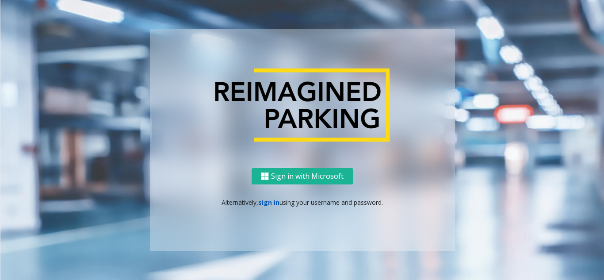
click at [263, 200] on link "sign in" at bounding box center [268, 202] width 21 height 8
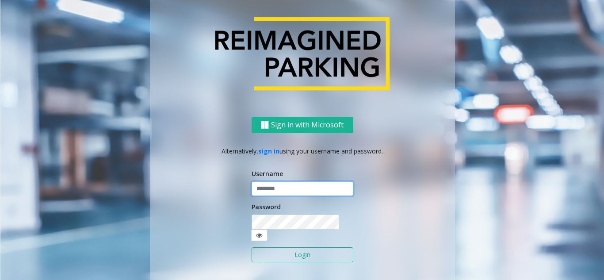
click at [275, 196] on input "text" at bounding box center [303, 188] width 102 height 15
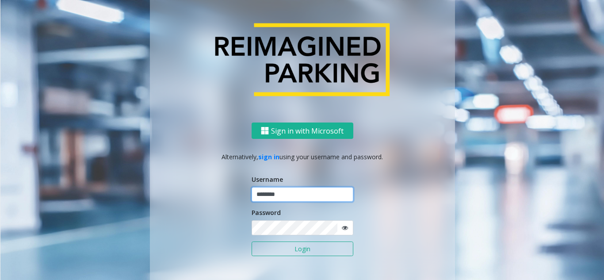
type input "********"
click at [342, 229] on icon at bounding box center [345, 228] width 6 height 6
click at [326, 245] on button "Login" at bounding box center [303, 249] width 102 height 15
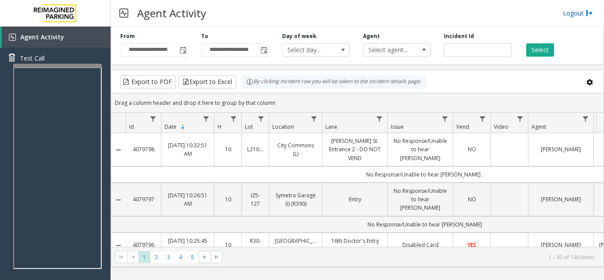
click at [577, 10] on link "Logout" at bounding box center [578, 12] width 30 height 9
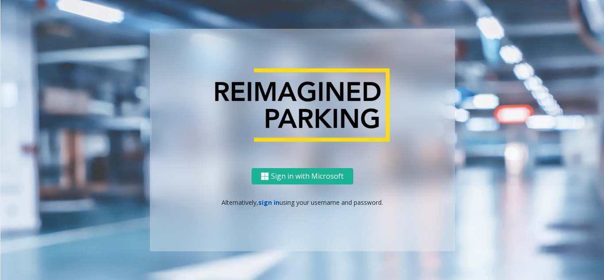
click at [268, 200] on link "sign in" at bounding box center [268, 202] width 21 height 8
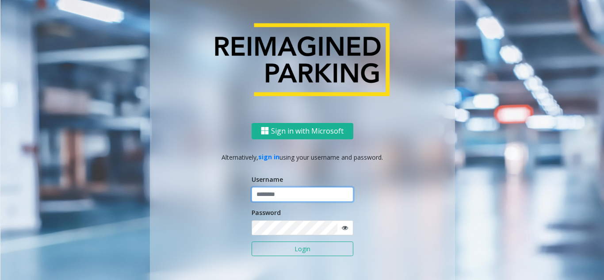
click at [270, 193] on input "text" at bounding box center [303, 194] width 102 height 15
type input "********"
click at [278, 238] on form "Username ******** Password Login" at bounding box center [303, 220] width 102 height 91
click at [343, 228] on icon at bounding box center [345, 228] width 6 height 6
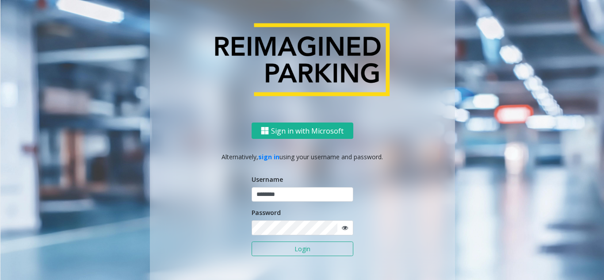
click at [512, 107] on div "Sign in with Microsoft Alternatively, sign in using your username and password.…" at bounding box center [302, 140] width 504 height 313
click at [302, 250] on button "Login" at bounding box center [303, 249] width 102 height 15
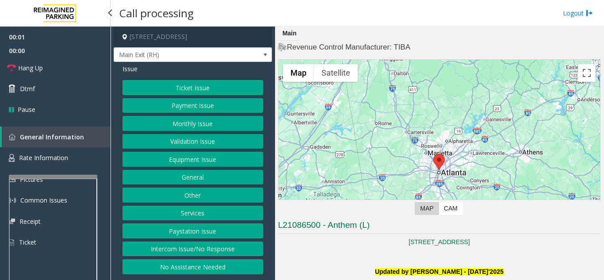
click at [61, 175] on div at bounding box center [53, 177] width 88 height 4
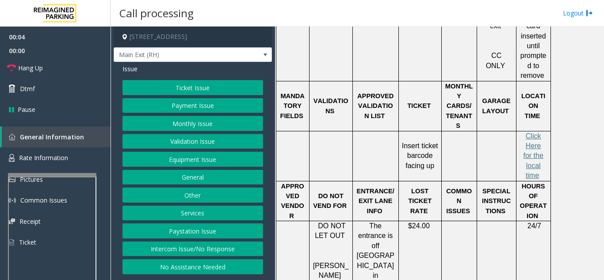
scroll to position [442, 0]
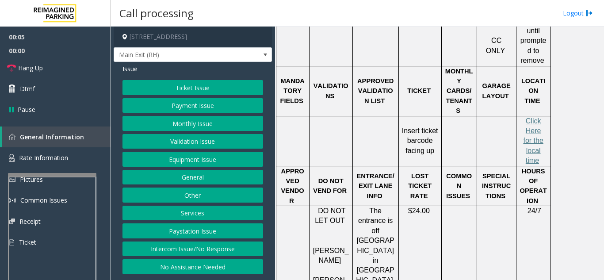
click at [195, 95] on button "Ticket Issue" at bounding box center [193, 87] width 141 height 15
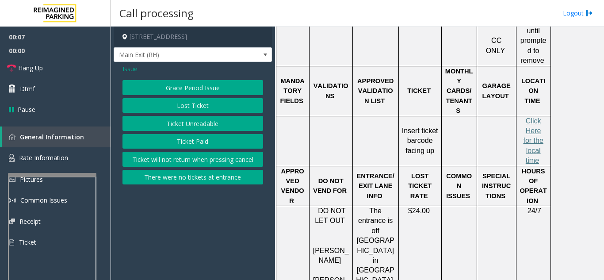
click at [203, 130] on button "Ticket Unreadable" at bounding box center [193, 123] width 141 height 15
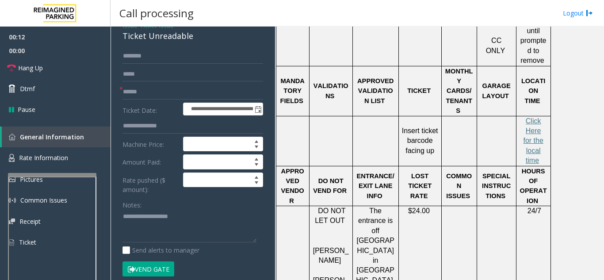
scroll to position [47, 0]
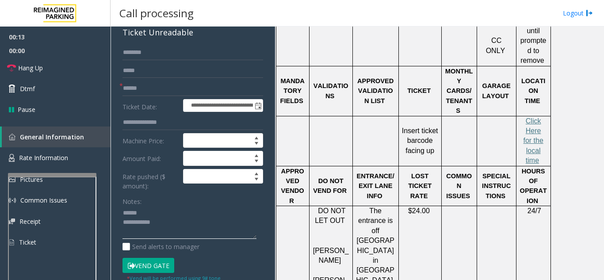
click at [162, 217] on textarea at bounding box center [190, 222] width 134 height 33
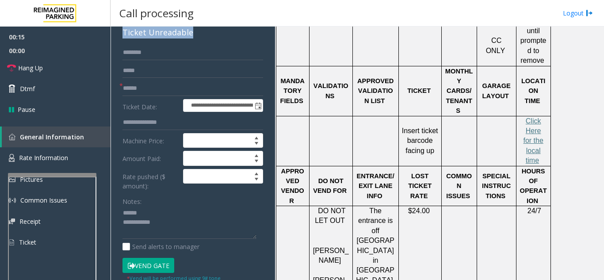
drag, startPoint x: 120, startPoint y: 42, endPoint x: 193, endPoint y: 38, distance: 72.6
click at [193, 38] on div "**********" at bounding box center [193, 252] width 158 height 475
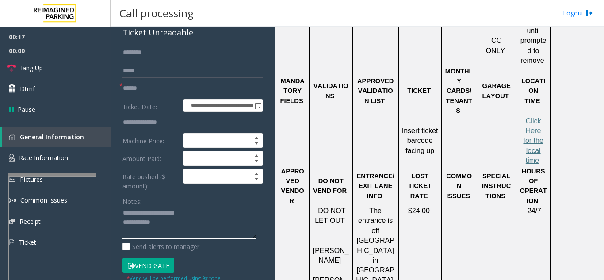
type textarea "**********"
click at [183, 78] on input "text" at bounding box center [193, 70] width 141 height 15
click at [176, 104] on form "**********" at bounding box center [193, 163] width 141 height 237
click at [176, 96] on input "text" at bounding box center [193, 88] width 141 height 15
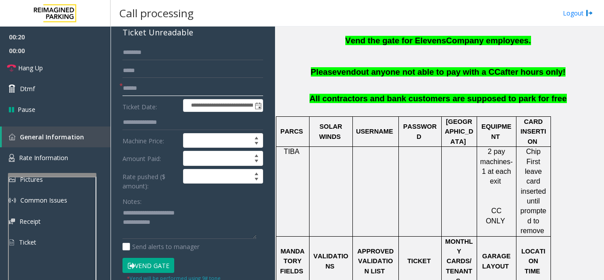
scroll to position [265, 0]
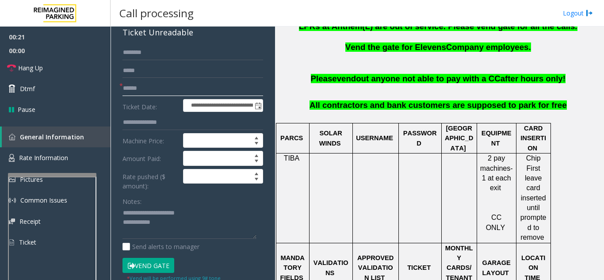
click at [179, 92] on input "text" at bounding box center [193, 88] width 141 height 15
type input "********"
click at [164, 273] on button "Vend Gate" at bounding box center [149, 265] width 52 height 15
click at [169, 234] on textarea at bounding box center [190, 222] width 134 height 33
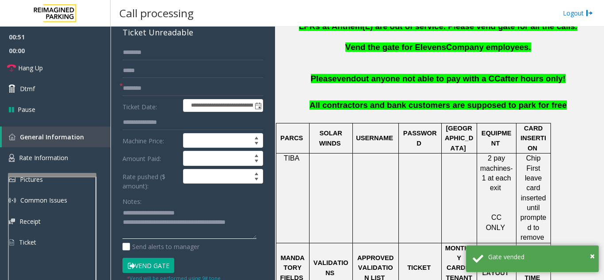
type textarea "**********"
click at [200, 205] on div "Notes:" at bounding box center [193, 217] width 141 height 46
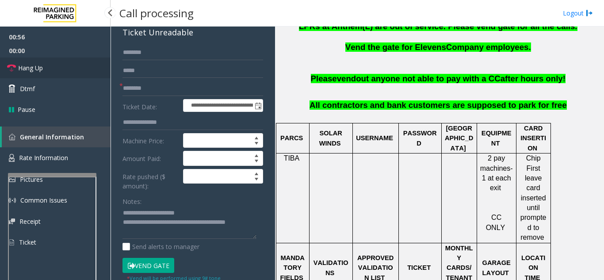
click at [72, 73] on link "Hang Up" at bounding box center [55, 68] width 111 height 21
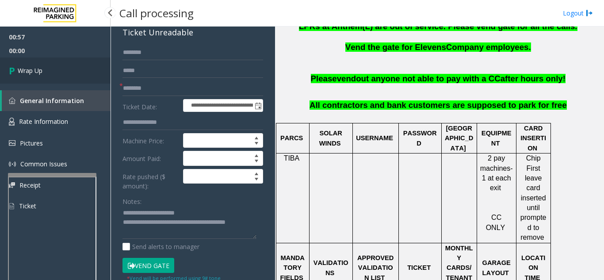
click at [72, 73] on link "Wrap Up" at bounding box center [55, 71] width 111 height 26
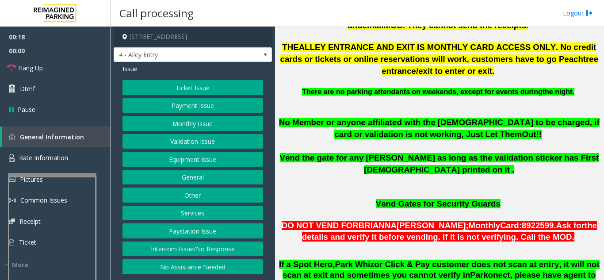
scroll to position [531, 0]
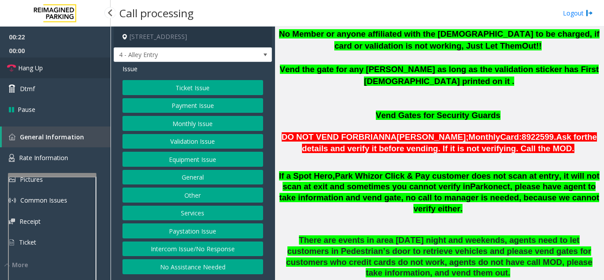
click at [49, 71] on link "Hang Up" at bounding box center [55, 68] width 111 height 21
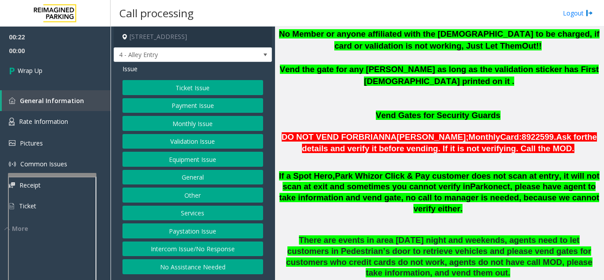
click at [174, 249] on button "Intercom Issue/No Response" at bounding box center [193, 249] width 141 height 15
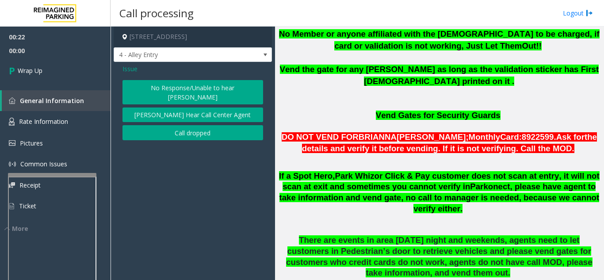
click at [192, 85] on button "No Response/Unable to hear [PERSON_NAME]" at bounding box center [193, 92] width 141 height 24
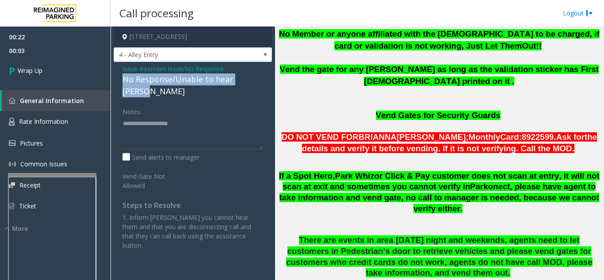
drag, startPoint x: 120, startPoint y: 79, endPoint x: 258, endPoint y: 80, distance: 137.6
click at [258, 80] on div "Issue - Intercom Issue/No Response No Response/Unable to hear parker Notes: Sen…" at bounding box center [193, 160] width 158 height 197
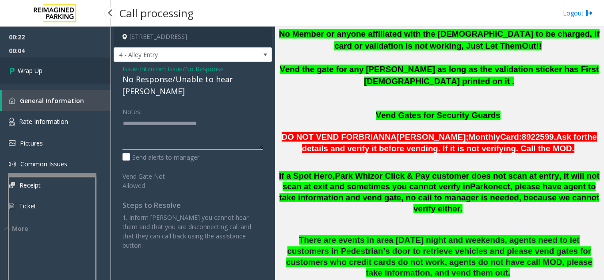
type textarea "**********"
click at [87, 72] on link "Wrap Up" at bounding box center [55, 71] width 111 height 26
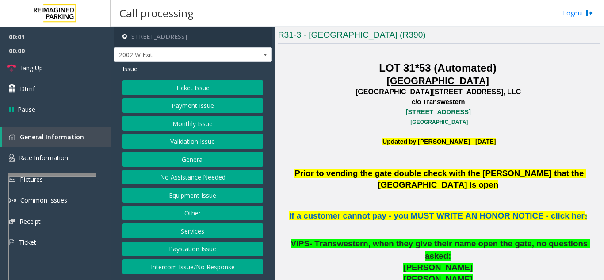
scroll to position [221, 0]
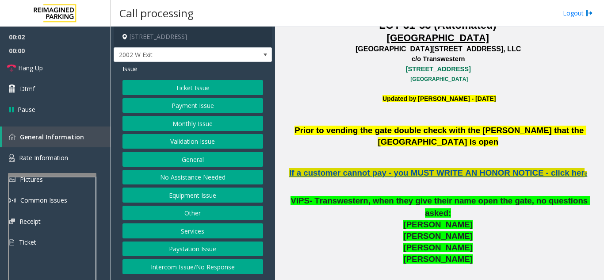
click at [507, 168] on span "If a customer cannot pay - you MUST WRITE AN HONOR NOTICE - click her" at bounding box center [437, 172] width 296 height 9
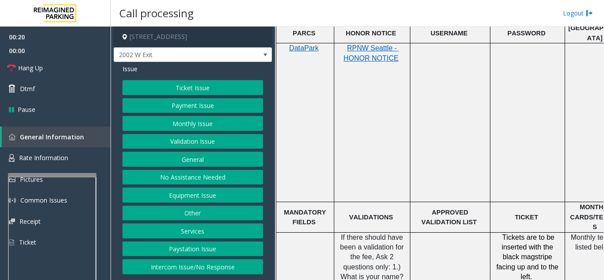
scroll to position [487, 0]
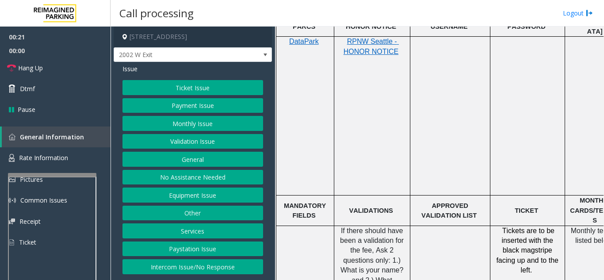
click at [200, 193] on button "Equipment Issue" at bounding box center [193, 195] width 141 height 15
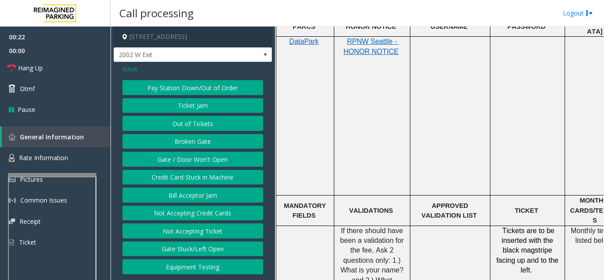
click at [200, 107] on button "Ticket Jam" at bounding box center [193, 105] width 141 height 15
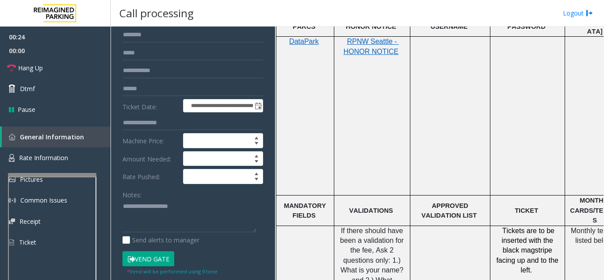
scroll to position [88, 0]
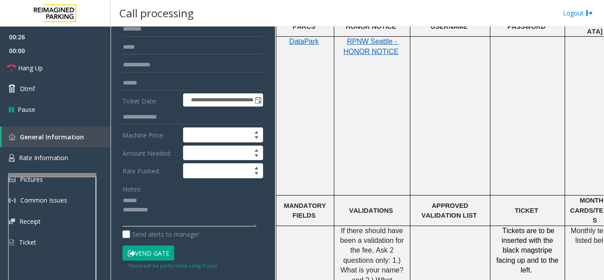
click at [152, 199] on textarea at bounding box center [190, 210] width 134 height 33
type textarea "**********"
click at [72, 153] on link "Rate Information" at bounding box center [55, 158] width 111 height 22
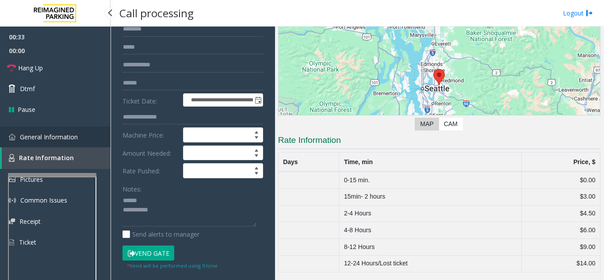
click at [72, 139] on span "General Information" at bounding box center [49, 137] width 58 height 8
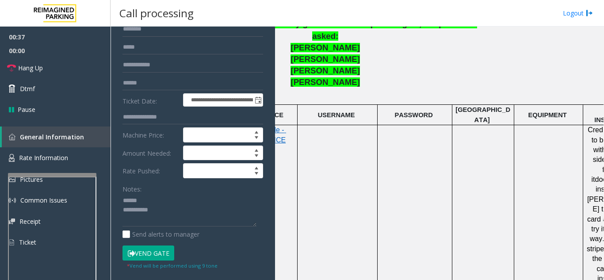
scroll to position [398, 163]
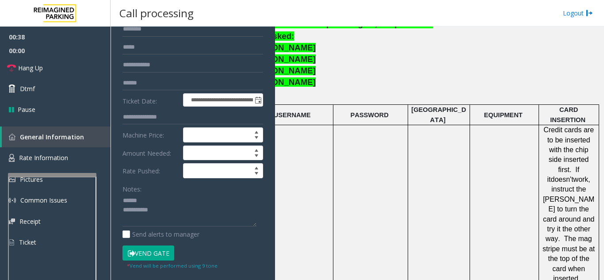
click at [158, 110] on input "text" at bounding box center [193, 117] width 141 height 15
click at [40, 161] on span "Rate Information" at bounding box center [43, 158] width 49 height 8
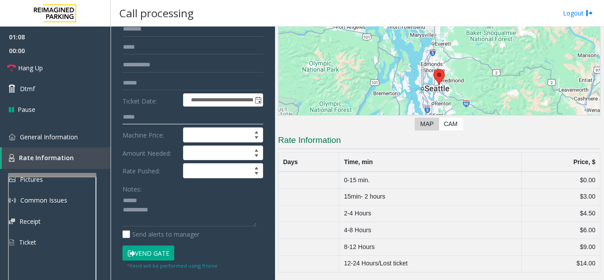
click at [150, 115] on input "*****" at bounding box center [193, 117] width 141 height 15
type input "********"
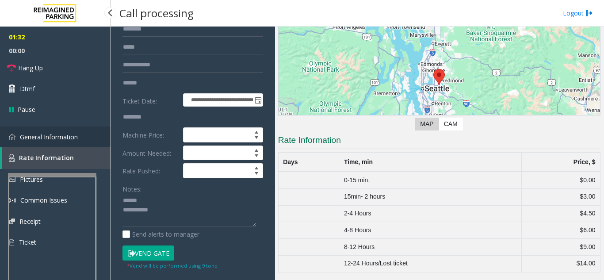
click at [85, 134] on link "General Information" at bounding box center [55, 137] width 111 height 21
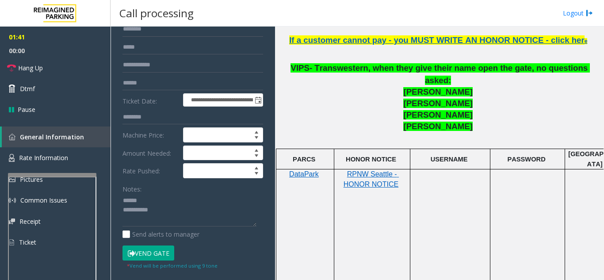
scroll to position [44, 0]
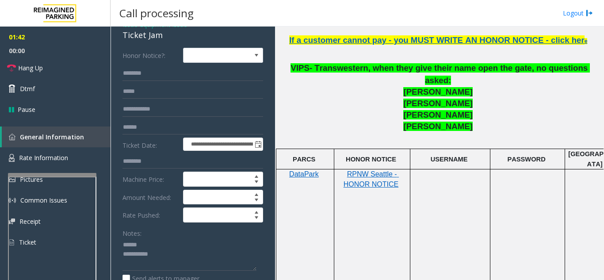
click at [177, 237] on div "Notes:" at bounding box center [193, 249] width 141 height 46
click at [169, 246] on textarea at bounding box center [190, 254] width 134 height 33
click at [79, 72] on link "Hang Up" at bounding box center [55, 68] width 111 height 21
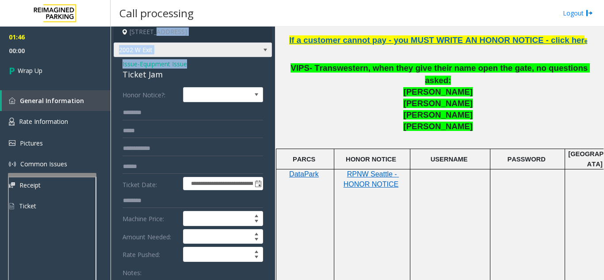
scroll to position [0, 0]
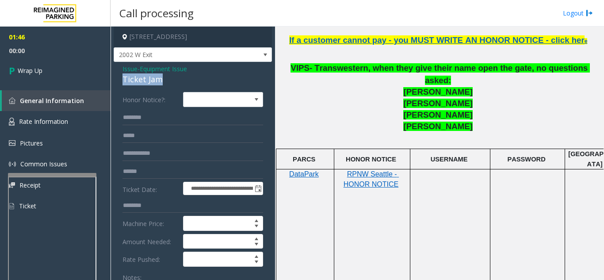
drag, startPoint x: 119, startPoint y: 33, endPoint x: 170, endPoint y: 77, distance: 67.8
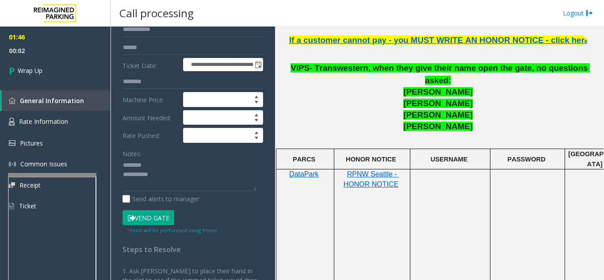
scroll to position [159, 0]
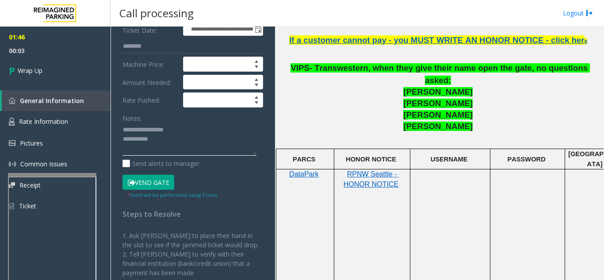
click at [180, 133] on textarea at bounding box center [190, 139] width 134 height 33
click at [177, 145] on textarea at bounding box center [190, 139] width 134 height 33
type textarea "**********"
click at [194, 121] on div "Notes:" at bounding box center [193, 134] width 141 height 46
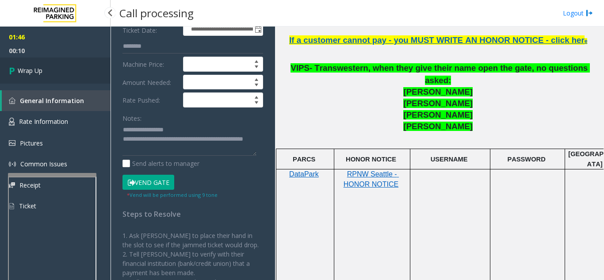
click at [41, 76] on link "Wrap Up" at bounding box center [55, 71] width 111 height 26
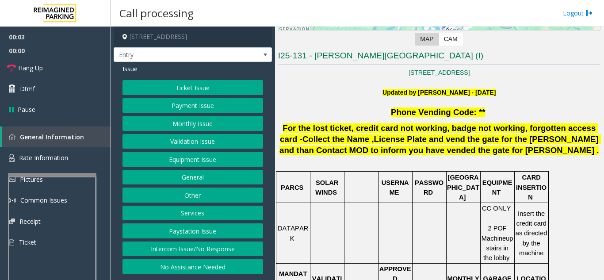
scroll to position [221, 0]
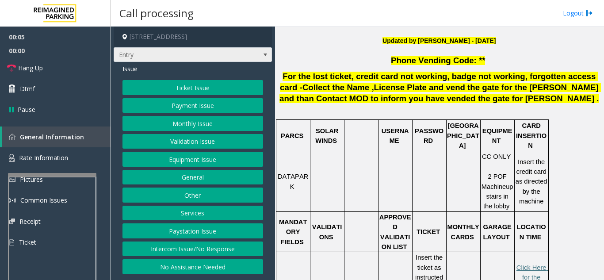
click at [258, 58] on span "Entry" at bounding box center [193, 54] width 158 height 15
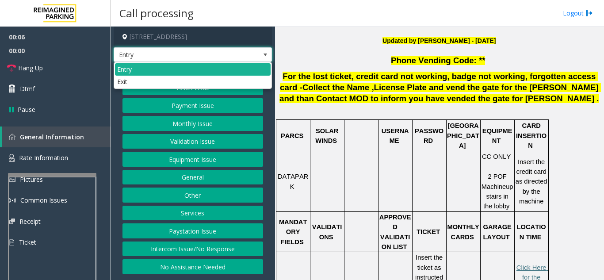
click at [323, 45] on p "Updated by Pranav Babbar - 18th December 2024" at bounding box center [439, 46] width 323 height 20
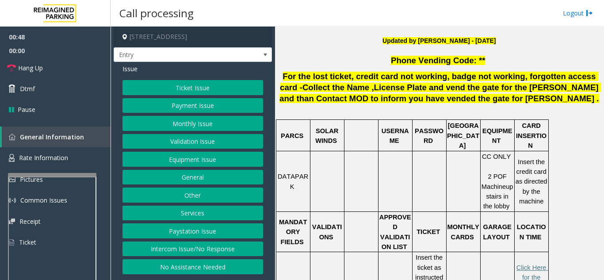
click at [183, 155] on button "Equipment Issue" at bounding box center [193, 159] width 141 height 15
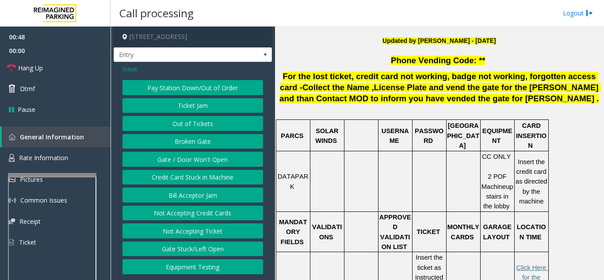
click at [183, 155] on button "Gate / Door Won't Open" at bounding box center [193, 159] width 141 height 15
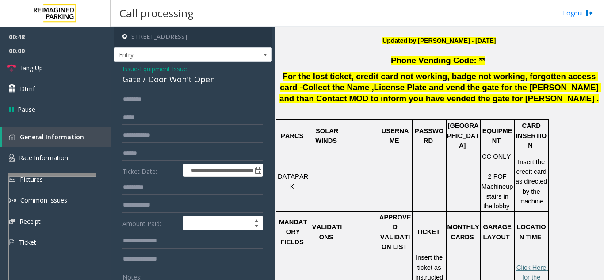
scroll to position [44, 0]
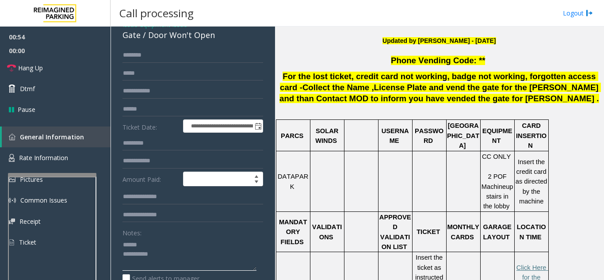
click at [165, 242] on textarea at bounding box center [190, 254] width 134 height 33
drag, startPoint x: 147, startPoint y: 37, endPoint x: 227, endPoint y: 36, distance: 80.5
click at [227, 36] on div "Gate / Door Won't Open" at bounding box center [193, 35] width 141 height 12
click at [92, 75] on link "Hang Up" at bounding box center [55, 68] width 111 height 21
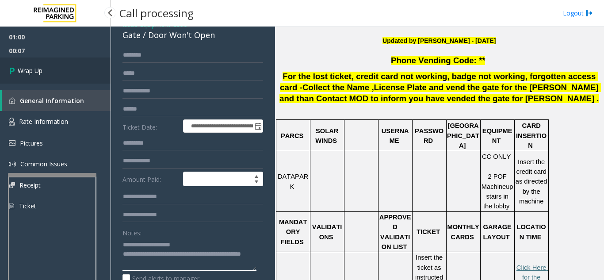
type textarea "**********"
click at [85, 69] on link "Wrap Up" at bounding box center [55, 71] width 111 height 26
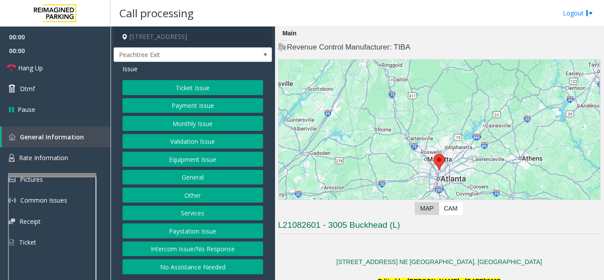
scroll to position [133, 0]
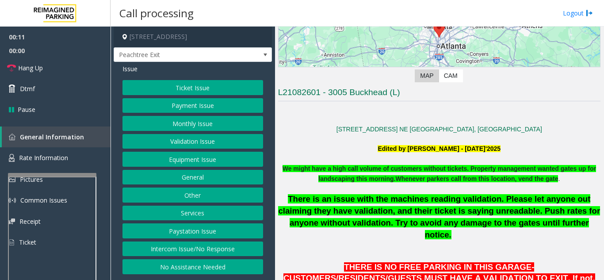
click at [218, 250] on button "Intercom Issue/No Response" at bounding box center [193, 249] width 141 height 15
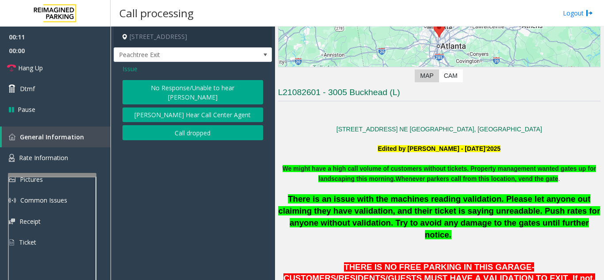
click at [199, 85] on button "No Response/Unable to hear [PERSON_NAME]" at bounding box center [193, 92] width 141 height 24
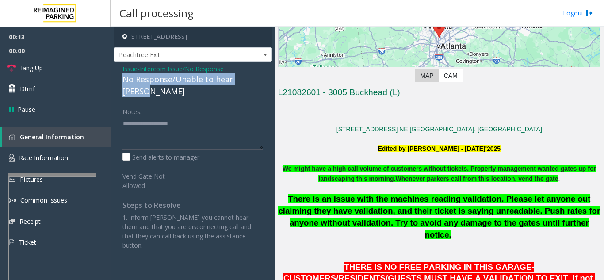
drag, startPoint x: 120, startPoint y: 78, endPoint x: 258, endPoint y: 81, distance: 138.5
click at [258, 81] on div "Issue - Intercom Issue/No Response No Response/Unable to hear parker Notes: Sen…" at bounding box center [193, 160] width 158 height 197
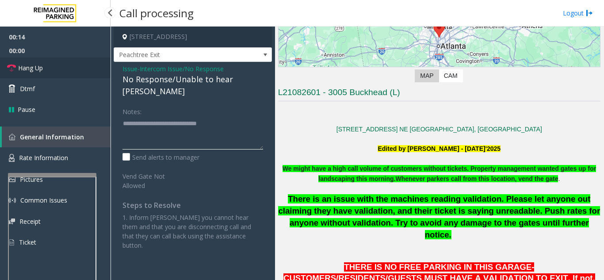
type textarea "**********"
click at [94, 61] on link "Hang Up" at bounding box center [55, 68] width 111 height 21
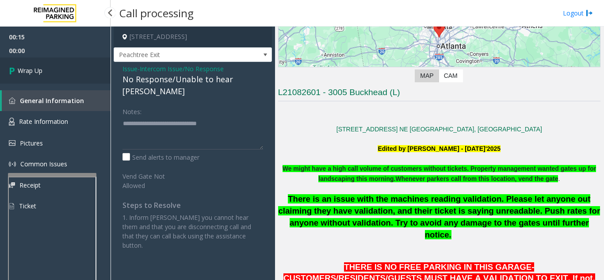
click at [98, 70] on link "Wrap Up" at bounding box center [55, 71] width 111 height 26
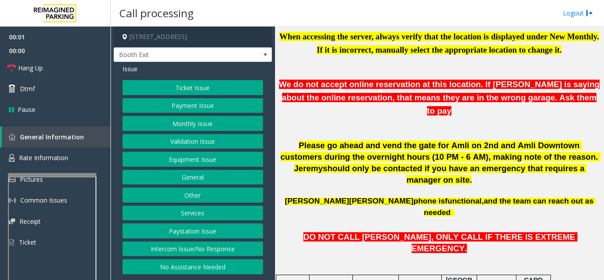
scroll to position [310, 0]
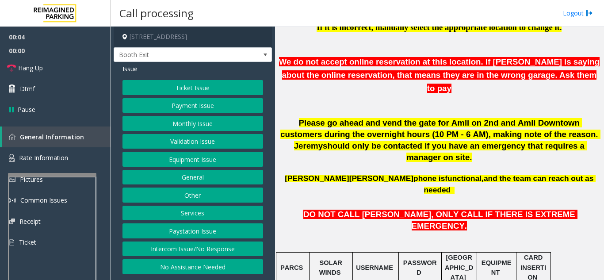
drag, startPoint x: 333, startPoint y: 248, endPoint x: 314, endPoint y: 245, distance: 19.3
copy span "LAN21063800"
click at [185, 135] on button "Validation Issue" at bounding box center [193, 141] width 141 height 15
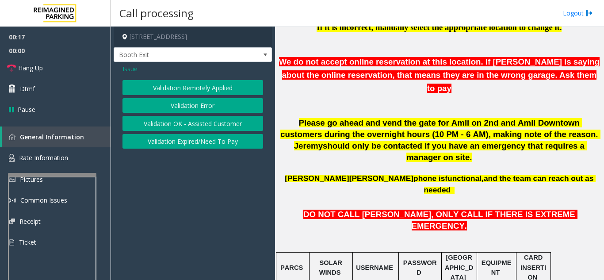
click at [187, 105] on button "Validation Error" at bounding box center [193, 105] width 141 height 15
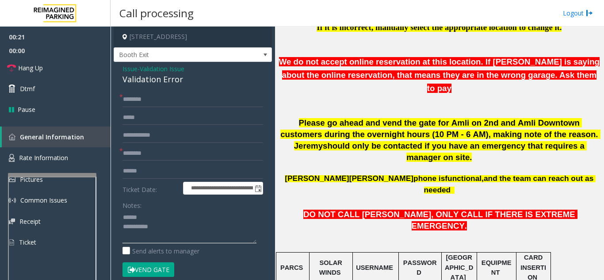
click at [155, 214] on textarea at bounding box center [190, 226] width 134 height 33
drag, startPoint x: 118, startPoint y: 77, endPoint x: 189, endPoint y: 83, distance: 71.5
click at [189, 83] on div "**********" at bounding box center [193, 250] width 158 height 377
click at [181, 227] on textarea at bounding box center [190, 226] width 134 height 33
type textarea "**********"
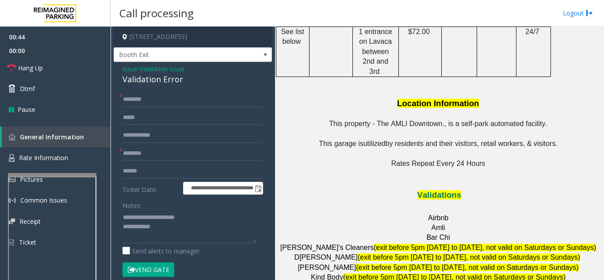
scroll to position [1018, 0]
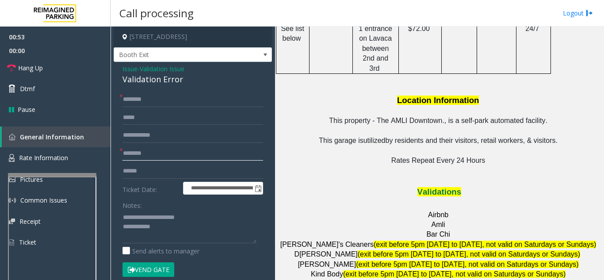
click at [156, 158] on input "text" at bounding box center [193, 153] width 141 height 15
type input "**"
click at [172, 102] on input "text" at bounding box center [193, 99] width 141 height 15
type input "**"
click at [188, 230] on textarea at bounding box center [190, 226] width 134 height 33
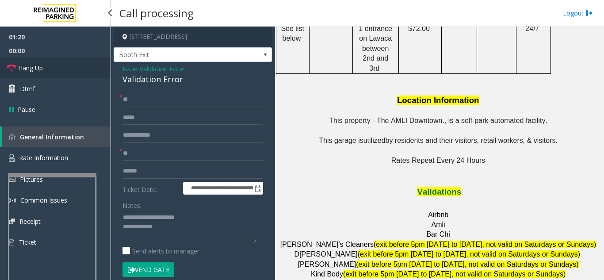
click at [86, 69] on link "Hang Up" at bounding box center [55, 68] width 111 height 21
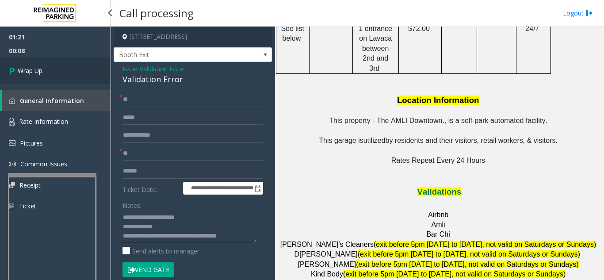
type textarea "**********"
click at [88, 81] on link "Wrap Up" at bounding box center [55, 71] width 111 height 26
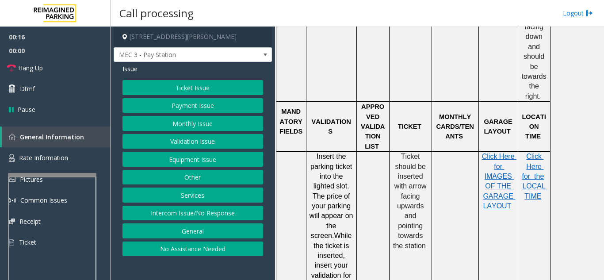
scroll to position [796, 0]
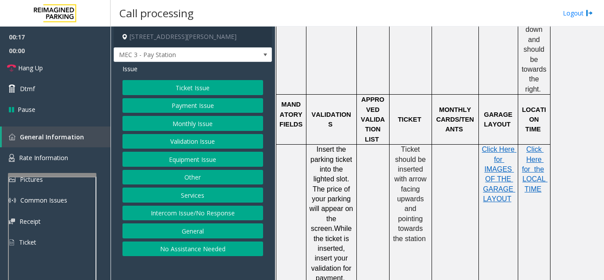
click at [200, 91] on button "Ticket Issue" at bounding box center [193, 87] width 141 height 15
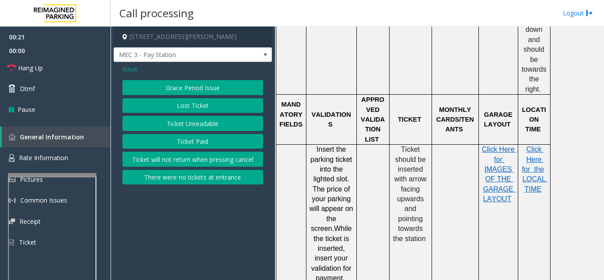
click at [199, 121] on button "Ticket Unreadable" at bounding box center [193, 123] width 141 height 15
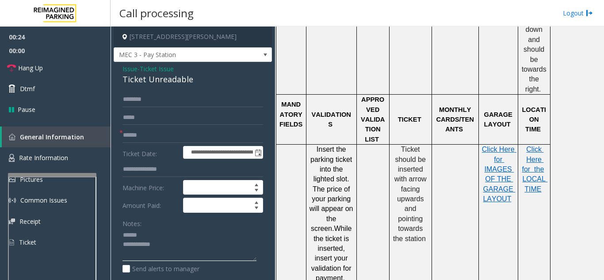
click at [154, 233] on textarea at bounding box center [190, 244] width 134 height 33
drag, startPoint x: 119, startPoint y: 80, endPoint x: 213, endPoint y: 80, distance: 94.2
click at [213, 80] on div "**********" at bounding box center [193, 278] width 158 height 432
click at [208, 245] on textarea at bounding box center [190, 244] width 134 height 33
type textarea "**********"
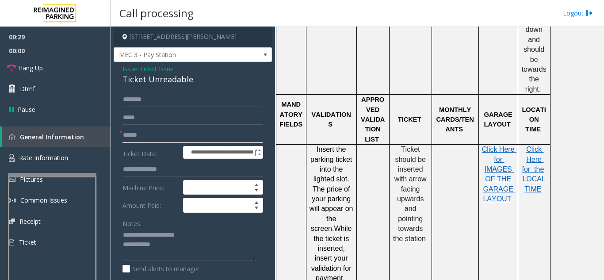
click at [193, 141] on input "text" at bounding box center [193, 135] width 141 height 15
type input "**"
click at [69, 60] on link "Hang Up" at bounding box center [55, 68] width 111 height 21
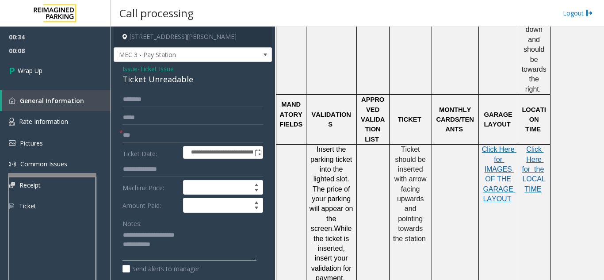
click at [189, 245] on textarea at bounding box center [190, 244] width 134 height 33
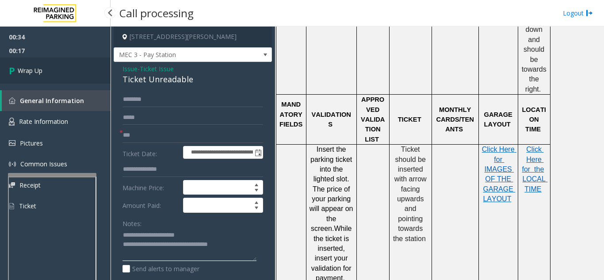
type textarea "**********"
click at [27, 61] on link "Wrap Up" at bounding box center [55, 71] width 111 height 26
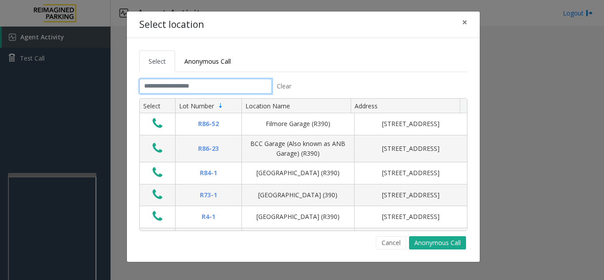
click at [166, 84] on input "text" at bounding box center [205, 86] width 133 height 15
click at [465, 21] on span "×" at bounding box center [464, 22] width 5 height 12
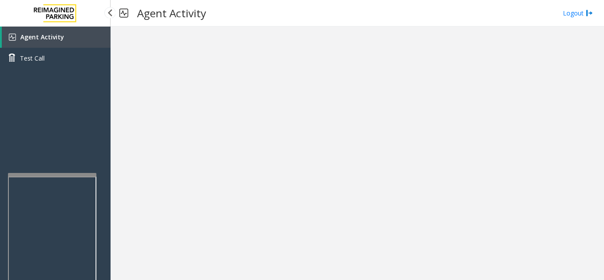
click at [78, 36] on link "Agent Activity" at bounding box center [56, 37] width 109 height 21
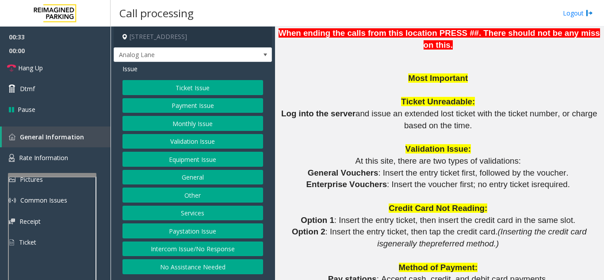
scroll to position [752, 0]
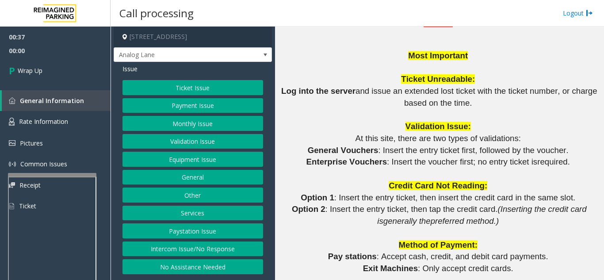
click at [178, 163] on button "Equipment Issue" at bounding box center [193, 159] width 141 height 15
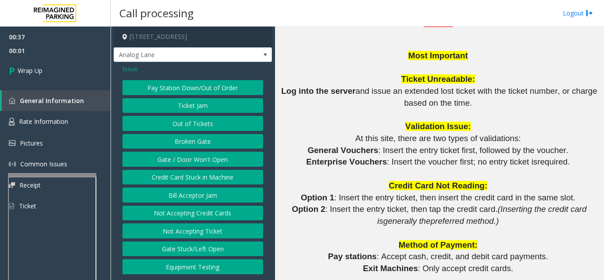
click at [187, 149] on div "Pay Station Down/Out of Order Ticket Jam Out of Tickets Broken Gate Gate / Door…" at bounding box center [193, 177] width 141 height 194
click at [183, 160] on button "Gate / Door Won't Open" at bounding box center [193, 159] width 141 height 15
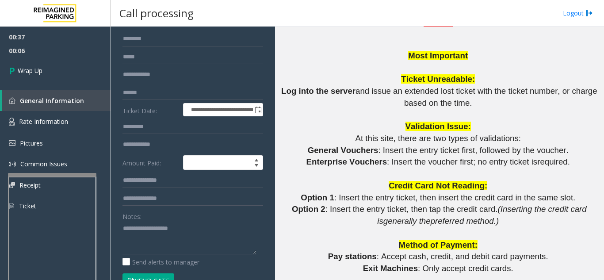
scroll to position [107, 0]
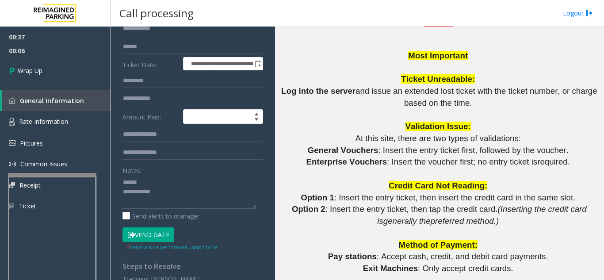
click at [157, 181] on textarea at bounding box center [190, 191] width 134 height 33
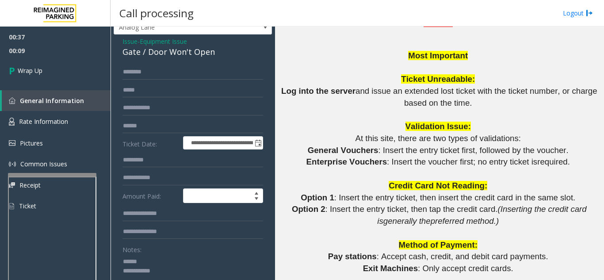
scroll to position [27, 0]
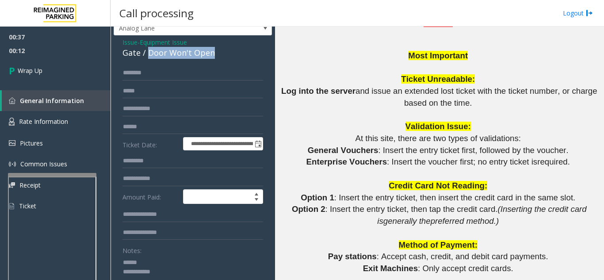
drag, startPoint x: 147, startPoint y: 52, endPoint x: 213, endPoint y: 50, distance: 66.4
click at [213, 50] on div "Gate / Door Won't Open" at bounding box center [193, 53] width 141 height 12
click at [202, 273] on textarea at bounding box center [190, 271] width 134 height 33
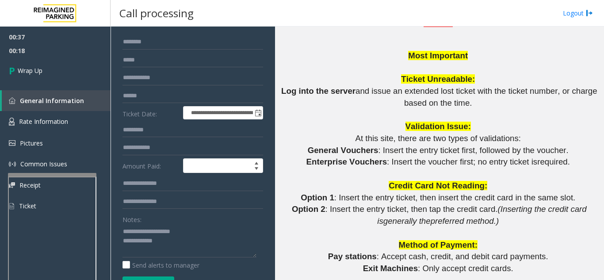
scroll to position [60, 0]
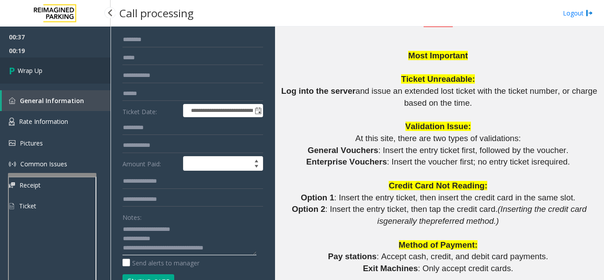
type textarea "**********"
click at [86, 61] on link "Wrap Up" at bounding box center [55, 71] width 111 height 26
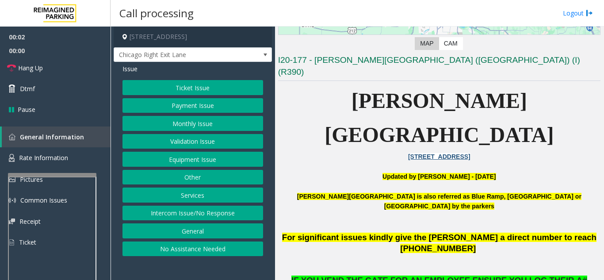
scroll to position [177, 0]
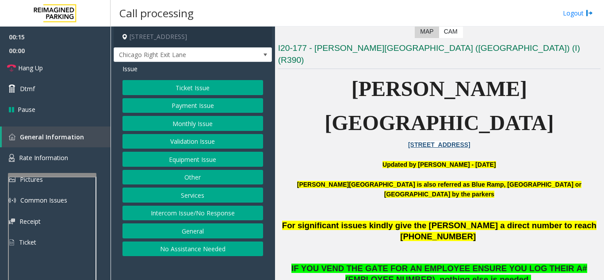
click at [220, 161] on button "Equipment Issue" at bounding box center [193, 159] width 141 height 15
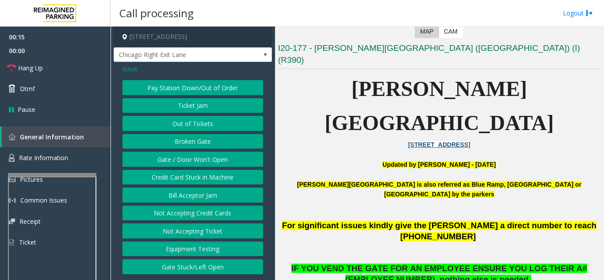
click at [220, 161] on button "Gate / Door Won't Open" at bounding box center [193, 159] width 141 height 15
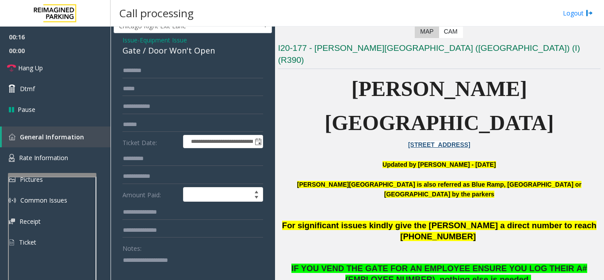
scroll to position [44, 0]
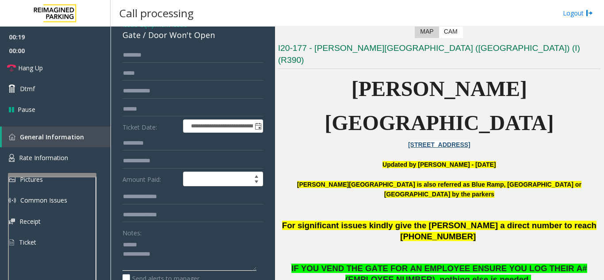
click at [172, 241] on textarea at bounding box center [190, 254] width 134 height 33
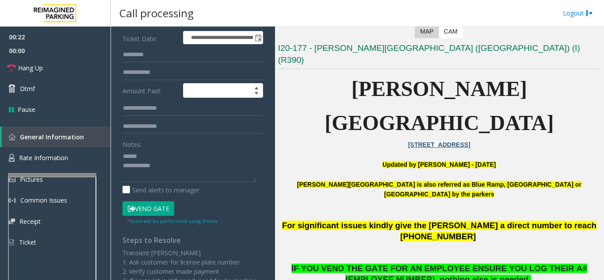
click at [150, 207] on button "Vend Gate" at bounding box center [149, 208] width 52 height 15
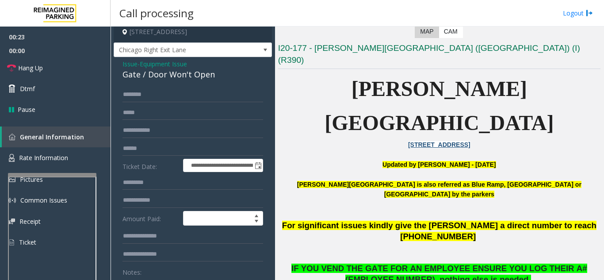
scroll to position [0, 0]
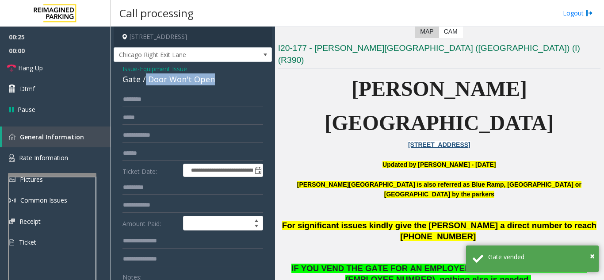
drag, startPoint x: 145, startPoint y: 81, endPoint x: 222, endPoint y: 85, distance: 77.1
click at [222, 85] on div "Gate / Door Won't Open" at bounding box center [193, 79] width 141 height 12
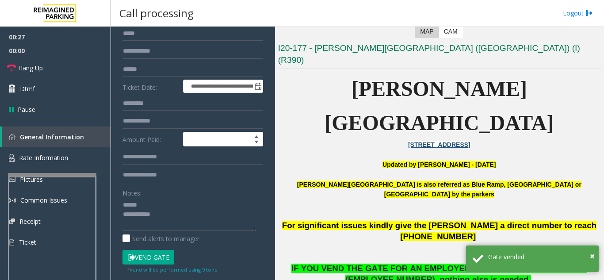
scroll to position [124, 0]
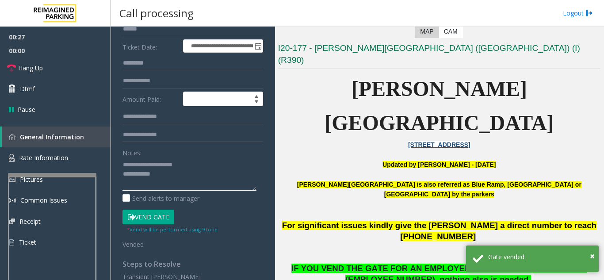
click at [194, 180] on textarea at bounding box center [190, 174] width 134 height 33
click at [211, 170] on textarea at bounding box center [190, 174] width 134 height 33
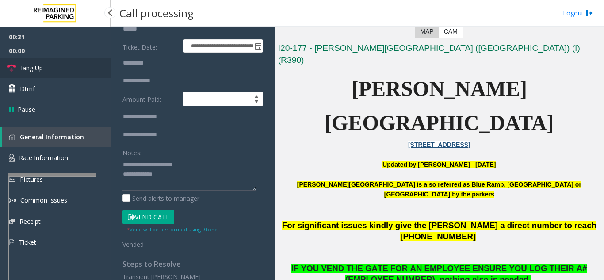
click at [48, 77] on link "Hang Up" at bounding box center [55, 68] width 111 height 21
click at [215, 174] on textarea at bounding box center [190, 174] width 134 height 33
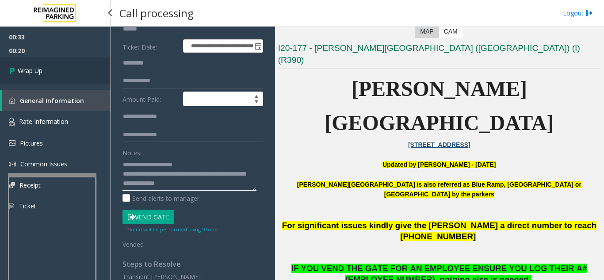
type textarea "**********"
click at [32, 61] on link "Wrap Up" at bounding box center [55, 71] width 111 height 26
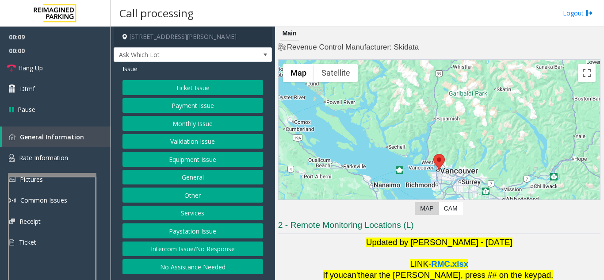
scroll to position [130, 0]
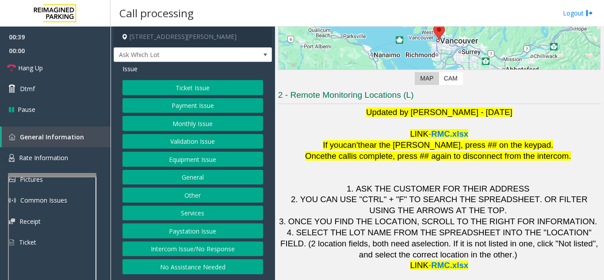
click at [206, 140] on button "Validation Issue" at bounding box center [193, 141] width 141 height 15
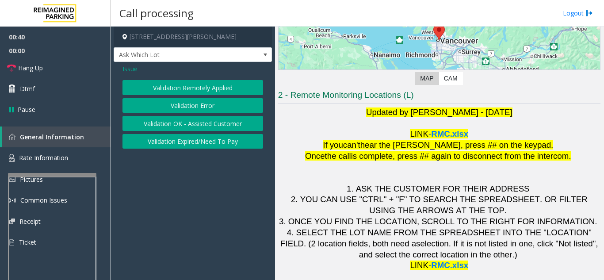
click at [208, 108] on button "Validation Error" at bounding box center [193, 105] width 141 height 15
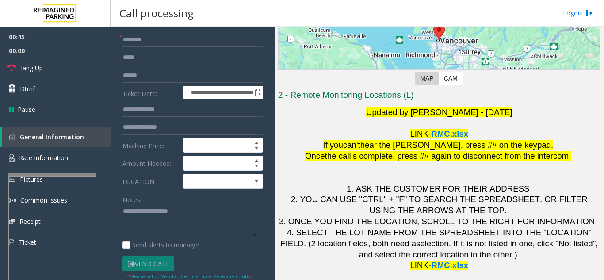
scroll to position [97, 0]
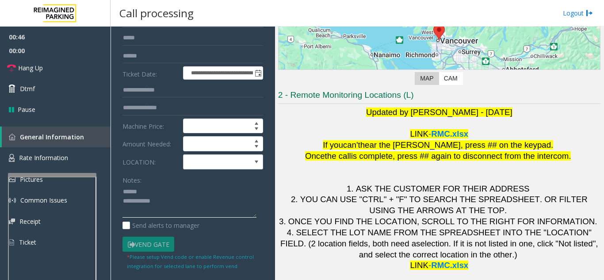
click at [176, 193] on textarea at bounding box center [190, 201] width 134 height 33
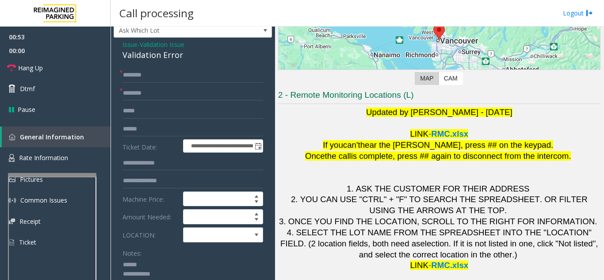
scroll to position [9, 0]
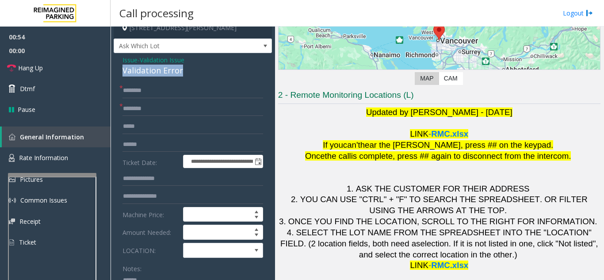
drag, startPoint x: 122, startPoint y: 68, endPoint x: 195, endPoint y: 75, distance: 73.8
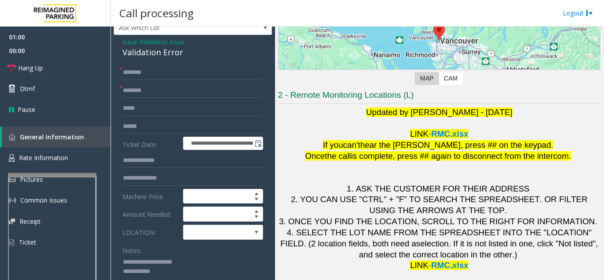
scroll to position [23, 0]
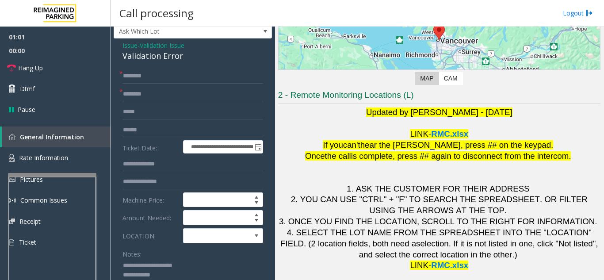
type textarea "**********"
click at [163, 97] on input "text" at bounding box center [193, 94] width 141 height 15
type input "********"
click at [224, 237] on span at bounding box center [215, 236] width 63 height 14
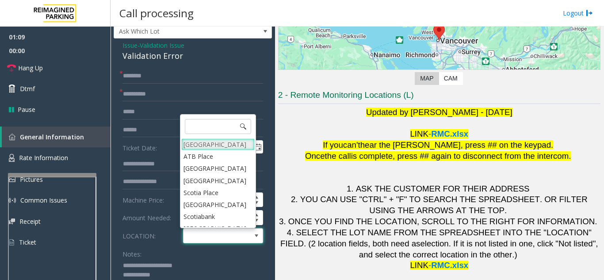
click at [216, 146] on Village "Mount Royal Village" at bounding box center [217, 144] width 73 height 12
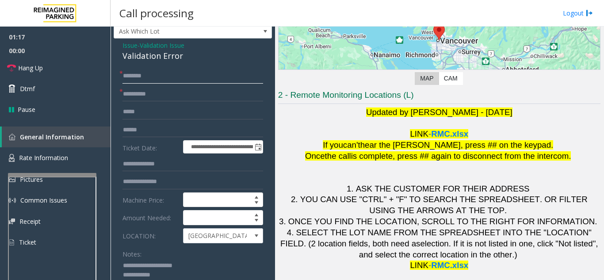
click at [225, 77] on input "text" at bounding box center [193, 76] width 141 height 15
click at [214, 123] on input "text" at bounding box center [193, 130] width 141 height 15
type input "*******"
click at [171, 75] on input "text" at bounding box center [193, 76] width 141 height 15
type input "******"
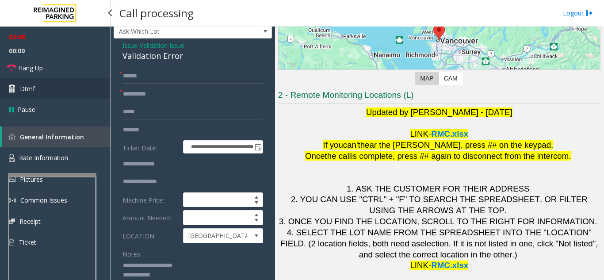
click at [30, 90] on span "Dtmf" at bounding box center [27, 88] width 15 height 9
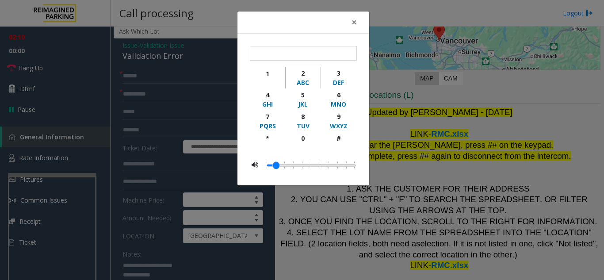
click at [307, 72] on div "2" at bounding box center [303, 73] width 24 height 9
click at [305, 94] on div "5" at bounding box center [303, 94] width 24 height 9
type input "**"
click at [350, 22] on button "×" at bounding box center [355, 23] width 18 height 22
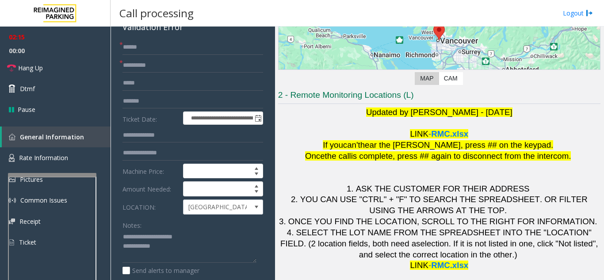
scroll to position [68, 0]
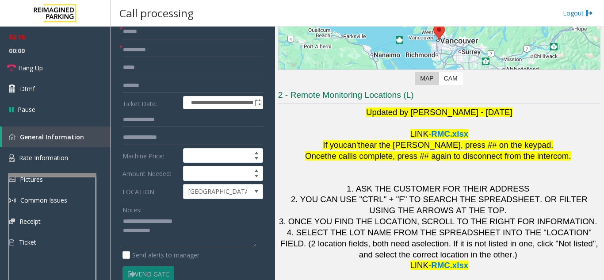
click at [178, 229] on textarea at bounding box center [190, 231] width 134 height 33
click at [195, 216] on textarea at bounding box center [190, 231] width 134 height 33
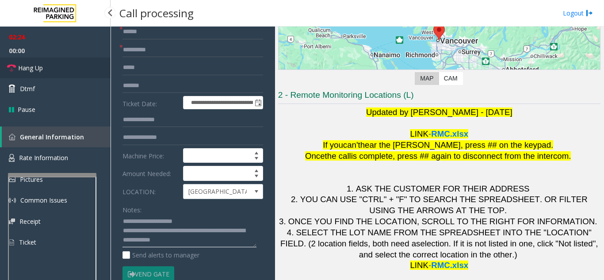
type textarea "**********"
click at [72, 75] on link "Hang Up" at bounding box center [55, 68] width 111 height 21
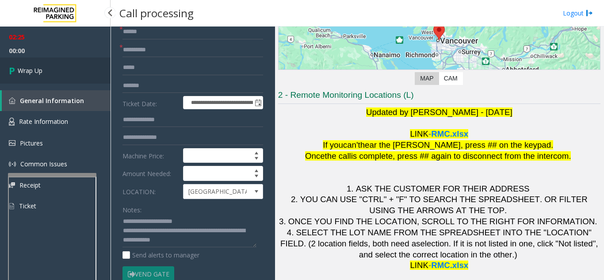
click at [72, 75] on link "Wrap Up" at bounding box center [55, 71] width 111 height 26
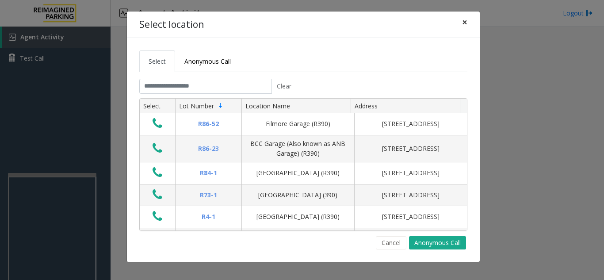
click at [468, 24] on button "×" at bounding box center [465, 23] width 18 height 22
click at [466, 20] on span "×" at bounding box center [464, 22] width 5 height 12
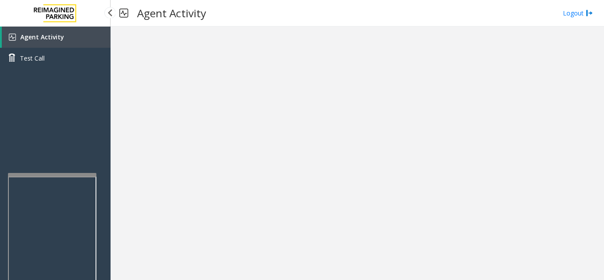
click at [81, 45] on link "Agent Activity" at bounding box center [56, 37] width 109 height 21
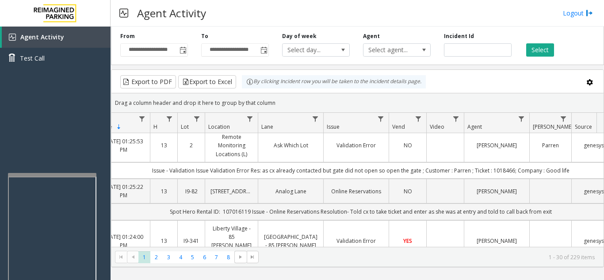
scroll to position [0, 64]
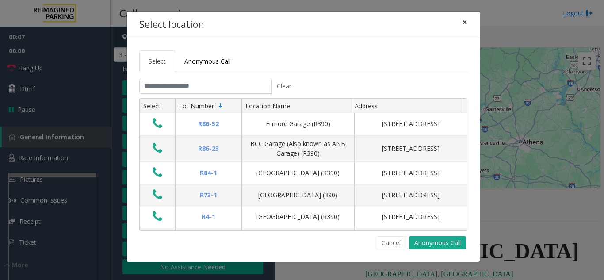
click at [465, 22] on span "×" at bounding box center [464, 22] width 5 height 12
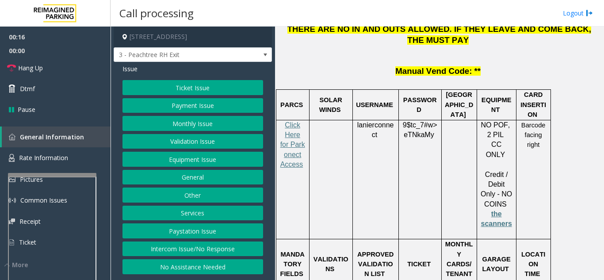
scroll to position [1327, 0]
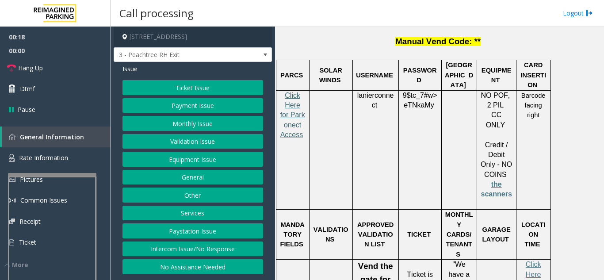
click at [297, 92] on span "Click Here for Parkonect Access" at bounding box center [293, 115] width 25 height 47
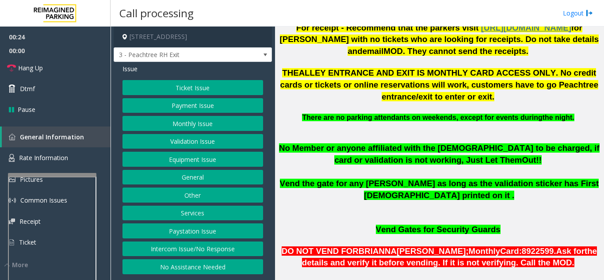
scroll to position [398, 0]
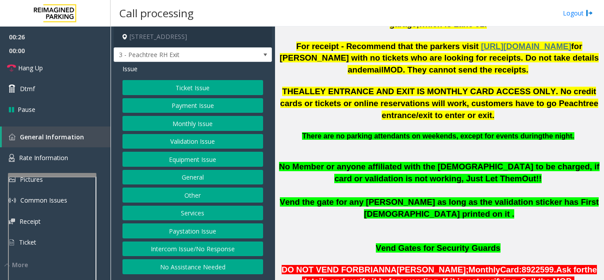
click at [193, 92] on button "Ticket Issue" at bounding box center [193, 87] width 141 height 15
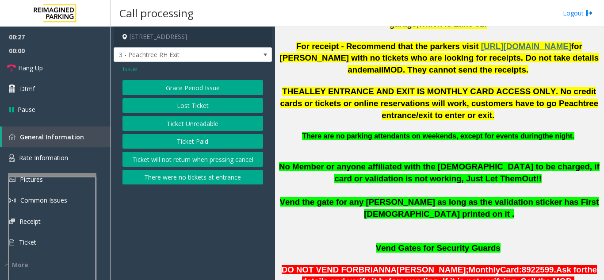
click at [196, 120] on button "Ticket Unreadable" at bounding box center [193, 123] width 141 height 15
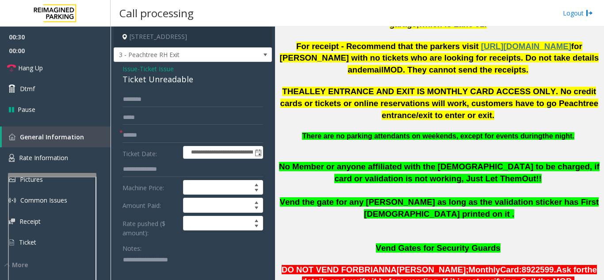
scroll to position [23, 0]
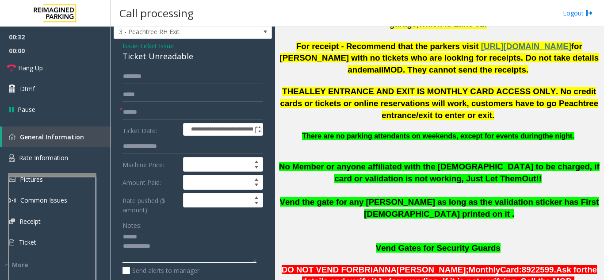
click at [139, 242] on textarea at bounding box center [190, 246] width 134 height 33
drag, startPoint x: 120, startPoint y: 61, endPoint x: 197, endPoint y: 60, distance: 77.4
click at [197, 60] on div "**********" at bounding box center [193, 276] width 158 height 475
type textarea "**********"
click at [185, 120] on input "text" at bounding box center [193, 112] width 141 height 15
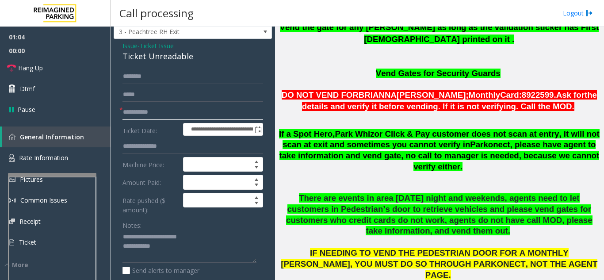
scroll to position [575, 0]
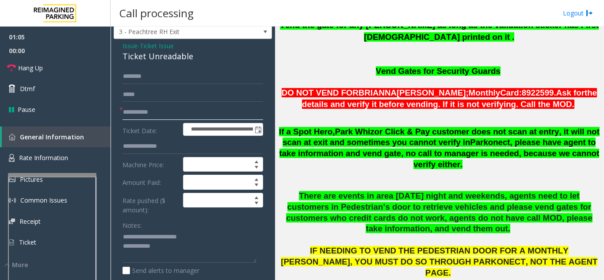
type input "**********"
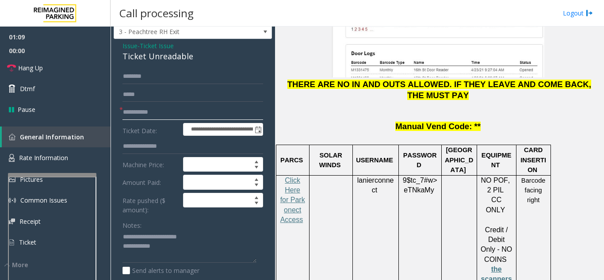
scroll to position [1239, 0]
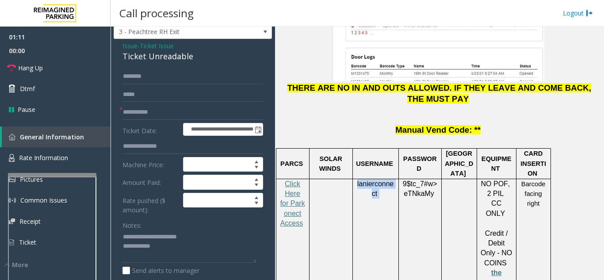
drag, startPoint x: 386, startPoint y: 142, endPoint x: 357, endPoint y: 128, distance: 31.7
click at [357, 179] on p "lanierconnect" at bounding box center [375, 189] width 39 height 20
copy p "lanierconnect"
drag, startPoint x: 440, startPoint y: 142, endPoint x: 401, endPoint y: 129, distance: 40.9
click at [401, 179] on div "9$tc_7#w> eTNkaMy" at bounding box center [420, 199] width 42 height 40
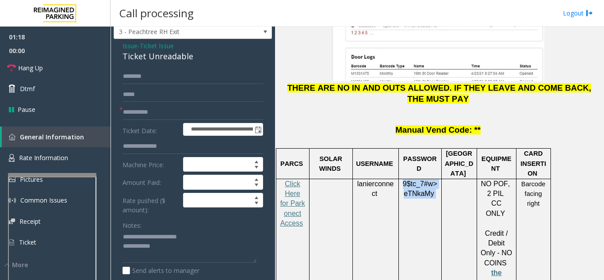
copy p "9$tc_7#w> eTNkaMy"
click at [65, 164] on link "Rate Information" at bounding box center [55, 158] width 111 height 22
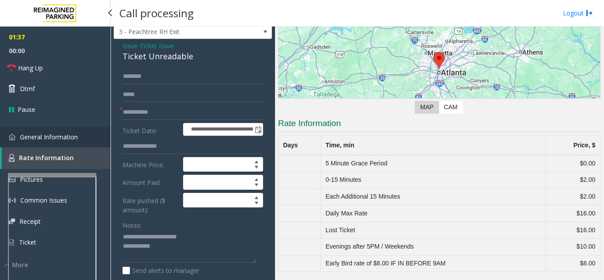
click at [73, 141] on span "General Information" at bounding box center [49, 137] width 58 height 8
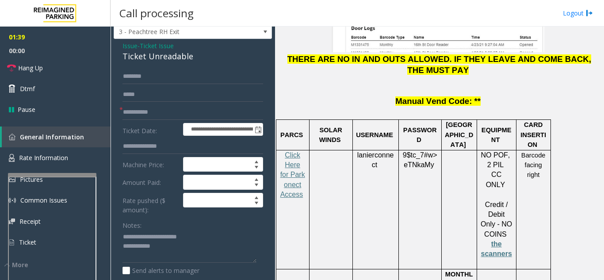
scroll to position [1283, 0]
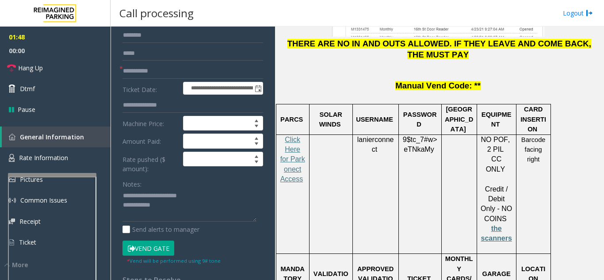
scroll to position [200, 0]
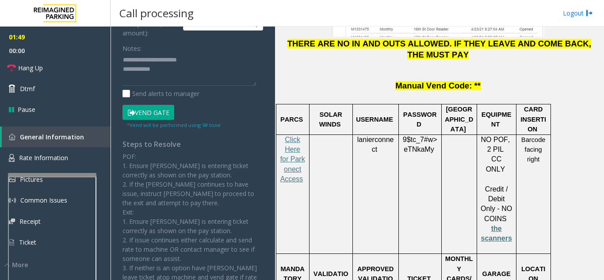
click at [158, 109] on form "**********" at bounding box center [193, 10] width 141 height 237
click at [154, 120] on button "Vend Gate" at bounding box center [149, 112] width 52 height 15
click at [184, 80] on textarea at bounding box center [190, 69] width 134 height 33
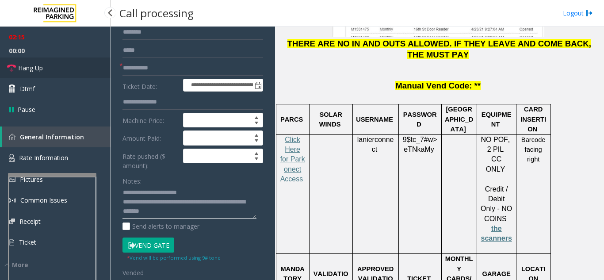
type textarea "**********"
click at [59, 63] on link "Hang Up" at bounding box center [55, 68] width 111 height 21
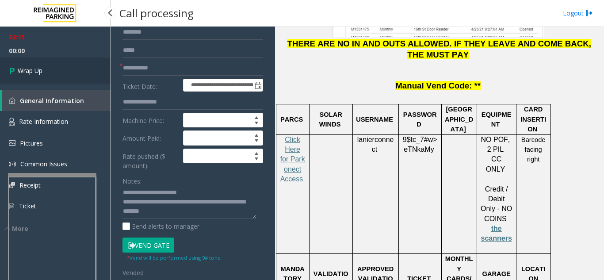
click at [59, 63] on link "Wrap Up" at bounding box center [55, 71] width 111 height 26
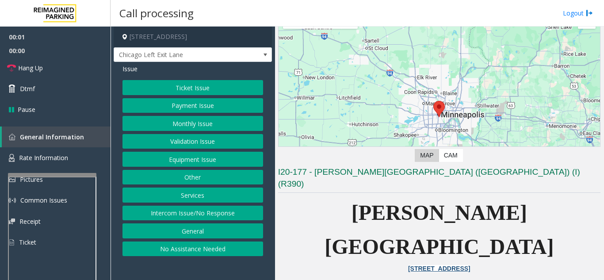
scroll to position [177, 0]
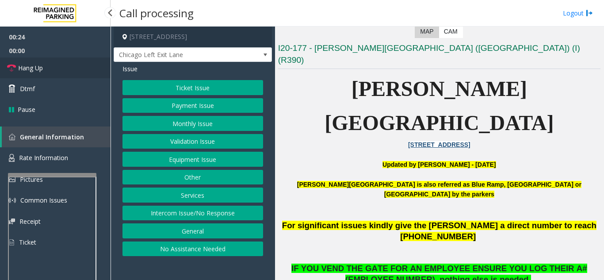
click at [79, 71] on link "Hang Up" at bounding box center [55, 68] width 111 height 21
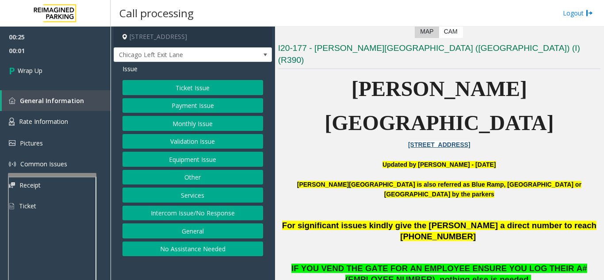
click at [197, 212] on button "Intercom Issue/No Response" at bounding box center [193, 213] width 141 height 15
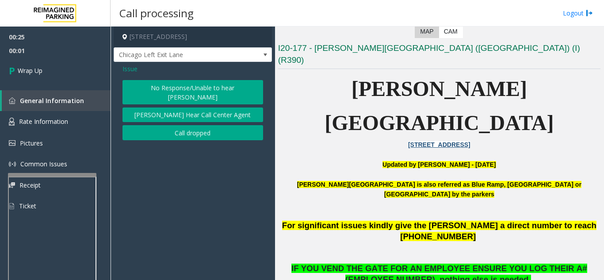
click at [165, 90] on button "No Response/Unable to hear [PERSON_NAME]" at bounding box center [193, 92] width 141 height 24
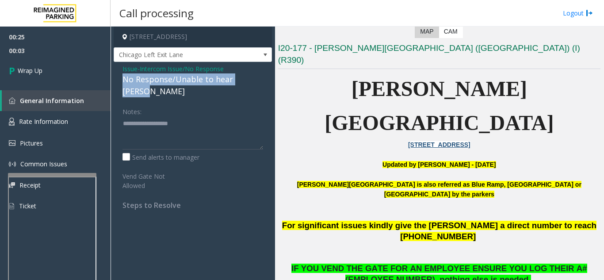
drag, startPoint x: 119, startPoint y: 80, endPoint x: 258, endPoint y: 79, distance: 139.4
click at [259, 78] on div "Issue - Intercom Issue/No Response No Response/Unable to hear [PERSON_NAME] Not…" at bounding box center [193, 140] width 158 height 157
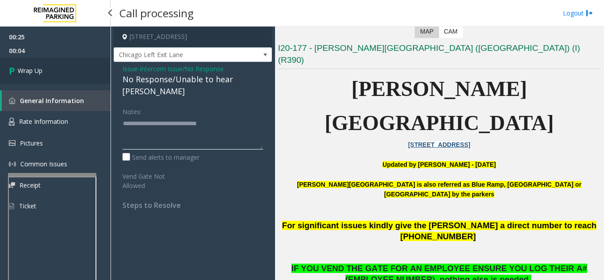
type textarea "**********"
click at [52, 75] on link "Wrap Up" at bounding box center [55, 71] width 111 height 26
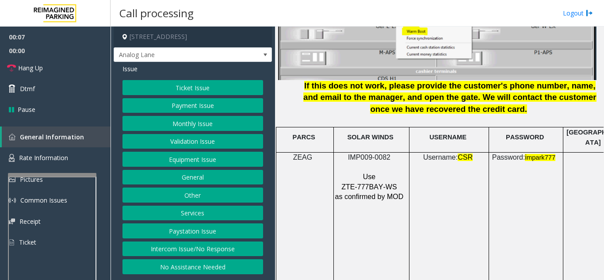
scroll to position [1239, 0]
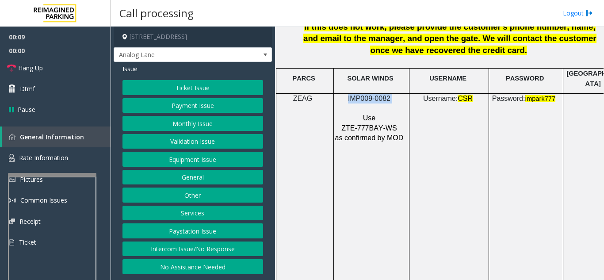
drag, startPoint x: 392, startPoint y: 90, endPoint x: 350, endPoint y: 92, distance: 43.0
click at [350, 94] on p "IMP009-0082" at bounding box center [370, 99] width 71 height 10
copy p "IMP009-0082"
click at [218, 95] on div "Ticket Issue Payment Issue Monthly Issue Validation Issue Equipment Issue Gener…" at bounding box center [193, 177] width 141 height 194
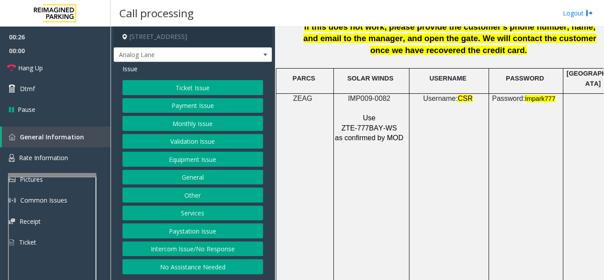
click at [217, 91] on button "Ticket Issue" at bounding box center [193, 87] width 141 height 15
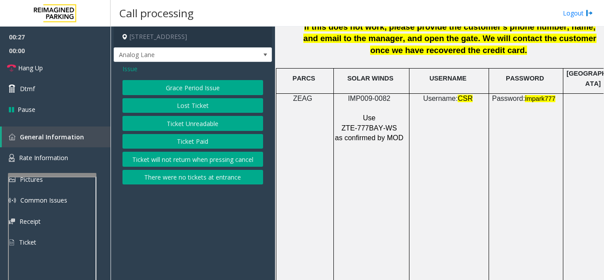
click at [208, 121] on button "Ticket Unreadable" at bounding box center [193, 123] width 141 height 15
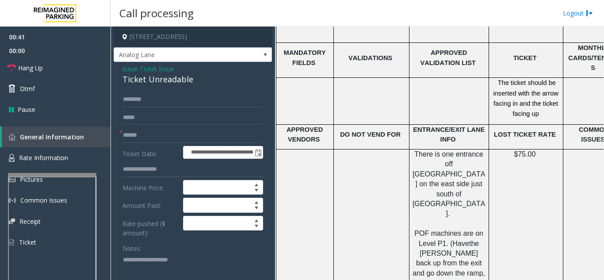
scroll to position [1549, 0]
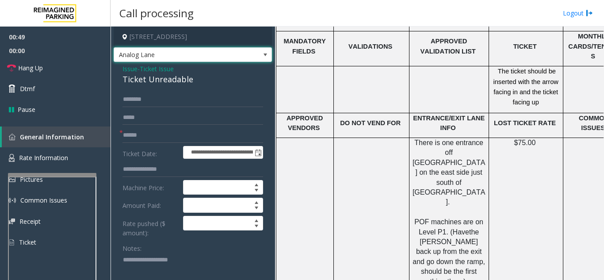
click at [232, 59] on span "Analog Lane" at bounding box center [177, 55] width 126 height 14
click at [301, 66] on td at bounding box center [305, 89] width 58 height 47
click at [126, 70] on span "Issue" at bounding box center [130, 68] width 15 height 9
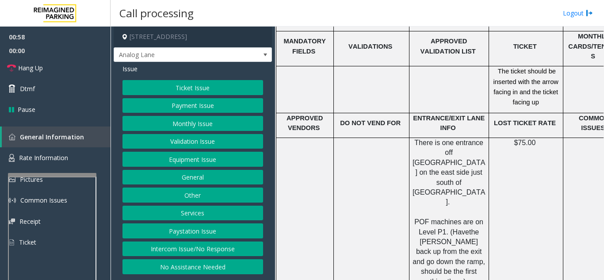
click at [184, 163] on button "Equipment Issue" at bounding box center [193, 159] width 141 height 15
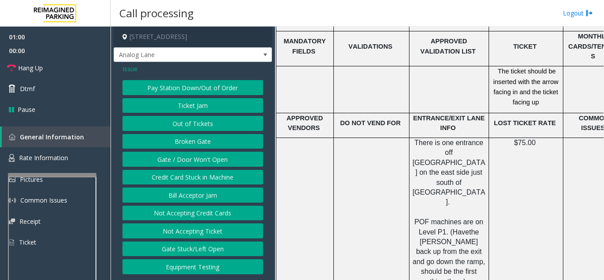
click at [192, 127] on button "Out of Tickets" at bounding box center [193, 123] width 141 height 15
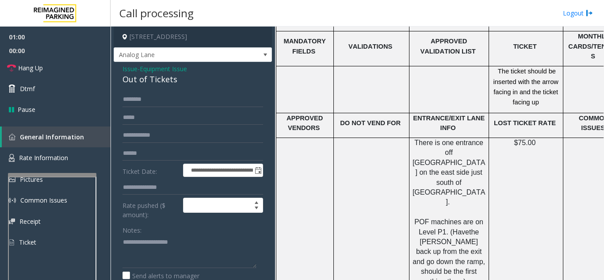
scroll to position [44, 0]
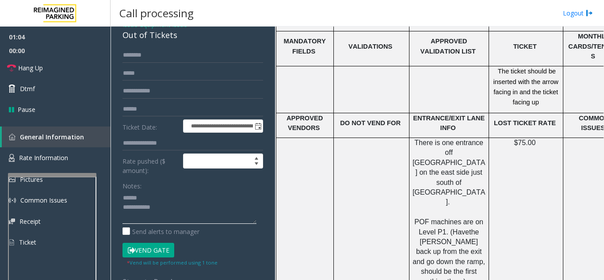
click at [170, 191] on textarea at bounding box center [190, 207] width 134 height 33
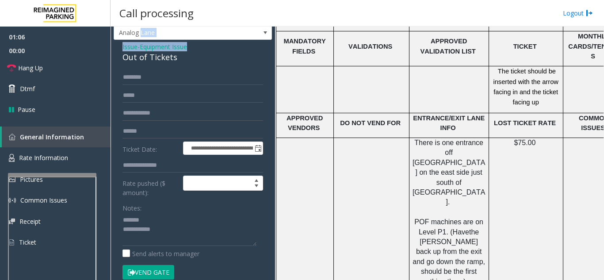
scroll to position [9, 0]
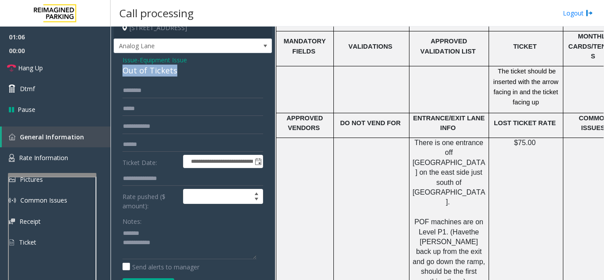
drag, startPoint x: 122, startPoint y: 31, endPoint x: 185, endPoint y: 74, distance: 76.7
click at [185, 74] on div "**********" at bounding box center [193, 239] width 158 height 373
click at [178, 241] on textarea at bounding box center [190, 242] width 134 height 33
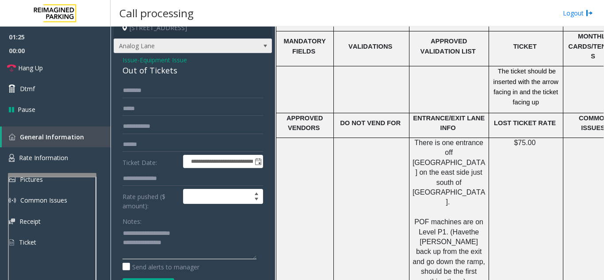
type textarea "**********"
click at [247, 48] on span "Analog Lane" at bounding box center [193, 45] width 158 height 15
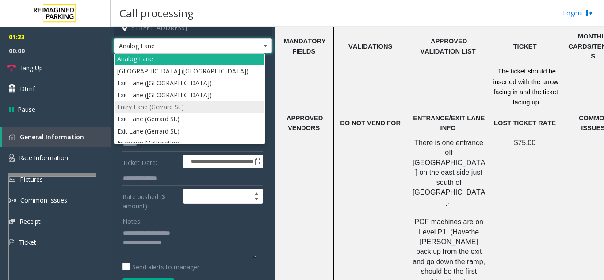
scroll to position [0, 0]
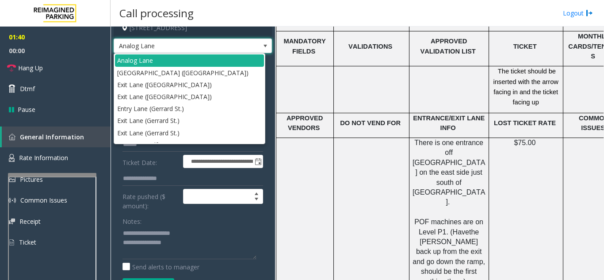
click at [294, 138] on td at bounding box center [305, 215] width 58 height 154
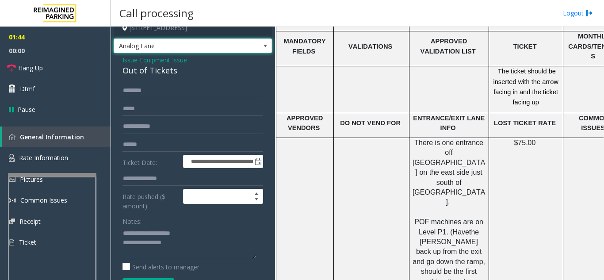
click at [178, 49] on span "Analog Lane" at bounding box center [177, 46] width 126 height 14
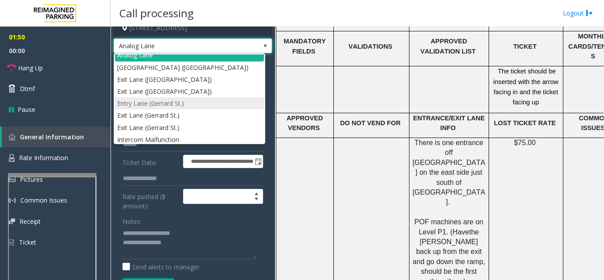
scroll to position [8, 0]
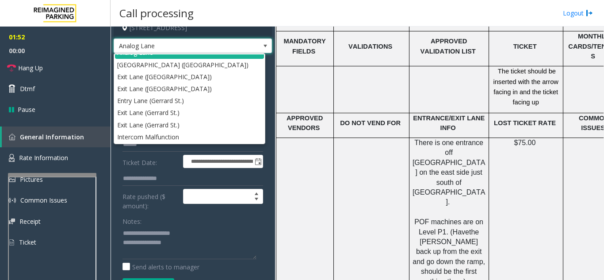
click at [350, 167] on td at bounding box center [372, 215] width 76 height 154
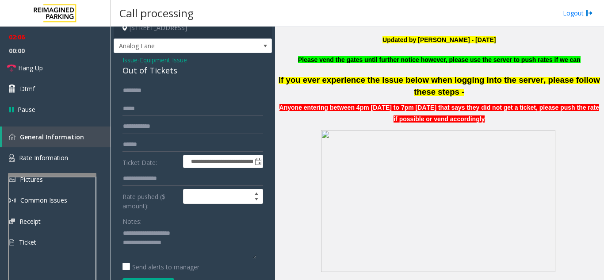
scroll to position [265, 0]
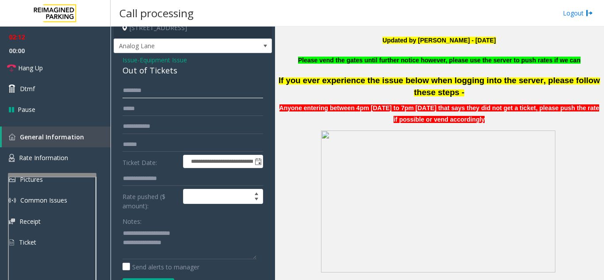
click at [182, 88] on input "text" at bounding box center [193, 90] width 141 height 15
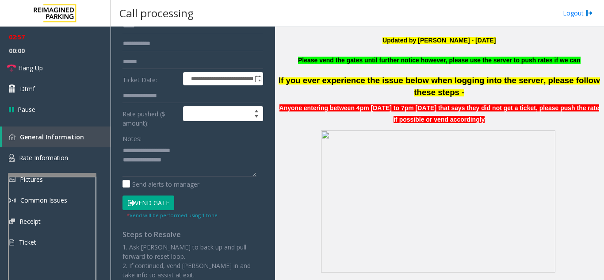
scroll to position [97, 0]
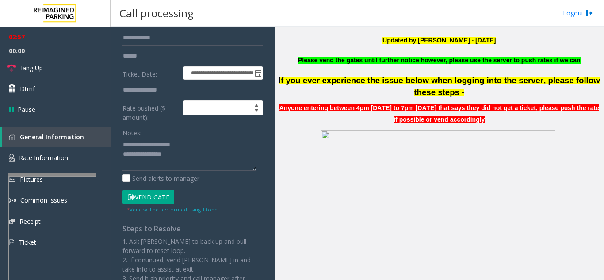
click at [152, 195] on button "Vend Gate" at bounding box center [149, 197] width 52 height 15
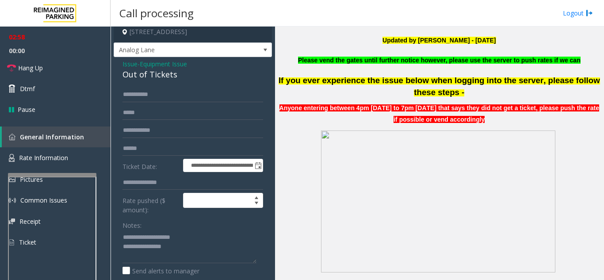
scroll to position [0, 0]
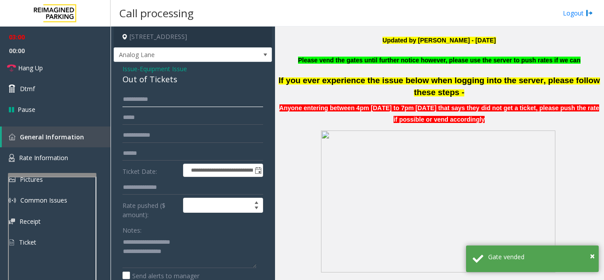
drag, startPoint x: 136, startPoint y: 99, endPoint x: 120, endPoint y: 104, distance: 16.8
click at [120, 104] on div "**********" at bounding box center [193, 267] width 154 height 350
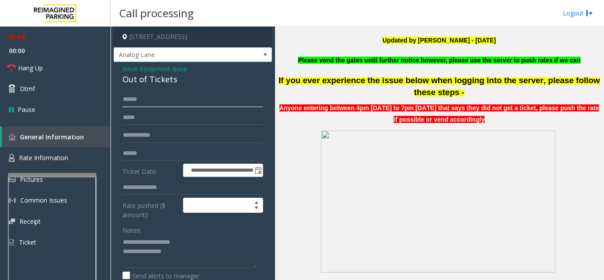
type input "******"
drag, startPoint x: 158, startPoint y: 254, endPoint x: 173, endPoint y: 254, distance: 14.6
click at [173, 254] on textarea at bounding box center [190, 251] width 134 height 33
type textarea "**********"
click at [73, 75] on link "Hang Up" at bounding box center [55, 68] width 111 height 21
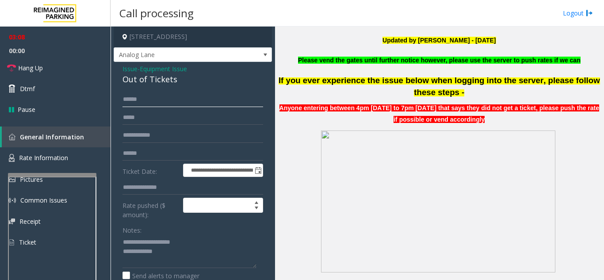
drag, startPoint x: 149, startPoint y: 103, endPoint x: 119, endPoint y: 104, distance: 29.7
click at [119, 104] on div "**********" at bounding box center [193, 267] width 154 height 350
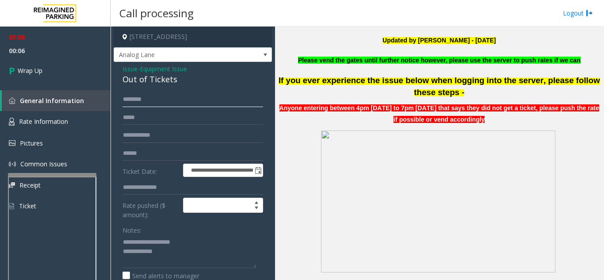
scroll to position [44, 0]
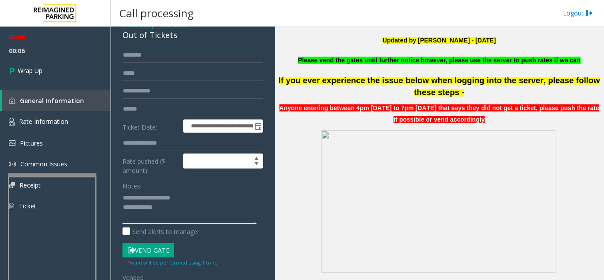
click at [164, 207] on textarea at bounding box center [190, 207] width 134 height 33
type textarea "**********"
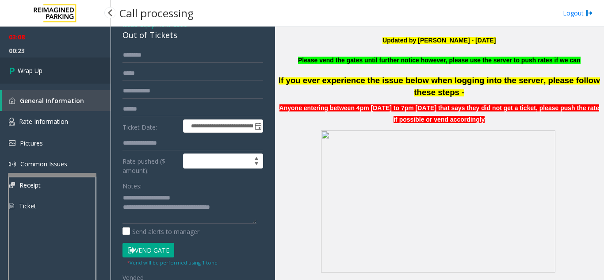
click at [61, 68] on link "Wrap Up" at bounding box center [55, 71] width 111 height 26
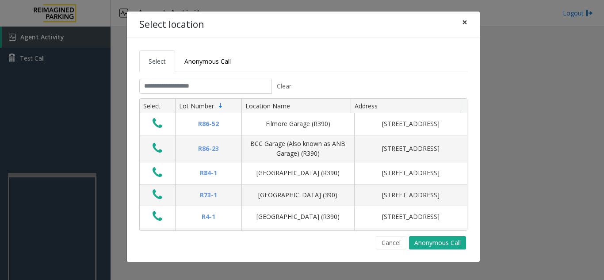
click at [463, 22] on span "×" at bounding box center [464, 22] width 5 height 12
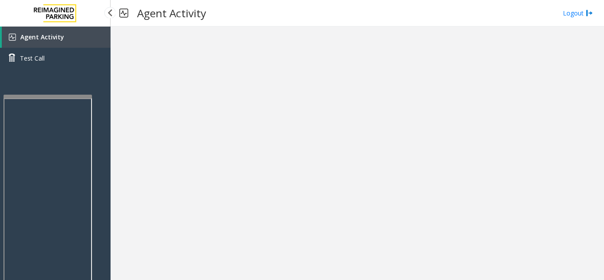
click at [37, 95] on div at bounding box center [48, 97] width 88 height 4
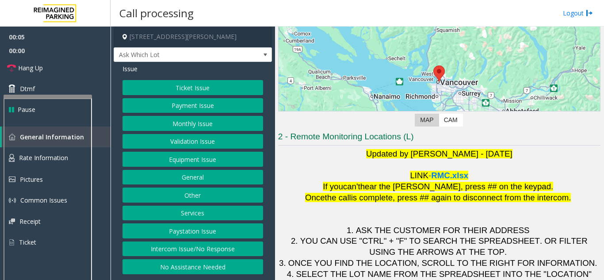
scroll to position [130, 0]
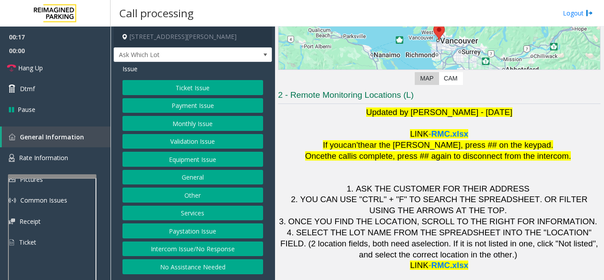
click at [53, 177] on div at bounding box center [52, 176] width 88 height 4
click at [209, 249] on button "Intercom Issue/No Response" at bounding box center [193, 249] width 141 height 15
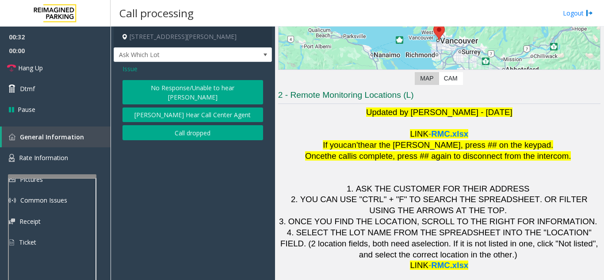
click at [194, 109] on button "[PERSON_NAME] Hear Call Center Agent" at bounding box center [193, 115] width 141 height 15
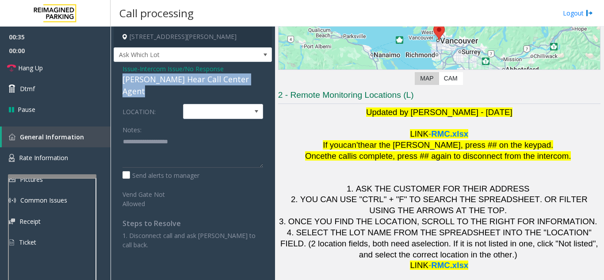
drag, startPoint x: 119, startPoint y: 82, endPoint x: 263, endPoint y: 82, distance: 143.8
click at [263, 82] on div "Issue - Intercom Issue/No Response Parker Cannot Hear Call Center Agent LOCATIO…" at bounding box center [193, 165] width 158 height 206
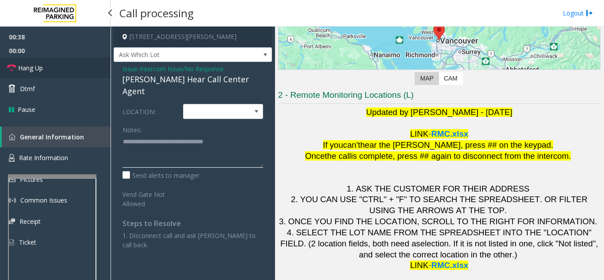
type textarea "**********"
click at [88, 75] on link "Hang Up" at bounding box center [55, 68] width 111 height 21
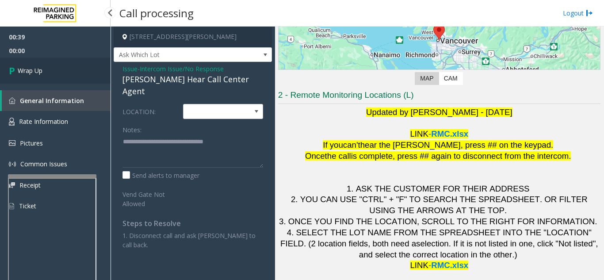
click at [88, 75] on link "Wrap Up" at bounding box center [55, 71] width 111 height 26
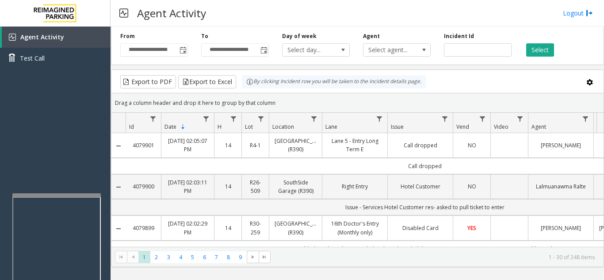
click at [56, 196] on div at bounding box center [56, 195] width 88 height 4
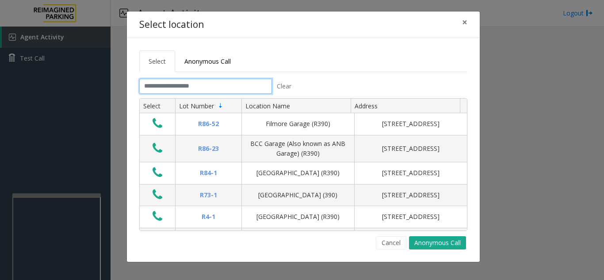
click at [247, 90] on input "text" at bounding box center [205, 86] width 133 height 15
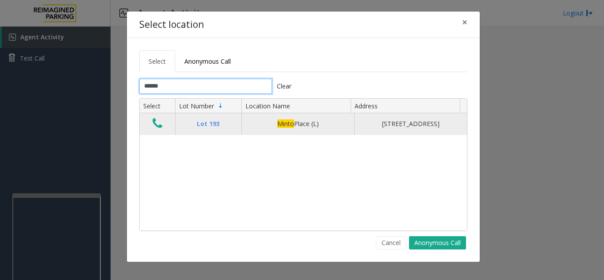
type input "*****"
click at [157, 124] on icon "Data table" at bounding box center [158, 123] width 10 height 12
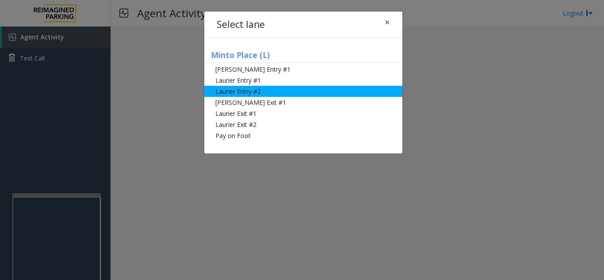
click at [265, 90] on li "Laurier Entry #2" at bounding box center [303, 91] width 198 height 11
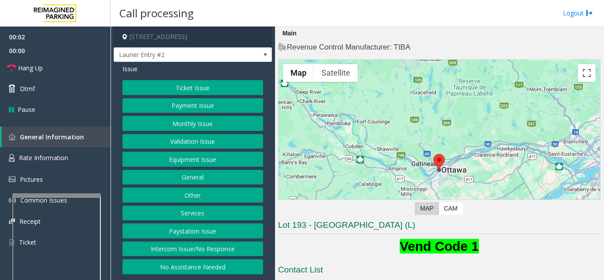
click at [168, 77] on div "Issue Ticket Issue Payment Issue Monthly Issue Validation Issue Equipment Issue…" at bounding box center [193, 170] width 158 height 217
click at [169, 83] on button "Ticket Issue" at bounding box center [193, 87] width 141 height 15
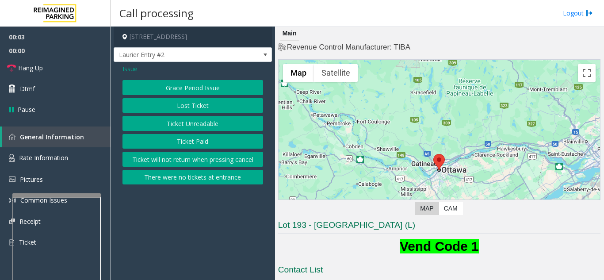
click at [189, 120] on button "Ticket Unreadable" at bounding box center [193, 123] width 141 height 15
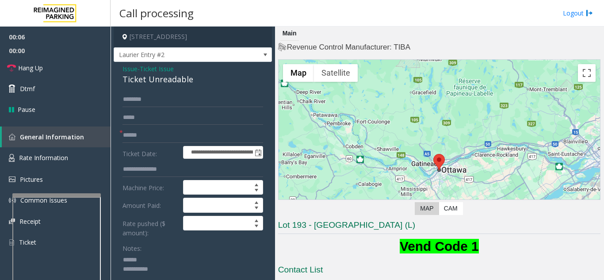
click at [154, 256] on textarea at bounding box center [190, 269] width 134 height 33
drag, startPoint x: 122, startPoint y: 76, endPoint x: 198, endPoint y: 77, distance: 76.6
type textarea "**********"
click at [200, 142] on input "text" at bounding box center [193, 135] width 141 height 15
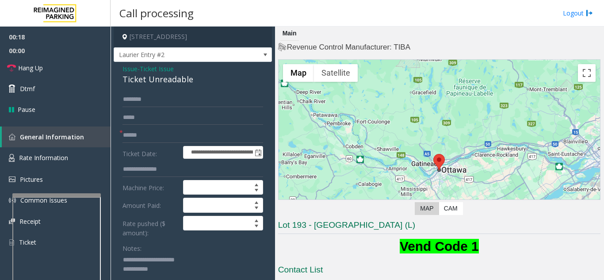
click at [128, 67] on span "Issue" at bounding box center [130, 68] width 15 height 9
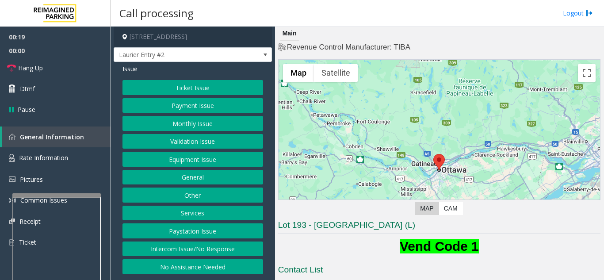
click at [196, 90] on button "Ticket Issue" at bounding box center [193, 87] width 141 height 15
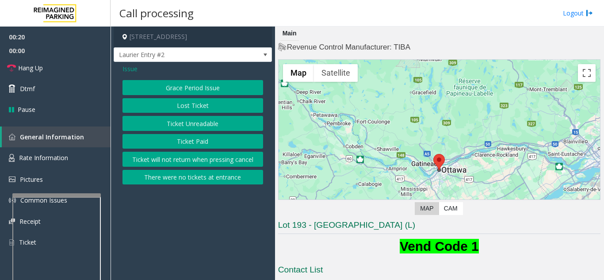
click at [184, 178] on button "There were no tickets at entrance" at bounding box center [193, 177] width 141 height 15
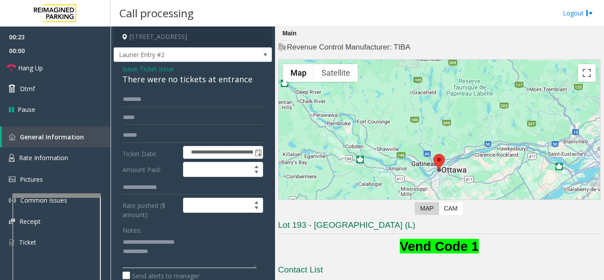
drag, startPoint x: 140, startPoint y: 242, endPoint x: 207, endPoint y: 246, distance: 67.4
click at [207, 246] on textarea at bounding box center [190, 251] width 134 height 33
type textarea "**********"
click at [131, 66] on span "Issue" at bounding box center [130, 68] width 15 height 9
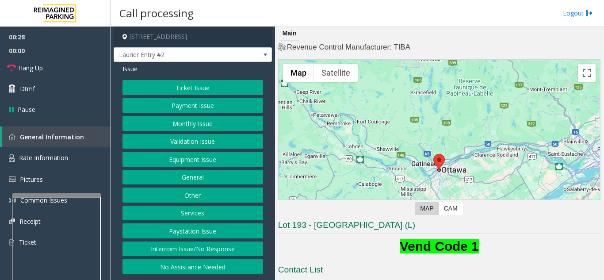
click at [192, 91] on button "Ticket Issue" at bounding box center [193, 87] width 141 height 15
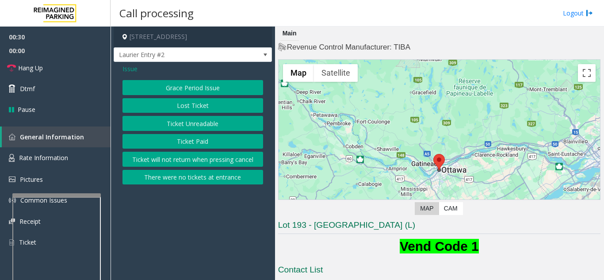
click at [188, 123] on button "Ticket Unreadable" at bounding box center [193, 123] width 141 height 15
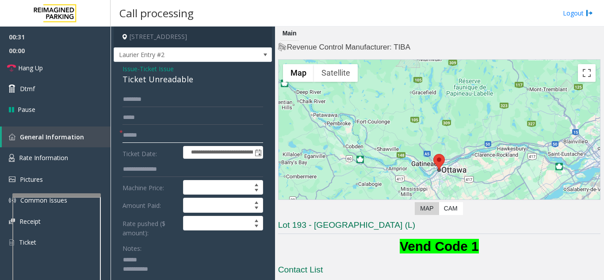
click at [176, 138] on input "text" at bounding box center [193, 135] width 141 height 15
click at [169, 262] on textarea at bounding box center [190, 269] width 134 height 33
drag, startPoint x: 126, startPoint y: 78, endPoint x: 194, endPoint y: 80, distance: 67.7
click at [187, 269] on textarea at bounding box center [190, 269] width 134 height 33
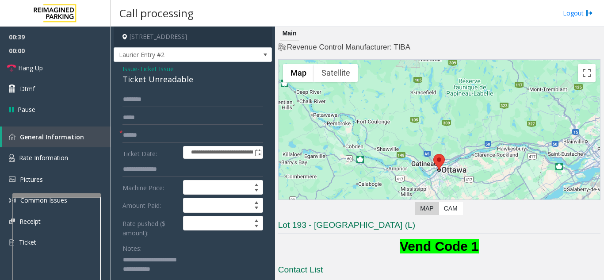
type textarea "**********"
click at [201, 139] on input "text" at bounding box center [193, 135] width 141 height 15
click at [36, 92] on link "Dtmf" at bounding box center [55, 88] width 111 height 21
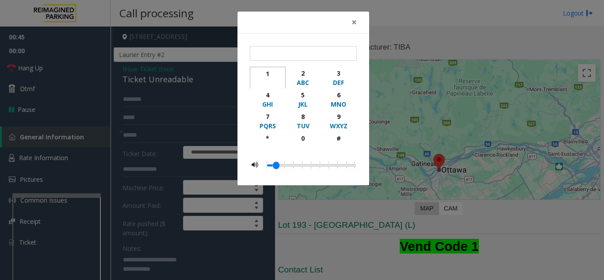
click at [263, 75] on div "1" at bounding box center [268, 73] width 24 height 9
type input "*"
click at [356, 24] on span "×" at bounding box center [354, 22] width 5 height 12
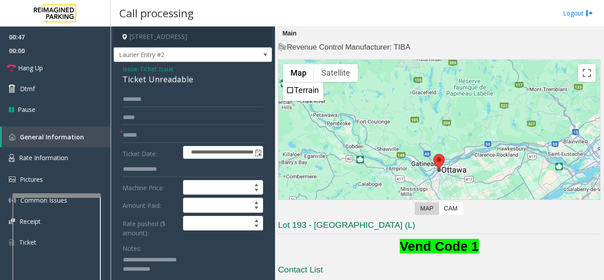
click at [129, 66] on span "Issue" at bounding box center [130, 68] width 15 height 9
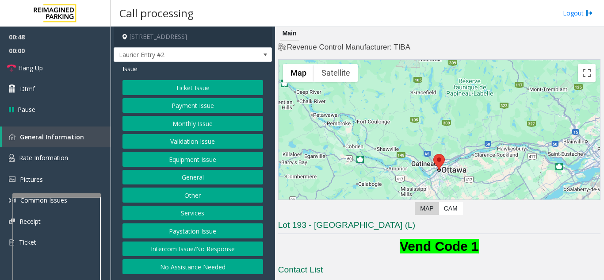
click at [188, 159] on button "Equipment Issue" at bounding box center [193, 159] width 141 height 15
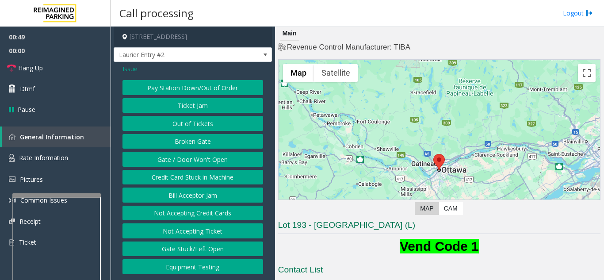
click at [194, 106] on button "Ticket Jam" at bounding box center [193, 105] width 141 height 15
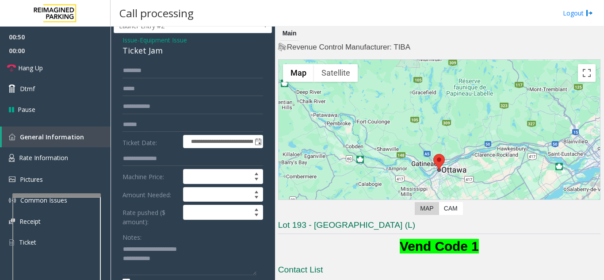
scroll to position [44, 0]
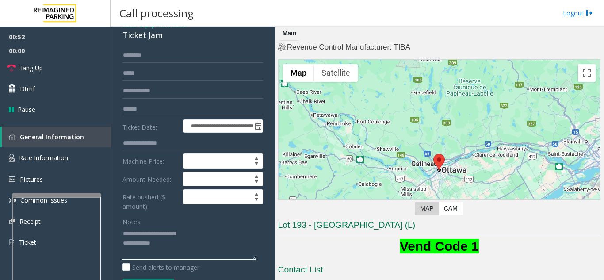
drag, startPoint x: 163, startPoint y: 235, endPoint x: 202, endPoint y: 233, distance: 39.0
click at [202, 233] on textarea at bounding box center [190, 243] width 134 height 33
click at [187, 246] on textarea at bounding box center [190, 243] width 134 height 33
type textarea "**********"
click at [41, 88] on link "Dtmf" at bounding box center [55, 88] width 111 height 21
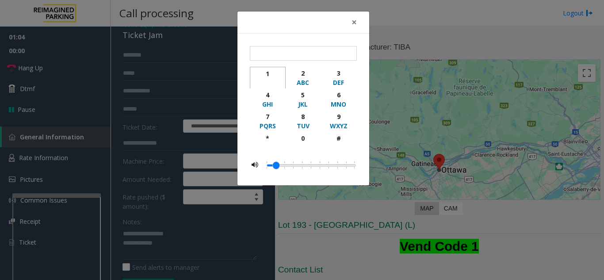
click at [271, 73] on div "1" at bounding box center [268, 73] width 24 height 9
type input "*"
click at [355, 24] on span "×" at bounding box center [354, 22] width 5 height 12
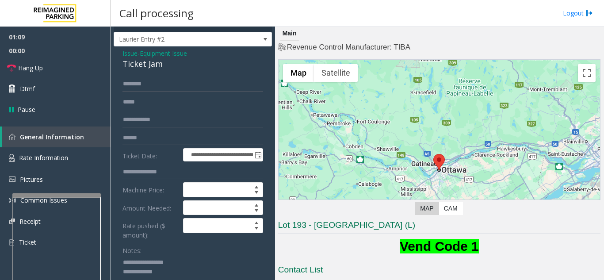
scroll to position [0, 0]
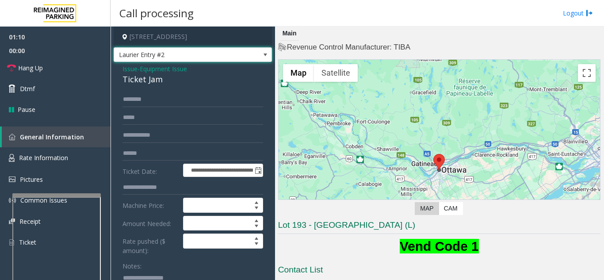
click at [242, 57] on span "Laurier Entry #2" at bounding box center [193, 54] width 158 height 15
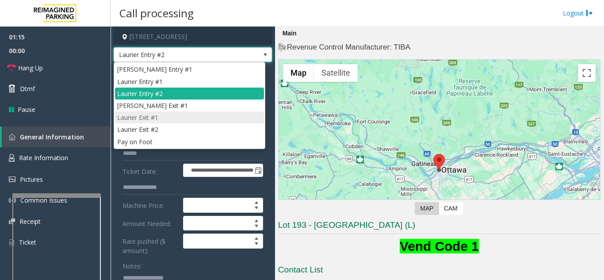
click at [175, 121] on li "Laurier Exit #1" at bounding box center [189, 117] width 149 height 12
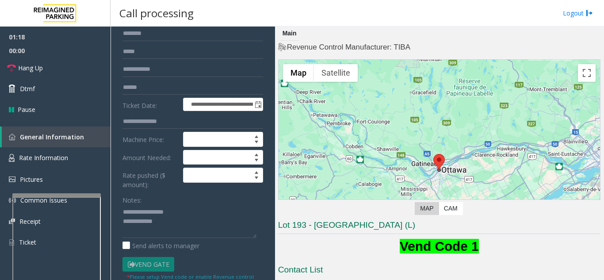
scroll to position [88, 0]
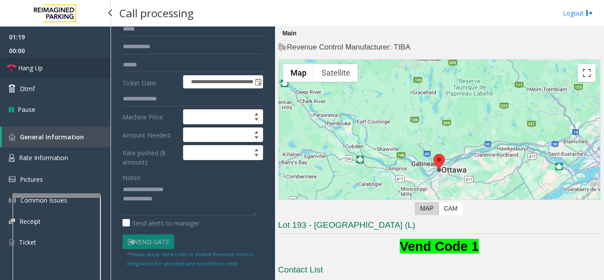
click at [49, 71] on link "Hang Up" at bounding box center [55, 68] width 111 height 21
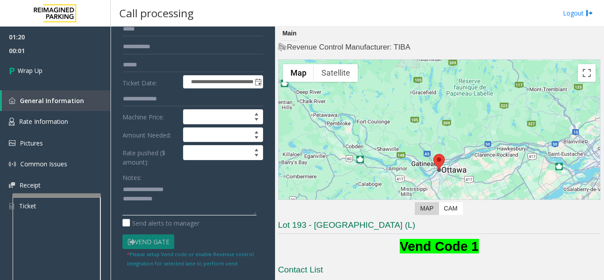
click at [180, 200] on textarea at bounding box center [190, 198] width 134 height 33
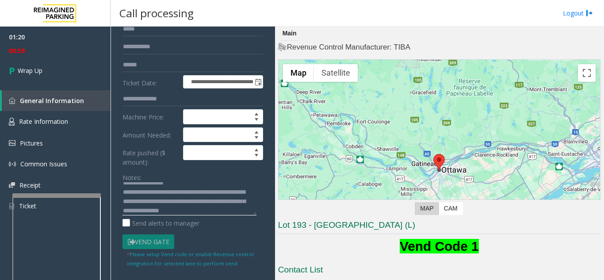
scroll to position [16, 0]
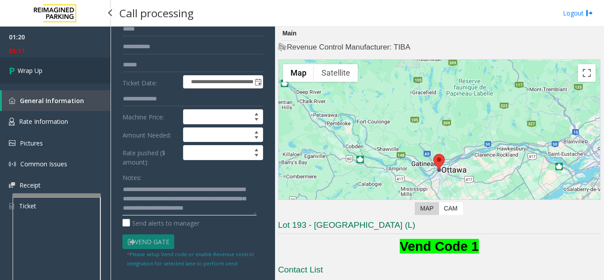
type textarea "**********"
click at [69, 74] on link "Wrap Up" at bounding box center [55, 71] width 111 height 26
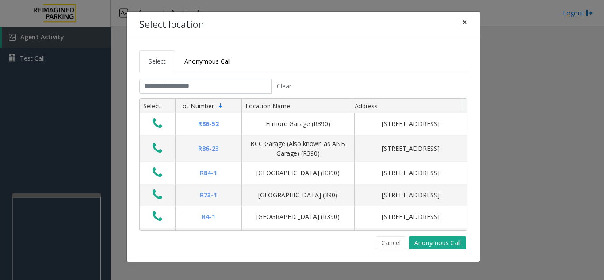
click at [464, 23] on span "×" at bounding box center [464, 22] width 5 height 12
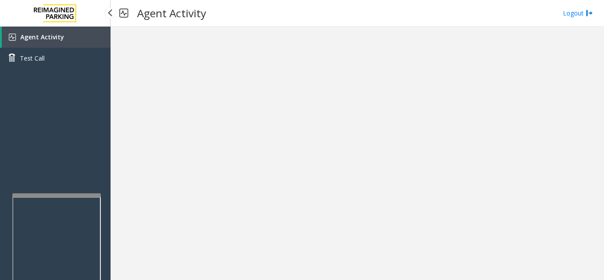
click at [78, 33] on link "Agent Activity" at bounding box center [56, 37] width 109 height 21
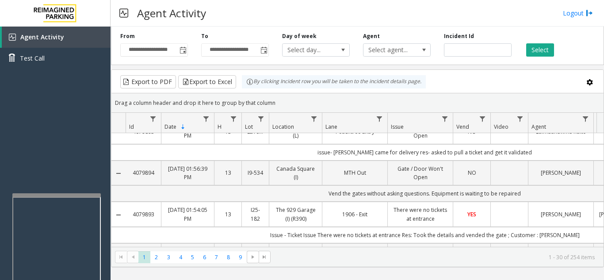
scroll to position [531, 0]
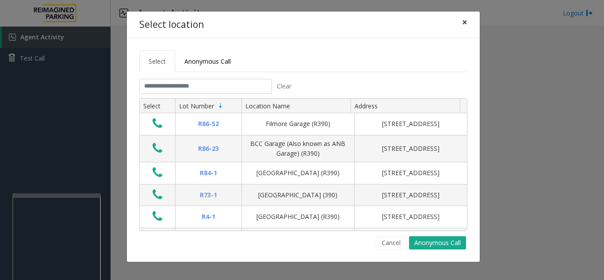
click at [466, 20] on span "×" at bounding box center [464, 22] width 5 height 12
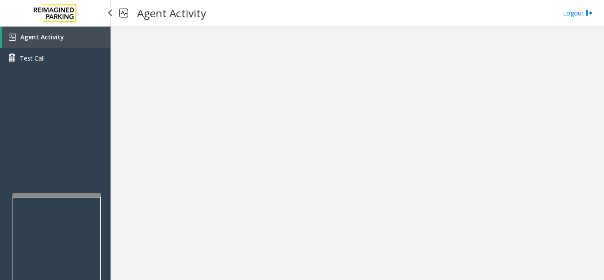
click at [80, 34] on link "Agent Activity" at bounding box center [56, 37] width 109 height 21
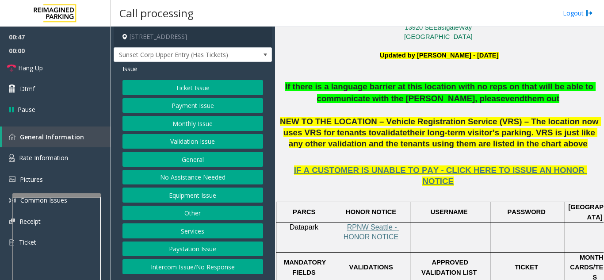
scroll to position [233, 0]
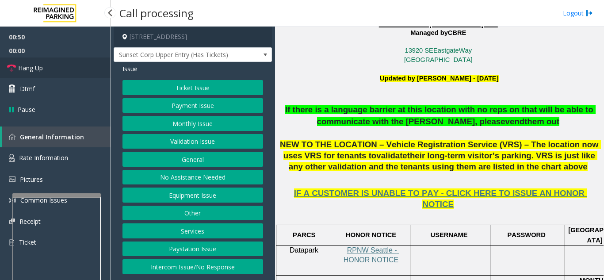
click at [70, 75] on link "Hang Up" at bounding box center [55, 68] width 111 height 21
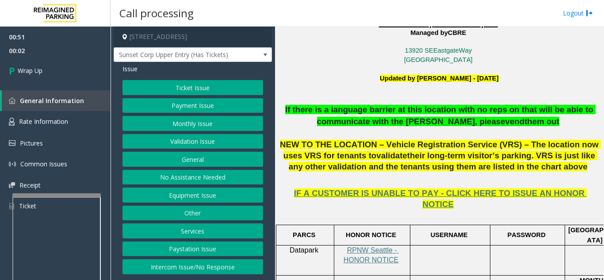
click at [198, 193] on button "Equipment Issue" at bounding box center [193, 195] width 141 height 15
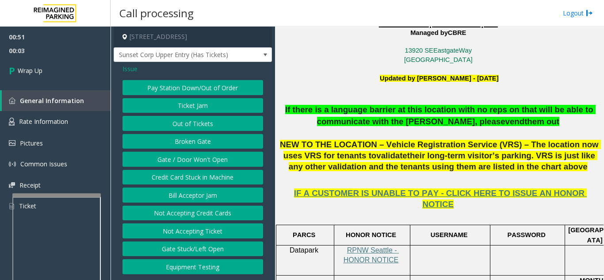
click at [220, 156] on button "Gate / Door Won't Open" at bounding box center [193, 159] width 141 height 15
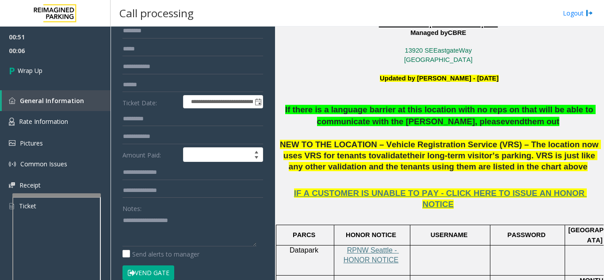
scroll to position [106, 0]
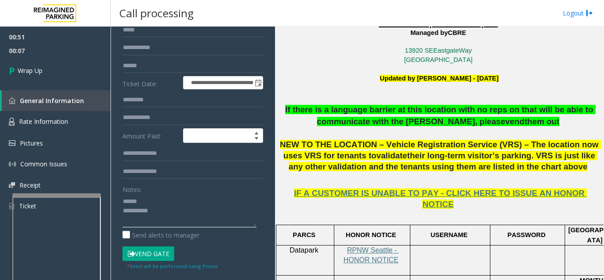
click at [153, 209] on textarea at bounding box center [190, 210] width 134 height 33
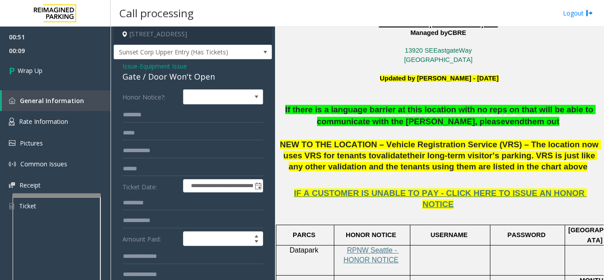
scroll to position [0, 0]
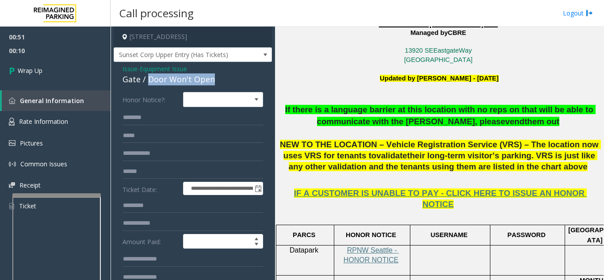
drag, startPoint x: 147, startPoint y: 88, endPoint x: 213, endPoint y: 87, distance: 65.5
click at [213, 85] on div "Gate / Door Won't Open" at bounding box center [193, 79] width 141 height 12
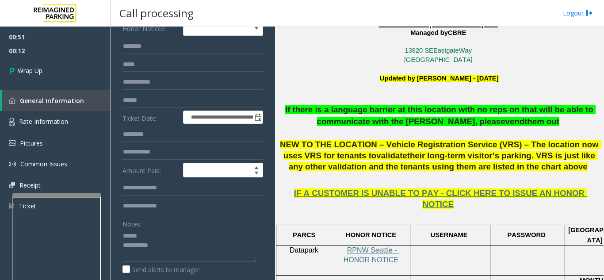
scroll to position [92, 0]
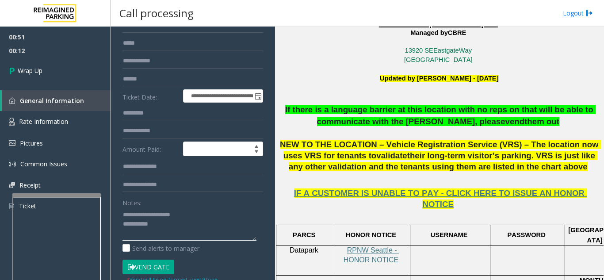
click at [198, 232] on textarea at bounding box center [190, 224] width 134 height 33
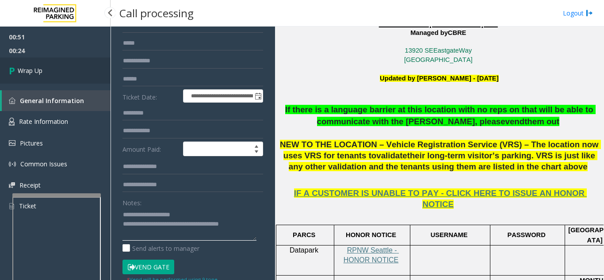
type textarea "**********"
click at [77, 73] on link "Wrap Up" at bounding box center [55, 71] width 111 height 26
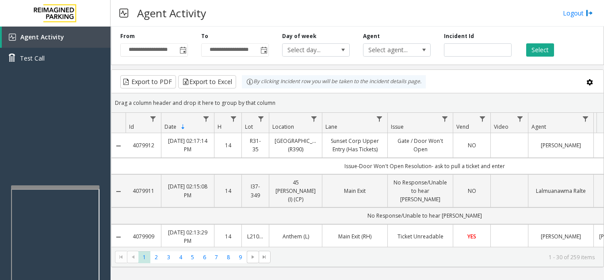
click at [59, 187] on div at bounding box center [55, 187] width 88 height 4
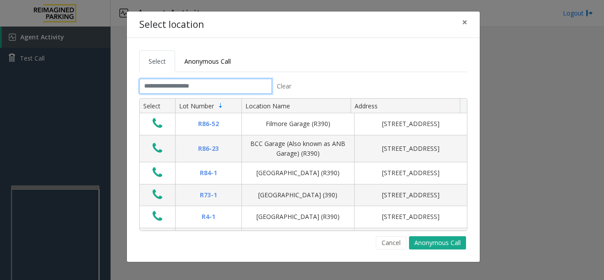
click at [206, 85] on input "text" at bounding box center [205, 86] width 133 height 15
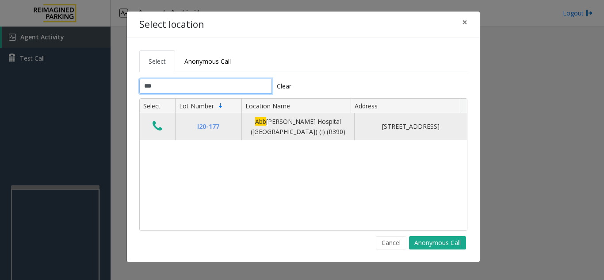
type input "***"
click at [154, 128] on icon "Data table" at bounding box center [158, 126] width 10 height 12
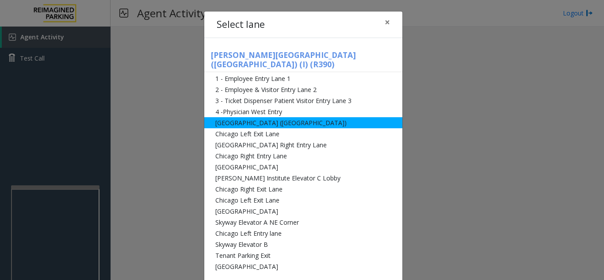
click at [315, 117] on li "[GEOGRAPHIC_DATA] ([GEOGRAPHIC_DATA])" at bounding box center [303, 122] width 198 height 11
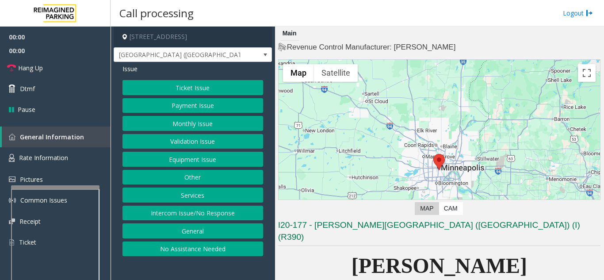
click at [218, 165] on button "Equipment Issue" at bounding box center [193, 159] width 141 height 15
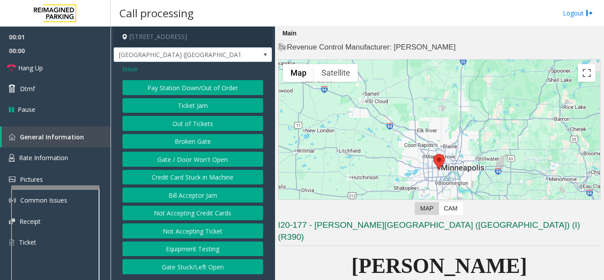
click at [218, 165] on button "Gate / Door Won't Open" at bounding box center [193, 159] width 141 height 15
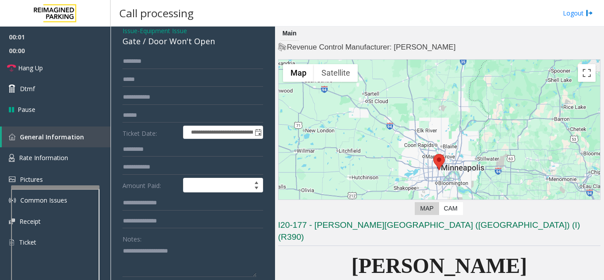
scroll to position [88, 0]
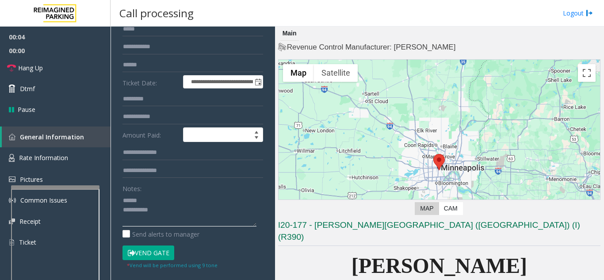
click at [168, 200] on textarea at bounding box center [190, 209] width 134 height 33
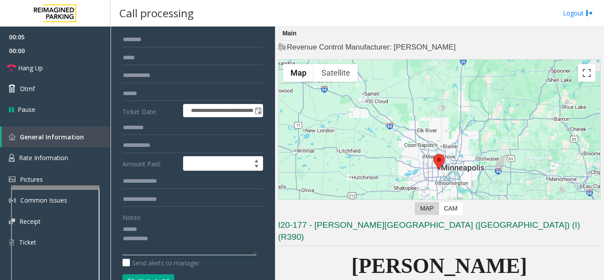
scroll to position [44, 0]
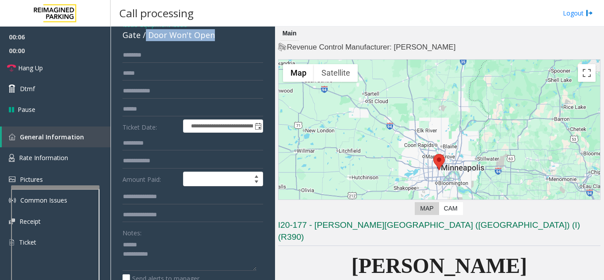
drag, startPoint x: 146, startPoint y: 36, endPoint x: 220, endPoint y: 38, distance: 73.9
click at [220, 38] on div "Gate / Door Won't Open" at bounding box center [193, 35] width 141 height 12
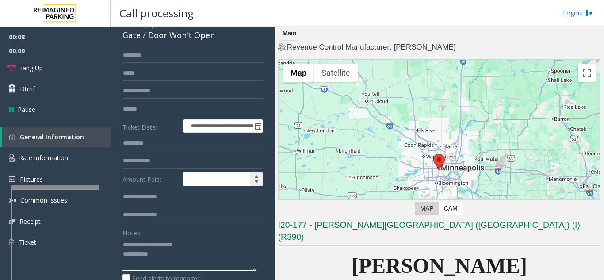
scroll to position [133, 0]
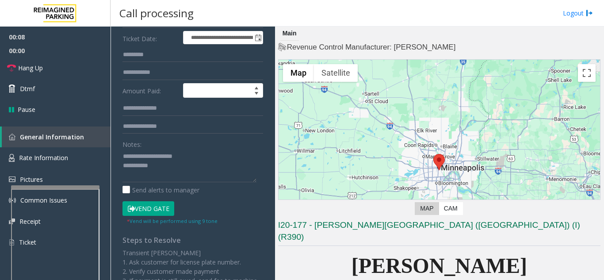
click at [164, 210] on button "Vend Gate" at bounding box center [149, 208] width 52 height 15
click at [181, 177] on textarea at bounding box center [190, 165] width 134 height 33
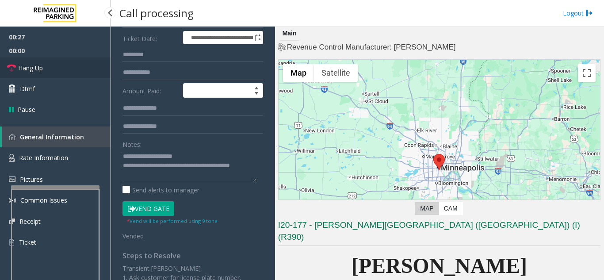
click at [69, 59] on link "Hang Up" at bounding box center [55, 68] width 111 height 21
click at [185, 177] on textarea at bounding box center [190, 165] width 134 height 33
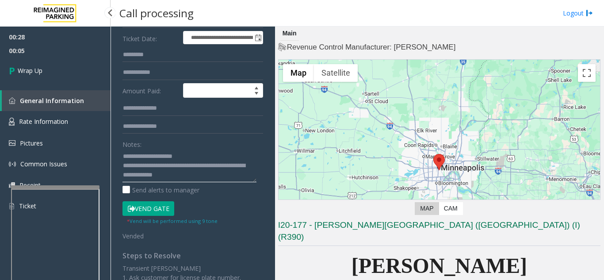
type textarea "**********"
click at [69, 54] on span "00:05" at bounding box center [55, 51] width 111 height 14
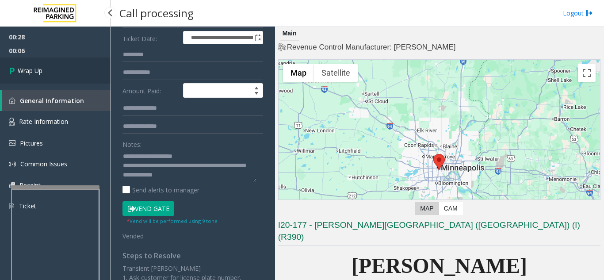
click at [68, 63] on link "Wrap Up" at bounding box center [55, 71] width 111 height 26
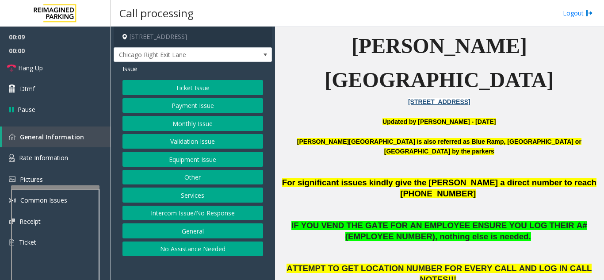
scroll to position [221, 0]
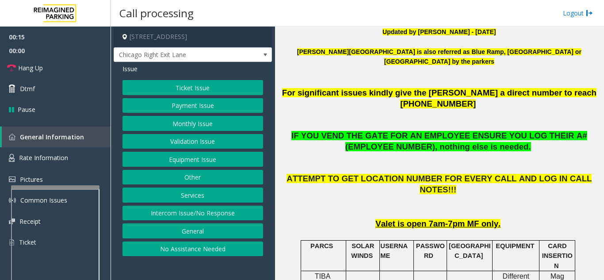
click at [228, 214] on button "Intercom Issue/No Response" at bounding box center [193, 213] width 141 height 15
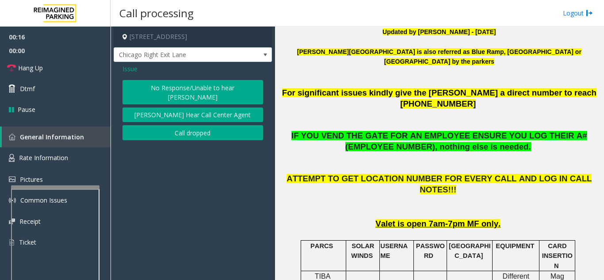
click at [205, 88] on button "No Response/Unable to hear [PERSON_NAME]" at bounding box center [193, 92] width 141 height 24
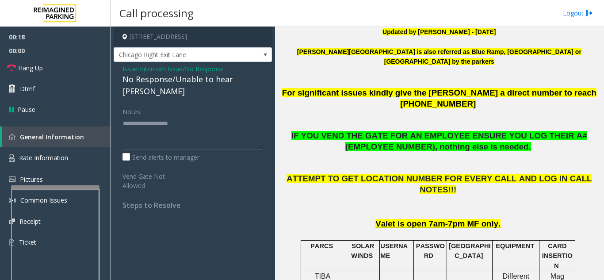
drag, startPoint x: 123, startPoint y: 79, endPoint x: 263, endPoint y: 73, distance: 139.9
click at [263, 73] on div "Issue - Intercom Issue/No Response No Response/Unable to hear [PERSON_NAME] Not…" at bounding box center [193, 140] width 158 height 157
click at [261, 74] on div "No Response/Unable to hear [PERSON_NAME]" at bounding box center [193, 85] width 141 height 24
click at [54, 70] on link "Hang Up" at bounding box center [55, 68] width 111 height 21
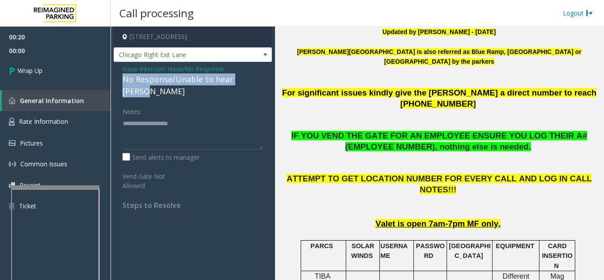
drag, startPoint x: 127, startPoint y: 80, endPoint x: 267, endPoint y: 79, distance: 139.8
click at [267, 79] on div "Issue - Intercom Issue/No Response No Response/Unable to hear [PERSON_NAME] Not…" at bounding box center [193, 140] width 158 height 157
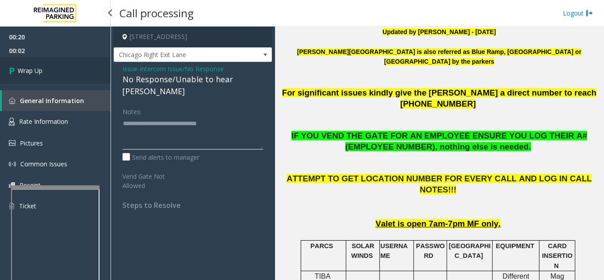
type textarea "**********"
click at [69, 75] on link "Wrap Up" at bounding box center [55, 71] width 111 height 26
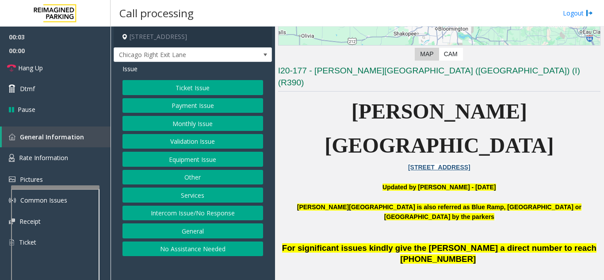
scroll to position [177, 0]
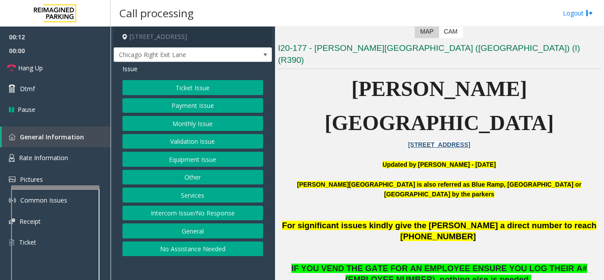
click at [208, 217] on button "Intercom Issue/No Response" at bounding box center [193, 213] width 141 height 15
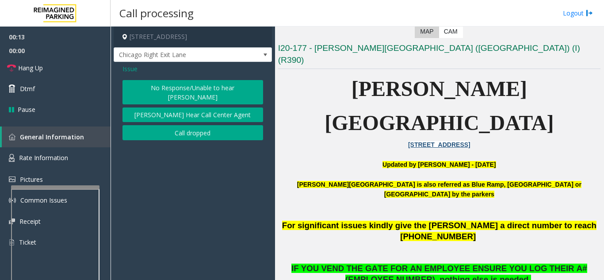
click at [210, 89] on button "No Response/Unable to hear [PERSON_NAME]" at bounding box center [193, 92] width 141 height 24
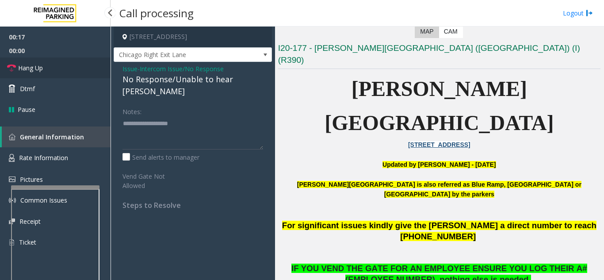
click at [94, 74] on link "Hang Up" at bounding box center [55, 68] width 111 height 21
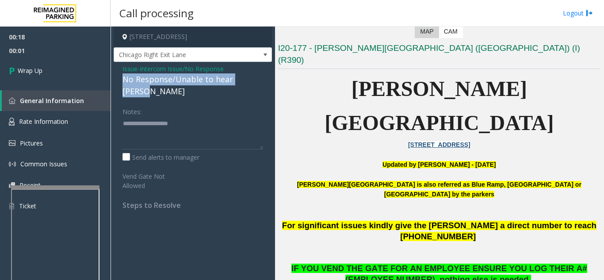
drag, startPoint x: 264, startPoint y: 78, endPoint x: 121, endPoint y: 83, distance: 143.4
click at [121, 83] on div "Issue - Intercom Issue/No Response No Response/Unable to hear [PERSON_NAME] Not…" at bounding box center [193, 140] width 158 height 157
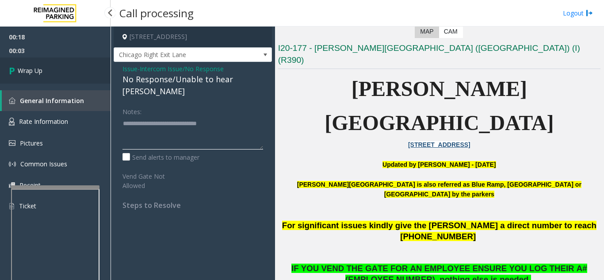
type textarea "**********"
click at [92, 79] on link "Wrap Up" at bounding box center [55, 71] width 111 height 26
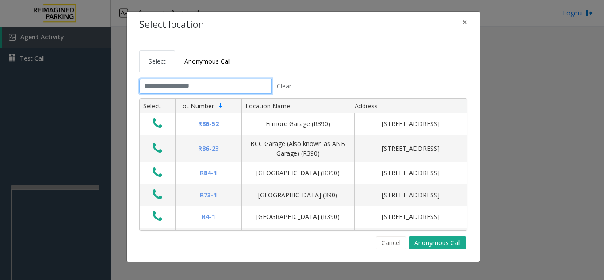
click at [234, 82] on input "text" at bounding box center [205, 86] width 133 height 15
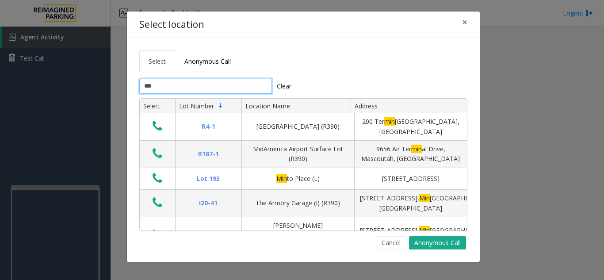
type input "***"
click at [184, 84] on input "***" at bounding box center [205, 86] width 133 height 15
click at [464, 25] on span "×" at bounding box center [464, 22] width 5 height 12
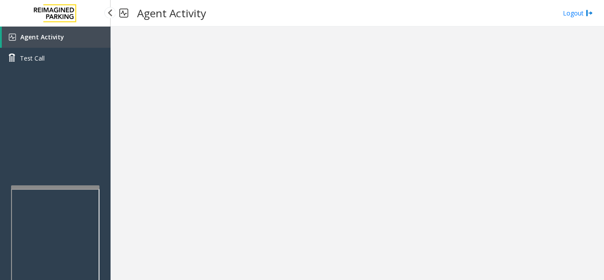
click at [61, 46] on link "Agent Activity" at bounding box center [56, 37] width 109 height 21
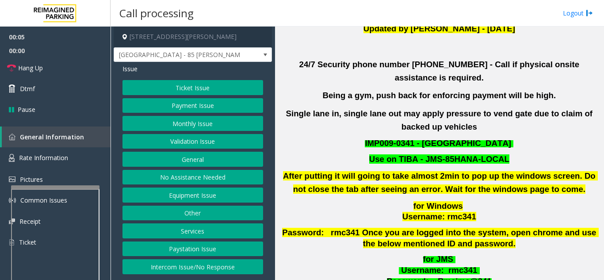
scroll to position [221, 0]
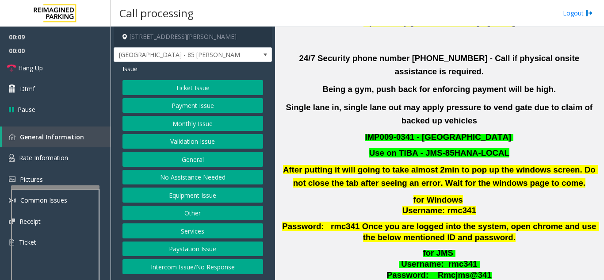
click at [184, 143] on button "Validation Issue" at bounding box center [193, 141] width 141 height 15
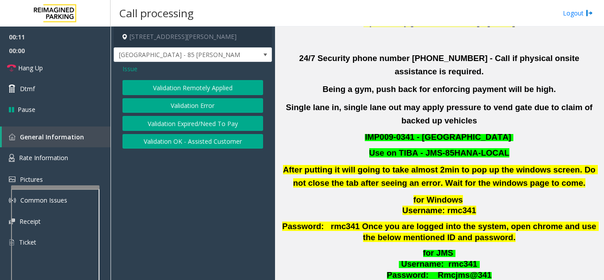
click at [193, 111] on button "Validation Error" at bounding box center [193, 105] width 141 height 15
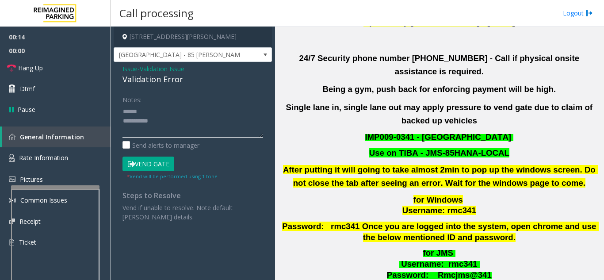
click at [166, 111] on textarea at bounding box center [193, 120] width 141 height 33
drag, startPoint x: 122, startPoint y: 79, endPoint x: 192, endPoint y: 81, distance: 70.8
click at [192, 81] on div "Issue - Validation Issue Validation Error Notes: Send alerts to manager Vend Ga…" at bounding box center [193, 146] width 158 height 169
click at [186, 119] on textarea at bounding box center [193, 120] width 141 height 33
click at [211, 112] on textarea at bounding box center [193, 120] width 141 height 33
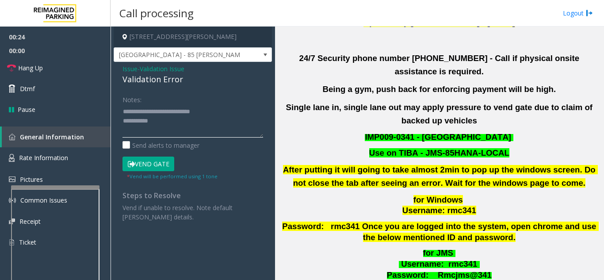
click at [197, 127] on textarea at bounding box center [193, 120] width 141 height 33
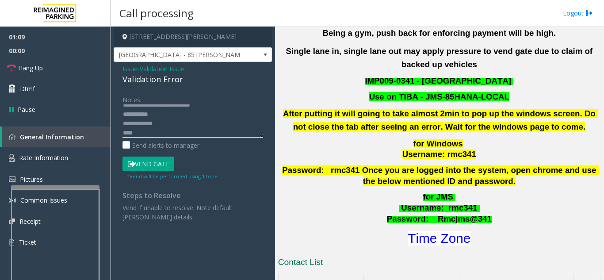
scroll to position [354, 0]
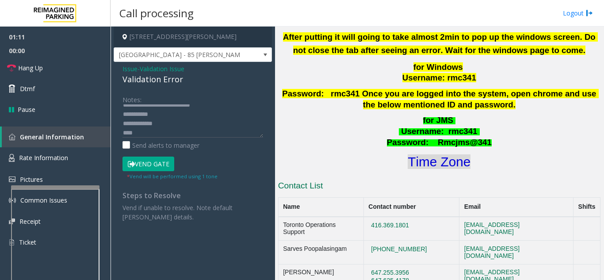
click at [454, 154] on font "Time Zone" at bounding box center [439, 161] width 63 height 15
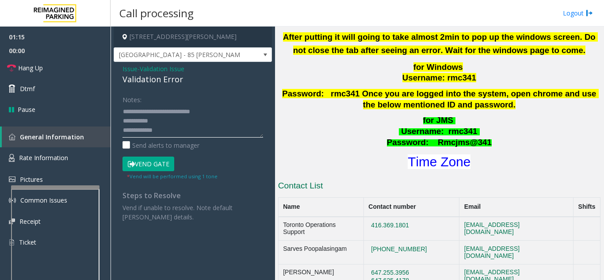
drag, startPoint x: 185, startPoint y: 110, endPoint x: 219, endPoint y: 111, distance: 33.6
click at [219, 111] on textarea at bounding box center [193, 120] width 141 height 33
click at [196, 127] on textarea at bounding box center [193, 120] width 141 height 33
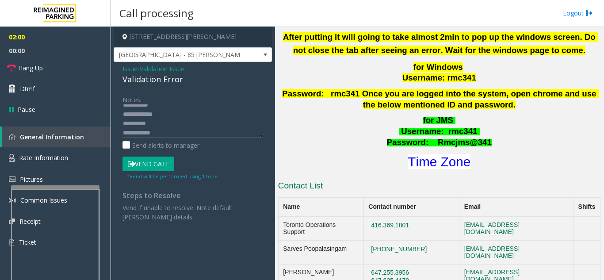
click at [150, 163] on button "Vend Gate" at bounding box center [149, 164] width 52 height 15
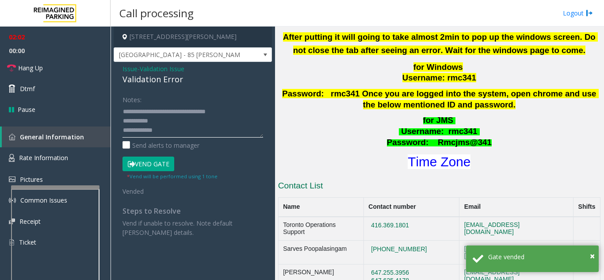
click at [182, 121] on textarea at bounding box center [193, 120] width 141 height 33
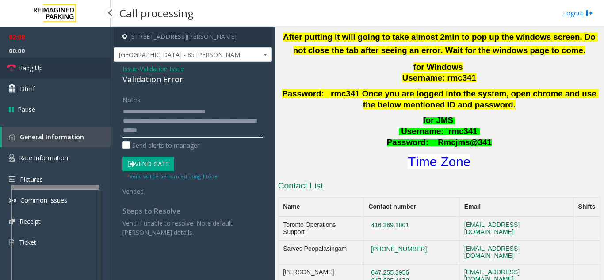
type textarea "**********"
click at [91, 77] on link "Hang Up" at bounding box center [55, 68] width 111 height 21
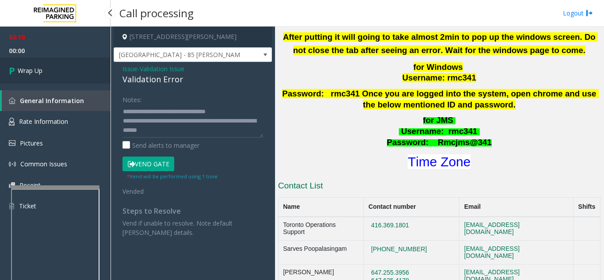
click at [91, 77] on link "Wrap Up" at bounding box center [55, 71] width 111 height 26
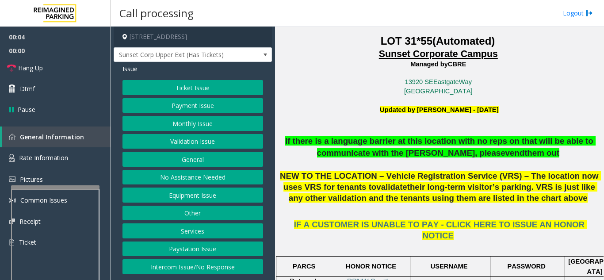
scroll to position [221, 0]
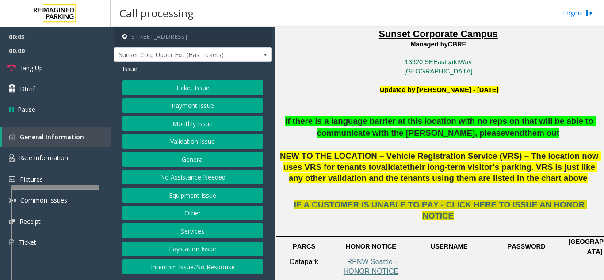
click at [518, 203] on span "IF A CUSTOMER IS UNABLE TO PAY - CLICK HERE TO ISSUE AN HONOR NOTICE" at bounding box center [440, 210] width 293 height 20
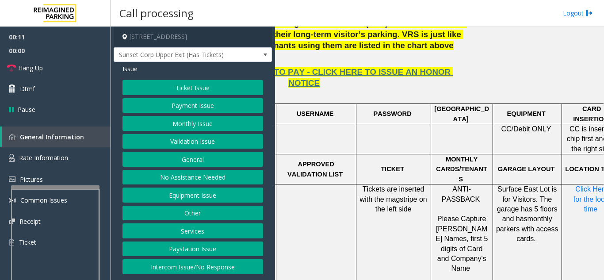
scroll to position [354, 158]
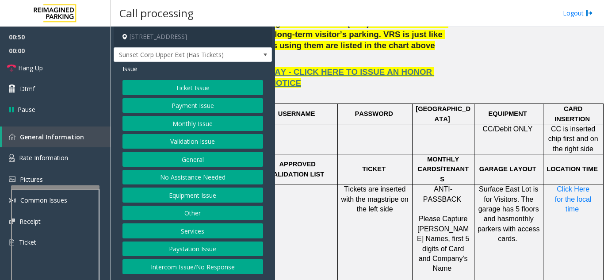
click at [190, 197] on button "Equipment Issue" at bounding box center [193, 195] width 141 height 15
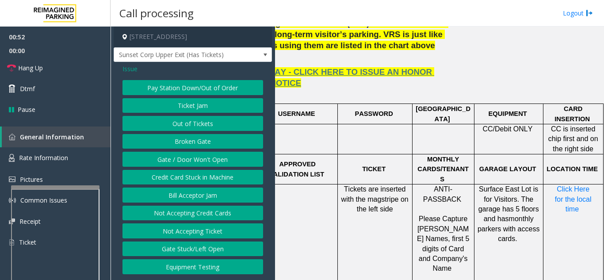
click at [205, 162] on button "Gate / Door Won't Open" at bounding box center [193, 159] width 141 height 15
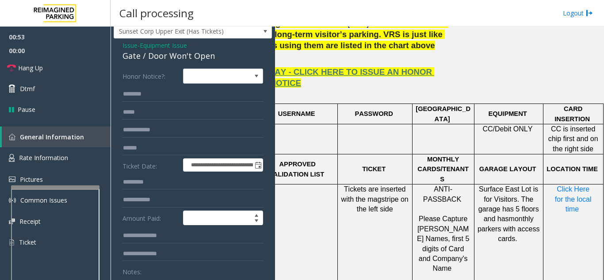
scroll to position [44, 0]
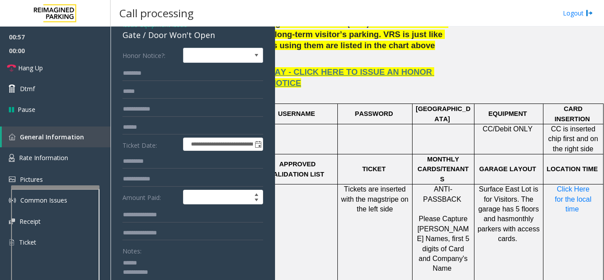
click at [157, 265] on textarea at bounding box center [190, 272] width 134 height 33
click at [68, 66] on link "Hang Up" at bounding box center [55, 68] width 111 height 21
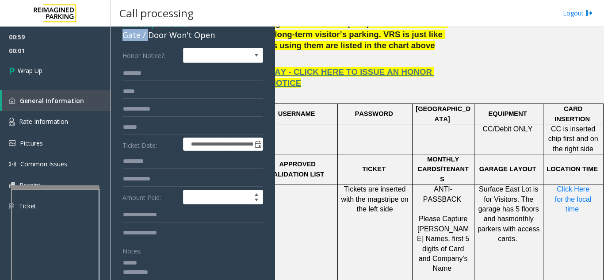
drag, startPoint x: 146, startPoint y: 42, endPoint x: 215, endPoint y: 36, distance: 68.4
click at [215, 36] on div "Issue - Equipment Issue Gate / Door Won't Open" at bounding box center [193, 30] width 141 height 21
click at [226, 37] on div "Gate / Door Won't Open" at bounding box center [193, 35] width 141 height 12
drag, startPoint x: 147, startPoint y: 42, endPoint x: 219, endPoint y: 45, distance: 72.6
click at [219, 41] on div "Gate / Door Won't Open" at bounding box center [193, 35] width 141 height 12
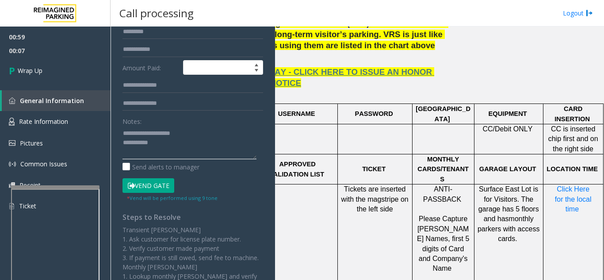
scroll to position [177, 0]
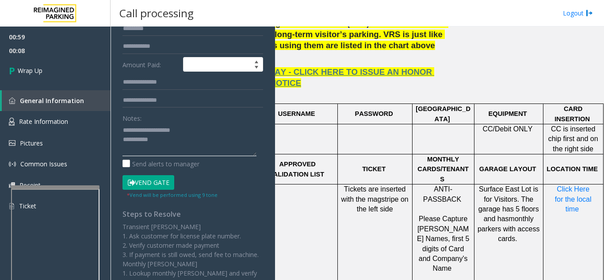
click at [207, 146] on textarea at bounding box center [190, 139] width 134 height 33
click at [208, 146] on textarea at bounding box center [190, 139] width 134 height 33
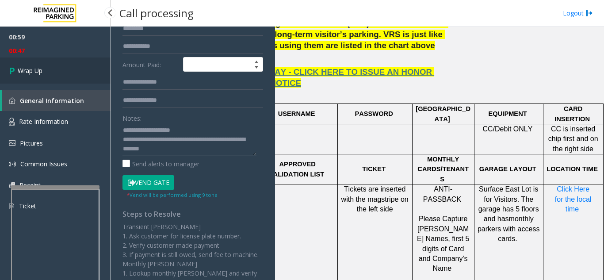
type textarea "**********"
click at [53, 68] on link "Wrap Up" at bounding box center [55, 71] width 111 height 26
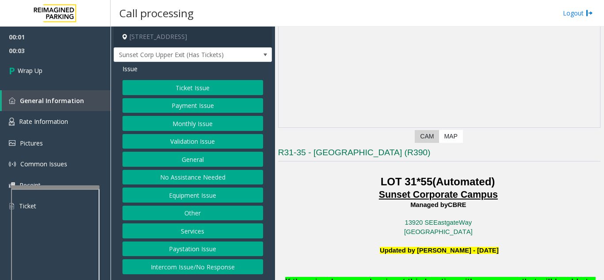
scroll to position [265, 0]
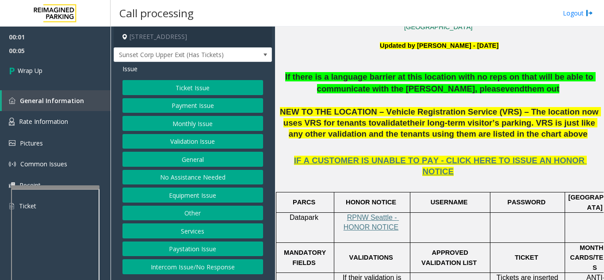
click at [197, 197] on button "Equipment Issue" at bounding box center [193, 195] width 141 height 15
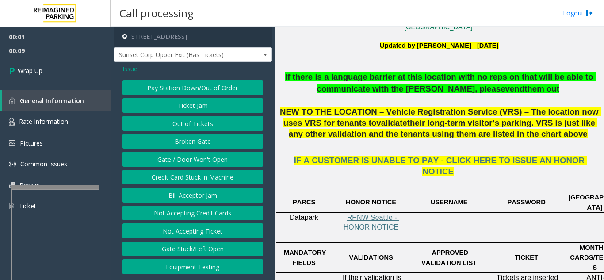
click at [130, 69] on span "Issue" at bounding box center [130, 68] width 15 height 9
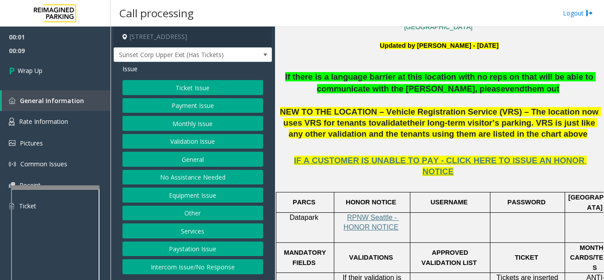
click at [205, 260] on button "Intercom Issue/No Response" at bounding box center [193, 266] width 141 height 15
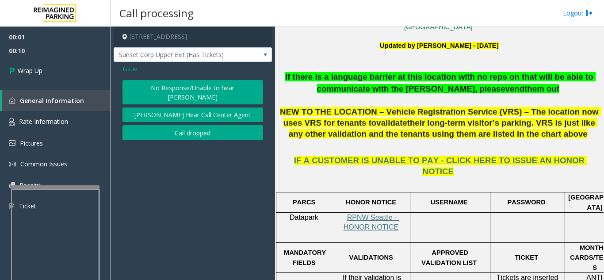
click at [138, 125] on button "Call dropped" at bounding box center [193, 132] width 141 height 15
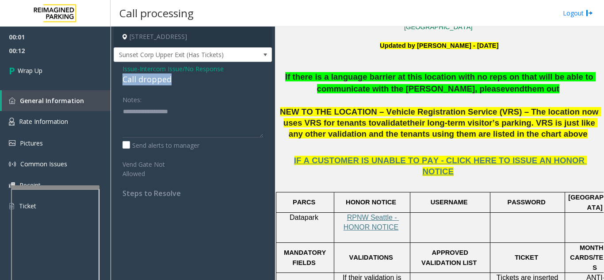
drag, startPoint x: 118, startPoint y: 77, endPoint x: 193, endPoint y: 74, distance: 75.7
click at [193, 74] on div "Issue - Intercom Issue/No Response Call dropped Notes: Send alerts to manager V…" at bounding box center [193, 134] width 158 height 145
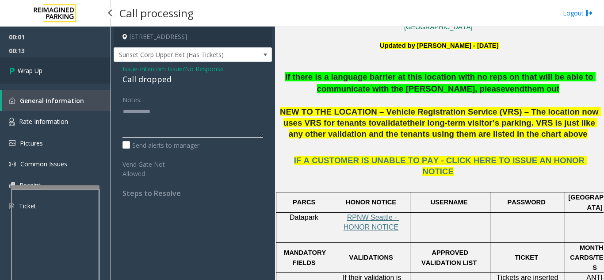
type textarea "**********"
click at [53, 70] on link "Wrap Up" at bounding box center [55, 71] width 111 height 26
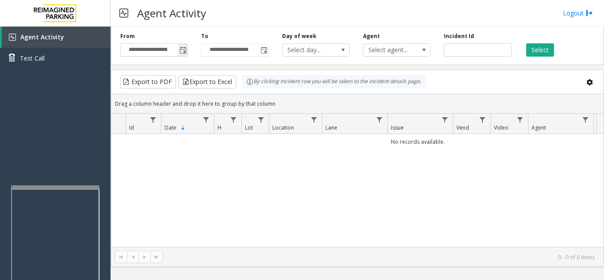
click at [186, 52] on span "Toggle popup" at bounding box center [183, 50] width 7 height 7
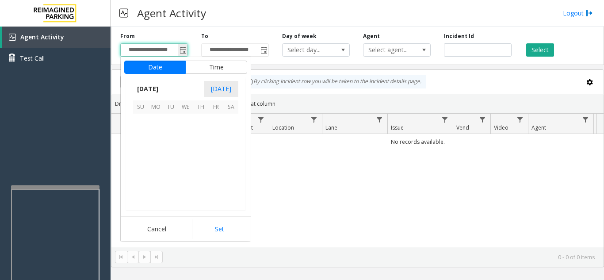
scroll to position [158793, 0]
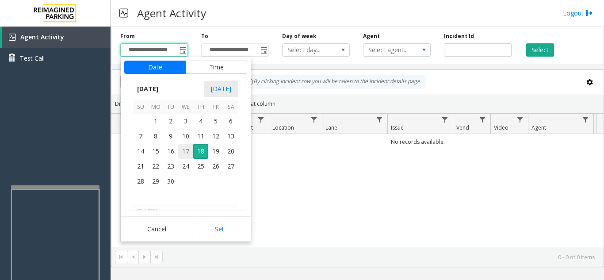
click at [185, 152] on span "17" at bounding box center [185, 151] width 15 height 15
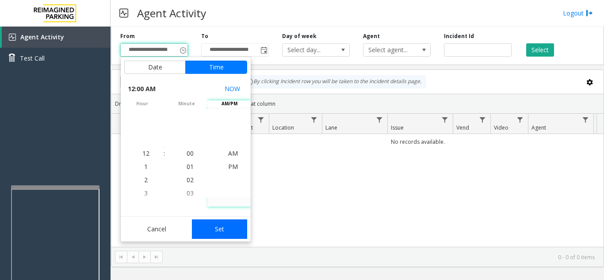
click at [217, 227] on button "Set" at bounding box center [220, 228] width 56 height 19
type input "**********"
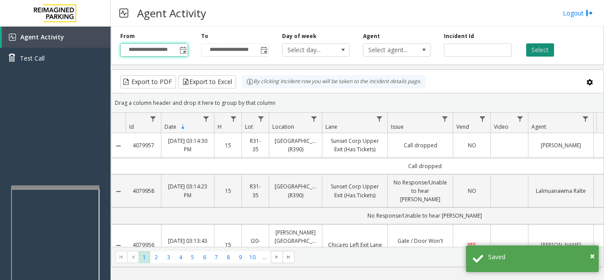
click at [536, 48] on button "Select" at bounding box center [541, 49] width 28 height 13
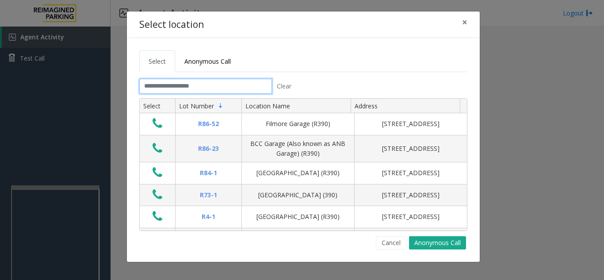
click at [229, 84] on input "text" at bounding box center [205, 86] width 133 height 15
click at [229, 85] on input "text" at bounding box center [205, 86] width 133 height 15
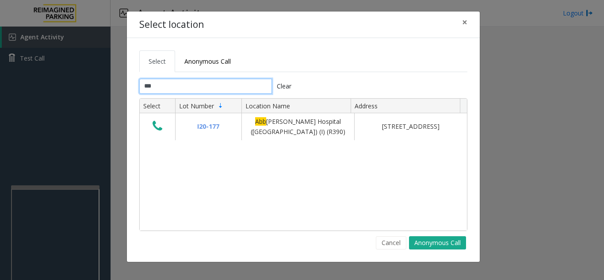
type input "***"
click at [465, 25] on span "×" at bounding box center [464, 22] width 5 height 12
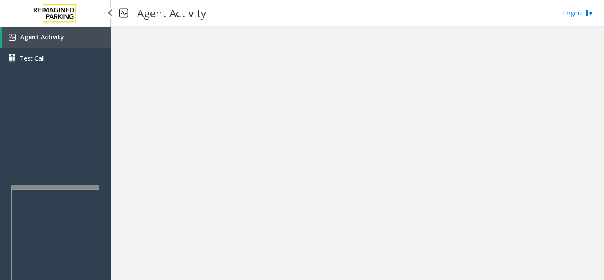
click at [57, 29] on link "Agent Activity" at bounding box center [56, 37] width 109 height 21
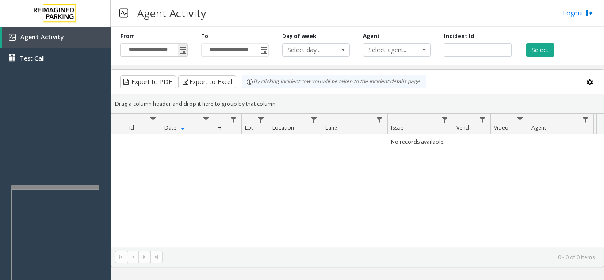
click at [184, 49] on span "Toggle popup" at bounding box center [183, 50] width 7 height 7
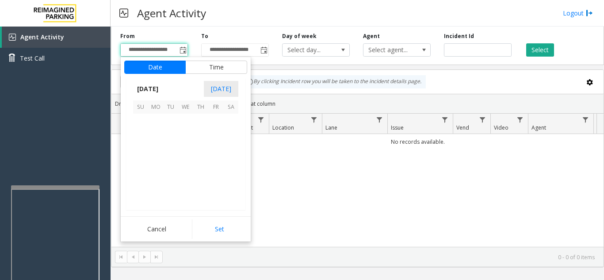
scroll to position [158793, 0]
click at [183, 148] on span "17" at bounding box center [185, 151] width 15 height 15
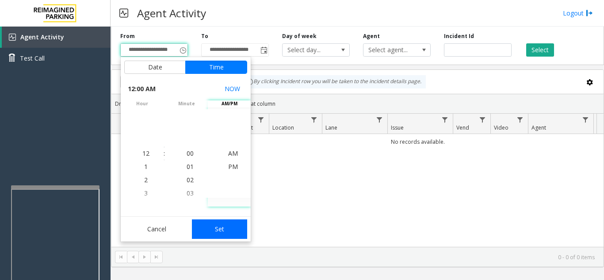
click at [225, 227] on button "Set" at bounding box center [220, 228] width 56 height 19
type input "**********"
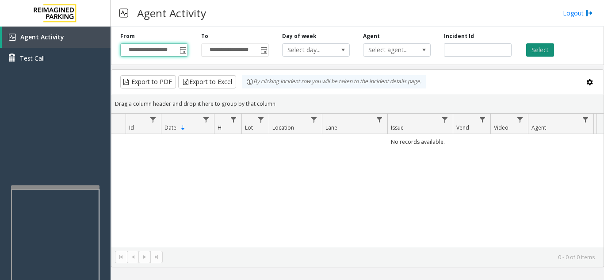
click at [548, 52] on button "Select" at bounding box center [541, 49] width 28 height 13
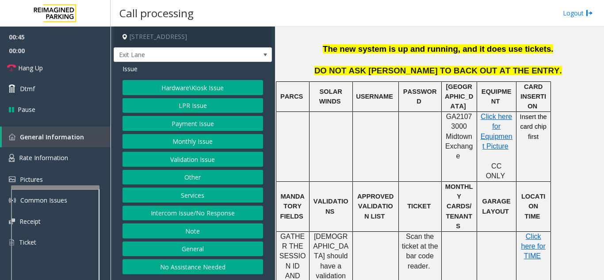
scroll to position [265, 0]
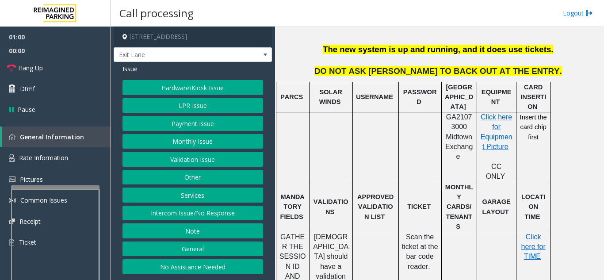
click at [201, 144] on button "Monthly Issue" at bounding box center [193, 141] width 141 height 15
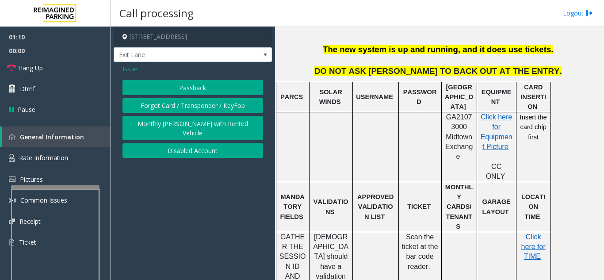
click at [161, 109] on button "Forgot Card / Transponder / KeyFob" at bounding box center [193, 105] width 141 height 15
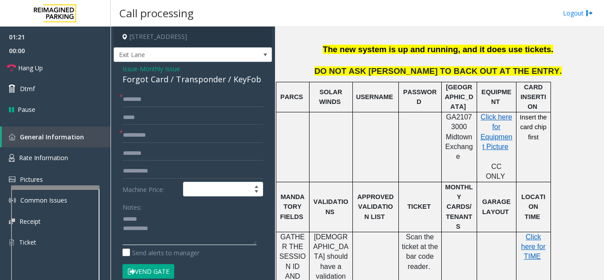
click at [153, 224] on textarea at bounding box center [190, 228] width 134 height 33
type textarea "**********"
click at [170, 161] on input "text" at bounding box center [193, 153] width 141 height 15
click at [180, 143] on input "text" at bounding box center [193, 135] width 141 height 15
click at [132, 73] on span "Issue" at bounding box center [130, 68] width 15 height 9
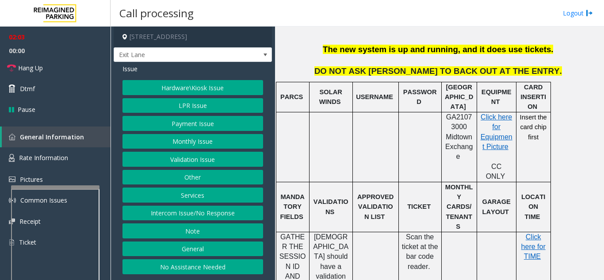
click at [199, 145] on button "Monthly Issue" at bounding box center [193, 141] width 141 height 15
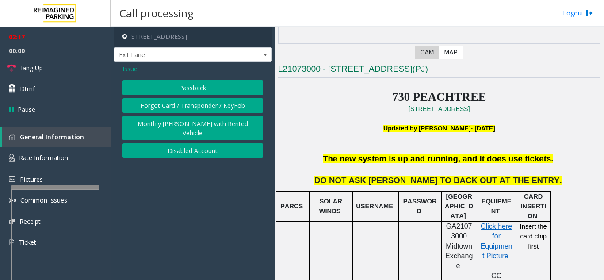
scroll to position [133, 0]
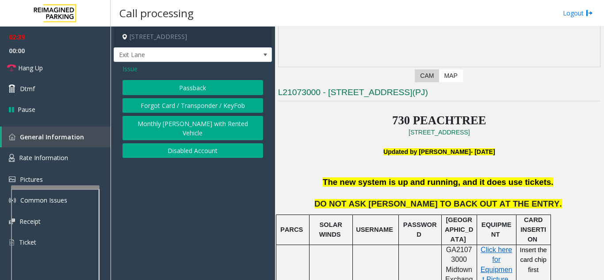
click at [162, 108] on button "Forgot Card / Transponder / KeyFob" at bounding box center [193, 105] width 141 height 15
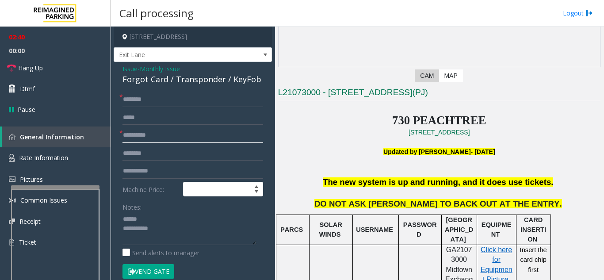
click at [170, 142] on input "text" at bounding box center [193, 135] width 141 height 15
type input "**"
click at [168, 107] on input "text" at bounding box center [193, 99] width 141 height 15
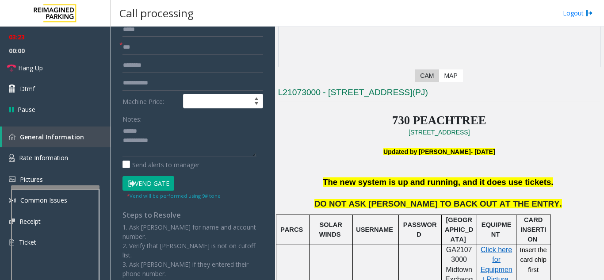
scroll to position [88, 0]
click at [163, 191] on button "Vend Gate" at bounding box center [149, 183] width 52 height 15
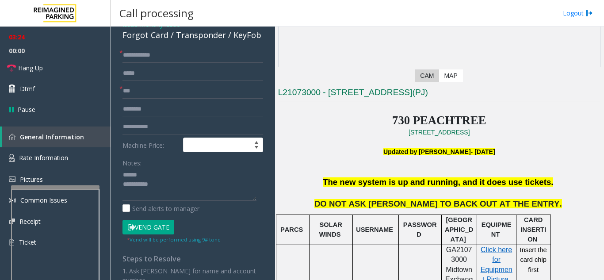
scroll to position [0, 0]
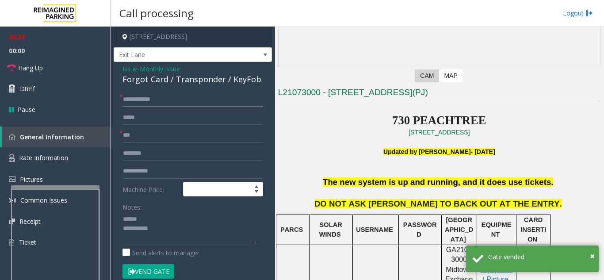
drag, startPoint x: 140, startPoint y: 105, endPoint x: 121, endPoint y: 104, distance: 18.7
click at [123, 104] on div "**********" at bounding box center [193, 99] width 141 height 15
type input "*****"
drag, startPoint x: 136, startPoint y: 149, endPoint x: 121, endPoint y: 144, distance: 15.3
click at [123, 143] on div "* **" at bounding box center [193, 135] width 141 height 15
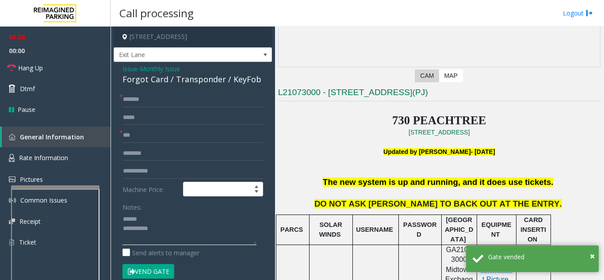
click at [159, 225] on textarea at bounding box center [190, 228] width 134 height 33
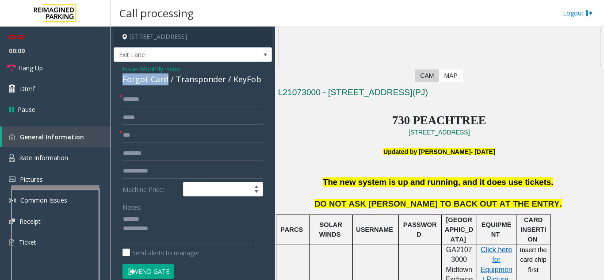
drag, startPoint x: 167, startPoint y: 90, endPoint x: 121, endPoint y: 91, distance: 46.0
click at [121, 91] on div "Issue - Monthly Issue Forgot Card / Transponder / KeyFob * ***** * ** Machine P…" at bounding box center [193, 268] width 158 height 412
click at [168, 238] on textarea at bounding box center [190, 228] width 134 height 33
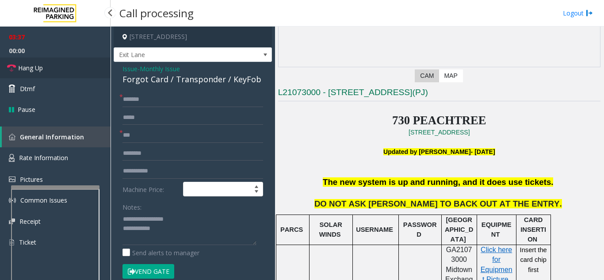
click at [41, 62] on link "Hang Up" at bounding box center [55, 68] width 111 height 21
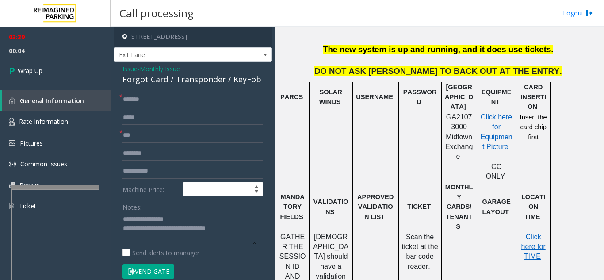
scroll to position [310, 0]
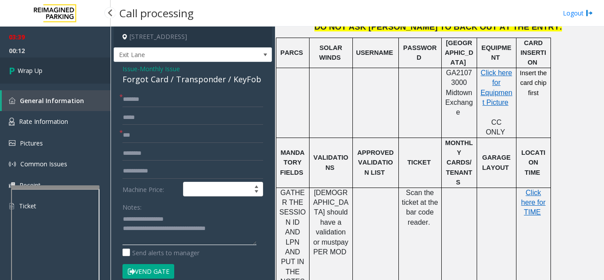
type textarea "**********"
click at [54, 77] on link "Wrap Up" at bounding box center [55, 71] width 111 height 26
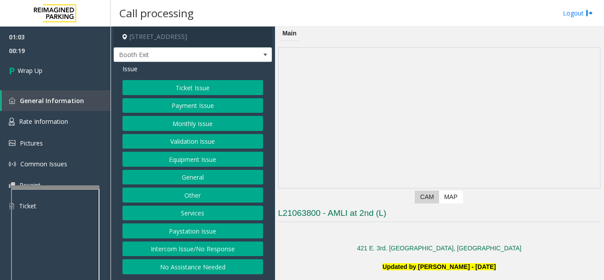
click at [380, 122] on app-dvr-video at bounding box center [440, 118] width 322 height 140
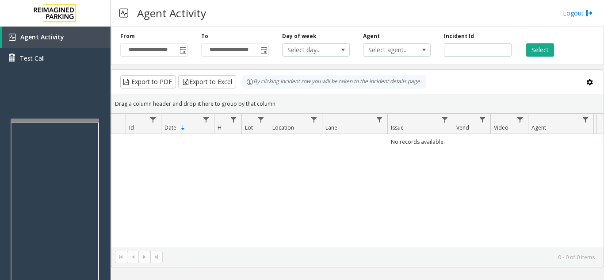
click at [53, 120] on div at bounding box center [55, 121] width 88 height 4
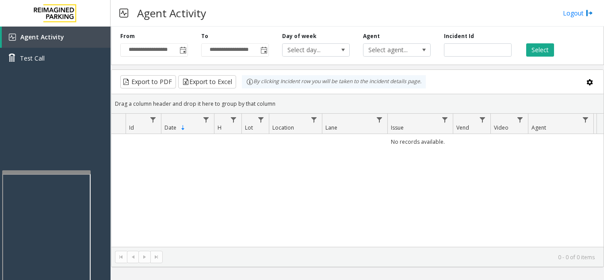
click at [44, 173] on div at bounding box center [46, 172] width 88 height 4
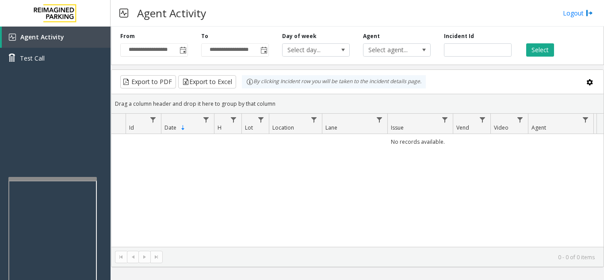
click at [58, 180] on div at bounding box center [52, 179] width 88 height 4
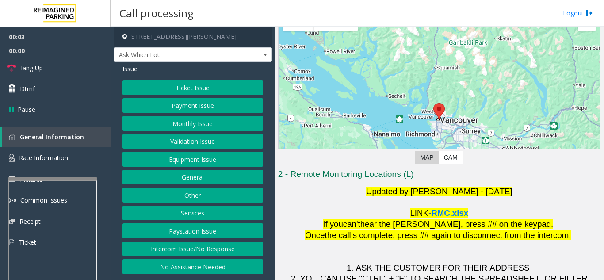
scroll to position [42, 0]
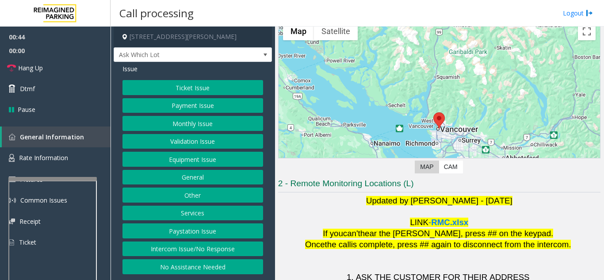
click at [165, 164] on button "Equipment Issue" at bounding box center [193, 159] width 141 height 15
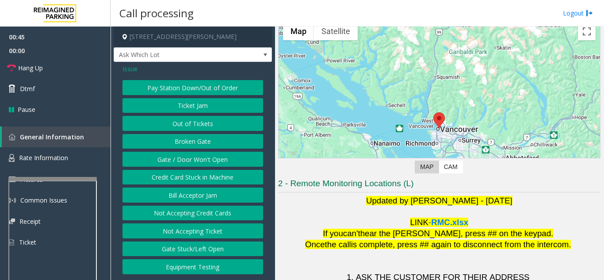
click at [165, 164] on button "Gate / Door Won't Open" at bounding box center [193, 159] width 141 height 15
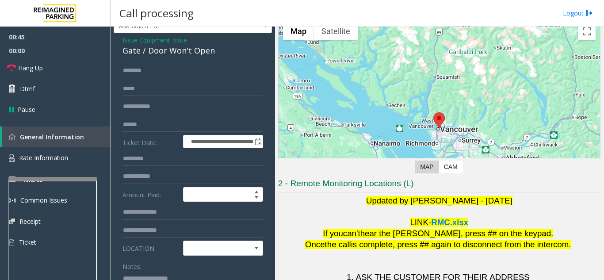
scroll to position [44, 0]
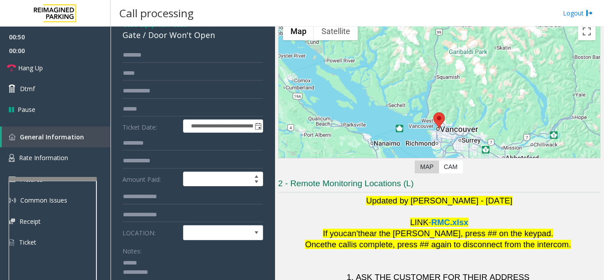
click at [169, 261] on textarea at bounding box center [190, 272] width 134 height 33
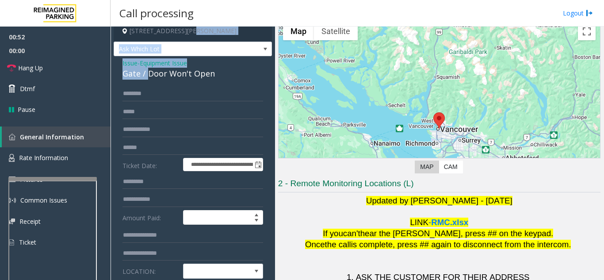
scroll to position [0, 0]
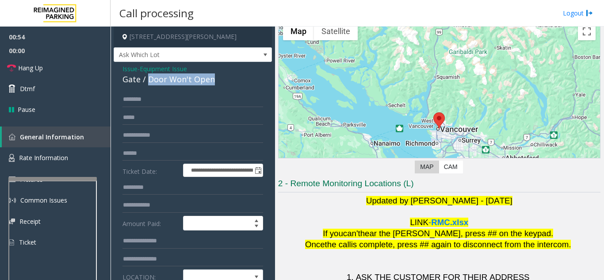
drag, startPoint x: 149, startPoint y: 30, endPoint x: 219, endPoint y: 77, distance: 85.4
click at [219, 77] on div "Gate / Door Won't Open" at bounding box center [193, 79] width 141 height 12
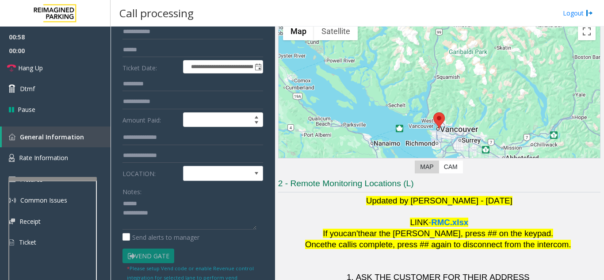
scroll to position [188, 0]
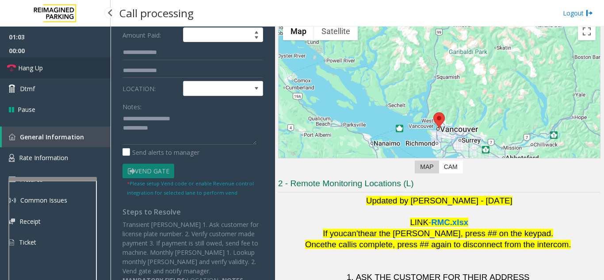
click at [73, 68] on link "Hang Up" at bounding box center [55, 68] width 111 height 21
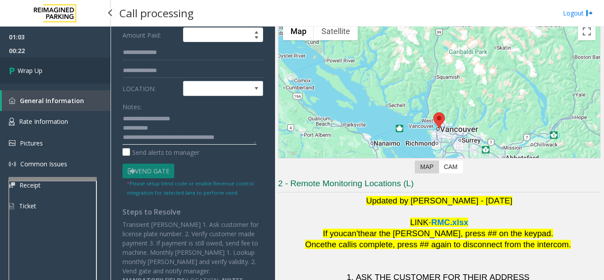
type textarea "**********"
click at [56, 78] on link "Wrap Up" at bounding box center [55, 71] width 111 height 26
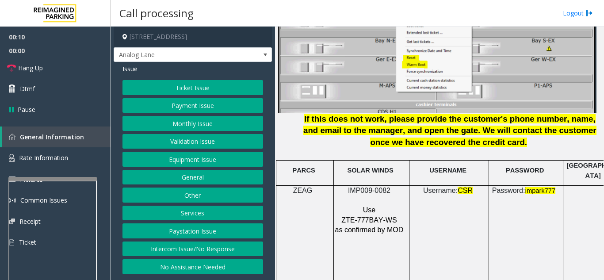
scroll to position [1195, 0]
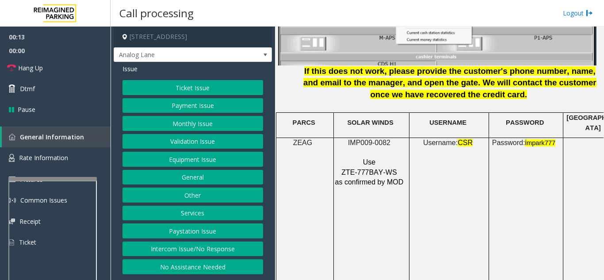
click at [209, 215] on button "Services" at bounding box center [193, 213] width 141 height 15
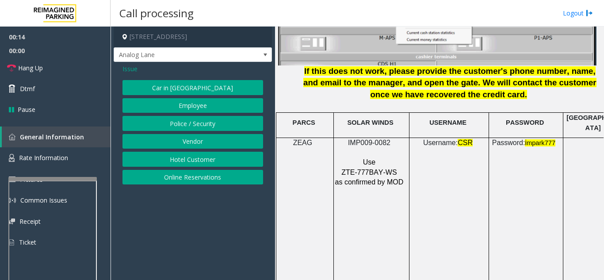
click at [213, 178] on button "Online Reservations" at bounding box center [193, 177] width 141 height 15
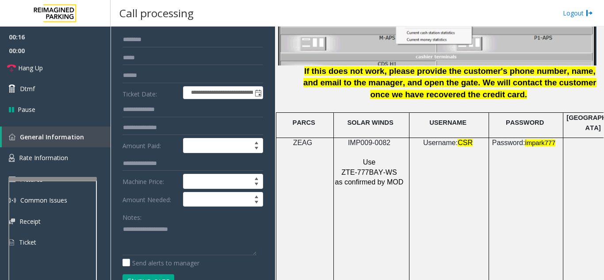
scroll to position [44, 0]
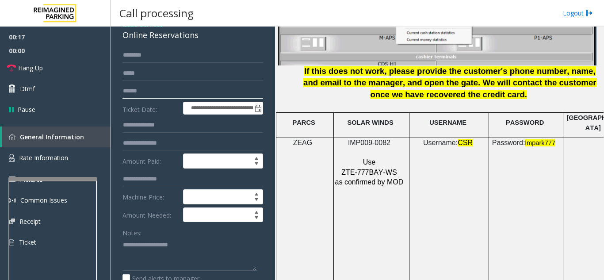
click at [201, 93] on input "text" at bounding box center [193, 91] width 141 height 15
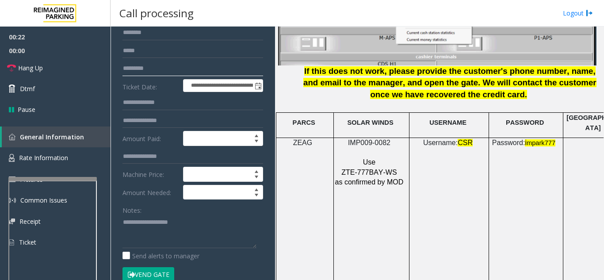
scroll to position [88, 0]
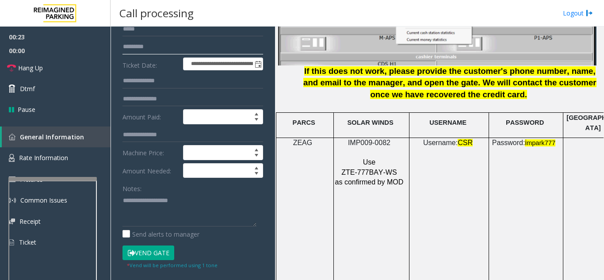
type input "*********"
click at [142, 255] on button "Vend Gate" at bounding box center [149, 253] width 52 height 15
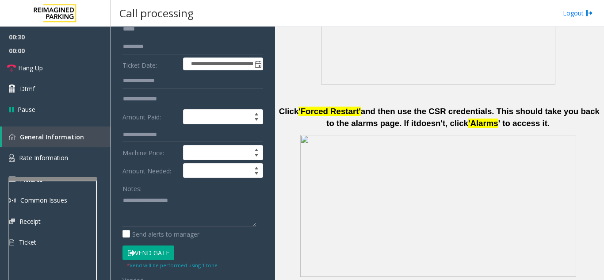
scroll to position [442, 0]
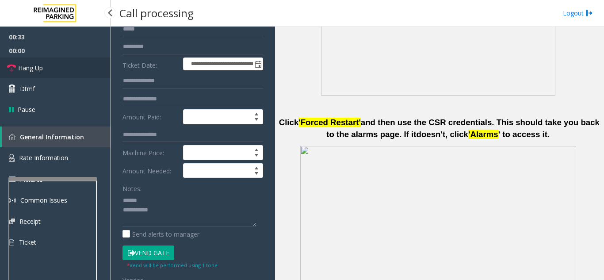
click at [53, 69] on link "Hang Up" at bounding box center [55, 68] width 111 height 21
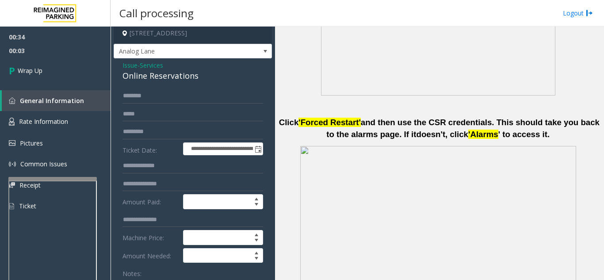
scroll to position [0, 0]
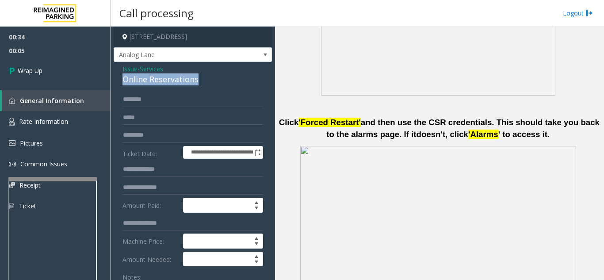
drag, startPoint x: 121, startPoint y: 78, endPoint x: 169, endPoint y: 82, distance: 47.5
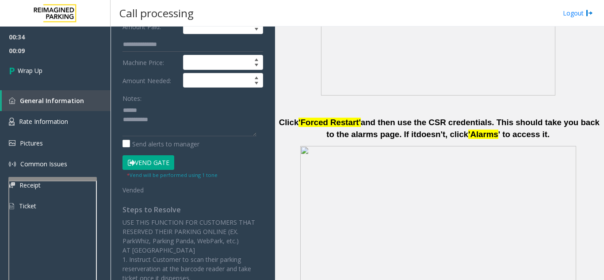
scroll to position [186, 0]
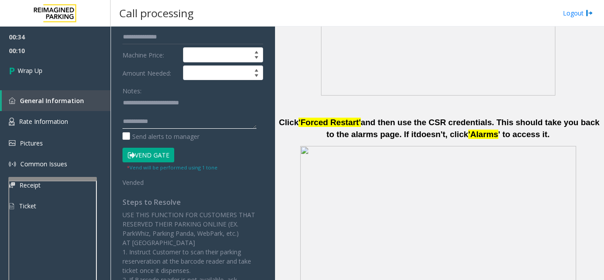
click at [238, 103] on textarea at bounding box center [190, 112] width 134 height 33
click at [182, 123] on textarea at bounding box center [190, 112] width 134 height 33
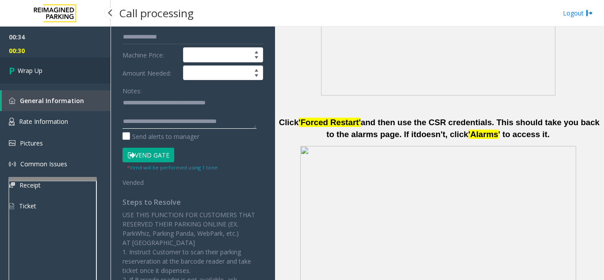
type textarea "**********"
click at [73, 76] on link "Wrap Up" at bounding box center [55, 71] width 111 height 26
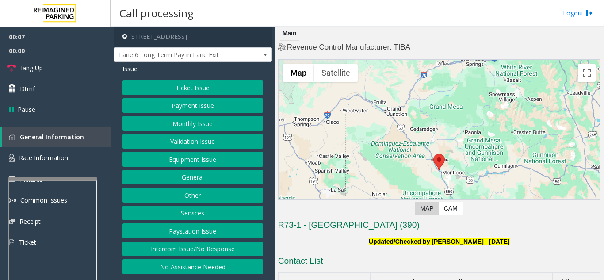
scroll to position [133, 0]
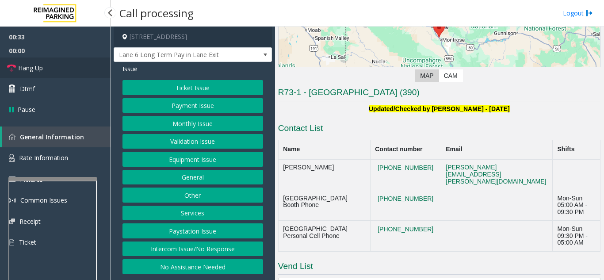
click at [30, 60] on link "Hang Up" at bounding box center [55, 68] width 111 height 21
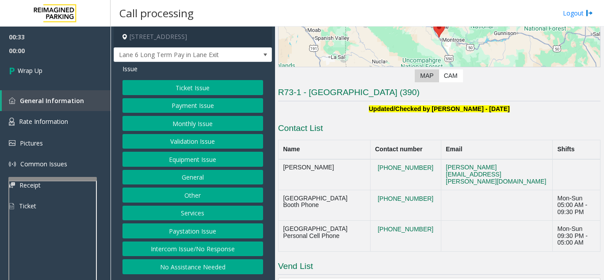
click at [201, 274] on div "Issue Ticket Issue Payment Issue Monthly Issue Validation Issue Equipment Issue…" at bounding box center [193, 170] width 158 height 217
click at [194, 262] on button "No Assistance Needed" at bounding box center [193, 266] width 141 height 15
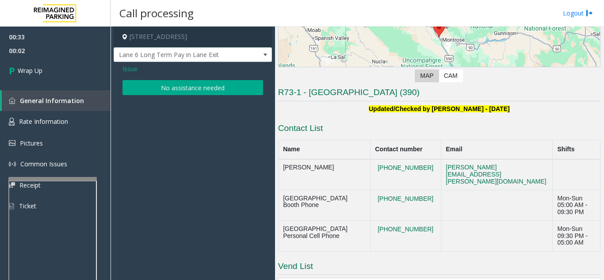
click at [184, 88] on button "No assistance needed" at bounding box center [193, 87] width 141 height 15
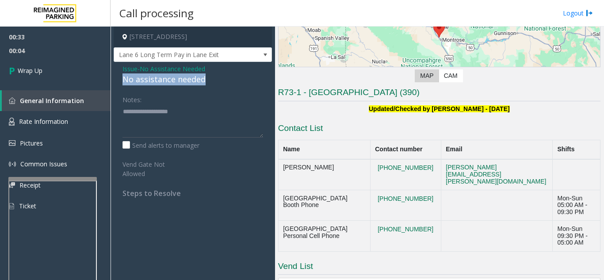
drag, startPoint x: 118, startPoint y: 76, endPoint x: 195, endPoint y: 79, distance: 76.6
click at [220, 76] on div "Issue - No Assistance Needed No assistance needed Notes: Send alerts to manager…" at bounding box center [193, 134] width 158 height 145
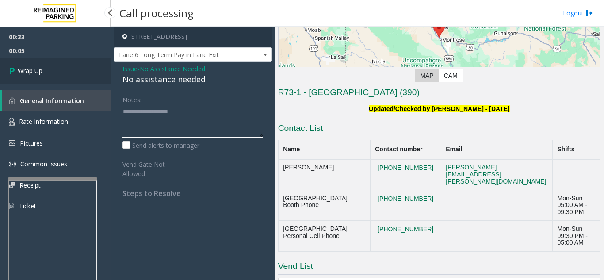
type textarea "**********"
click at [51, 71] on link "Wrap Up" at bounding box center [55, 71] width 111 height 26
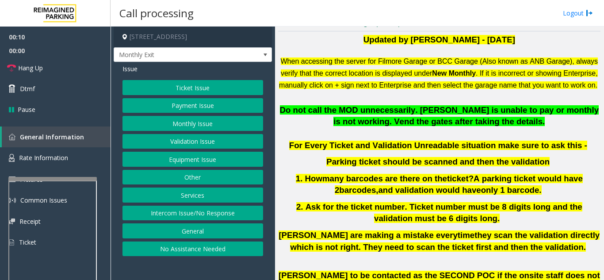
scroll to position [221, 0]
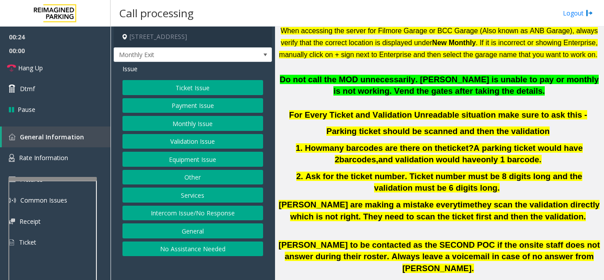
click at [215, 126] on button "Monthly Issue" at bounding box center [193, 123] width 141 height 15
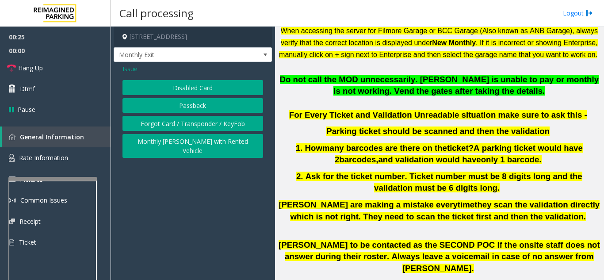
click at [203, 85] on button "Disabled Card" at bounding box center [193, 87] width 141 height 15
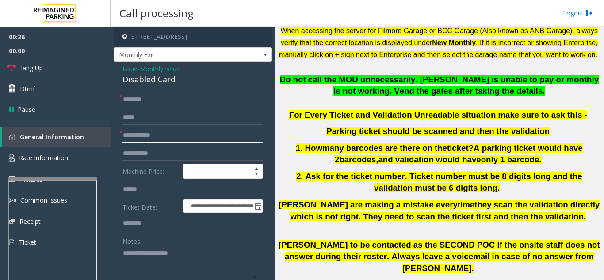
click at [198, 133] on input "text" at bounding box center [193, 135] width 141 height 15
click at [176, 142] on input "text" at bounding box center [193, 135] width 141 height 15
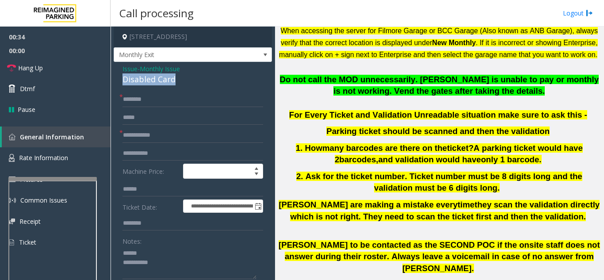
drag, startPoint x: 127, startPoint y: 80, endPoint x: 188, endPoint y: 82, distance: 61.1
type textarea "**********"
click at [165, 138] on input "text" at bounding box center [193, 135] width 141 height 15
click at [169, 141] on input "text" at bounding box center [193, 135] width 141 height 15
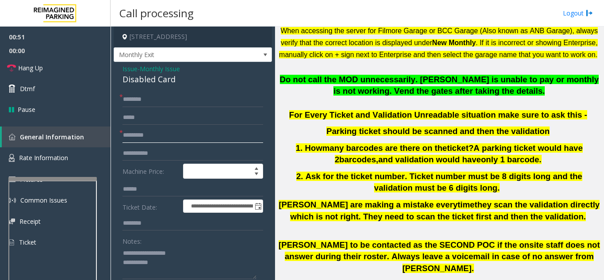
type input "********"
click at [154, 101] on input "text" at bounding box center [193, 99] width 141 height 15
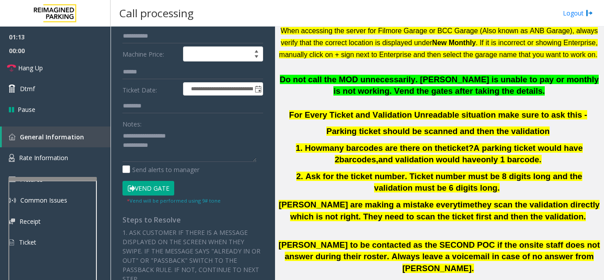
scroll to position [133, 0]
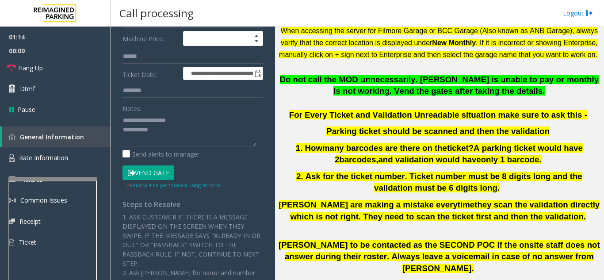
type input "****"
click at [158, 179] on button "Vend Gate" at bounding box center [149, 172] width 52 height 15
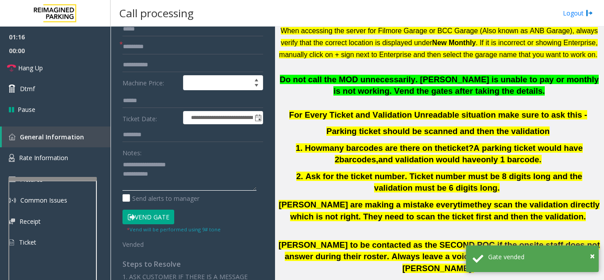
click at [183, 175] on textarea at bounding box center [190, 174] width 134 height 33
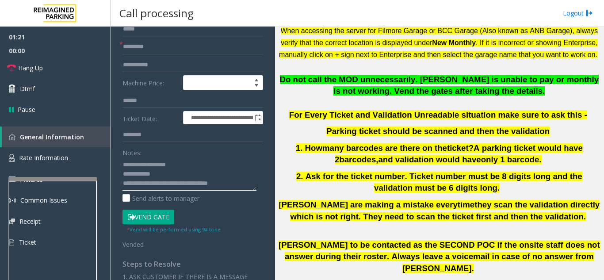
click at [226, 161] on textarea at bounding box center [190, 174] width 134 height 33
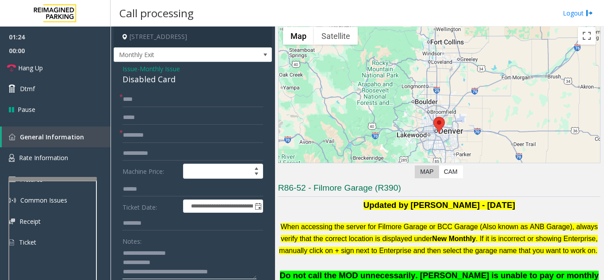
scroll to position [0, 0]
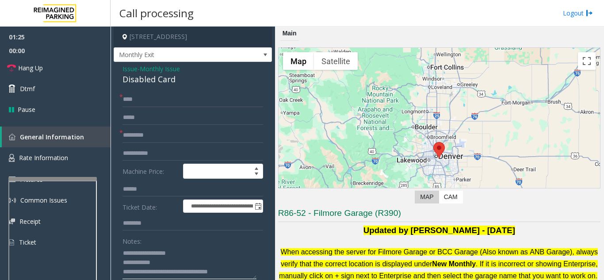
type textarea "**********"
click at [21, 71] on span "Hang Up" at bounding box center [30, 67] width 25 height 9
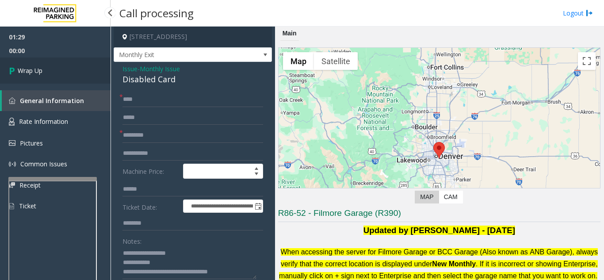
click at [65, 73] on link "Wrap Up" at bounding box center [55, 71] width 111 height 26
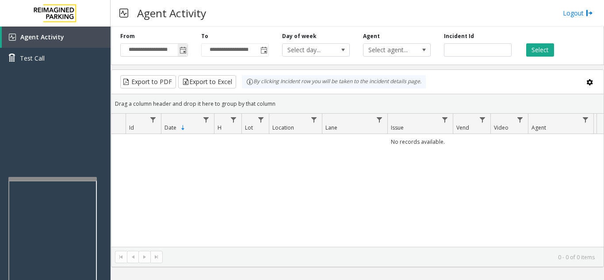
click at [179, 51] on span "Toggle popup" at bounding box center [183, 50] width 10 height 14
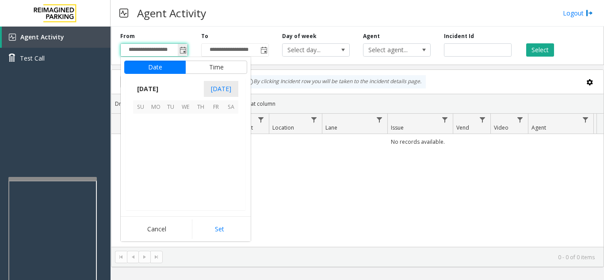
scroll to position [158793, 0]
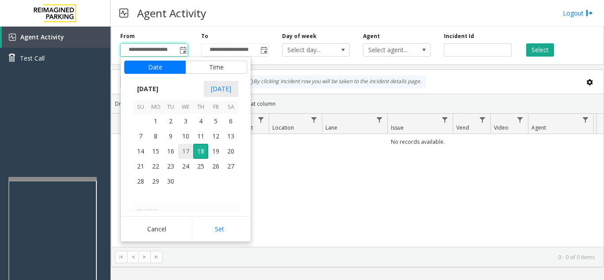
click at [181, 150] on span "17" at bounding box center [185, 151] width 15 height 15
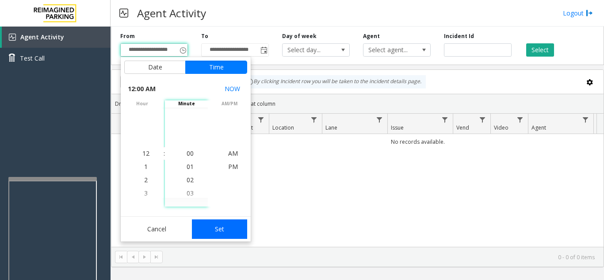
click at [222, 230] on button "Set" at bounding box center [220, 228] width 56 height 19
type input "**********"
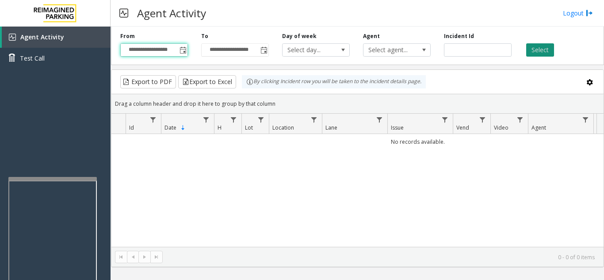
click at [536, 49] on button "Select" at bounding box center [541, 49] width 28 height 13
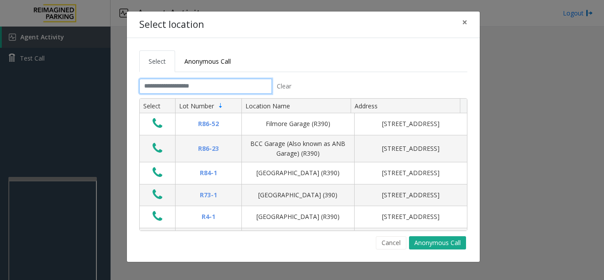
click at [190, 86] on input "text" at bounding box center [205, 86] width 133 height 15
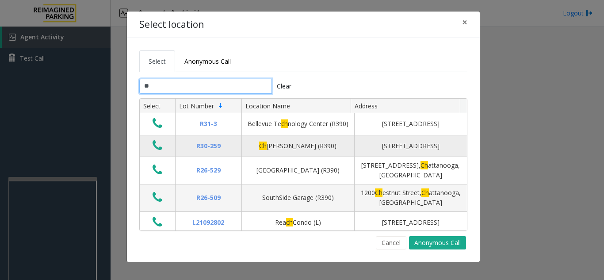
type input "**"
click at [162, 152] on icon "Data table" at bounding box center [158, 145] width 10 height 12
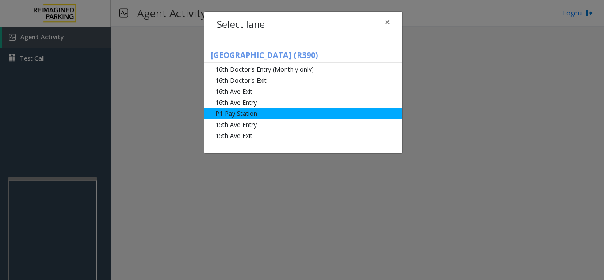
click at [252, 117] on li "P1 Pay Station" at bounding box center [303, 113] width 198 height 11
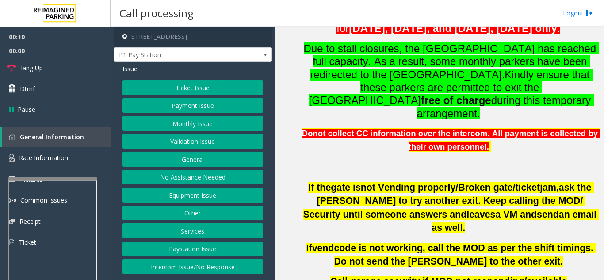
scroll to position [354, 0]
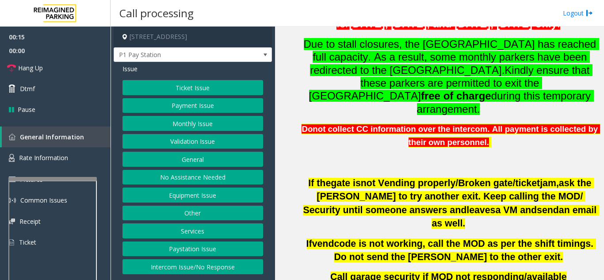
click at [183, 111] on button "Payment Issue" at bounding box center [193, 105] width 141 height 15
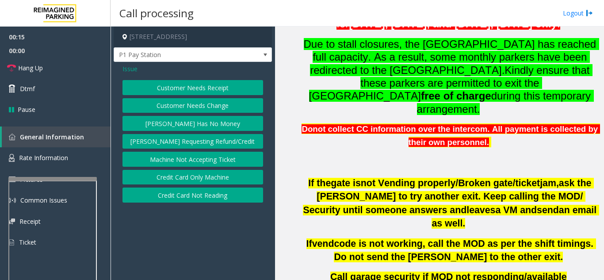
click at [187, 93] on button "Customer Needs Receipt" at bounding box center [193, 87] width 141 height 15
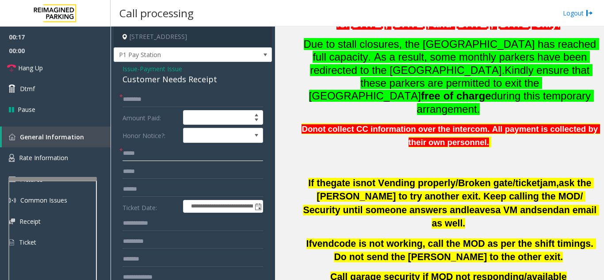
click at [180, 150] on input "text" at bounding box center [193, 153] width 141 height 15
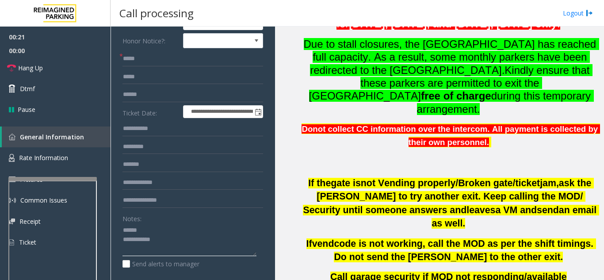
scroll to position [6, 0]
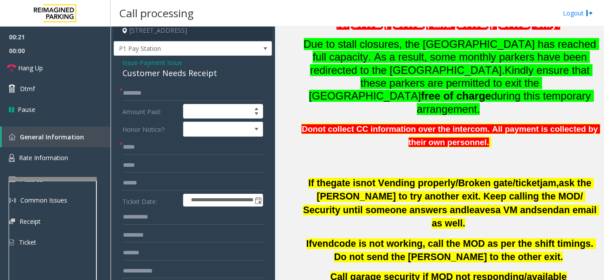
type textarea "**********"
click at [167, 145] on input "text" at bounding box center [193, 147] width 141 height 15
type input "**********"
drag, startPoint x: 120, startPoint y: 72, endPoint x: 223, endPoint y: 74, distance: 103.1
click at [224, 74] on div "**********" at bounding box center [193, 273] width 158 height 435
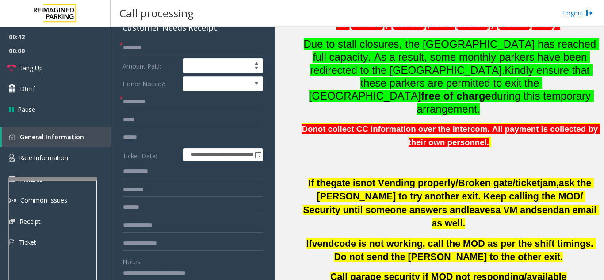
scroll to position [36, 0]
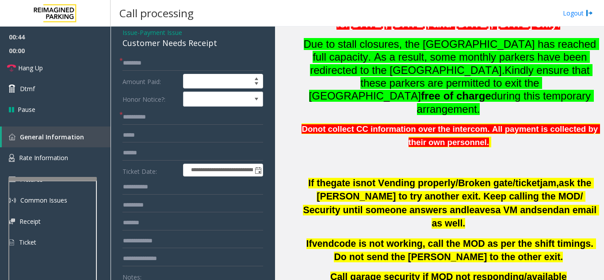
type textarea "**********"
click at [161, 56] on input "text" at bounding box center [193, 63] width 141 height 15
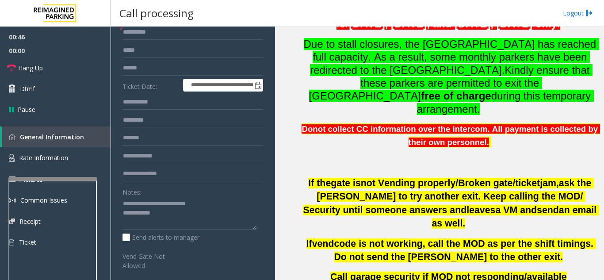
scroll to position [125, 0]
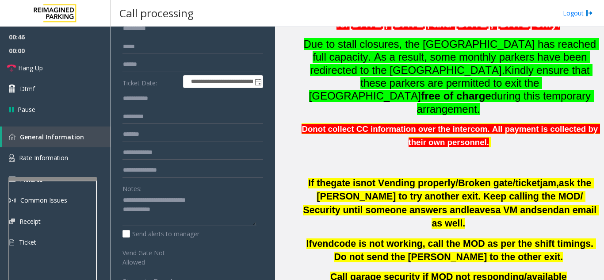
type input "***"
click at [163, 166] on input "text" at bounding box center [193, 170] width 141 height 15
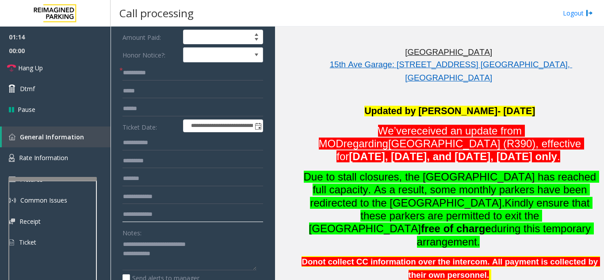
scroll to position [36, 0]
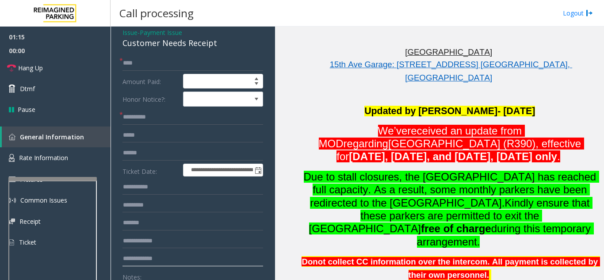
type input "**********"
click at [146, 154] on input "text" at bounding box center [193, 153] width 141 height 15
type input "******"
click at [346, 85] on p at bounding box center [450, 91] width 301 height 13
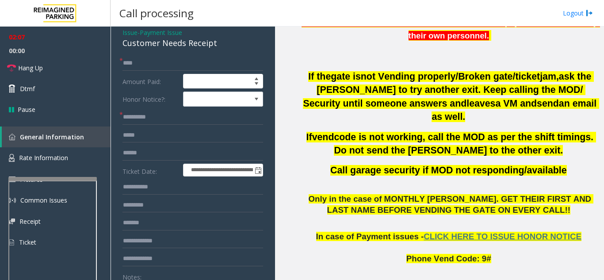
scroll to position [442, 0]
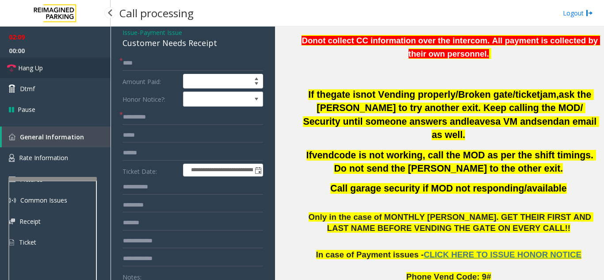
click at [65, 72] on link "Hang Up" at bounding box center [55, 68] width 111 height 21
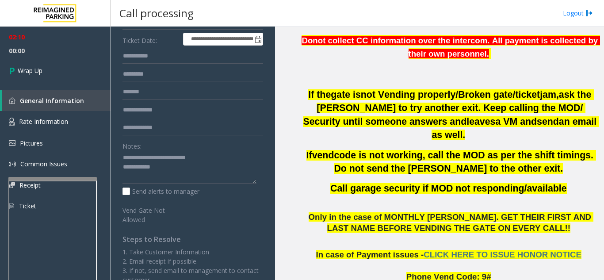
scroll to position [169, 0]
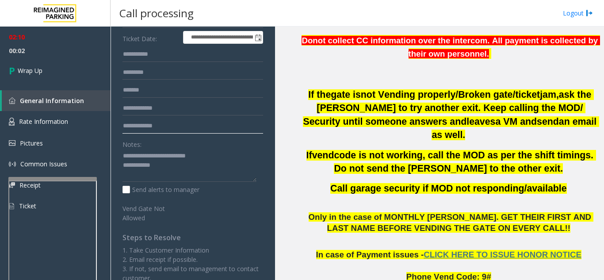
drag, startPoint x: 148, startPoint y: 125, endPoint x: 163, endPoint y: 127, distance: 15.1
click at [163, 127] on input "**********" at bounding box center [193, 126] width 141 height 15
type input "********"
click at [184, 169] on textarea at bounding box center [190, 165] width 134 height 33
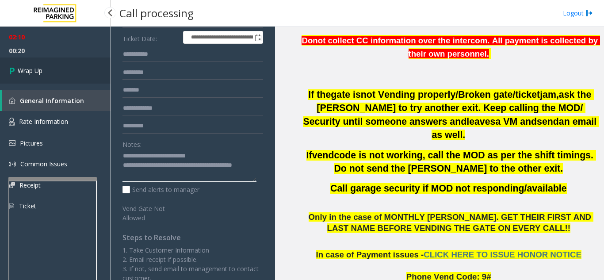
type textarea "**********"
click at [56, 74] on link "Wrap Up" at bounding box center [55, 71] width 111 height 26
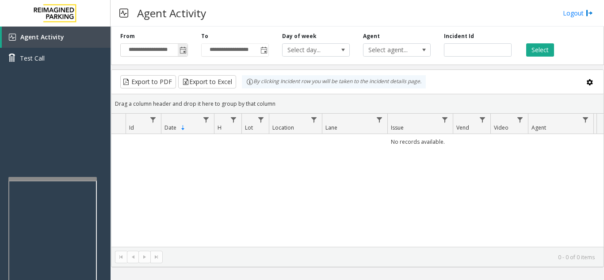
click at [185, 50] on span "Toggle popup" at bounding box center [183, 50] width 7 height 7
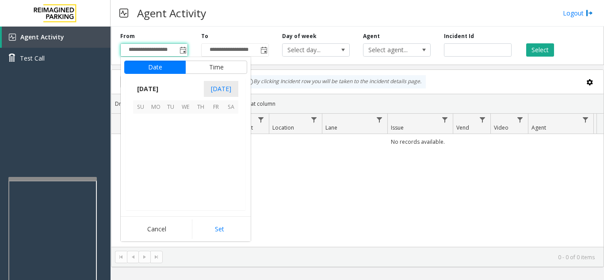
scroll to position [158793, 0]
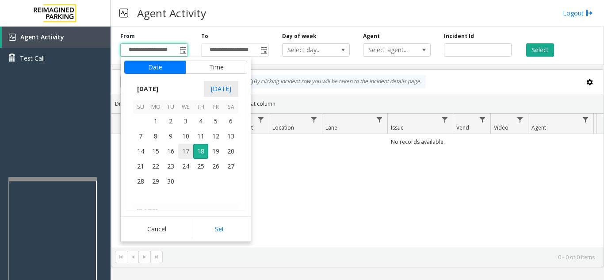
click at [185, 150] on span "17" at bounding box center [185, 151] width 15 height 15
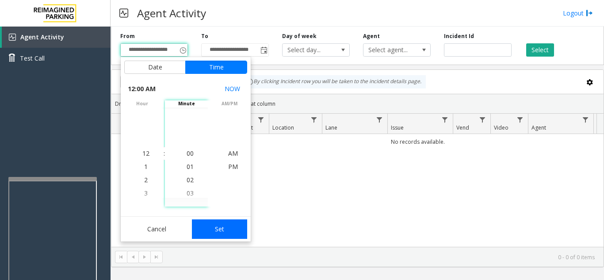
click at [216, 224] on button "Set" at bounding box center [220, 228] width 56 height 19
type input "**********"
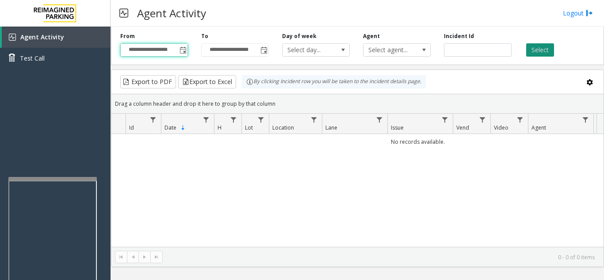
click at [539, 54] on button "Select" at bounding box center [541, 49] width 28 height 13
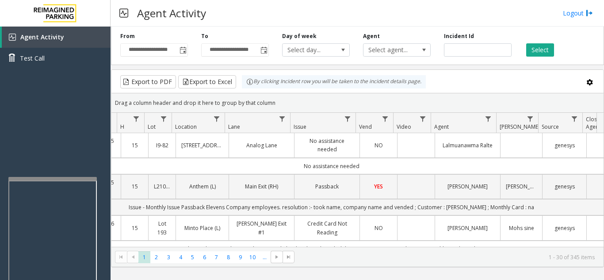
scroll to position [0, 0]
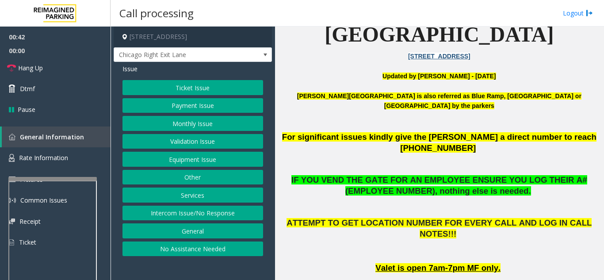
click at [178, 160] on button "Equipment Issue" at bounding box center [193, 159] width 141 height 15
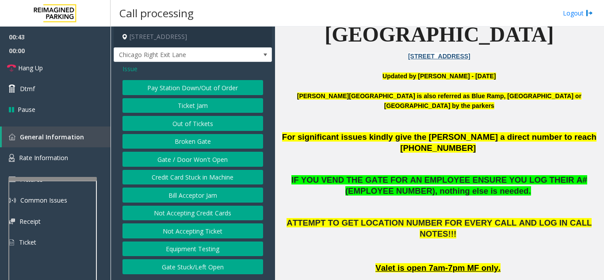
click at [178, 160] on button "Gate / Door Won't Open" at bounding box center [193, 159] width 141 height 15
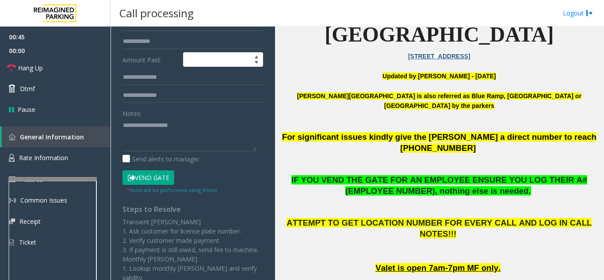
scroll to position [177, 0]
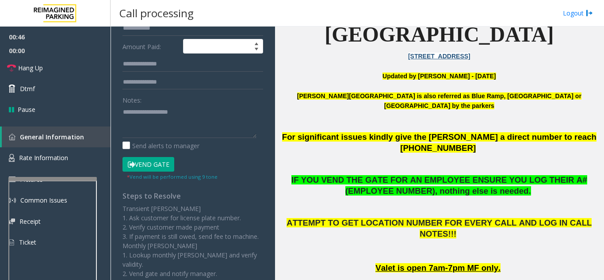
click at [142, 166] on button "Vend Gate" at bounding box center [149, 164] width 52 height 15
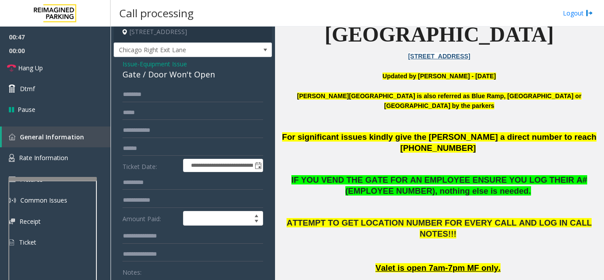
scroll to position [0, 0]
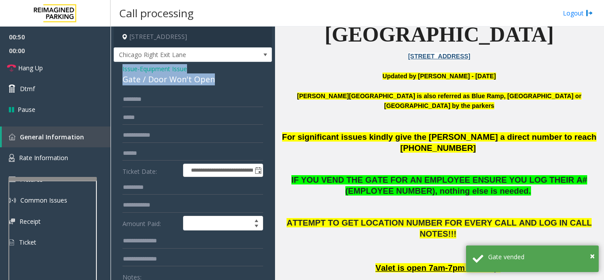
drag, startPoint x: 112, startPoint y: 67, endPoint x: 137, endPoint y: 69, distance: 24.4
click at [215, 86] on app-call-processing-form "**********" at bounding box center [193, 154] width 165 height 254
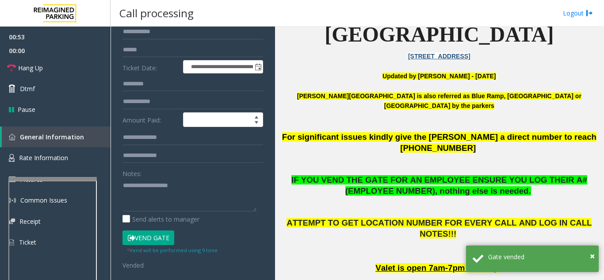
scroll to position [118, 0]
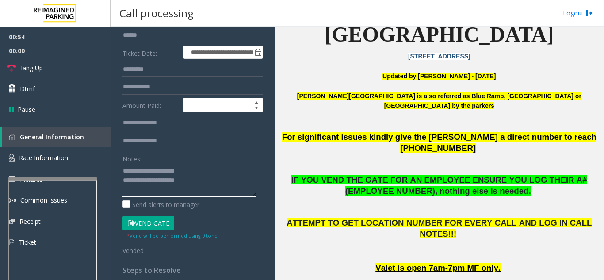
click at [181, 169] on textarea at bounding box center [190, 180] width 134 height 33
drag, startPoint x: 141, startPoint y: 172, endPoint x: 199, endPoint y: 175, distance: 58.0
click at [199, 175] on textarea at bounding box center [190, 180] width 134 height 33
click at [199, 178] on textarea at bounding box center [190, 180] width 134 height 33
click at [92, 77] on link "Hang Up" at bounding box center [55, 68] width 111 height 21
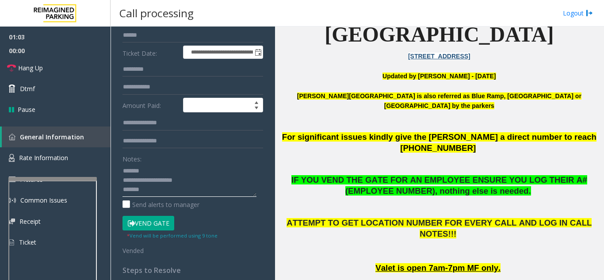
click at [185, 193] on textarea at bounding box center [190, 180] width 134 height 33
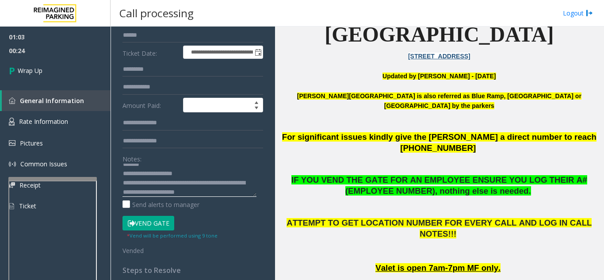
scroll to position [16, 0]
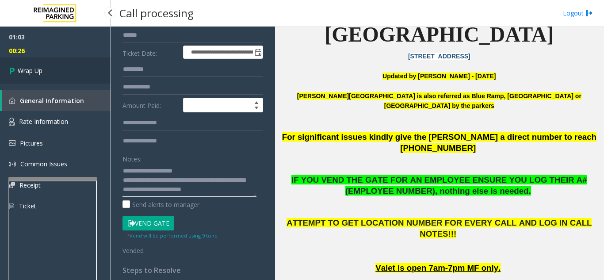
type textarea "**********"
click at [19, 65] on link "Wrap Up" at bounding box center [55, 71] width 111 height 26
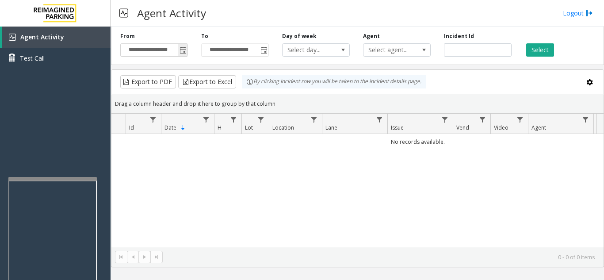
click at [181, 48] on span "Toggle popup" at bounding box center [183, 50] width 7 height 7
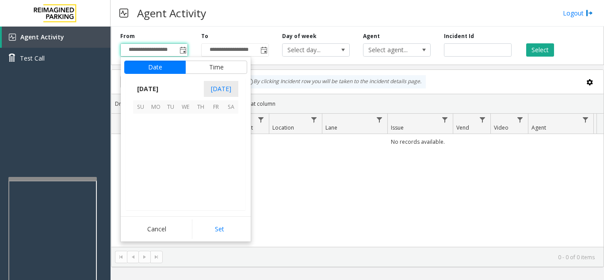
scroll to position [158793, 0]
click at [183, 156] on span "17" at bounding box center [185, 151] width 15 height 15
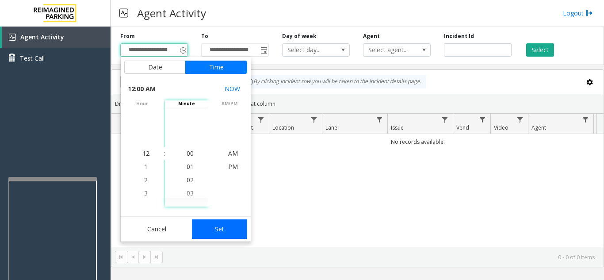
click at [212, 228] on button "Set" at bounding box center [220, 228] width 56 height 19
type input "**********"
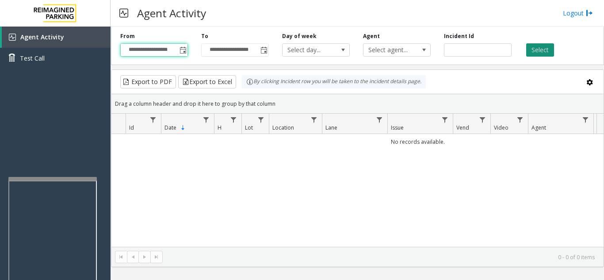
click at [541, 53] on button "Select" at bounding box center [541, 49] width 28 height 13
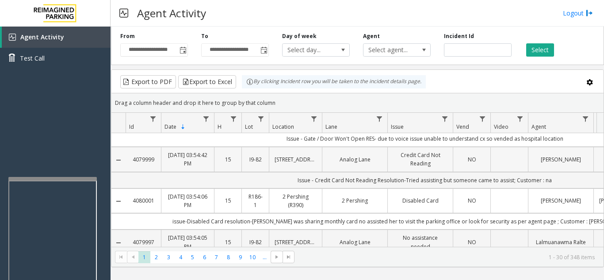
scroll to position [0, 0]
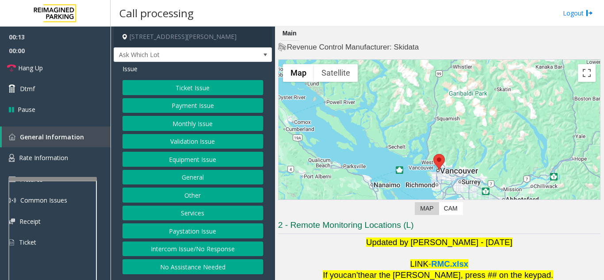
click at [186, 248] on button "Intercom Issue/No Response" at bounding box center [193, 249] width 141 height 15
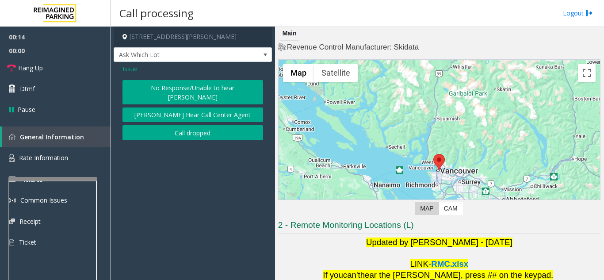
click at [190, 91] on button "No Response/Unable to hear [PERSON_NAME]" at bounding box center [193, 92] width 141 height 24
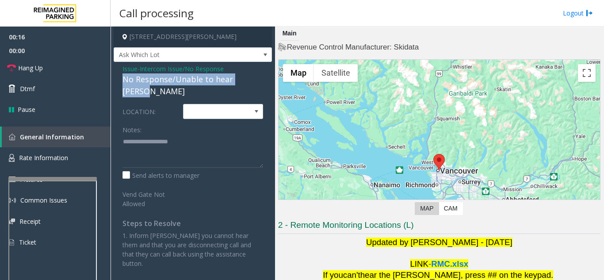
drag, startPoint x: 119, startPoint y: 76, endPoint x: 259, endPoint y: 83, distance: 140.4
click at [259, 83] on div "Issue - Intercom Issue/No Response No Response/Unable to hear parker LOCATION: …" at bounding box center [193, 169] width 158 height 215
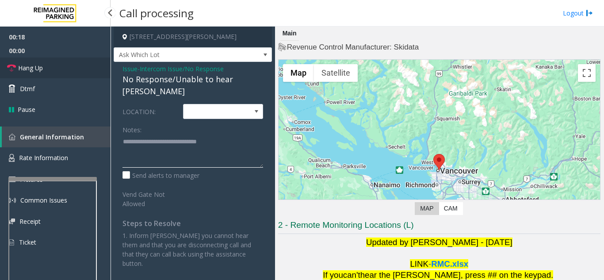
type textarea "**********"
click at [53, 70] on link "Hang Up" at bounding box center [55, 68] width 111 height 21
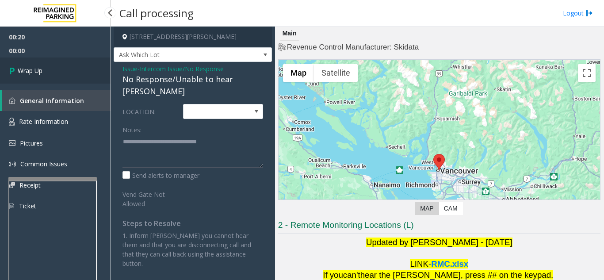
click at [53, 70] on link "Wrap Up" at bounding box center [55, 71] width 111 height 26
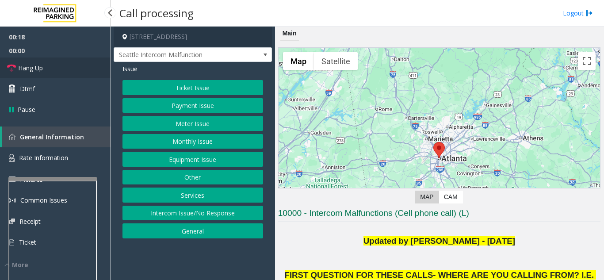
click at [57, 73] on link "Hang Up" at bounding box center [55, 68] width 111 height 21
click at [217, 215] on button "Intercom Issue/No Response" at bounding box center [193, 213] width 141 height 15
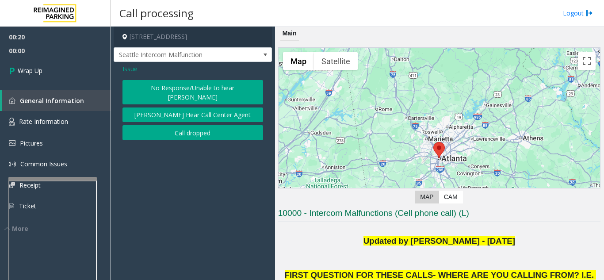
click at [174, 92] on button "No Response/Unable to hear [PERSON_NAME]" at bounding box center [193, 92] width 141 height 24
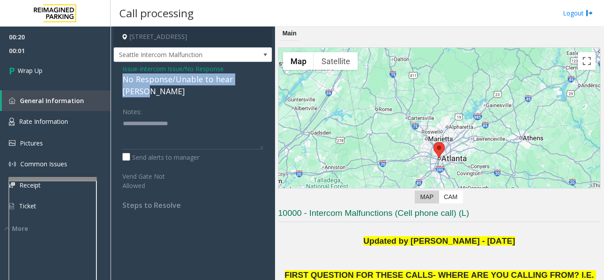
drag, startPoint x: 121, startPoint y: 79, endPoint x: 257, endPoint y: 83, distance: 136.3
click at [257, 83] on div "Issue - Intercom Issue/No Response No Response/Unable to hear [PERSON_NAME] Not…" at bounding box center [193, 140] width 158 height 157
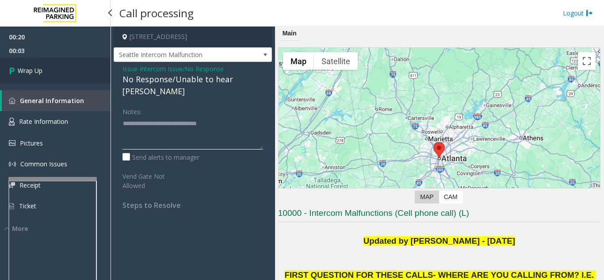
type textarea "**********"
click at [69, 78] on link "Wrap Up" at bounding box center [55, 71] width 111 height 26
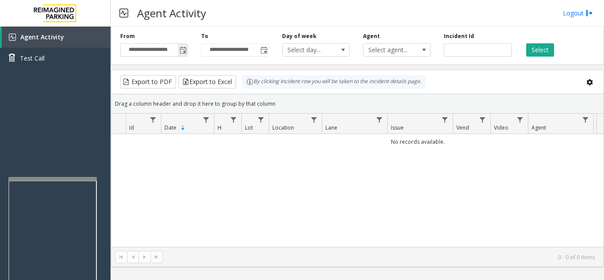
click at [184, 48] on span "Toggle popup" at bounding box center [183, 50] width 7 height 7
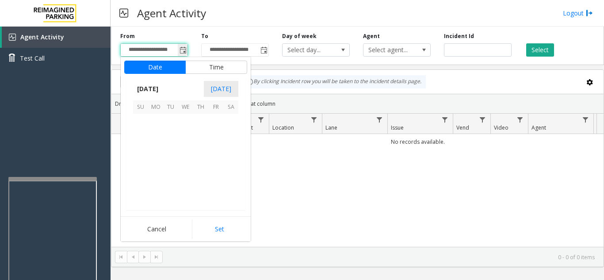
scroll to position [158793, 0]
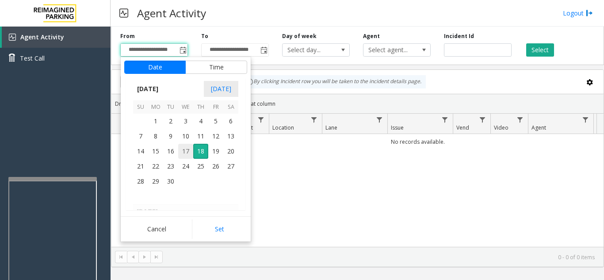
click at [186, 149] on span "17" at bounding box center [185, 151] width 15 height 15
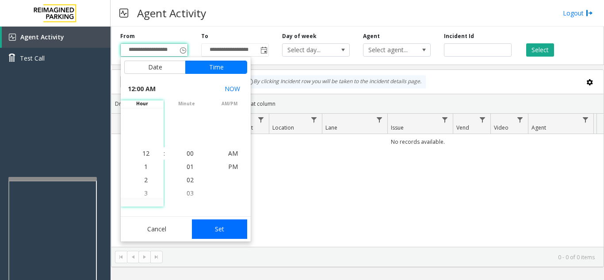
click at [224, 238] on button "Set" at bounding box center [220, 228] width 56 height 19
type input "**********"
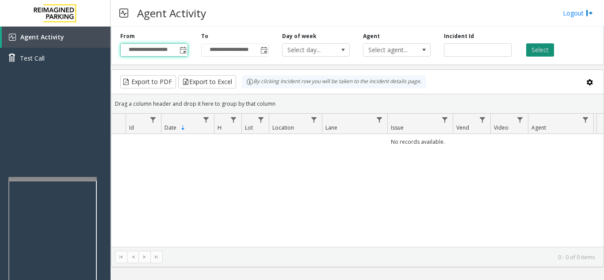
click at [549, 53] on button "Select" at bounding box center [541, 49] width 28 height 13
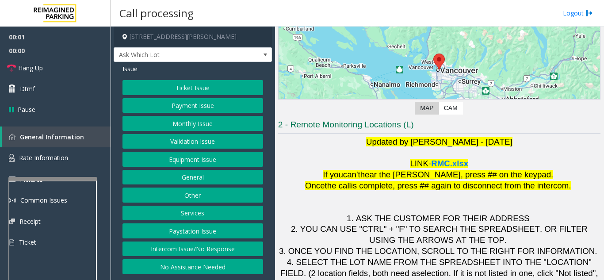
scroll to position [130, 0]
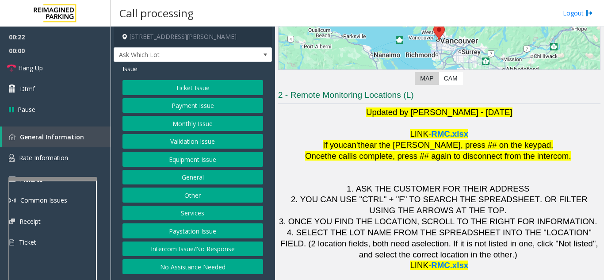
click at [210, 88] on button "Ticket Issue" at bounding box center [193, 87] width 141 height 15
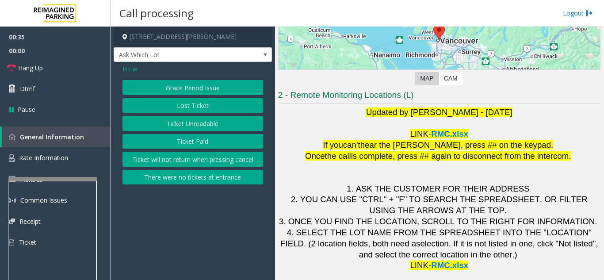
click at [215, 127] on button "Ticket Unreadable" at bounding box center [193, 123] width 141 height 15
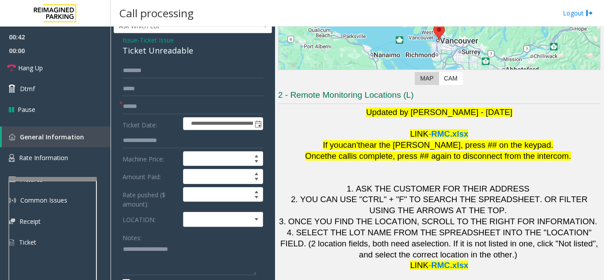
scroll to position [44, 0]
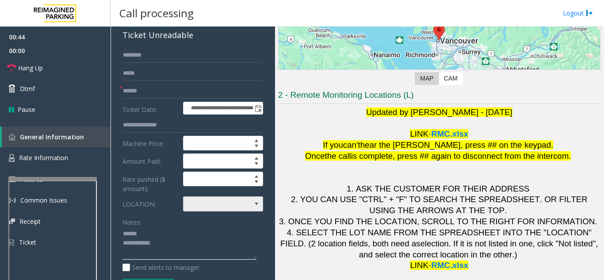
type textarea "**********"
click at [218, 206] on span at bounding box center [215, 204] width 63 height 14
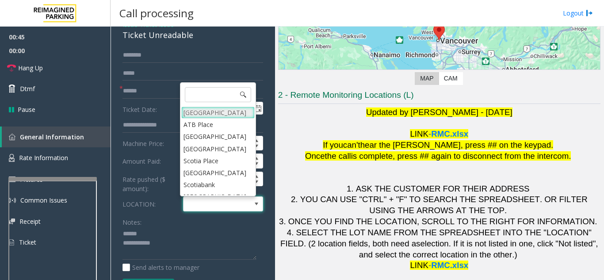
click at [213, 110] on Village "Mount Royal Village" at bounding box center [217, 113] width 73 height 12
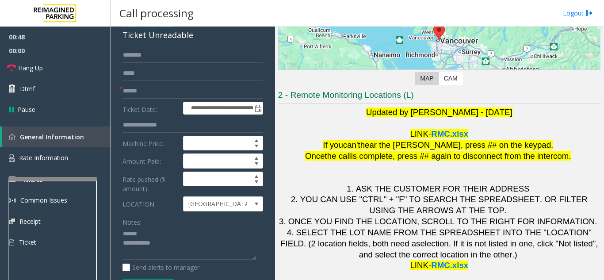
click at [184, 99] on form "**********" at bounding box center [193, 180] width 141 height 265
click at [193, 93] on input "text" at bounding box center [193, 91] width 141 height 15
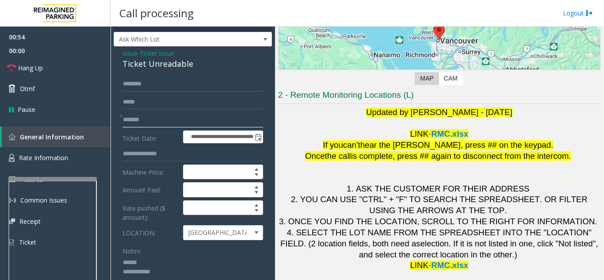
scroll to position [0, 0]
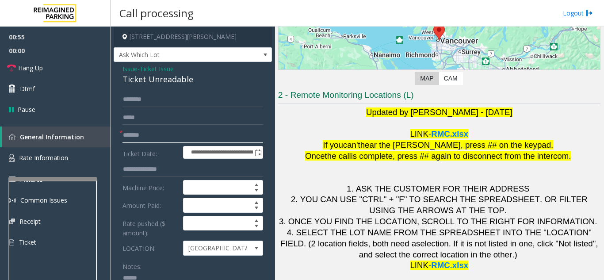
type input "*******"
drag, startPoint x: 119, startPoint y: 76, endPoint x: 198, endPoint y: 81, distance: 78.9
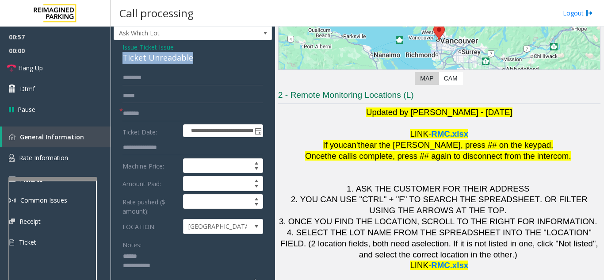
scroll to position [43, 0]
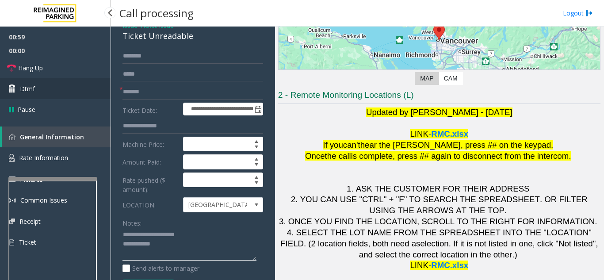
type textarea "**********"
click at [60, 91] on link "Dtmf" at bounding box center [55, 88] width 111 height 21
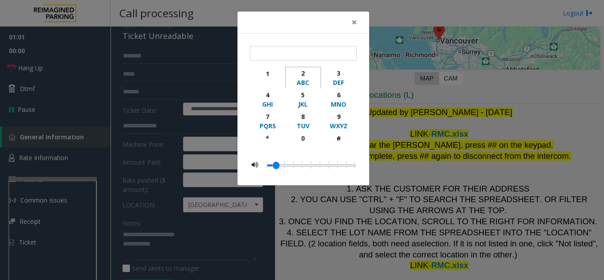
click at [305, 73] on div "2" at bounding box center [303, 73] width 24 height 9
click at [303, 94] on div "5" at bounding box center [303, 94] width 24 height 9
type input "**"
click at [352, 22] on span "×" at bounding box center [354, 22] width 5 height 12
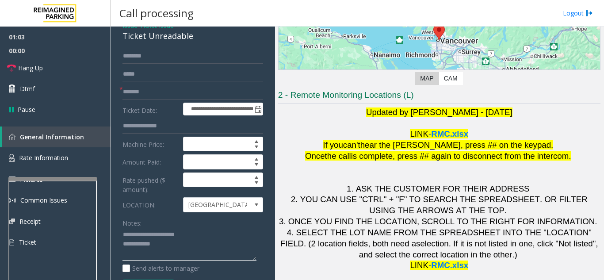
click at [208, 253] on textarea at bounding box center [190, 244] width 134 height 33
click at [209, 247] on textarea at bounding box center [190, 244] width 134 height 33
type textarea "**********"
click at [223, 227] on div "Notes:" at bounding box center [193, 238] width 141 height 46
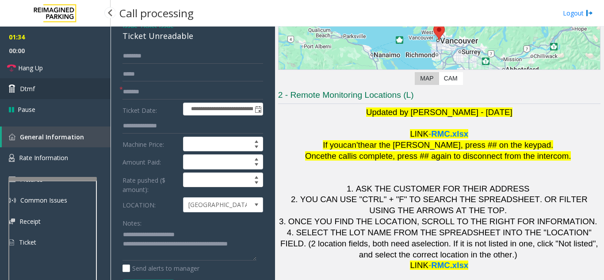
click at [40, 87] on link "Dtmf" at bounding box center [55, 88] width 111 height 21
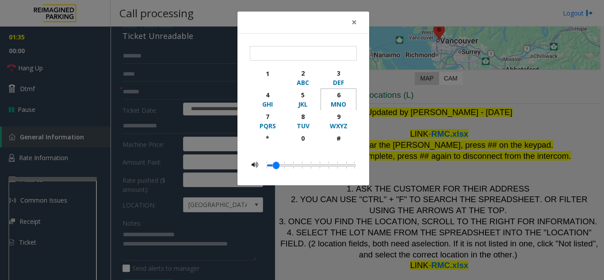
click at [338, 98] on div "6" at bounding box center [339, 94] width 24 height 9
type input "*"
click at [355, 25] on span "×" at bounding box center [354, 22] width 5 height 12
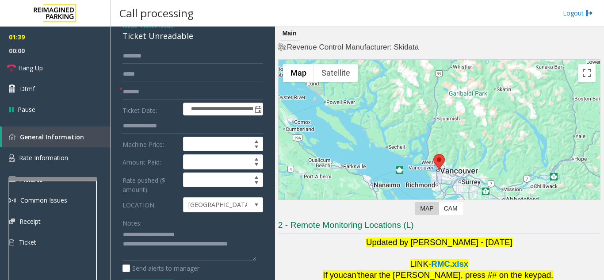
scroll to position [0, 0]
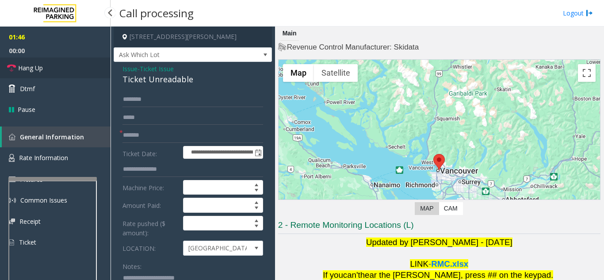
click at [51, 72] on link "Hang Up" at bounding box center [55, 68] width 111 height 21
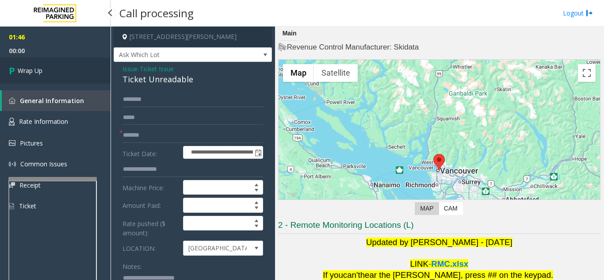
click at [51, 72] on link "Wrap Up" at bounding box center [55, 71] width 111 height 26
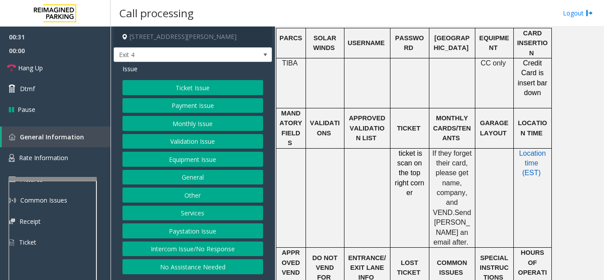
scroll to position [265, 0]
click at [231, 123] on button "Monthly Issue" at bounding box center [193, 123] width 141 height 15
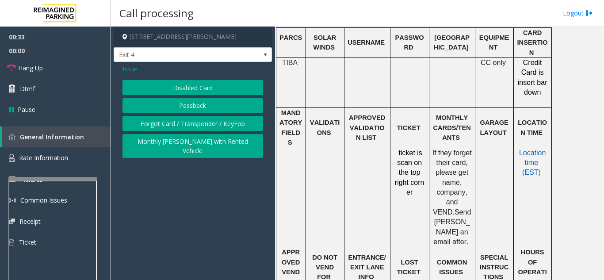
click at [222, 83] on button "Disabled Card" at bounding box center [193, 87] width 141 height 15
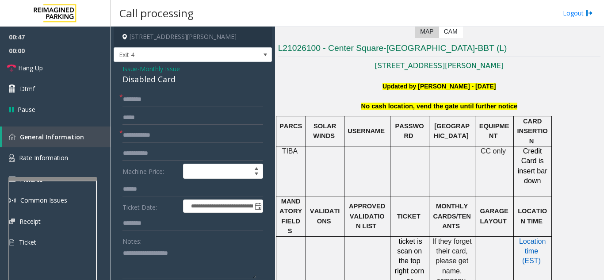
scroll to position [221, 0]
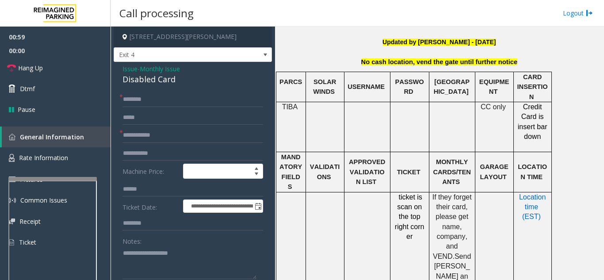
click at [126, 70] on span "Issue" at bounding box center [130, 68] width 15 height 9
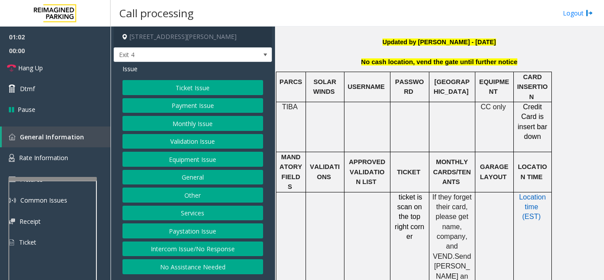
click at [180, 123] on button "Monthly Issue" at bounding box center [193, 123] width 141 height 15
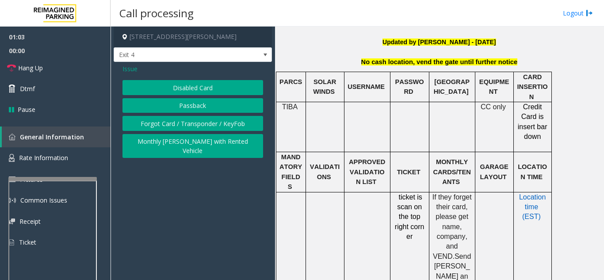
click at [165, 123] on button "Forgot Card / Transponder / KeyFob" at bounding box center [193, 123] width 141 height 15
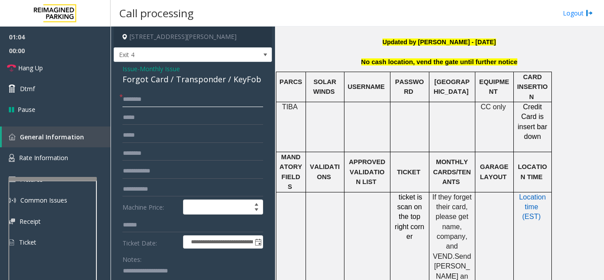
click at [147, 98] on input "text" at bounding box center [193, 99] width 141 height 15
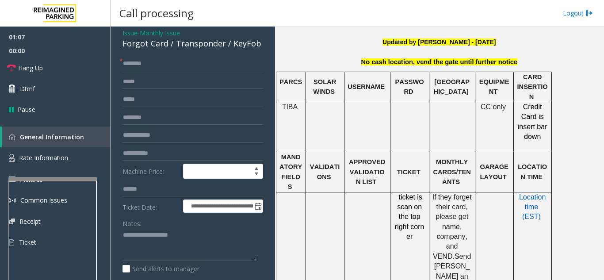
scroll to position [38, 0]
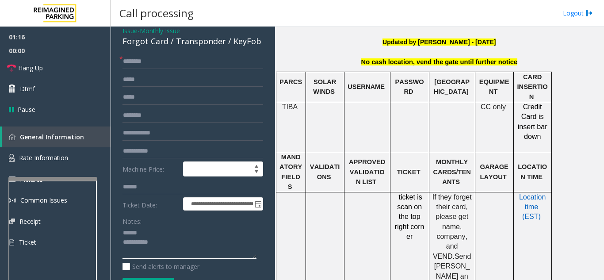
type textarea "**********"
click at [168, 65] on input "text" at bounding box center [193, 61] width 141 height 15
type input "*****"
click at [160, 115] on input "text" at bounding box center [193, 115] width 141 height 15
click at [170, 231] on textarea at bounding box center [190, 242] width 134 height 33
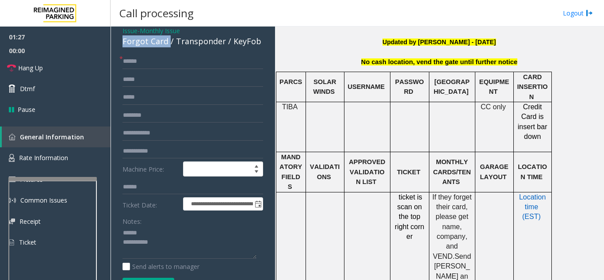
drag, startPoint x: 168, startPoint y: 39, endPoint x: 128, endPoint y: 40, distance: 39.8
click at [158, 242] on textarea at bounding box center [190, 242] width 134 height 33
click at [191, 115] on input "text" at bounding box center [193, 115] width 141 height 15
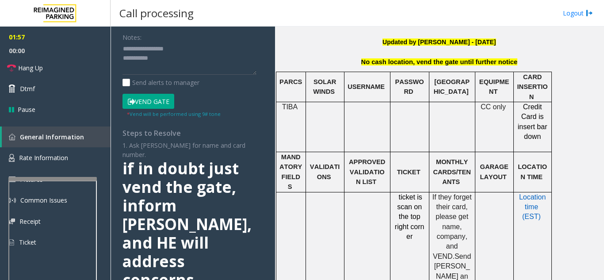
scroll to position [201, 0]
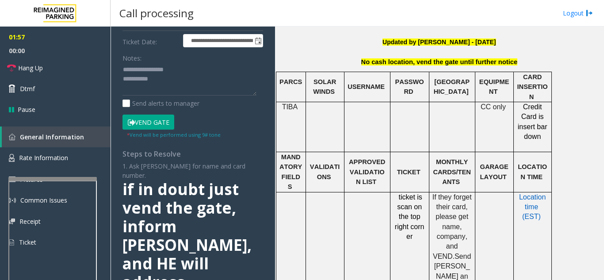
click at [147, 123] on button "Vend Gate" at bounding box center [149, 122] width 52 height 15
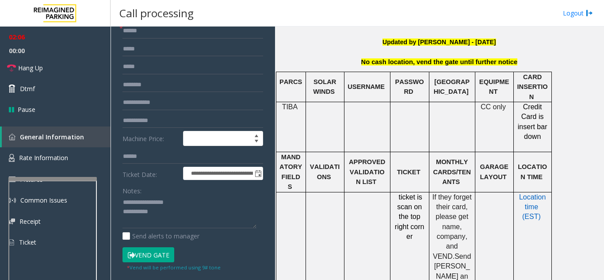
scroll to position [0, 0]
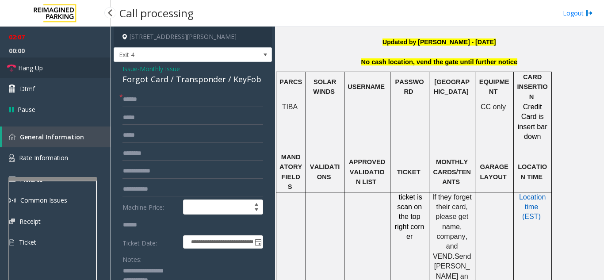
click at [71, 72] on link "Hang Up" at bounding box center [55, 68] width 111 height 21
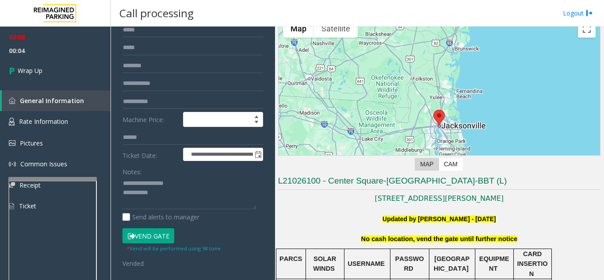
scroll to position [88, 0]
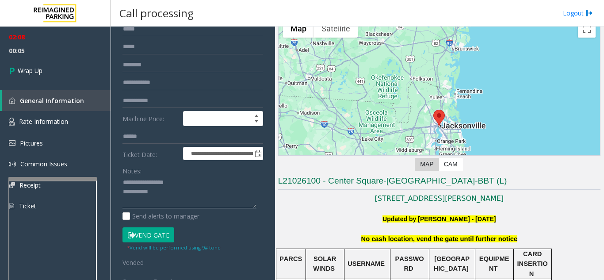
click at [187, 198] on textarea at bounding box center [190, 192] width 134 height 33
click at [215, 180] on textarea at bounding box center [190, 192] width 134 height 33
click at [251, 189] on textarea at bounding box center [190, 192] width 134 height 33
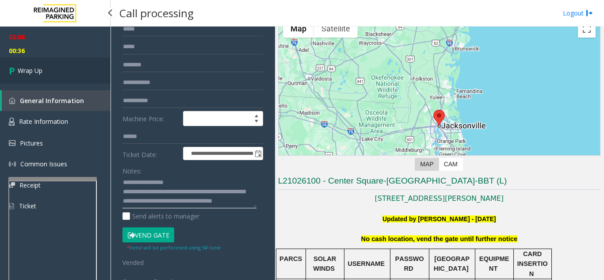
type textarea "**********"
click at [73, 72] on link "Wrap Up" at bounding box center [55, 71] width 111 height 26
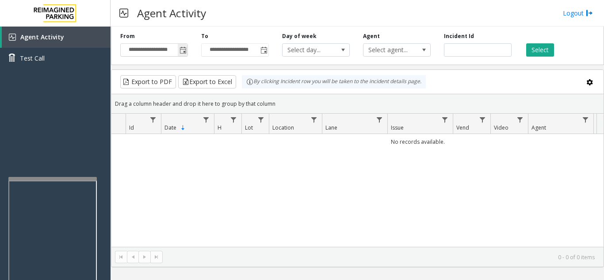
click at [184, 44] on span "Toggle popup" at bounding box center [183, 50] width 10 height 14
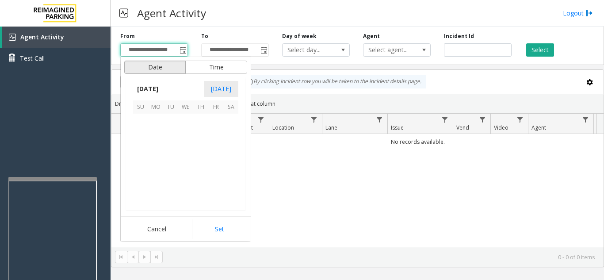
scroll to position [158793, 0]
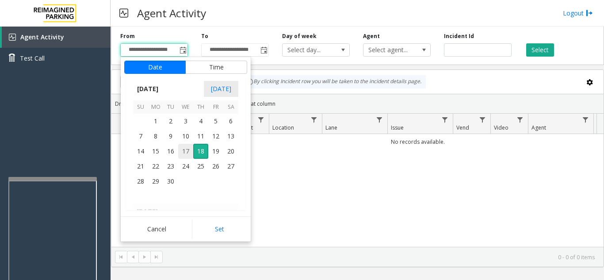
click at [189, 150] on span "17" at bounding box center [185, 151] width 15 height 15
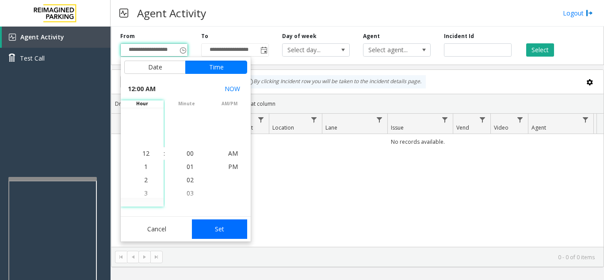
click at [230, 231] on button "Set" at bounding box center [220, 228] width 56 height 19
type input "**********"
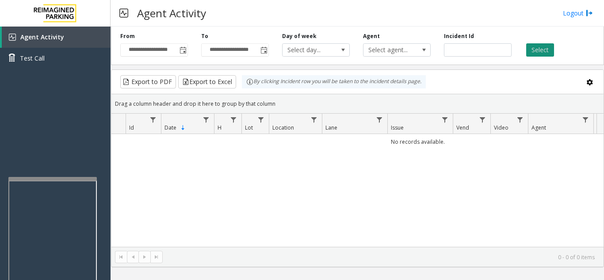
click at [538, 48] on button "Select" at bounding box center [541, 49] width 28 height 13
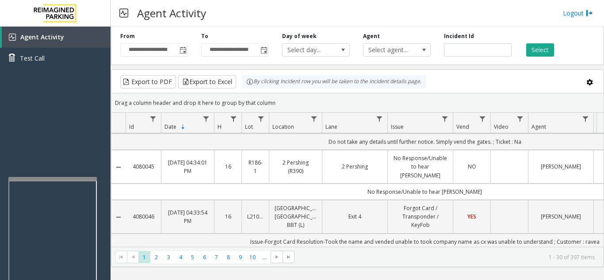
scroll to position [177, 0]
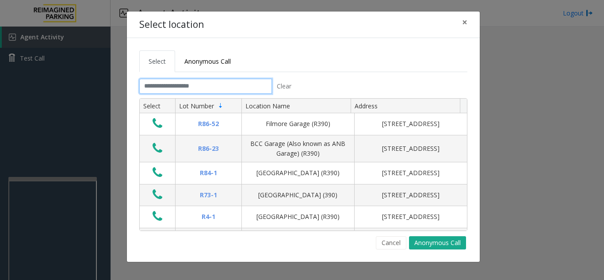
click at [192, 83] on input "text" at bounding box center [205, 86] width 133 height 15
click at [464, 23] on span "×" at bounding box center [464, 22] width 5 height 12
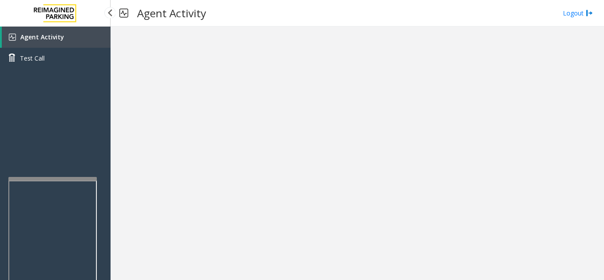
click at [39, 38] on span "Agent Activity" at bounding box center [42, 37] width 44 height 8
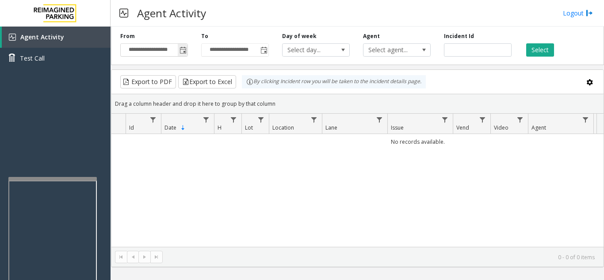
click at [182, 45] on span "Toggle popup" at bounding box center [183, 50] width 10 height 14
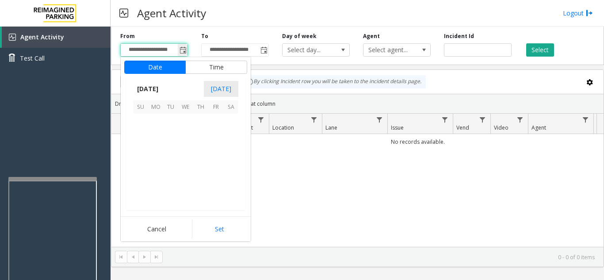
scroll to position [158793, 0]
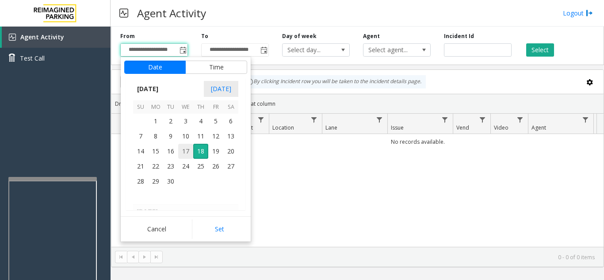
click at [188, 149] on span "17" at bounding box center [185, 151] width 15 height 15
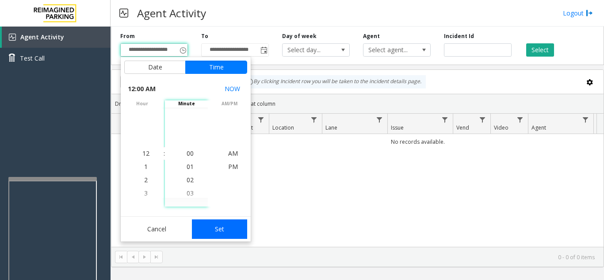
click at [207, 226] on button "Set" at bounding box center [220, 228] width 56 height 19
type input "**********"
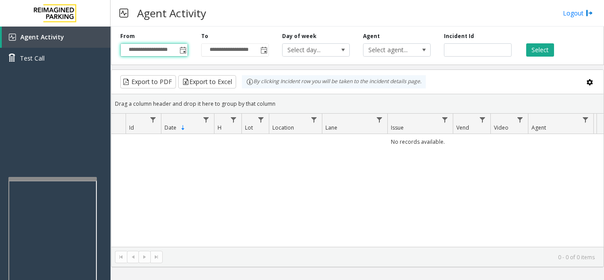
click at [541, 42] on div "Select" at bounding box center [559, 44] width 81 height 24
click at [543, 56] on button "Select" at bounding box center [541, 49] width 28 height 13
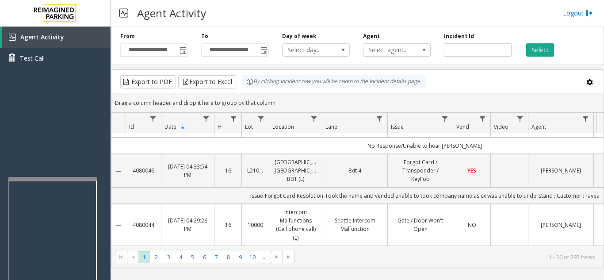
scroll to position [221, 0]
drag, startPoint x: 157, startPoint y: 161, endPoint x: 130, endPoint y: 168, distance: 28.1
click at [130, 168] on td "4080046" at bounding box center [143, 170] width 35 height 34
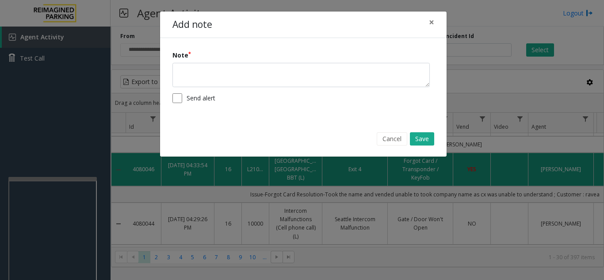
copy link "4080046"
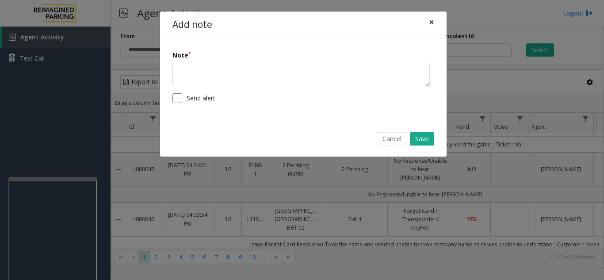
click at [428, 22] on button "×" at bounding box center [432, 23] width 18 height 22
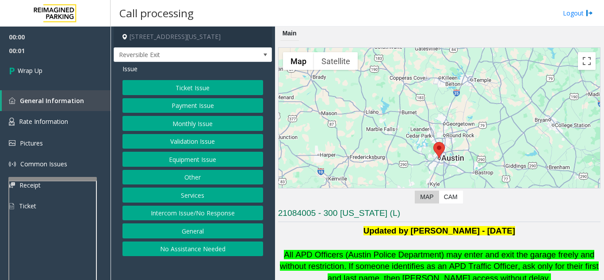
scroll to position [133, 0]
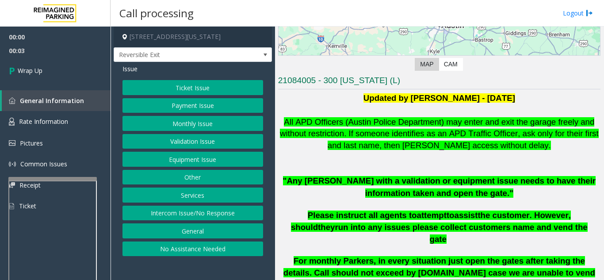
click at [229, 216] on button "Intercom Issue/No Response" at bounding box center [193, 213] width 141 height 15
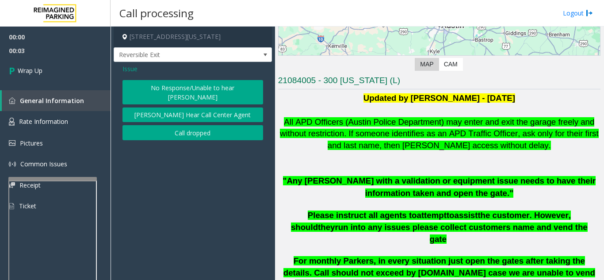
click at [195, 125] on button "Call dropped" at bounding box center [193, 132] width 141 height 15
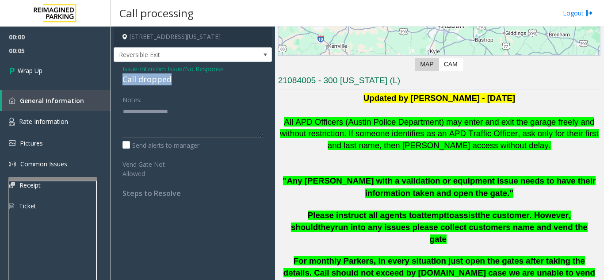
drag, startPoint x: 120, startPoint y: 78, endPoint x: 176, endPoint y: 81, distance: 55.8
click at [179, 82] on div "Issue - Intercom Issue/No Response Call dropped Notes: Send alerts to manager V…" at bounding box center [193, 134] width 158 height 145
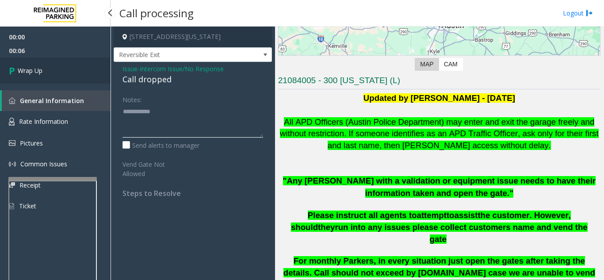
type textarea "**********"
click at [45, 68] on link "Wrap Up" at bounding box center [55, 71] width 111 height 26
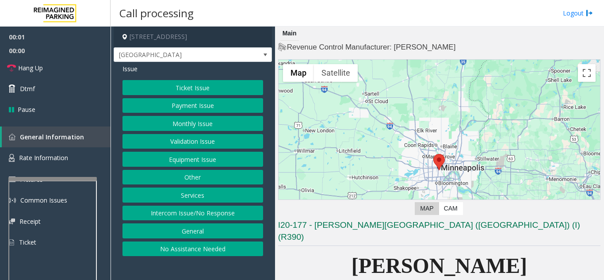
scroll to position [133, 0]
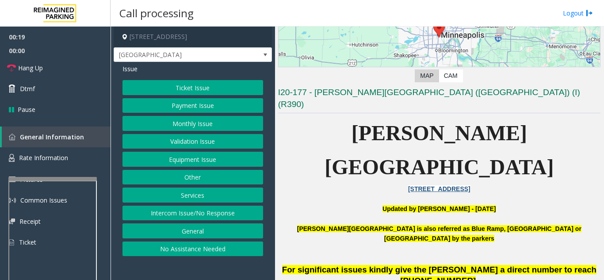
click at [217, 213] on button "Intercom Issue/No Response" at bounding box center [193, 213] width 141 height 15
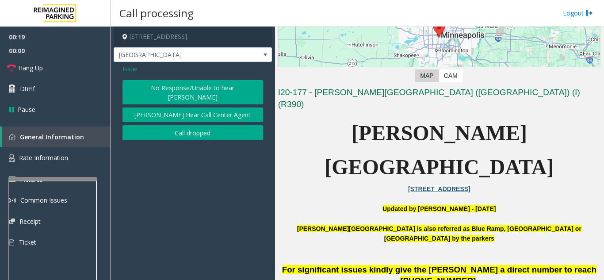
click at [181, 84] on button "No Response/Unable to hear [PERSON_NAME]" at bounding box center [193, 92] width 141 height 24
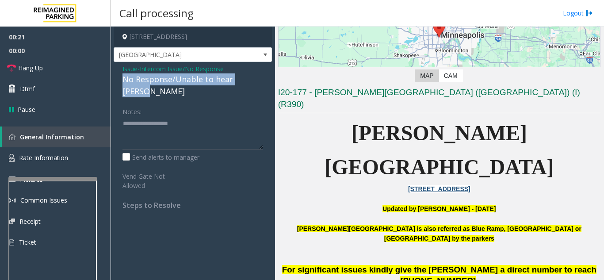
drag, startPoint x: 122, startPoint y: 80, endPoint x: 258, endPoint y: 83, distance: 135.9
click at [261, 85] on div "Issue - Intercom Issue/No Response No Response/Unable to hear [PERSON_NAME] Not…" at bounding box center [193, 140] width 158 height 157
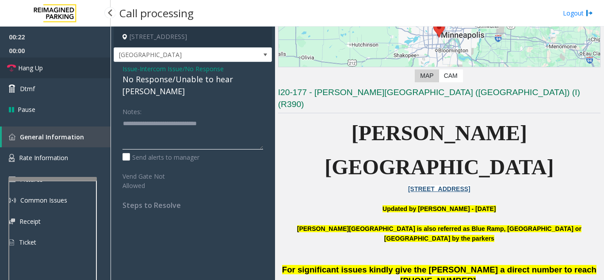
type textarea "**********"
click at [81, 62] on link "Hang Up" at bounding box center [55, 68] width 111 height 21
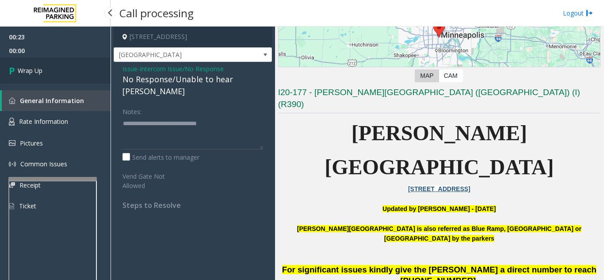
click at [81, 62] on link "Wrap Up" at bounding box center [55, 71] width 111 height 26
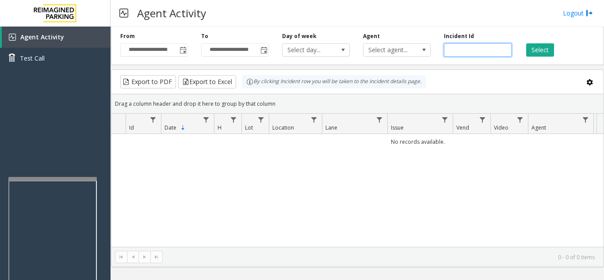
click at [468, 51] on input "number" at bounding box center [478, 49] width 68 height 13
paste input "*******"
type input "*******"
click at [543, 54] on button "Select" at bounding box center [541, 49] width 28 height 13
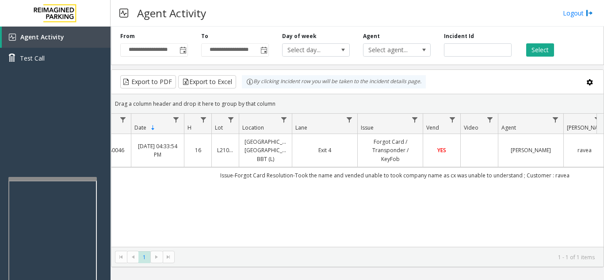
scroll to position [0, 127]
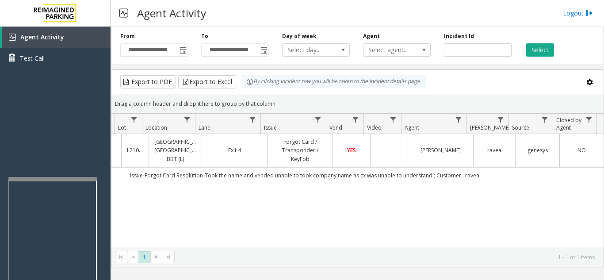
click at [338, 154] on link "YES" at bounding box center [351, 150] width 27 height 8
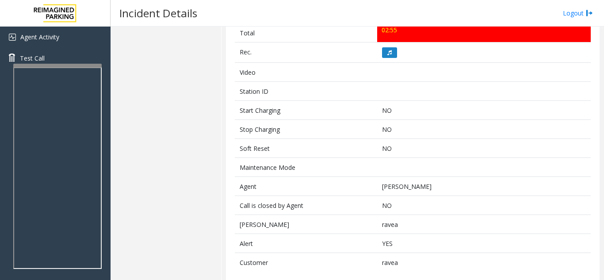
scroll to position [408, 0]
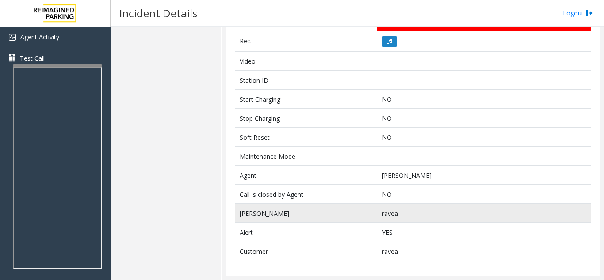
click at [379, 214] on td "ravea" at bounding box center [484, 213] width 214 height 19
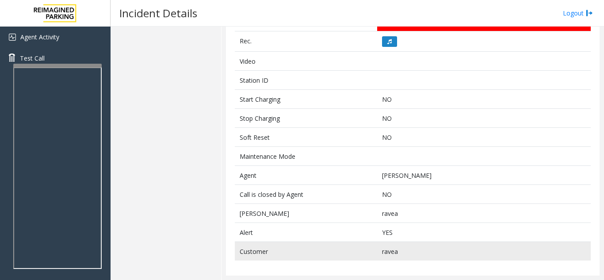
click at [395, 250] on td "ravea" at bounding box center [484, 251] width 214 height 19
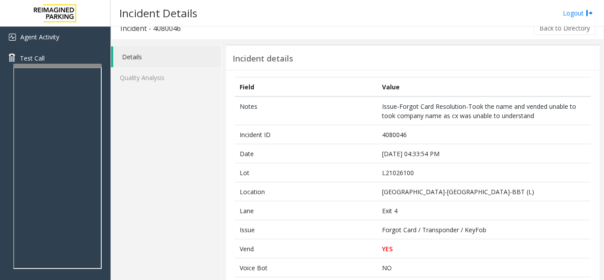
scroll to position [0, 0]
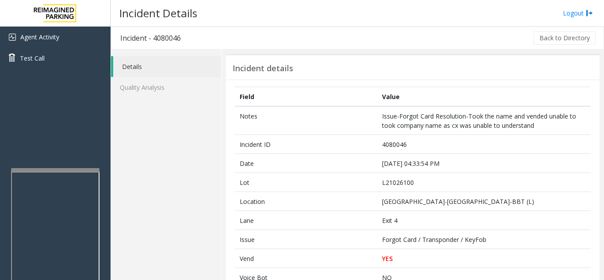
click at [58, 169] on div at bounding box center [55, 170] width 88 height 4
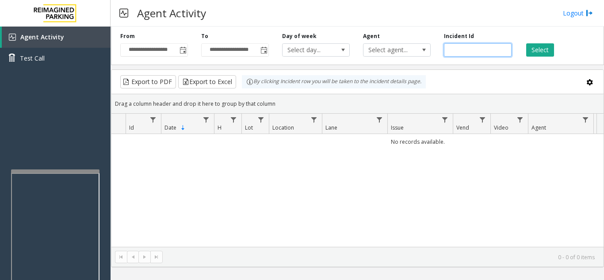
click at [469, 49] on input "number" at bounding box center [478, 49] width 68 height 13
paste input "*******"
type input "*******"
click at [542, 54] on button "Select" at bounding box center [541, 49] width 28 height 13
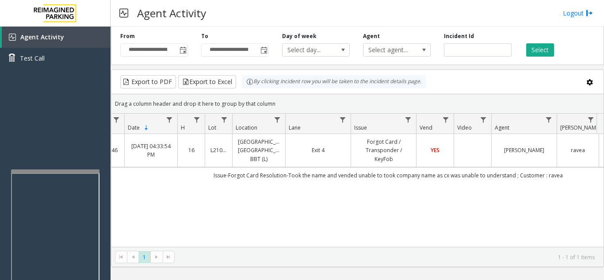
scroll to position [0, 38]
click at [587, 156] on td "ravea" at bounding box center [576, 150] width 42 height 33
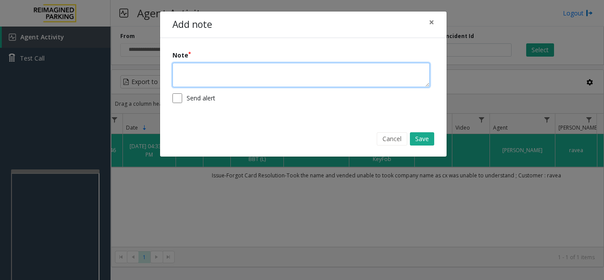
click at [250, 77] on textarea at bounding box center [301, 75] width 257 height 24
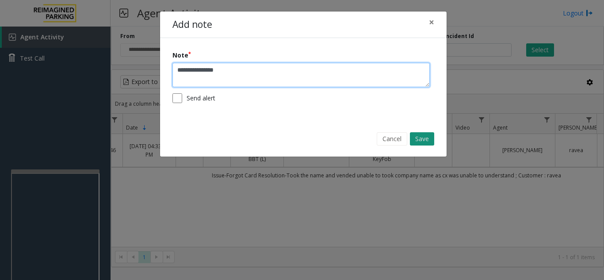
type textarea "**********"
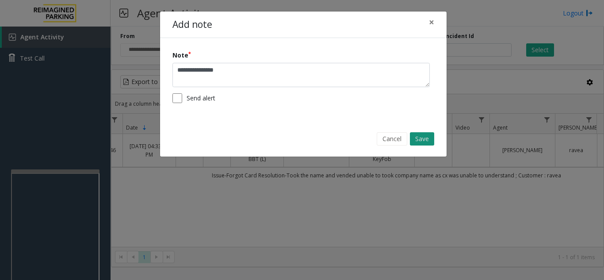
click at [417, 138] on button "Save" at bounding box center [422, 138] width 24 height 13
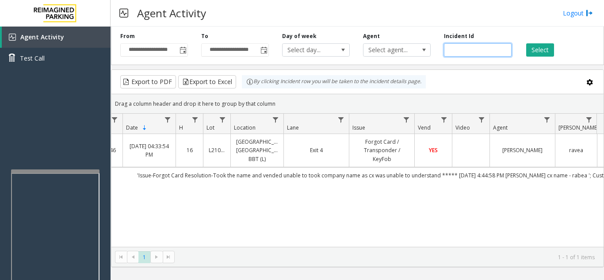
drag, startPoint x: 473, startPoint y: 51, endPoint x: 447, endPoint y: 54, distance: 25.4
click at [447, 54] on input "*******" at bounding box center [478, 49] width 68 height 13
click at [183, 47] on span "Toggle popup" at bounding box center [183, 50] width 7 height 7
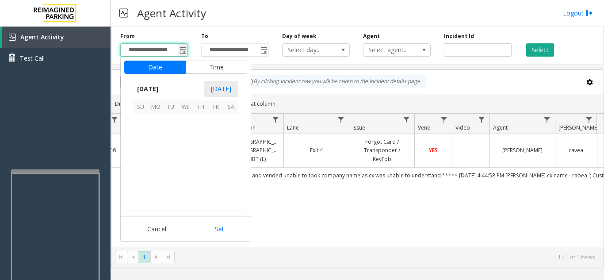
scroll to position [158793, 0]
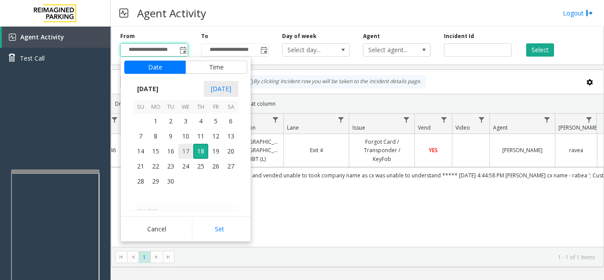
click at [188, 154] on span "17" at bounding box center [185, 151] width 15 height 15
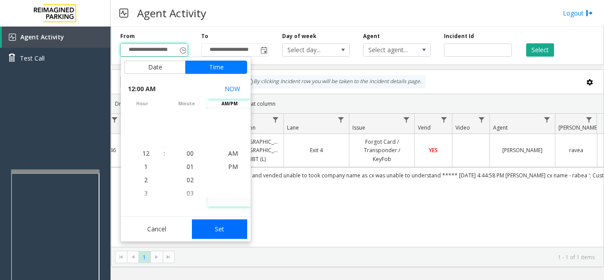
click at [215, 226] on button "Set" at bounding box center [220, 228] width 56 height 19
type input "**********"
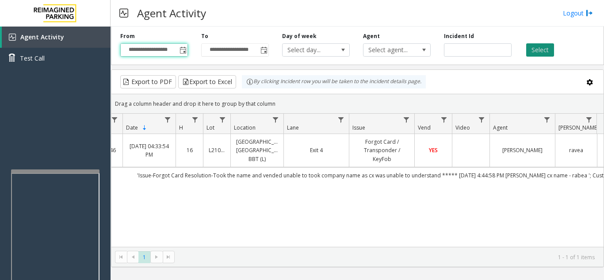
click at [529, 53] on button "Select" at bounding box center [541, 49] width 28 height 13
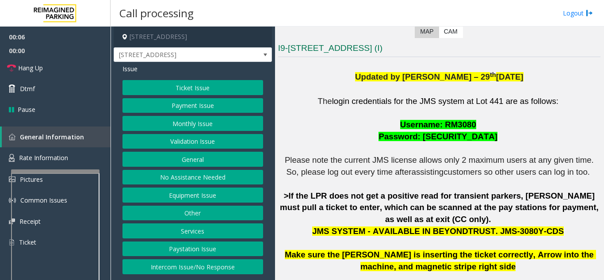
scroll to position [221, 0]
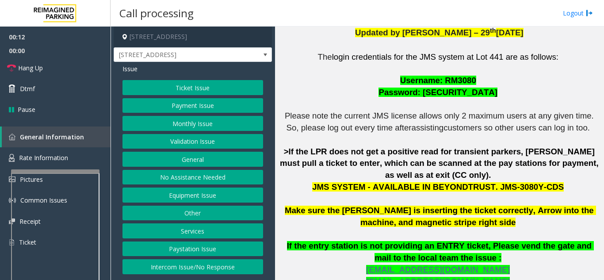
click at [216, 88] on button "Ticket Issue" at bounding box center [193, 87] width 141 height 15
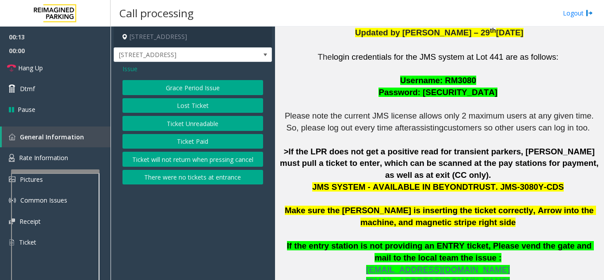
click at [198, 127] on button "Ticket Unreadable" at bounding box center [193, 123] width 141 height 15
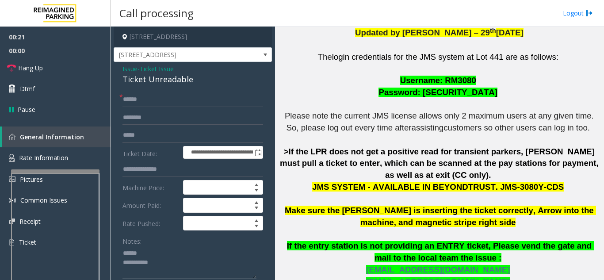
click at [162, 248] on textarea at bounding box center [190, 262] width 134 height 33
drag, startPoint x: 118, startPoint y: 78, endPoint x: 210, endPoint y: 81, distance: 92.1
type textarea "**********"
click at [208, 102] on input "text" at bounding box center [193, 99] width 141 height 15
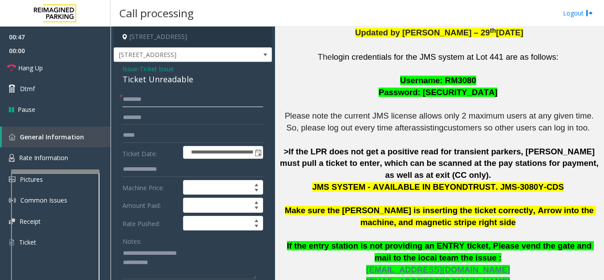
scroll to position [44, 0]
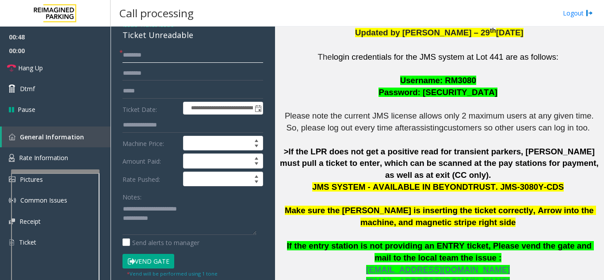
type input "********"
click at [162, 255] on button "Vend Gate" at bounding box center [149, 261] width 52 height 15
click at [178, 214] on textarea at bounding box center [190, 218] width 134 height 33
type textarea "**********"
click at [170, 193] on div "Notes:" at bounding box center [193, 212] width 141 height 46
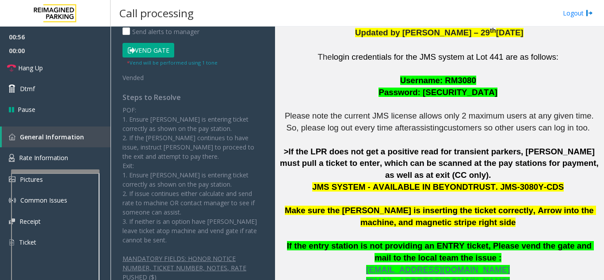
scroll to position [266, 0]
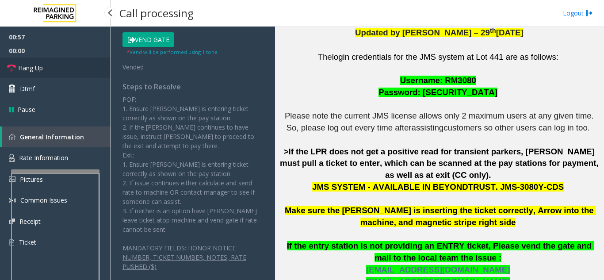
click at [72, 63] on link "Hang Up" at bounding box center [55, 68] width 111 height 21
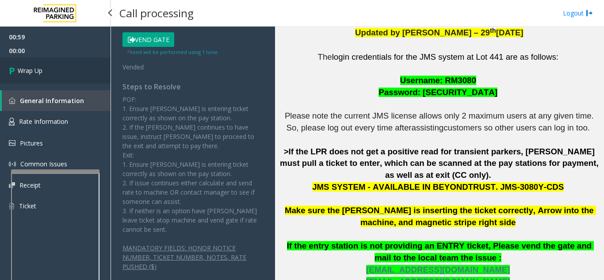
click at [89, 70] on link "Wrap Up" at bounding box center [55, 71] width 111 height 26
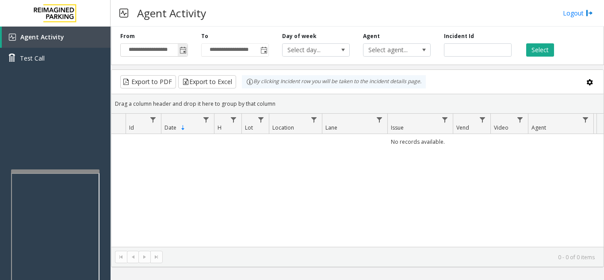
click at [182, 50] on span "Toggle popup" at bounding box center [183, 50] width 7 height 7
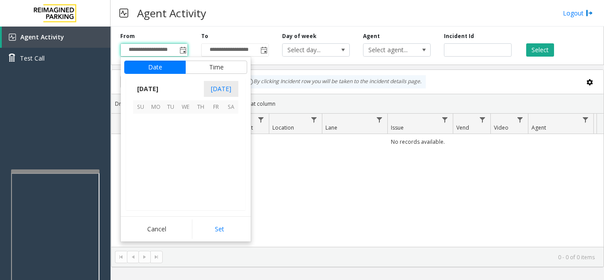
scroll to position [158793, 0]
click at [184, 145] on span "17" at bounding box center [185, 151] width 15 height 15
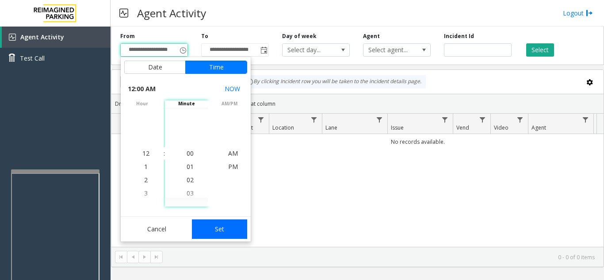
click at [206, 237] on button "Set" at bounding box center [220, 228] width 56 height 19
type input "**********"
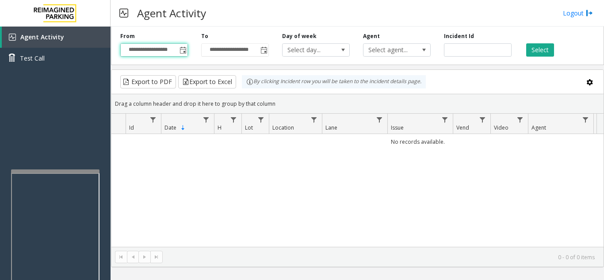
click at [537, 42] on div "Select" at bounding box center [559, 44] width 81 height 24
click at [545, 53] on button "Select" at bounding box center [541, 49] width 28 height 13
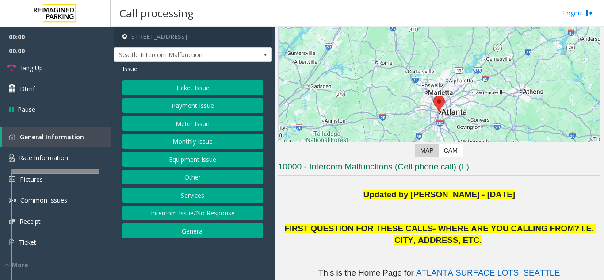
scroll to position [177, 0]
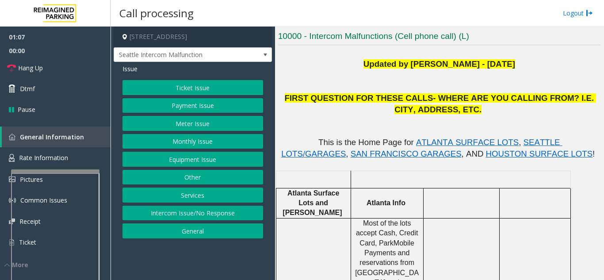
click at [161, 156] on button "Equipment Issue" at bounding box center [193, 159] width 141 height 15
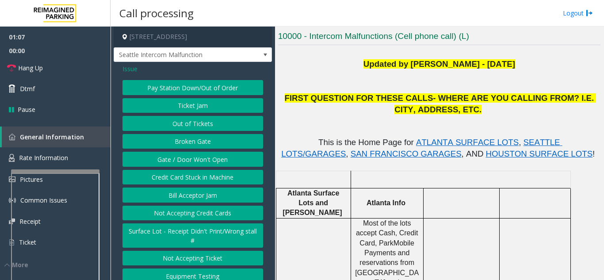
click at [161, 149] on button "Broken Gate" at bounding box center [193, 141] width 141 height 15
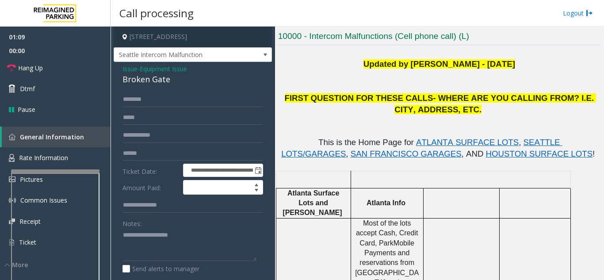
click at [131, 73] on span "Issue" at bounding box center [130, 68] width 15 height 9
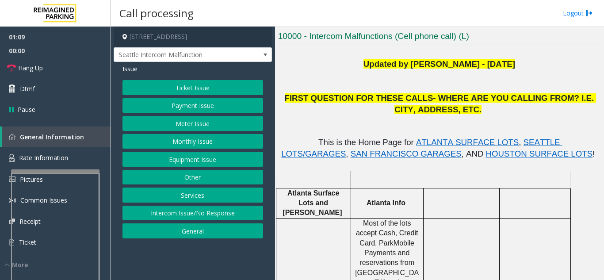
click at [191, 157] on button "Equipment Issue" at bounding box center [193, 159] width 141 height 15
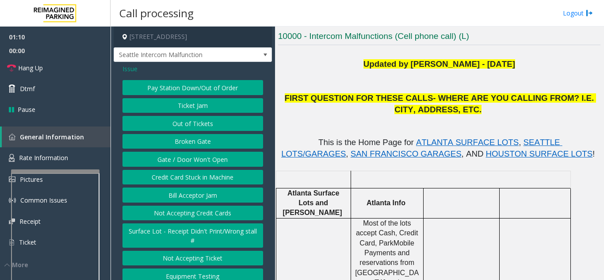
click at [187, 167] on button "Gate / Door Won't Open" at bounding box center [193, 159] width 141 height 15
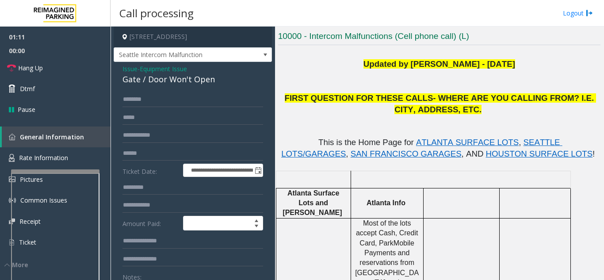
scroll to position [44, 0]
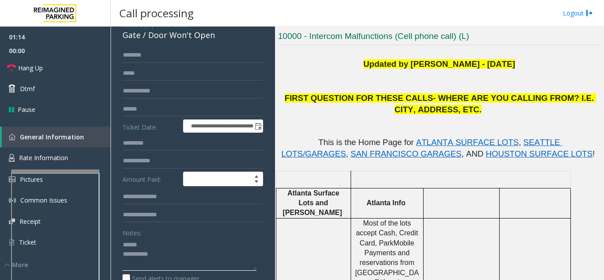
click at [160, 251] on textarea at bounding box center [190, 254] width 134 height 33
drag, startPoint x: 146, startPoint y: 44, endPoint x: 218, endPoint y: 46, distance: 71.7
click at [218, 41] on div "Gate / Door Won't Open" at bounding box center [193, 35] width 141 height 12
click at [197, 265] on textarea at bounding box center [190, 254] width 134 height 33
click at [65, 56] on span "00:00" at bounding box center [55, 51] width 111 height 14
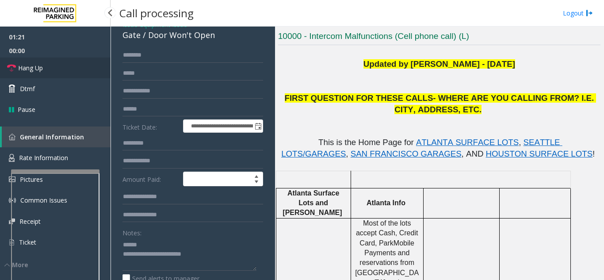
click at [65, 66] on link "Hang Up" at bounding box center [55, 68] width 111 height 21
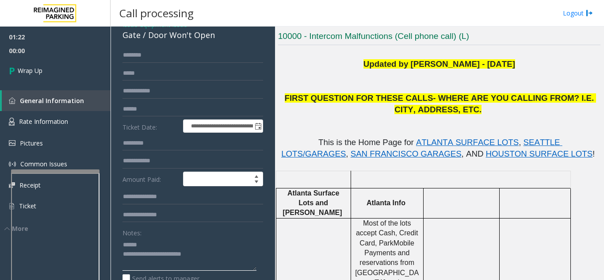
drag, startPoint x: 155, startPoint y: 260, endPoint x: 211, endPoint y: 264, distance: 56.8
click at [211, 264] on textarea at bounding box center [190, 254] width 134 height 33
click at [182, 265] on textarea at bounding box center [190, 254] width 134 height 33
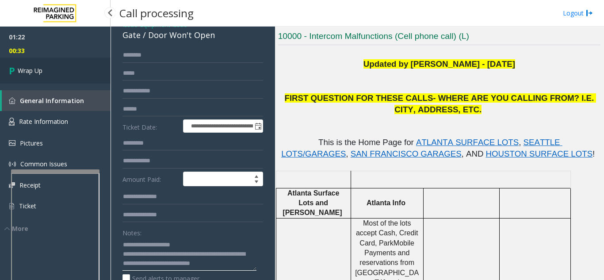
type textarea "**********"
click at [63, 66] on link "Wrap Up" at bounding box center [55, 71] width 111 height 26
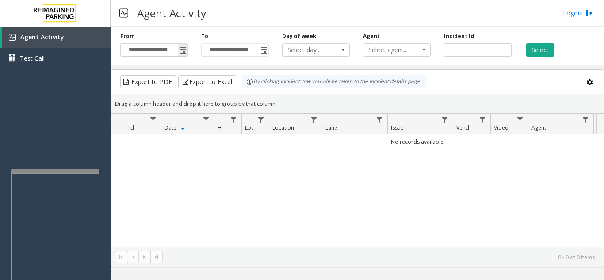
click at [184, 52] on span "Toggle popup" at bounding box center [183, 50] width 7 height 7
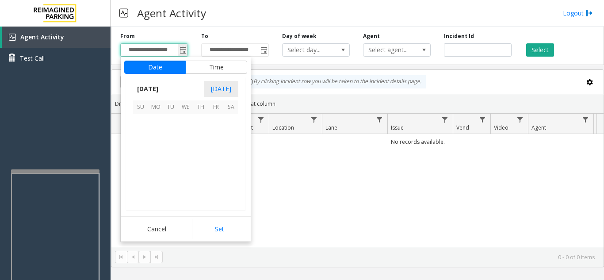
scroll to position [158793, 0]
click at [185, 150] on span "17" at bounding box center [185, 151] width 15 height 15
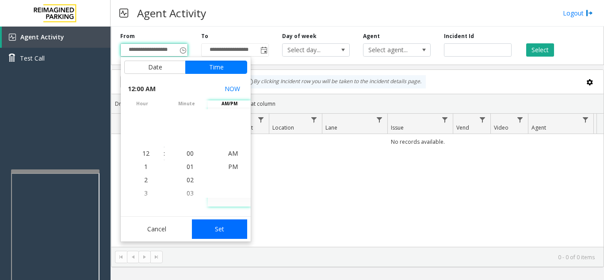
click at [219, 227] on button "Set" at bounding box center [220, 228] width 56 height 19
type input "**********"
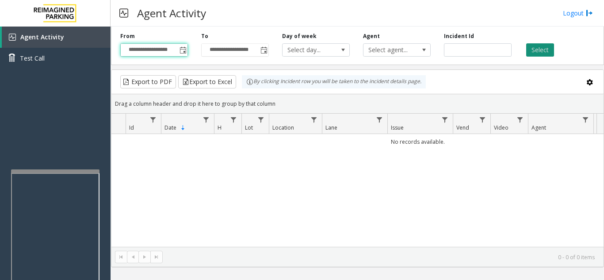
click at [541, 49] on button "Select" at bounding box center [541, 49] width 28 height 13
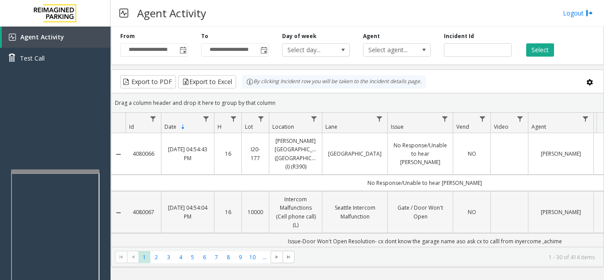
click at [504, 200] on td "Data table" at bounding box center [510, 212] width 38 height 42
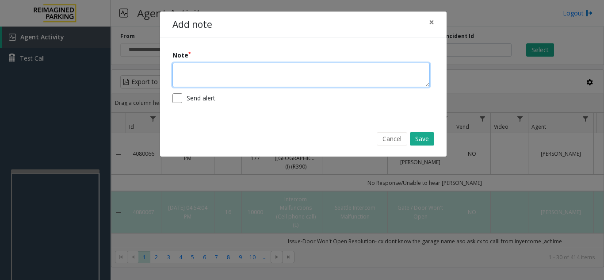
click at [289, 77] on textarea at bounding box center [301, 75] width 257 height 24
type textarea "**********"
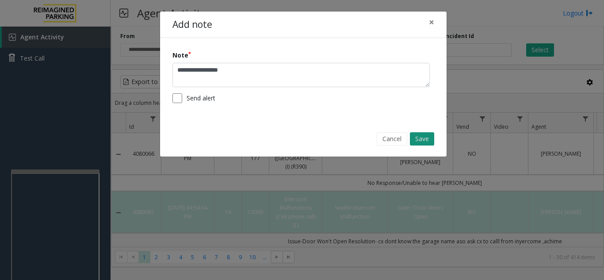
click at [423, 135] on button "Save" at bounding box center [422, 138] width 24 height 13
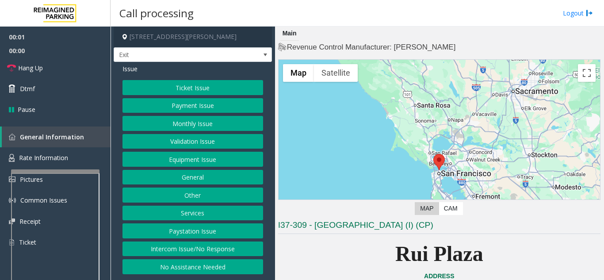
scroll to position [177, 0]
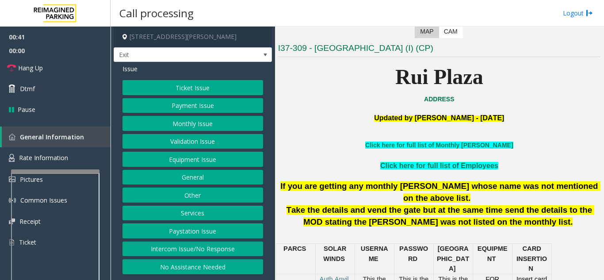
click at [192, 220] on button "Services" at bounding box center [193, 213] width 141 height 15
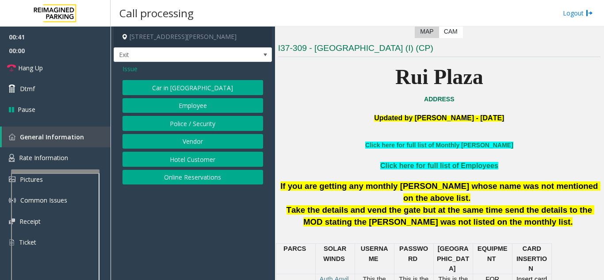
click at [204, 179] on button "Online Reservations" at bounding box center [193, 177] width 141 height 15
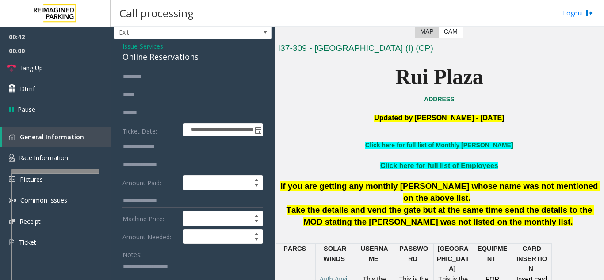
scroll to position [44, 0]
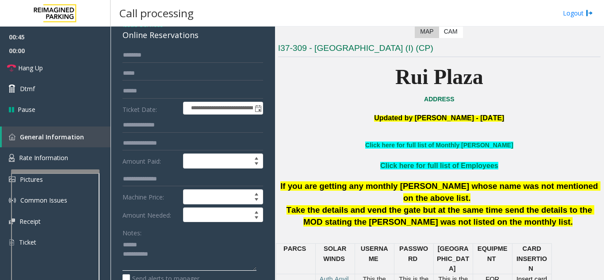
click at [183, 241] on textarea at bounding box center [190, 254] width 134 height 33
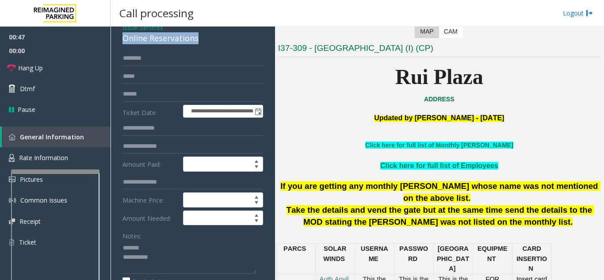
drag, startPoint x: 122, startPoint y: 35, endPoint x: 200, endPoint y: 38, distance: 78.4
type textarea "**********"
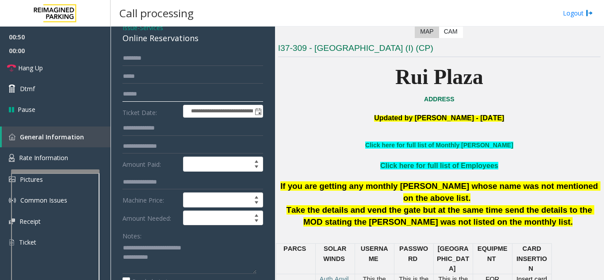
click at [189, 96] on input "text" at bounding box center [193, 94] width 141 height 15
click at [123, 94] on input "******" at bounding box center [193, 94] width 141 height 15
type input "*********"
click at [218, 249] on textarea at bounding box center [190, 257] width 134 height 33
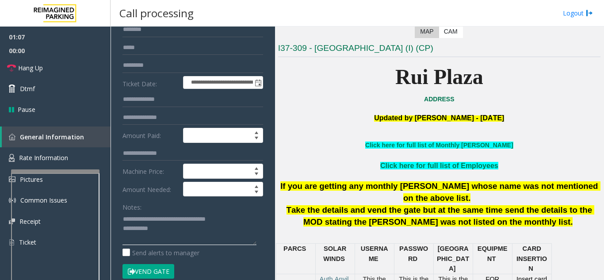
scroll to position [85, 0]
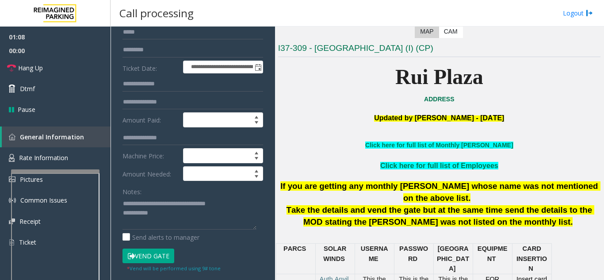
click at [157, 256] on button "Vend Gate" at bounding box center [149, 256] width 52 height 15
click at [201, 219] on textarea at bounding box center [190, 212] width 134 height 33
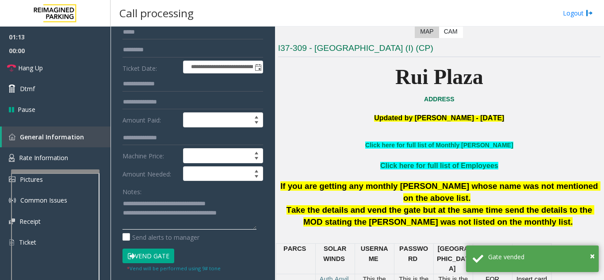
type textarea "**********"
click at [168, 195] on div "Notes:" at bounding box center [193, 207] width 141 height 46
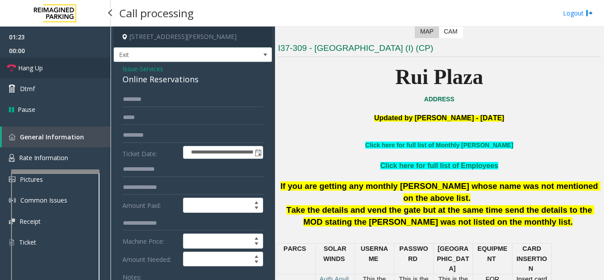
click at [36, 67] on span "Hang Up" at bounding box center [30, 67] width 25 height 9
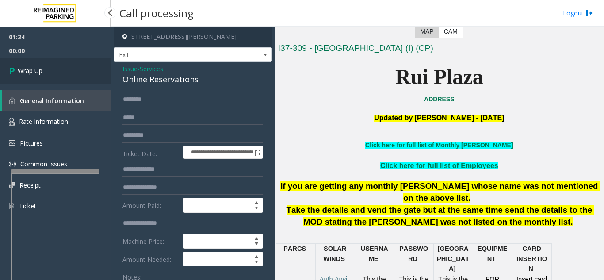
click at [60, 75] on link "Wrap Up" at bounding box center [55, 71] width 111 height 26
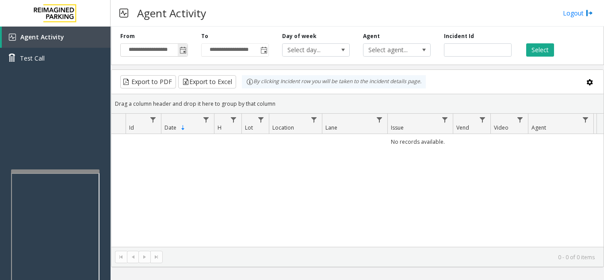
click at [184, 50] on span "Toggle popup" at bounding box center [183, 50] width 7 height 7
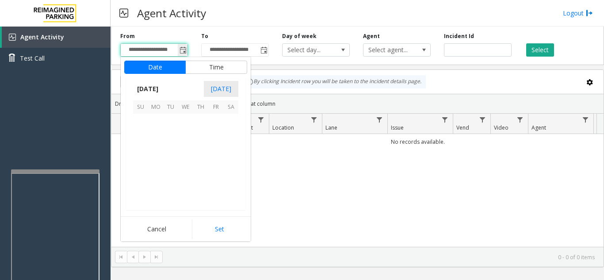
scroll to position [158793, 0]
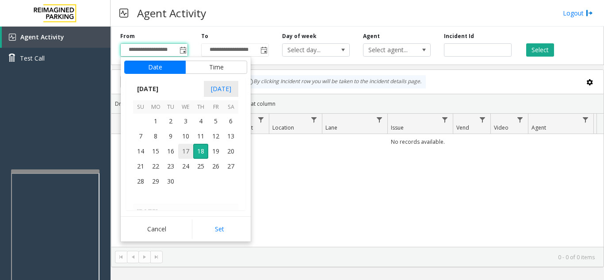
click at [188, 150] on span "17" at bounding box center [185, 151] width 15 height 15
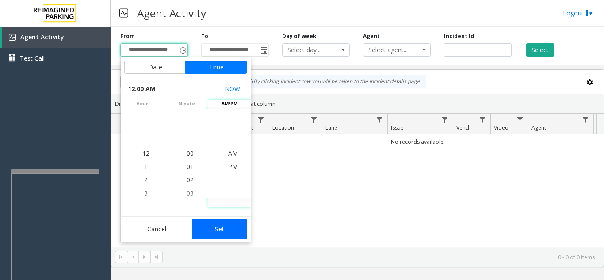
click at [222, 228] on button "Set" at bounding box center [220, 228] width 56 height 19
type input "**********"
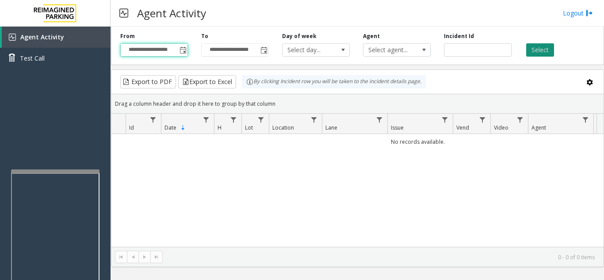
click at [544, 54] on button "Select" at bounding box center [541, 49] width 28 height 13
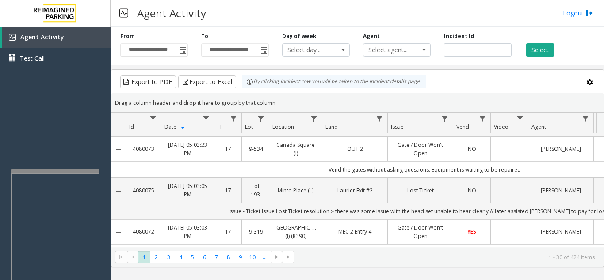
scroll to position [0, 0]
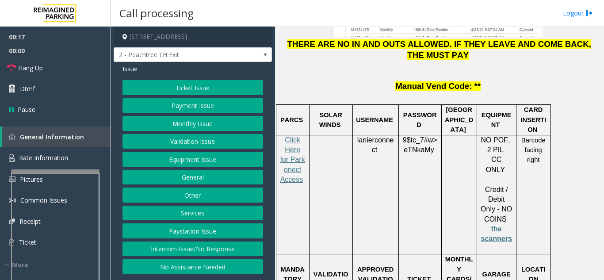
scroll to position [1283, 0]
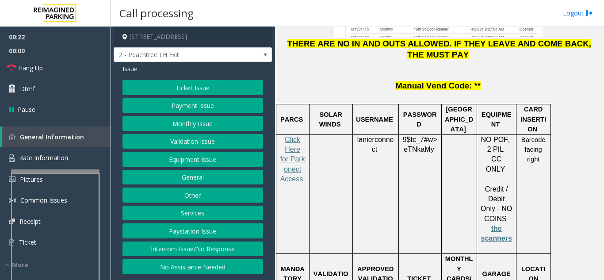
click at [201, 106] on button "Payment Issue" at bounding box center [193, 105] width 141 height 15
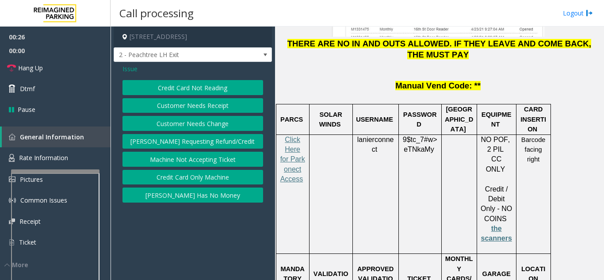
click at [211, 82] on button "Credit Card Not Reading" at bounding box center [193, 87] width 141 height 15
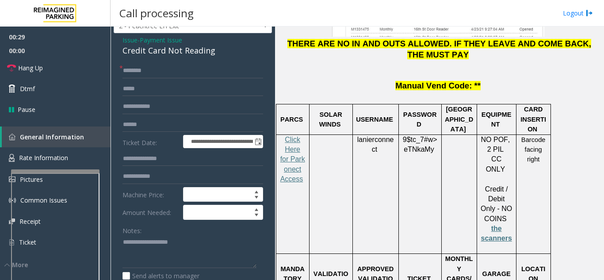
scroll to position [44, 0]
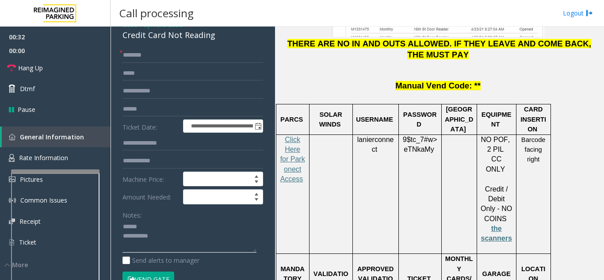
click at [182, 231] on textarea at bounding box center [190, 236] width 134 height 33
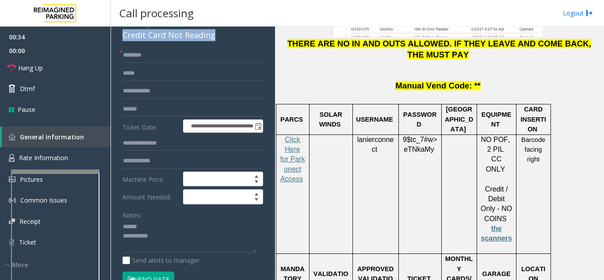
drag, startPoint x: 122, startPoint y: 41, endPoint x: 220, endPoint y: 42, distance: 98.2
click at [220, 42] on div "**********" at bounding box center [193, 242] width 158 height 449
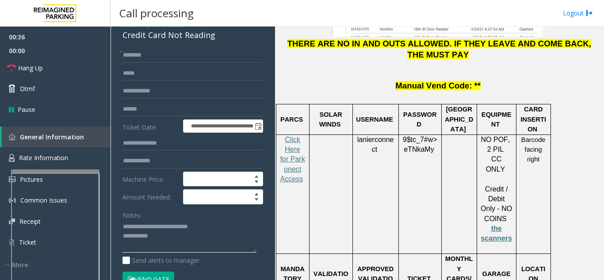
type textarea "**********"
click at [192, 63] on input "text" at bounding box center [193, 55] width 141 height 15
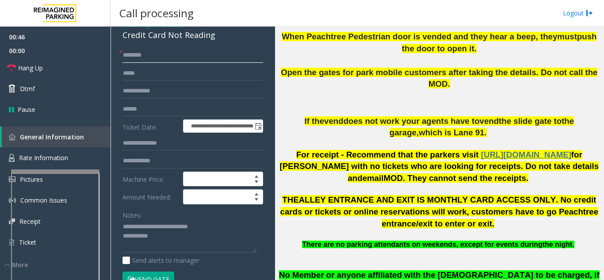
scroll to position [265, 0]
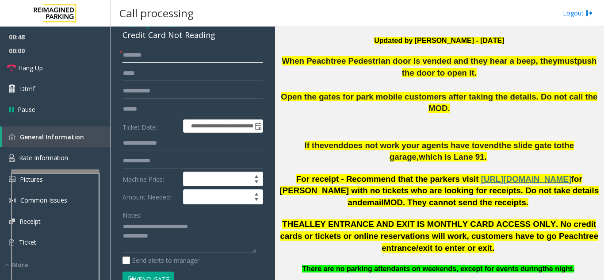
click at [160, 62] on input "text" at bounding box center [193, 55] width 141 height 15
type input "**"
click at [159, 126] on form "**********" at bounding box center [193, 172] width 141 height 248
click at [161, 117] on input "text" at bounding box center [193, 109] width 141 height 15
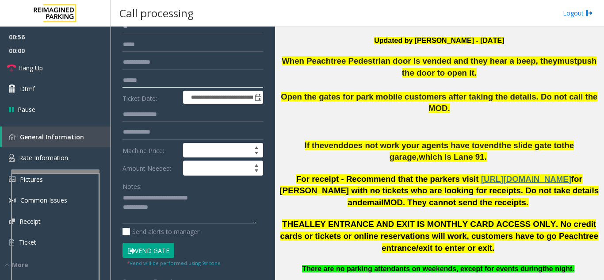
scroll to position [88, 0]
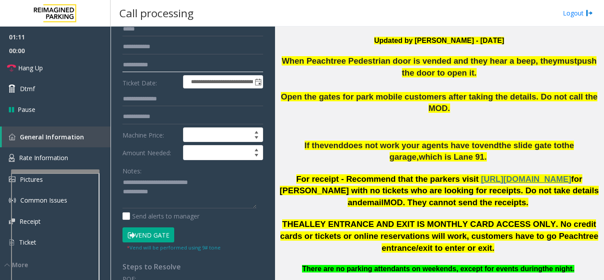
type input "**********"
click at [148, 239] on button "Vend Gate" at bounding box center [149, 234] width 52 height 15
click at [172, 201] on textarea at bounding box center [190, 192] width 134 height 33
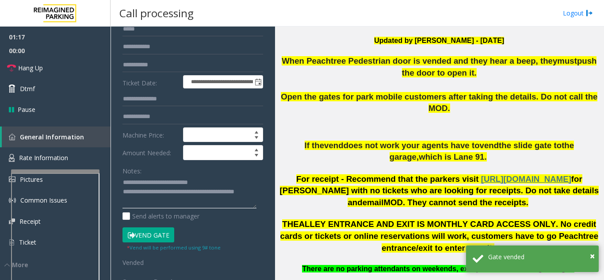
type textarea "**********"
click at [234, 176] on div "Notes:" at bounding box center [193, 186] width 141 height 46
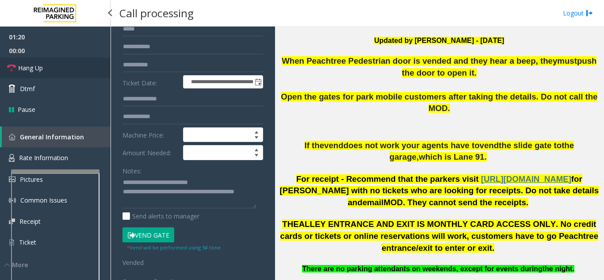
click at [54, 68] on link "Hang Up" at bounding box center [55, 68] width 111 height 21
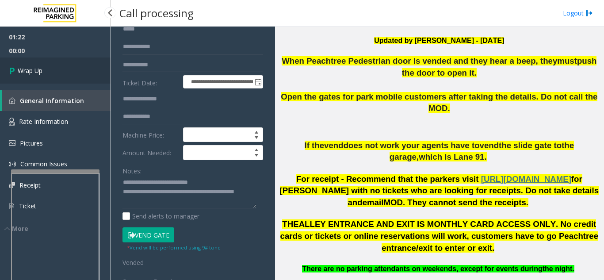
click at [76, 77] on link "Wrap Up" at bounding box center [55, 71] width 111 height 26
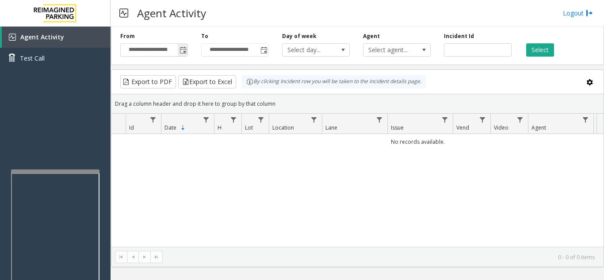
click at [183, 52] on span "Toggle popup" at bounding box center [183, 50] width 7 height 7
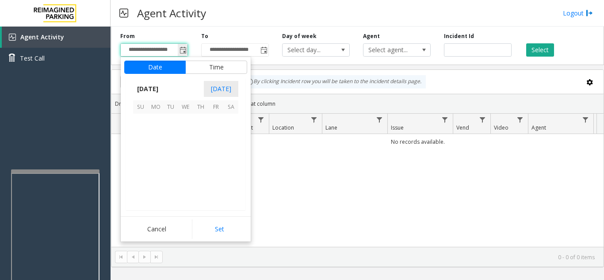
scroll to position [158793, 0]
click at [186, 148] on span "17" at bounding box center [185, 151] width 15 height 15
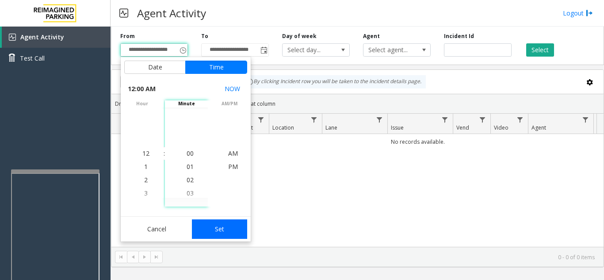
click at [209, 226] on button "Set" at bounding box center [220, 228] width 56 height 19
type input "**********"
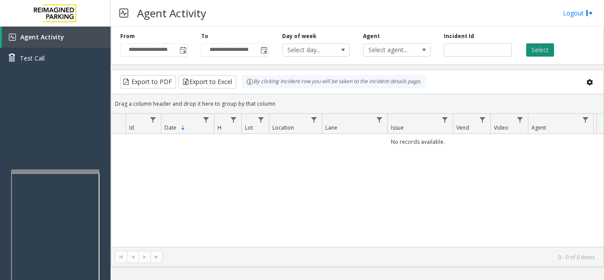
click at [542, 54] on button "Select" at bounding box center [541, 49] width 28 height 13
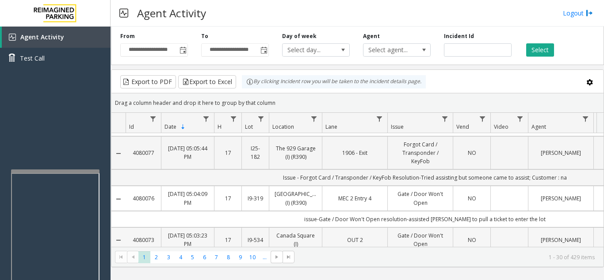
scroll to position [177, 0]
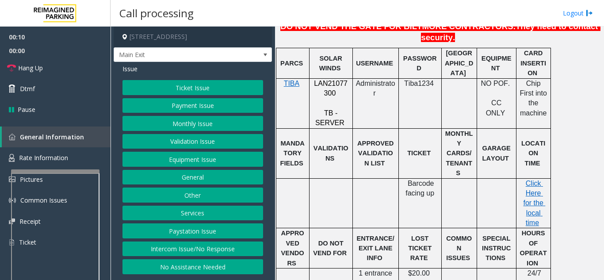
scroll to position [265, 0]
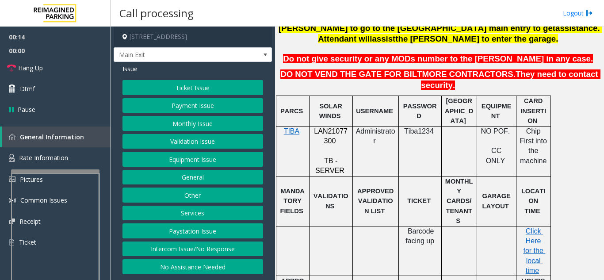
click at [181, 149] on button "Validation Issue" at bounding box center [193, 141] width 141 height 15
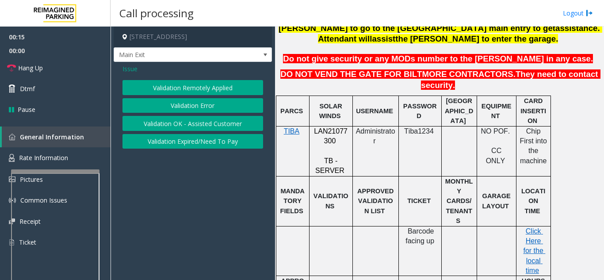
click at [194, 108] on button "Validation Error" at bounding box center [193, 105] width 141 height 15
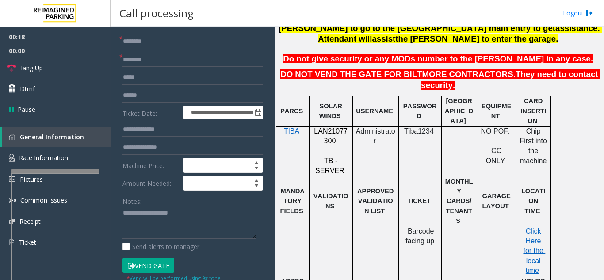
scroll to position [62, 0]
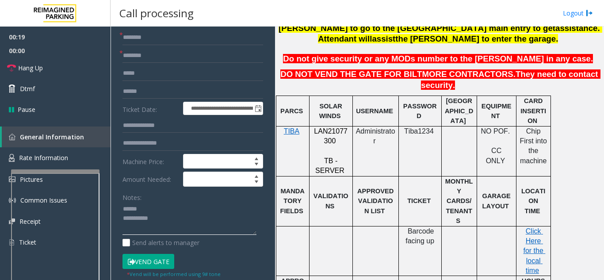
click at [157, 213] on textarea at bounding box center [190, 218] width 134 height 33
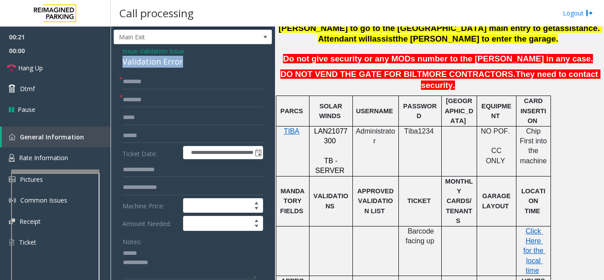
drag, startPoint x: 124, startPoint y: 72, endPoint x: 199, endPoint y: 70, distance: 74.3
click at [199, 70] on div "**********" at bounding box center [193, 273] width 158 height 458
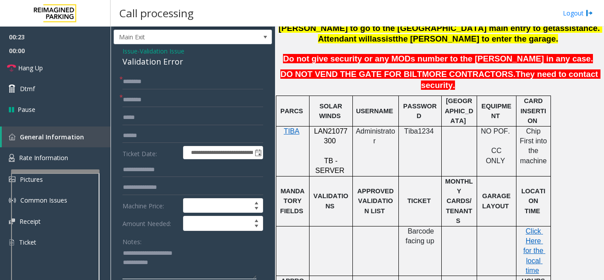
click at [210, 273] on textarea at bounding box center [190, 262] width 134 height 33
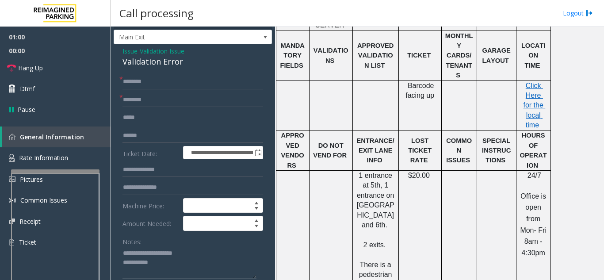
scroll to position [442, 0]
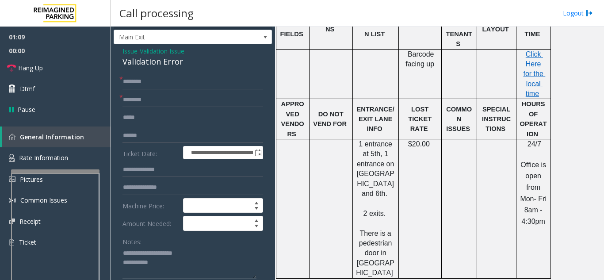
type textarea "**********"
drag, startPoint x: 348, startPoint y: 239, endPoint x: 379, endPoint y: 244, distance: 31.8
type input "********"
click at [161, 143] on input "text" at bounding box center [193, 135] width 141 height 15
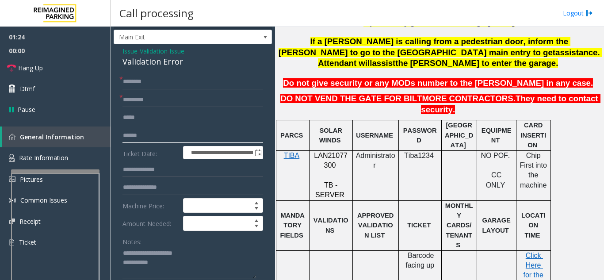
scroll to position [221, 0]
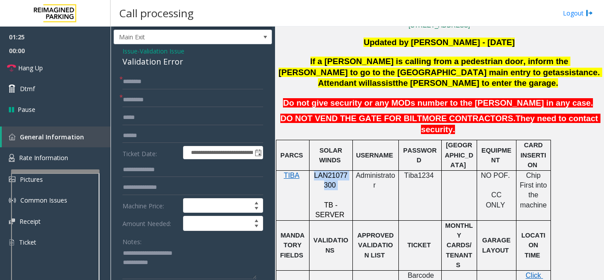
drag, startPoint x: 338, startPoint y: 166, endPoint x: 314, endPoint y: 156, distance: 25.8
click at [314, 171] on p "LAN21077300" at bounding box center [331, 181] width 37 height 20
click at [223, 89] on input "text" at bounding box center [193, 81] width 141 height 15
type input "*****"
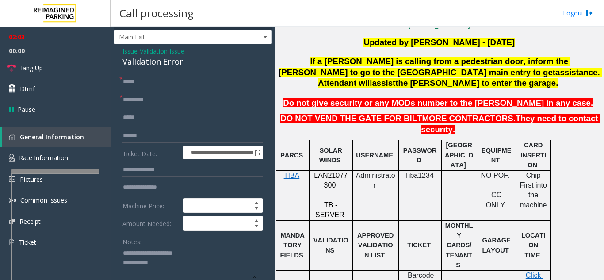
click at [148, 193] on input "text" at bounding box center [193, 187] width 141 height 15
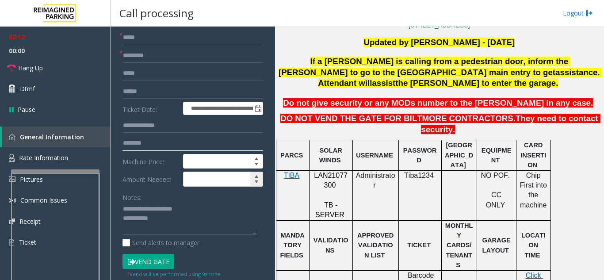
scroll to position [150, 0]
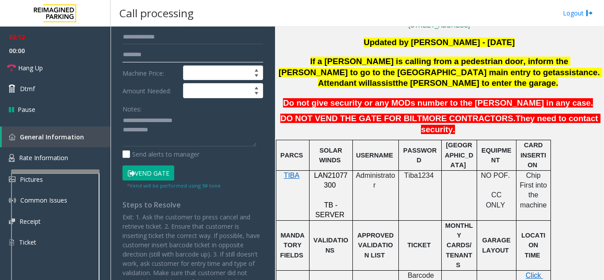
type input "********"
click at [167, 180] on button "Vend Gate" at bounding box center [149, 172] width 52 height 15
click at [184, 141] on textarea at bounding box center [190, 130] width 134 height 33
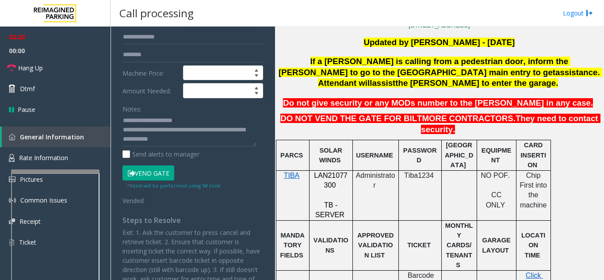
click at [216, 117] on div "Notes:" at bounding box center [193, 124] width 141 height 46
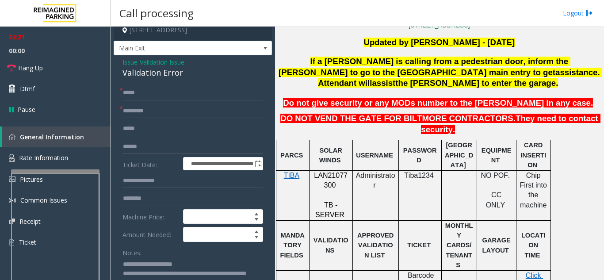
scroll to position [0, 0]
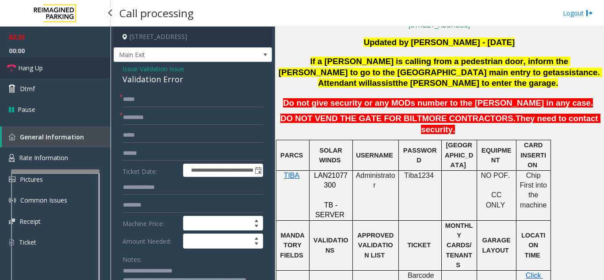
click at [69, 78] on link "Hang Up" at bounding box center [55, 68] width 111 height 21
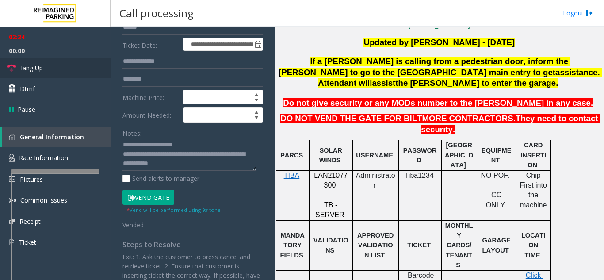
scroll to position [133, 0]
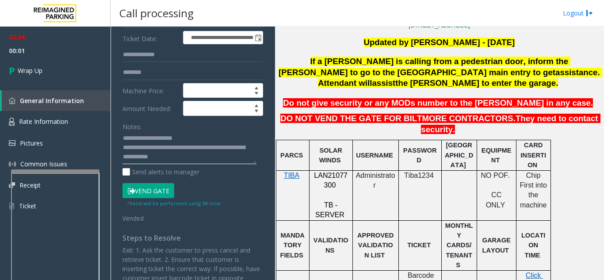
drag, startPoint x: 203, startPoint y: 154, endPoint x: 245, endPoint y: 157, distance: 42.1
click at [245, 157] on textarea at bounding box center [190, 147] width 134 height 33
type textarea "**********"
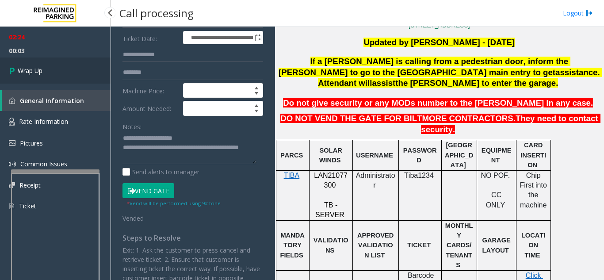
click at [55, 70] on link "Wrap Up" at bounding box center [55, 71] width 111 height 26
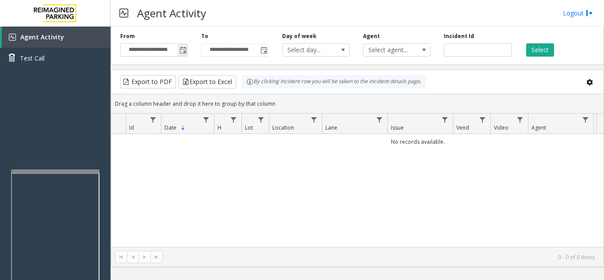
click at [186, 54] on span "Toggle popup" at bounding box center [183, 50] width 7 height 7
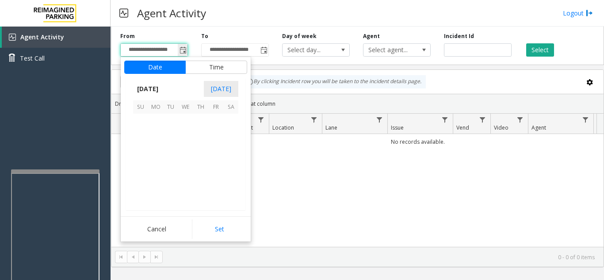
scroll to position [158793, 0]
click at [186, 150] on span "17" at bounding box center [185, 151] width 15 height 15
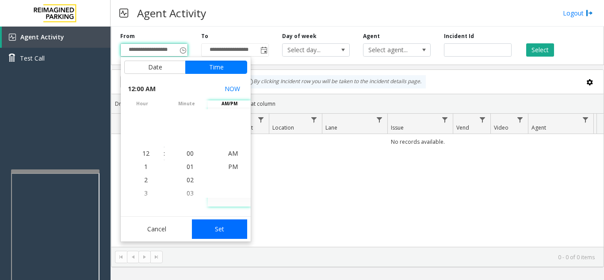
click at [217, 224] on button "Set" at bounding box center [220, 228] width 56 height 19
type input "**********"
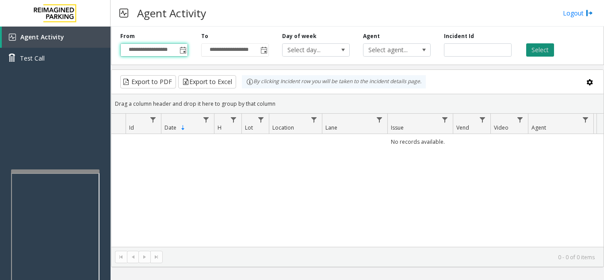
click at [543, 55] on button "Select" at bounding box center [541, 49] width 28 height 13
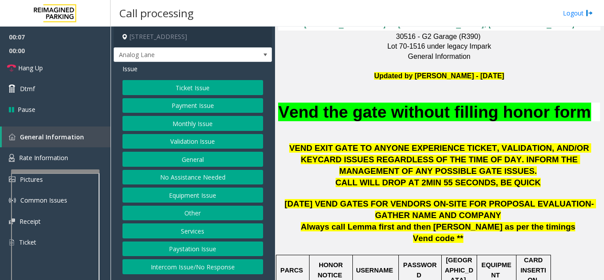
scroll to position [442, 0]
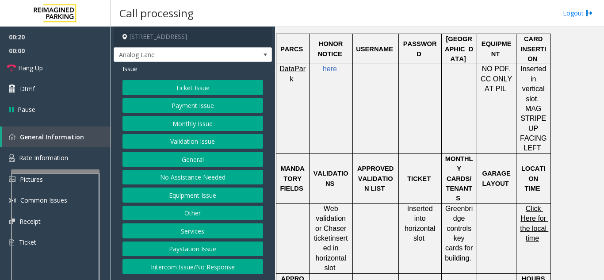
click at [184, 143] on button "Validation Issue" at bounding box center [193, 141] width 141 height 15
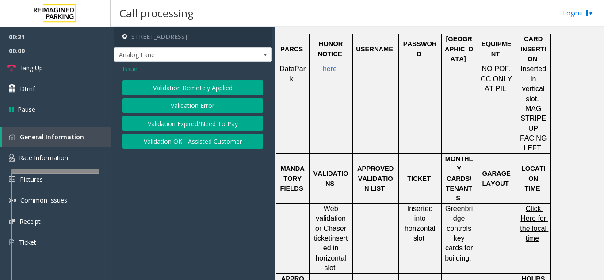
click at [184, 102] on button "Validation Error" at bounding box center [193, 105] width 141 height 15
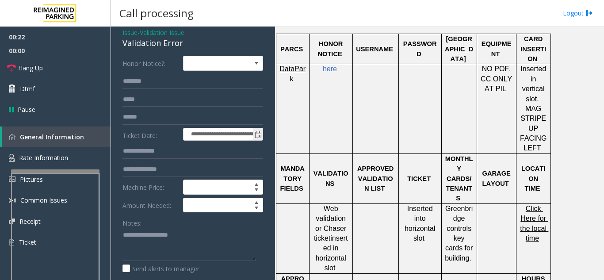
scroll to position [44, 0]
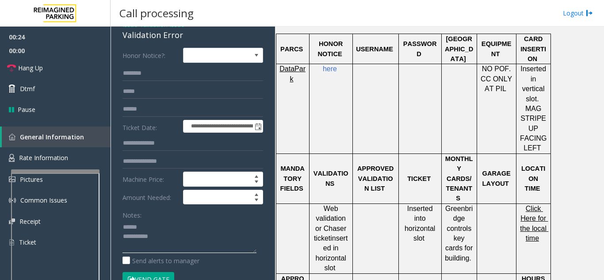
click at [155, 223] on textarea at bounding box center [190, 236] width 134 height 33
drag, startPoint x: 119, startPoint y: 35, endPoint x: 177, endPoint y: 41, distance: 58.2
click at [179, 238] on textarea at bounding box center [190, 236] width 134 height 33
click at [224, 225] on textarea at bounding box center [190, 236] width 134 height 33
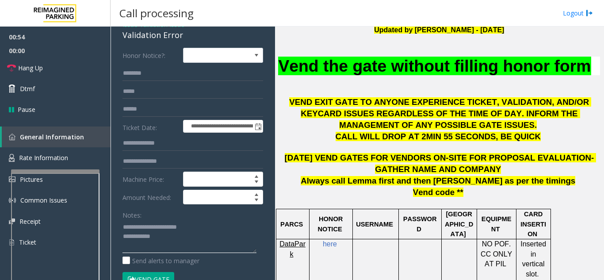
scroll to position [310, 0]
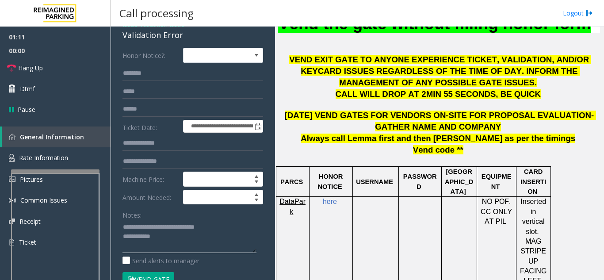
type textarea "**********"
click at [184, 106] on input "text" at bounding box center [193, 109] width 141 height 15
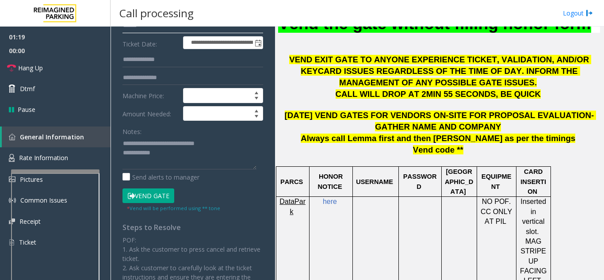
scroll to position [133, 0]
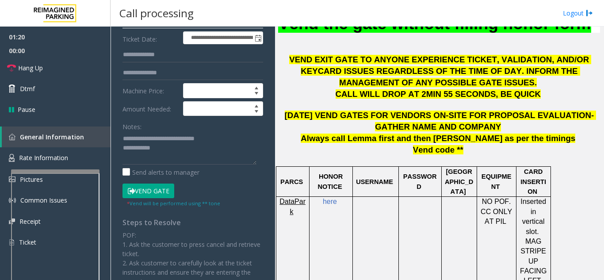
type input "******"
click at [162, 192] on button "Vend Gate" at bounding box center [149, 191] width 52 height 15
click at [181, 147] on textarea at bounding box center [190, 147] width 134 height 33
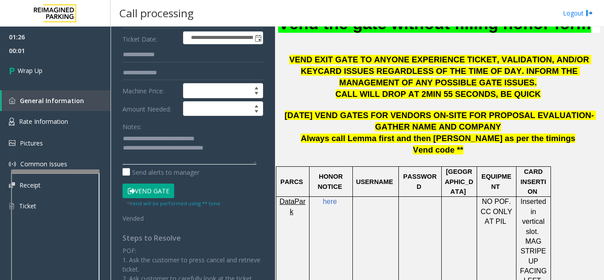
click at [237, 146] on textarea at bounding box center [190, 147] width 134 height 33
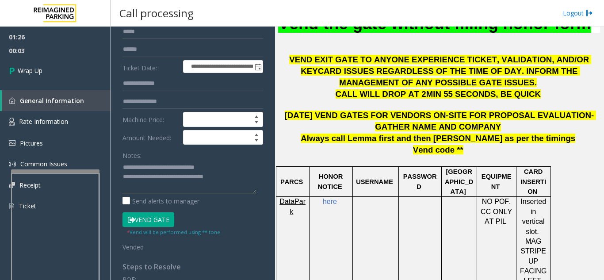
scroll to position [88, 0]
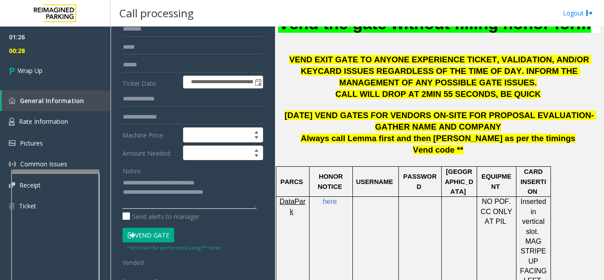
drag, startPoint x: 189, startPoint y: 183, endPoint x: 214, endPoint y: 184, distance: 25.2
click at [214, 184] on textarea at bounding box center [190, 192] width 134 height 33
type textarea "**********"
click at [81, 68] on link "Wrap Up" at bounding box center [55, 71] width 111 height 26
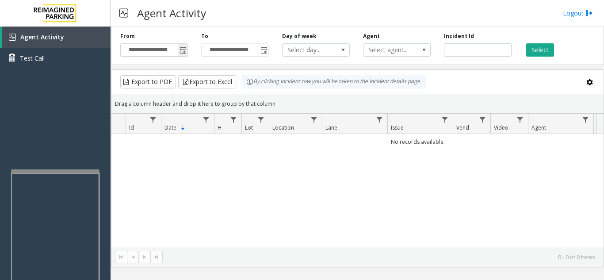
click at [181, 46] on span "Toggle popup" at bounding box center [183, 50] width 10 height 14
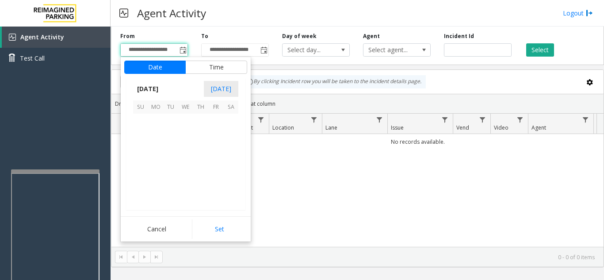
scroll to position [158793, 0]
click at [188, 146] on span "17" at bounding box center [185, 151] width 15 height 15
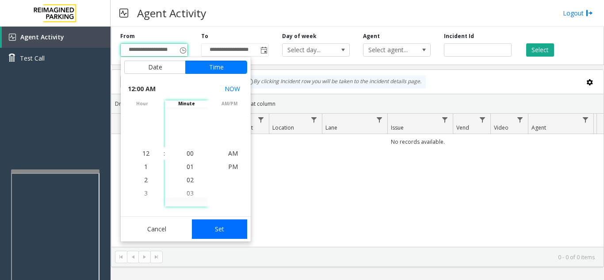
click at [228, 230] on button "Set" at bounding box center [220, 228] width 56 height 19
type input "**********"
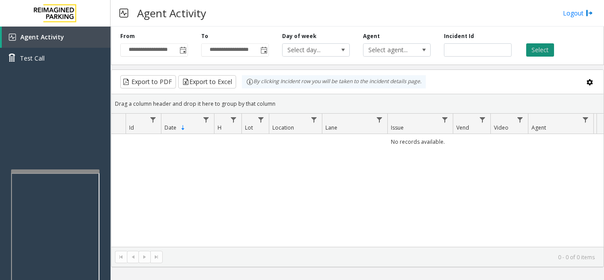
click at [537, 56] on button "Select" at bounding box center [541, 49] width 28 height 13
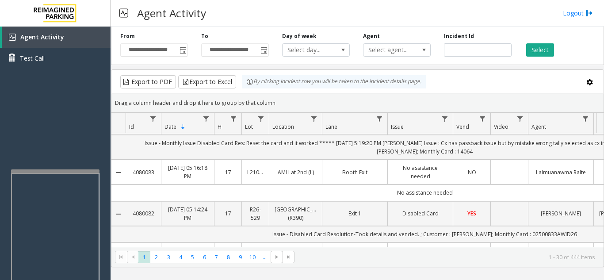
scroll to position [619, 0]
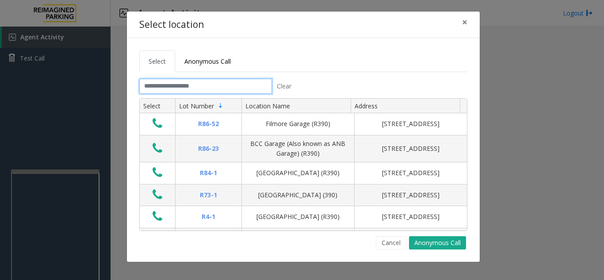
click at [193, 84] on input "text" at bounding box center [205, 86] width 133 height 15
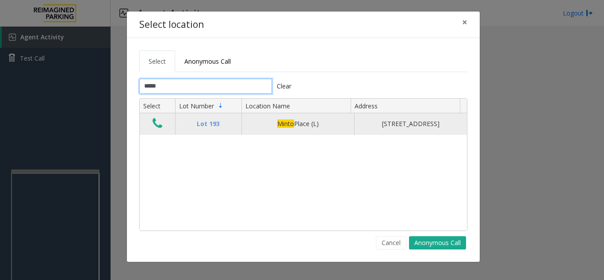
type input "*****"
click at [151, 127] on button "Data table" at bounding box center [157, 124] width 15 height 14
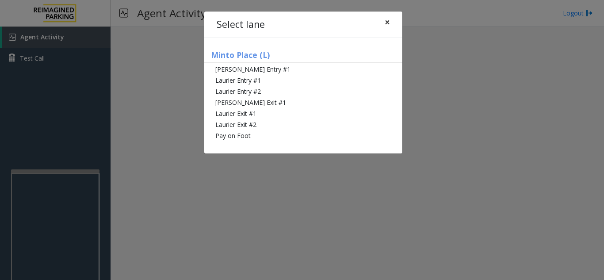
click at [388, 26] on span "×" at bounding box center [387, 22] width 5 height 12
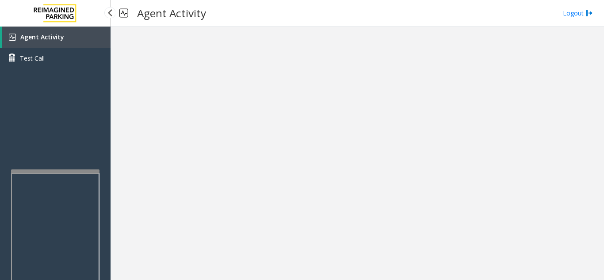
click at [54, 41] on link "Agent Activity" at bounding box center [56, 37] width 109 height 21
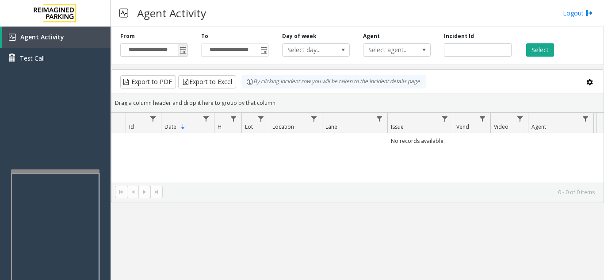
click at [183, 50] on span "Toggle popup" at bounding box center [183, 50] width 7 height 7
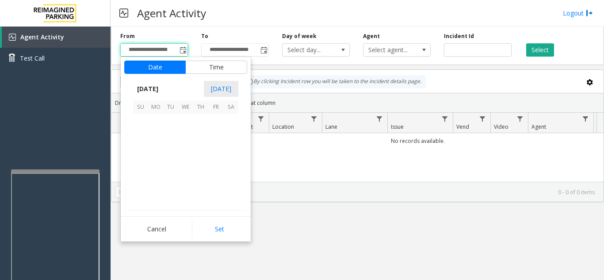
scroll to position [158793, 0]
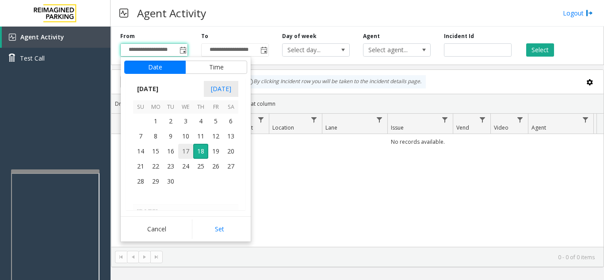
click at [188, 151] on span "17" at bounding box center [185, 151] width 15 height 15
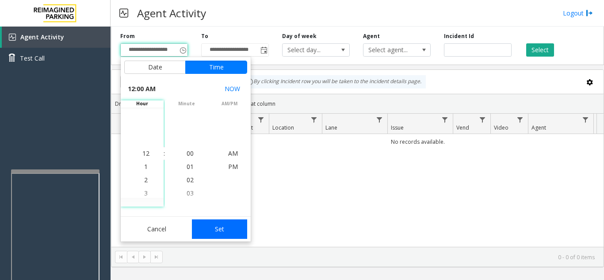
click at [226, 232] on button "Set" at bounding box center [220, 228] width 56 height 19
type input "**********"
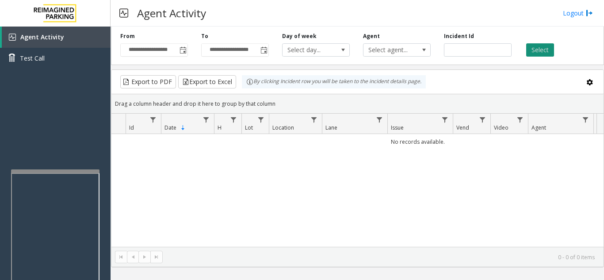
click at [546, 49] on button "Select" at bounding box center [541, 49] width 28 height 13
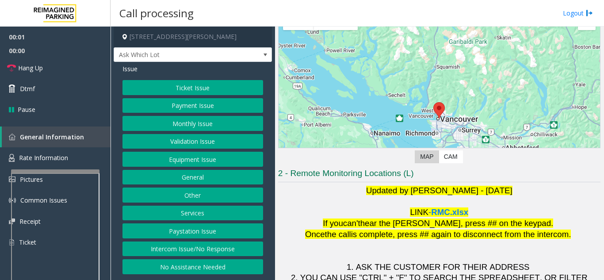
scroll to position [130, 0]
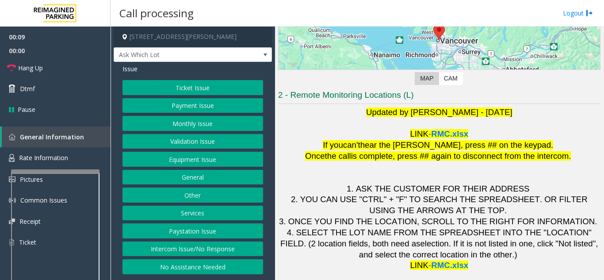
click at [184, 70] on div "Issue" at bounding box center [193, 68] width 141 height 9
click at [169, 89] on button "Ticket Issue" at bounding box center [193, 87] width 141 height 15
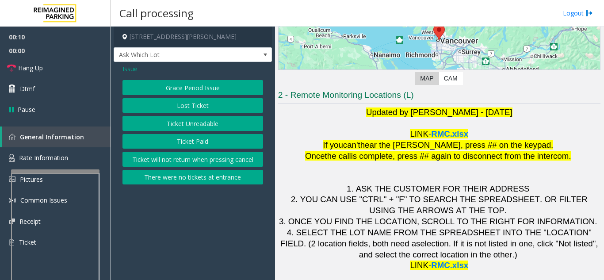
click at [184, 124] on button "Ticket Unreadable" at bounding box center [193, 123] width 141 height 15
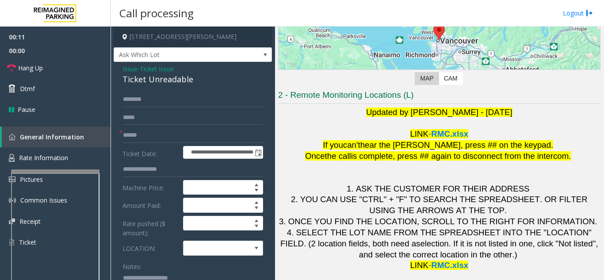
scroll to position [44, 0]
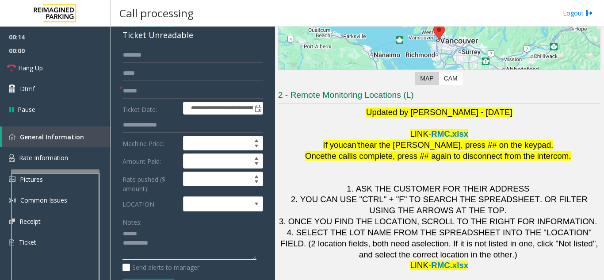
click at [148, 228] on textarea at bounding box center [190, 243] width 134 height 33
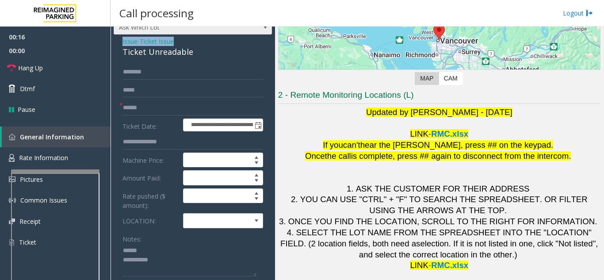
scroll to position [20, 0]
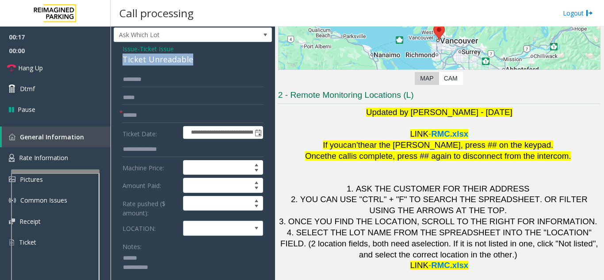
drag, startPoint x: 115, startPoint y: 34, endPoint x: 197, endPoint y: 58, distance: 85.3
click at [197, 58] on div "**********" at bounding box center [193, 270] width 158 height 456
click at [204, 266] on textarea at bounding box center [190, 267] width 134 height 33
type textarea "**********"
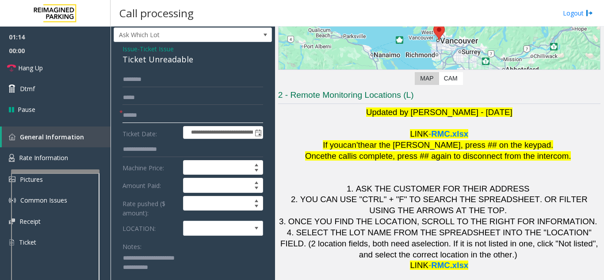
click at [141, 113] on input "text" at bounding box center [193, 115] width 141 height 15
click at [125, 117] on input "****" at bounding box center [193, 115] width 141 height 15
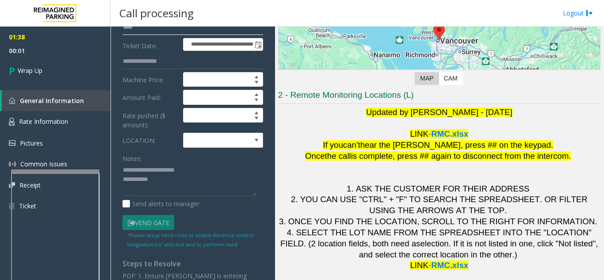
scroll to position [108, 0]
type input "****"
click at [188, 178] on textarea at bounding box center [190, 179] width 134 height 33
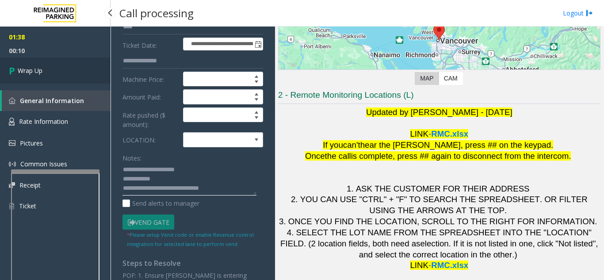
type textarea "**********"
click at [79, 68] on link "Wrap Up" at bounding box center [55, 71] width 111 height 26
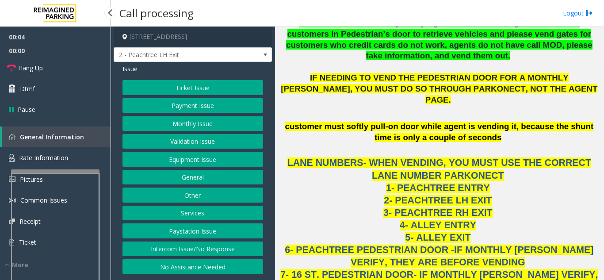
scroll to position [752, 0]
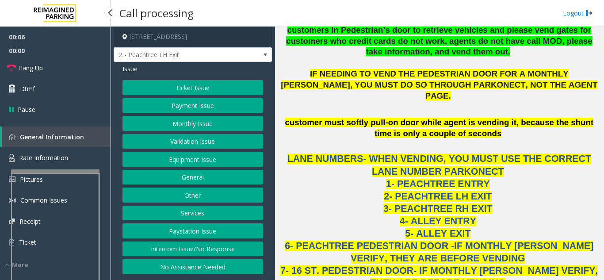
click at [217, 81] on button "Ticket Issue" at bounding box center [193, 87] width 141 height 15
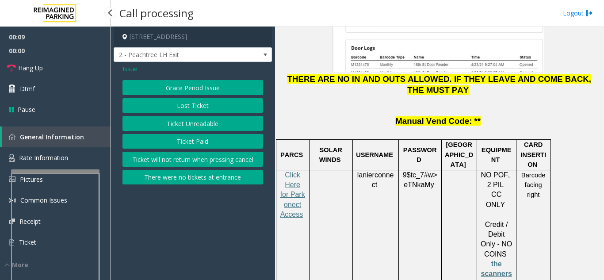
scroll to position [1283, 0]
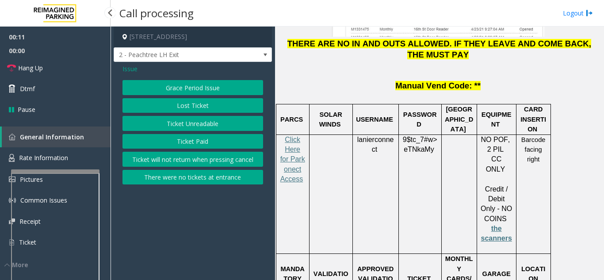
click at [234, 123] on button "Ticket Unreadable" at bounding box center [193, 123] width 141 height 15
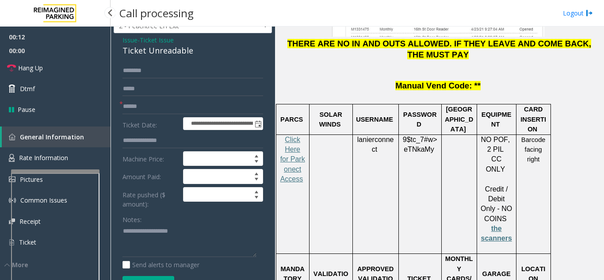
scroll to position [44, 0]
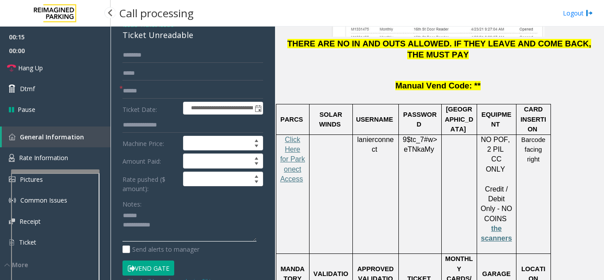
click at [169, 226] on textarea at bounding box center [190, 225] width 134 height 33
drag, startPoint x: 123, startPoint y: 39, endPoint x: 218, endPoint y: 42, distance: 94.7
click at [218, 41] on div "Ticket Unreadable" at bounding box center [193, 35] width 141 height 12
type textarea "**********"
click at [169, 107] on form "**********" at bounding box center [193, 166] width 141 height 237
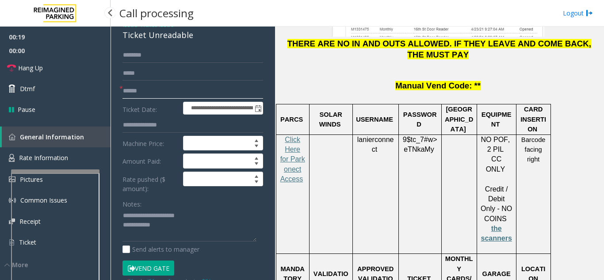
click at [175, 97] on input "text" at bounding box center [193, 91] width 141 height 15
type input "**********"
click at [140, 270] on button "Vend Gate" at bounding box center [149, 268] width 52 height 15
click at [166, 237] on textarea at bounding box center [190, 225] width 134 height 33
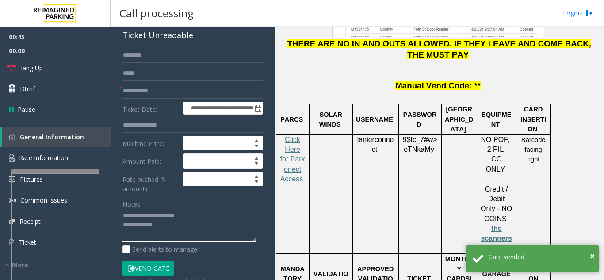
click at [180, 235] on textarea at bounding box center [190, 225] width 134 height 33
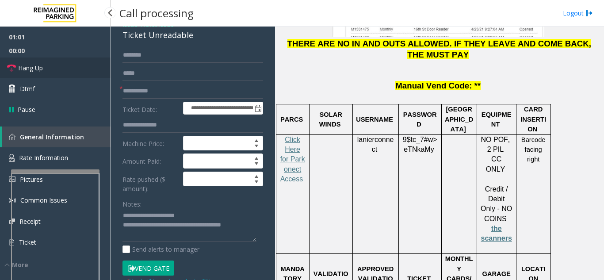
click at [90, 67] on link "Hang Up" at bounding box center [55, 68] width 111 height 21
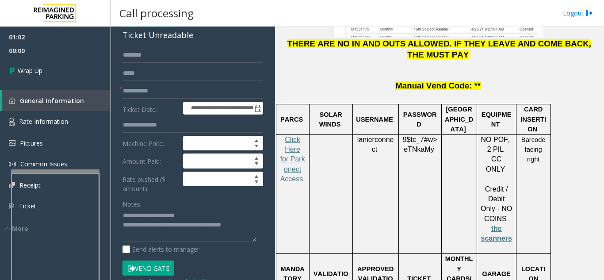
click at [257, 231] on div "**********" at bounding box center [193, 274] width 154 height 452
click at [254, 232] on textarea at bounding box center [190, 225] width 134 height 33
type textarea "**********"
click at [73, 85] on div "01:02 00:08 Wrap Up General Information Rate Information Pictures Common Issues…" at bounding box center [55, 130] width 111 height 207
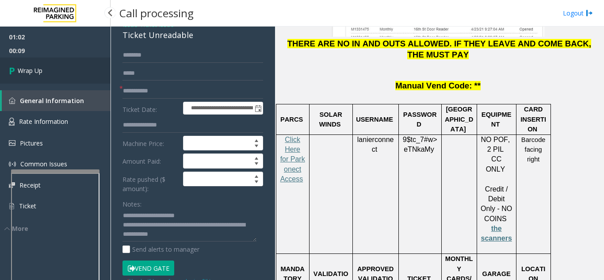
click at [73, 72] on link "Wrap Up" at bounding box center [55, 71] width 111 height 26
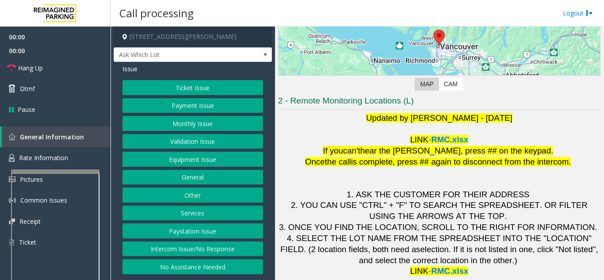
scroll to position [130, 0]
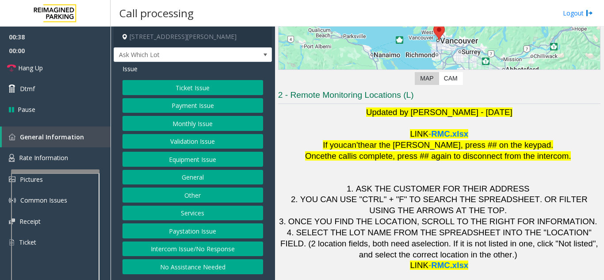
click at [192, 160] on button "Equipment Issue" at bounding box center [193, 159] width 141 height 15
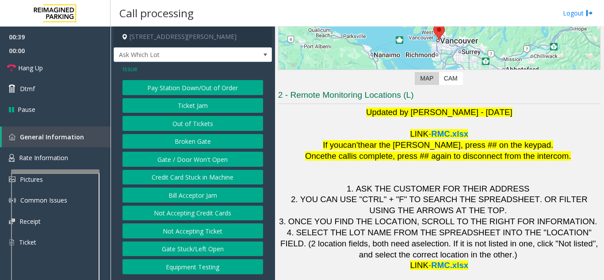
click at [192, 160] on button "Gate / Door Won't Open" at bounding box center [193, 159] width 141 height 15
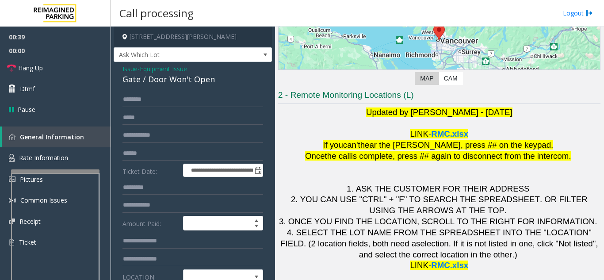
scroll to position [44, 0]
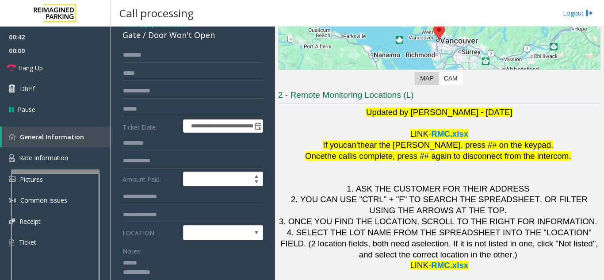
click at [147, 263] on textarea at bounding box center [190, 272] width 134 height 33
drag, startPoint x: 147, startPoint y: 38, endPoint x: 217, endPoint y: 36, distance: 70.4
click at [217, 36] on div "Gate / Door Won't Open" at bounding box center [193, 35] width 141 height 12
click at [223, 265] on textarea at bounding box center [190, 272] width 134 height 33
click at [41, 65] on span "Hang Up" at bounding box center [30, 67] width 25 height 9
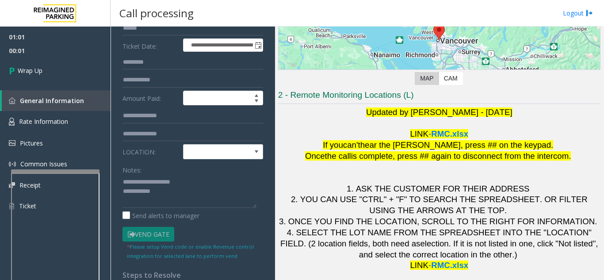
scroll to position [133, 0]
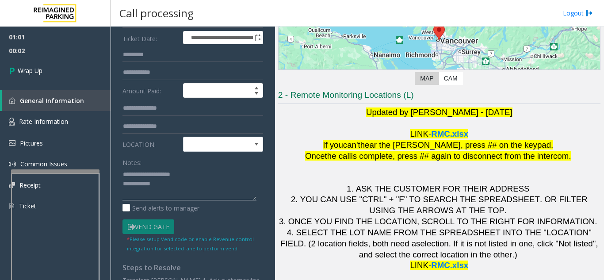
click at [178, 182] on textarea at bounding box center [190, 183] width 134 height 33
click at [211, 170] on textarea at bounding box center [190, 183] width 134 height 33
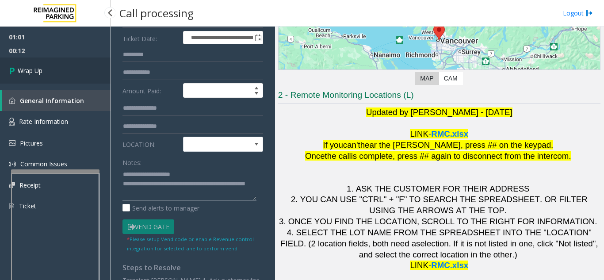
type textarea "**********"
click at [15, 61] on link "Wrap Up" at bounding box center [55, 71] width 111 height 26
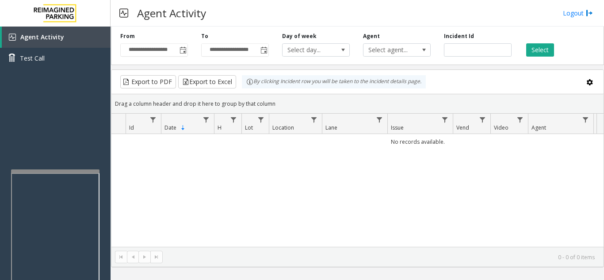
click at [430, 221] on div "No records available." at bounding box center [357, 190] width 492 height 113
click at [389, 208] on div "No records available." at bounding box center [357, 190] width 492 height 113
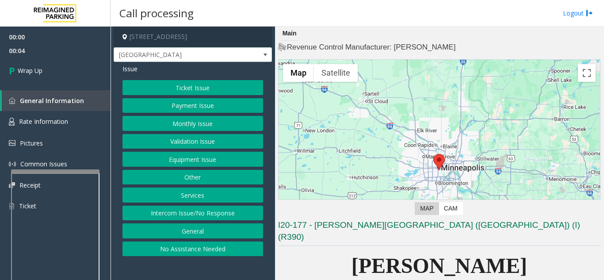
click at [216, 219] on button "Intercom Issue/No Response" at bounding box center [193, 213] width 141 height 15
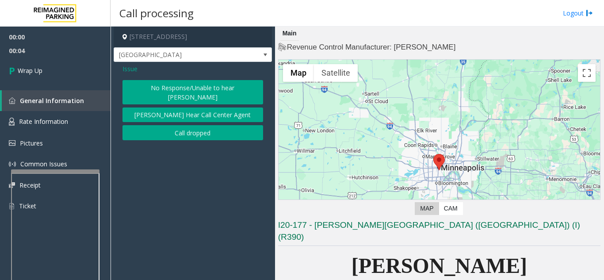
click at [179, 128] on button "Call dropped" at bounding box center [193, 132] width 141 height 15
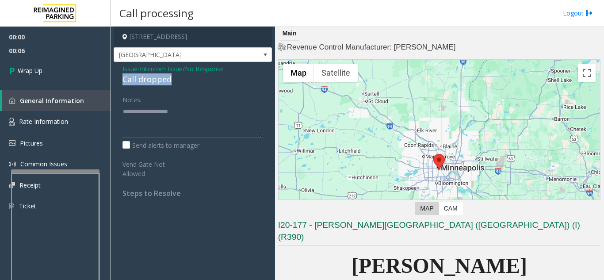
drag, startPoint x: 118, startPoint y: 80, endPoint x: 171, endPoint y: 81, distance: 53.1
click at [171, 81] on div "Issue - Intercom Issue/No Response Call dropped Notes: Send alerts to manager V…" at bounding box center [193, 134] width 158 height 145
type textarea "**********"
click at [96, 85] on div "00:00 00:07 Wrap Up General Information Rate Information Pictures Common Issues…" at bounding box center [55, 125] width 111 height 197
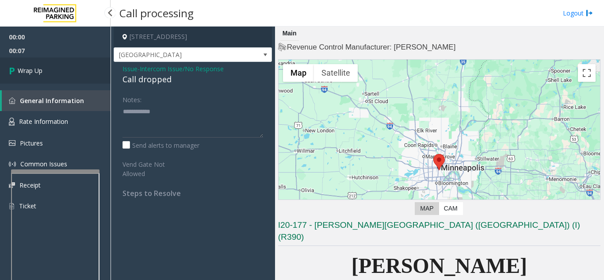
click at [78, 72] on link "Wrap Up" at bounding box center [55, 71] width 111 height 26
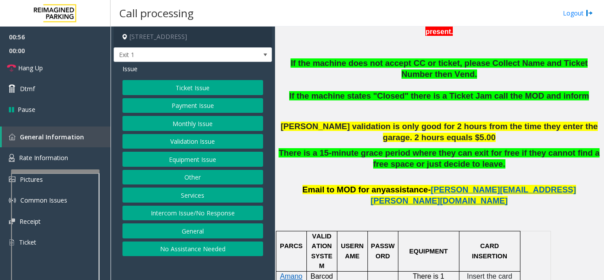
scroll to position [354, 0]
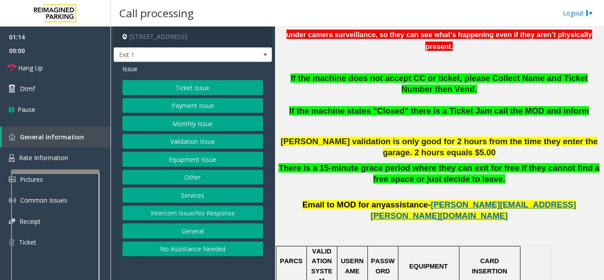
click at [178, 156] on button "Equipment Issue" at bounding box center [193, 159] width 141 height 15
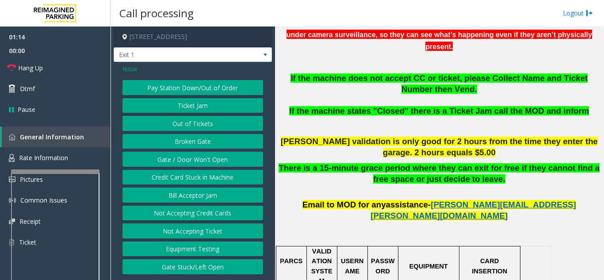
click at [178, 156] on button "Gate / Door Won't Open" at bounding box center [193, 159] width 141 height 15
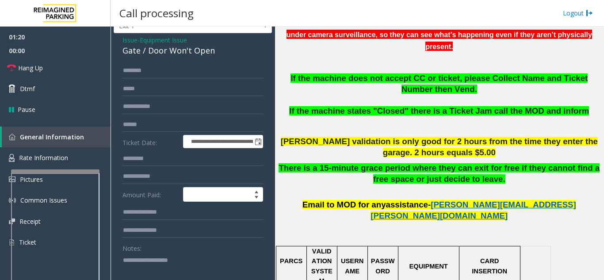
scroll to position [44, 0]
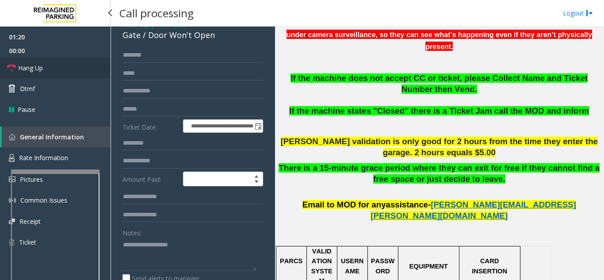
click at [71, 66] on link "Hang Up" at bounding box center [55, 68] width 111 height 21
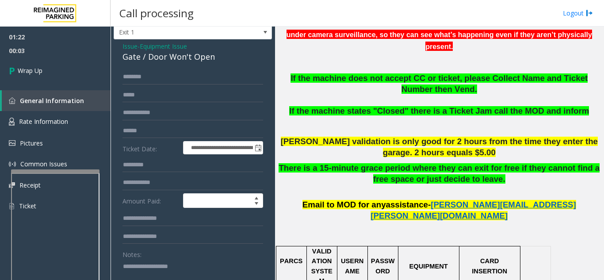
scroll to position [21, 0]
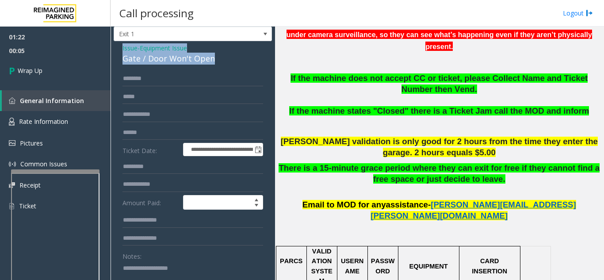
drag, startPoint x: 119, startPoint y: 44, endPoint x: 218, endPoint y: 63, distance: 100.4
click at [218, 63] on div "**********" at bounding box center [193, 256] width 158 height 430
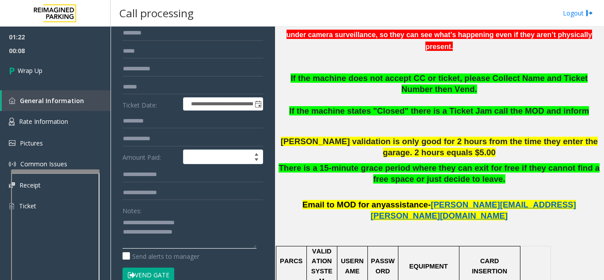
scroll to position [109, 0]
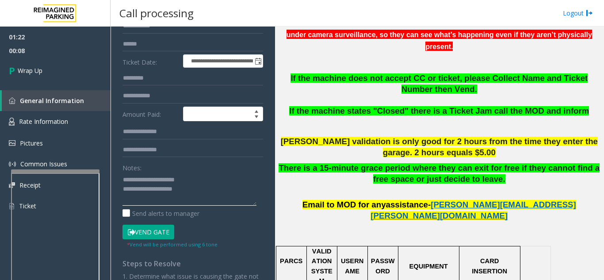
click at [211, 182] on textarea at bounding box center [190, 189] width 134 height 33
drag, startPoint x: 141, startPoint y: 178, endPoint x: 201, endPoint y: 178, distance: 59.7
click at [201, 178] on textarea at bounding box center [190, 189] width 134 height 33
click at [210, 187] on textarea at bounding box center [190, 189] width 134 height 33
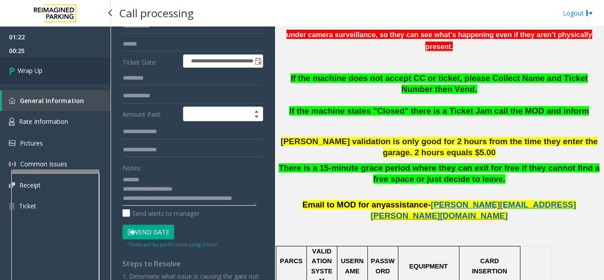
type textarea "**********"
click at [7, 68] on link "Wrap Up" at bounding box center [55, 71] width 111 height 26
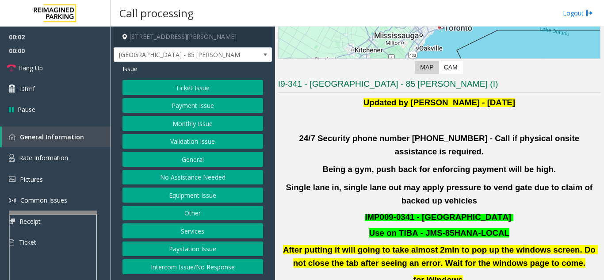
scroll to position [177, 0]
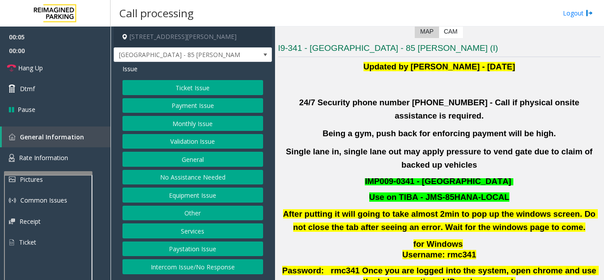
click at [45, 173] on div at bounding box center [48, 173] width 88 height 4
click at [208, 141] on button "Validation Issue" at bounding box center [193, 141] width 141 height 15
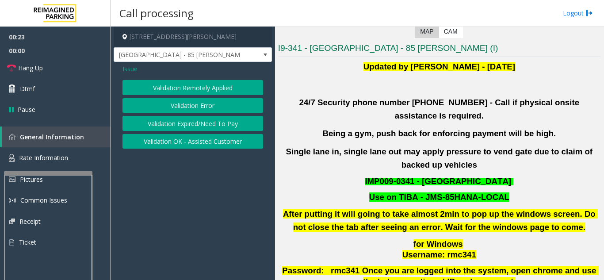
click at [202, 108] on button "Validation Error" at bounding box center [193, 105] width 141 height 15
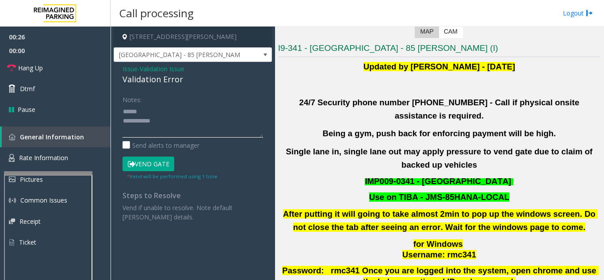
click at [144, 106] on textarea at bounding box center [193, 120] width 141 height 33
drag, startPoint x: 119, startPoint y: 80, endPoint x: 192, endPoint y: 76, distance: 73.1
click at [192, 76] on div "Issue - Validation Issue Validation Error Notes: Send alerts to manager Vend Ga…" at bounding box center [193, 146] width 158 height 169
click at [189, 122] on textarea at bounding box center [193, 120] width 141 height 33
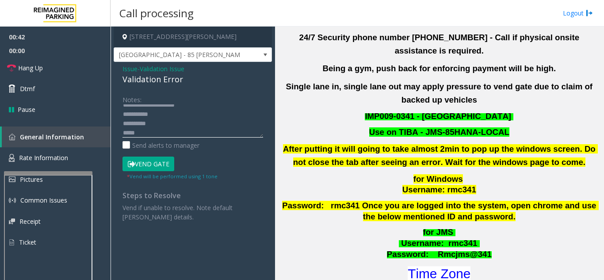
scroll to position [310, 0]
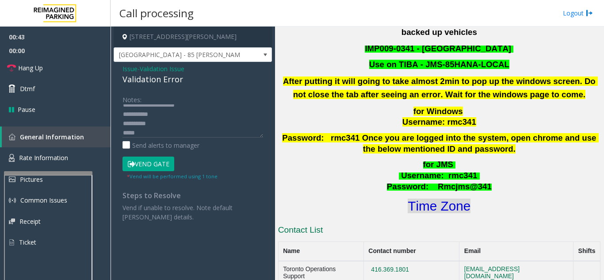
click at [451, 199] on font "Time Zone" at bounding box center [439, 206] width 63 height 15
click at [166, 132] on textarea at bounding box center [193, 120] width 141 height 33
click at [161, 159] on button "Vend Gate" at bounding box center [149, 164] width 52 height 15
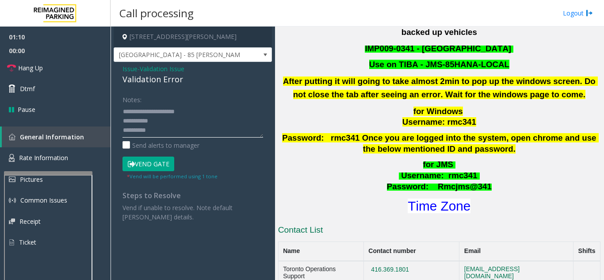
click at [213, 110] on textarea at bounding box center [193, 120] width 141 height 33
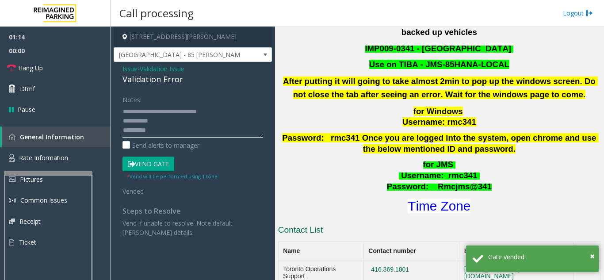
click at [178, 124] on textarea at bounding box center [193, 120] width 141 height 33
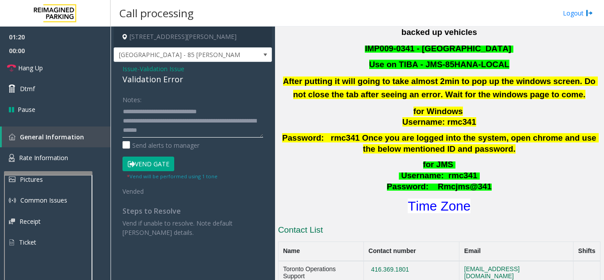
type textarea "**********"
click at [201, 96] on div "Notes:" at bounding box center [193, 115] width 141 height 46
click at [69, 63] on link "Hang Up" at bounding box center [55, 68] width 111 height 21
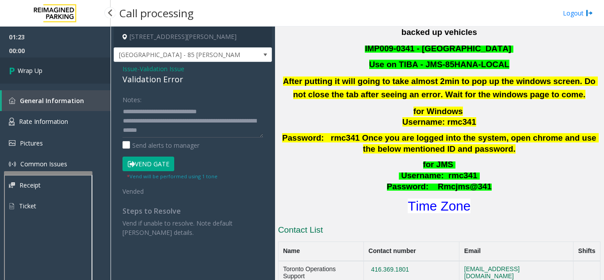
click at [92, 73] on link "Wrap Up" at bounding box center [55, 71] width 111 height 26
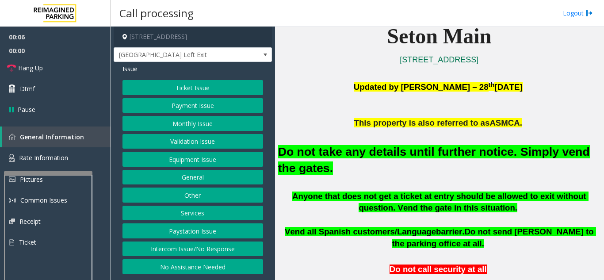
scroll to position [221, 0]
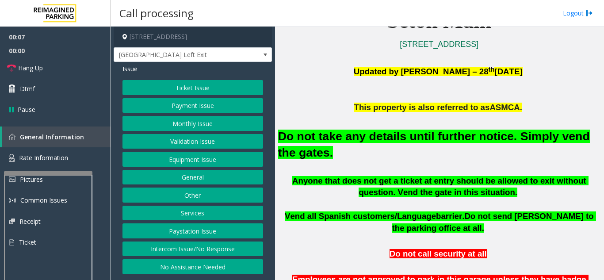
click at [210, 87] on button "Ticket Issue" at bounding box center [193, 87] width 141 height 15
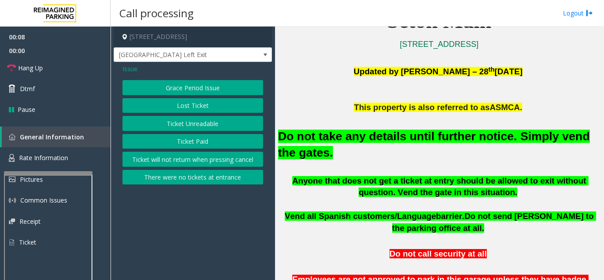
click at [201, 177] on button "There were no tickets at entrance" at bounding box center [193, 177] width 141 height 15
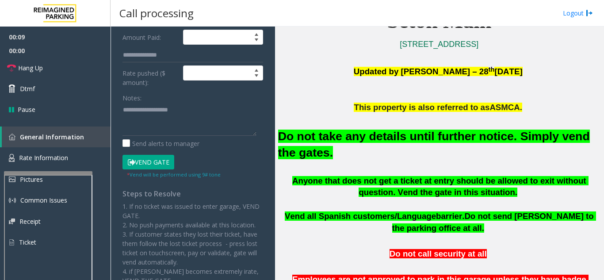
scroll to position [133, 0]
click at [146, 165] on button "Vend Gate" at bounding box center [149, 161] width 52 height 15
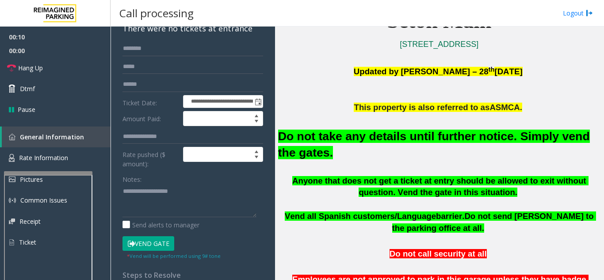
scroll to position [44, 0]
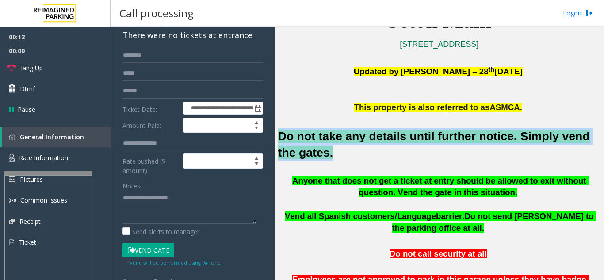
drag, startPoint x: 281, startPoint y: 137, endPoint x: 307, endPoint y: 154, distance: 30.7
click at [307, 154] on h2 "Do not take any details until further notice. Simply vend the gates." at bounding box center [439, 144] width 323 height 33
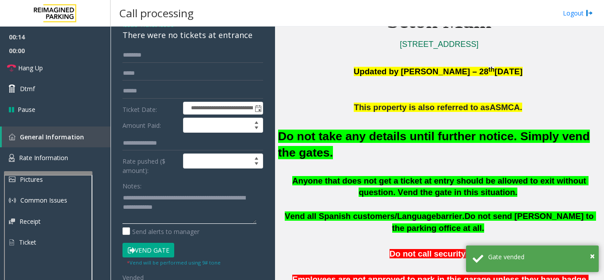
type textarea "**********"
click at [209, 181] on div "Notes:" at bounding box center [193, 201] width 141 height 46
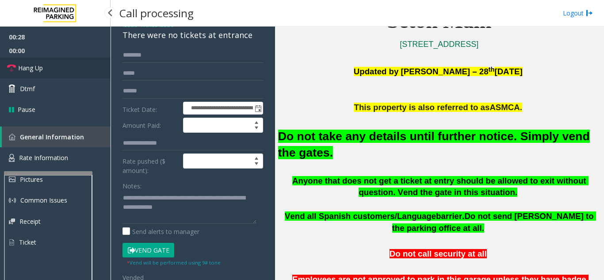
click at [65, 72] on link "Hang Up" at bounding box center [55, 68] width 111 height 21
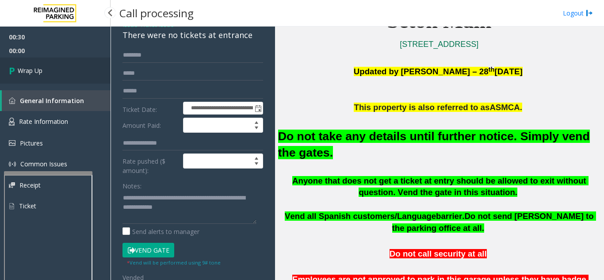
click at [81, 78] on link "Wrap Up" at bounding box center [55, 71] width 111 height 26
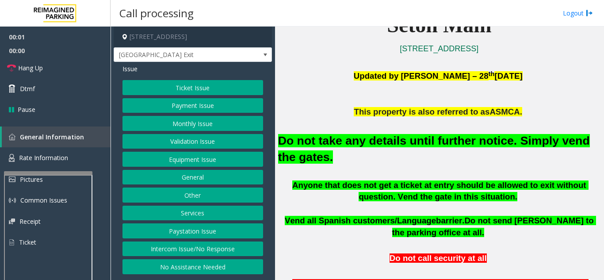
scroll to position [221, 0]
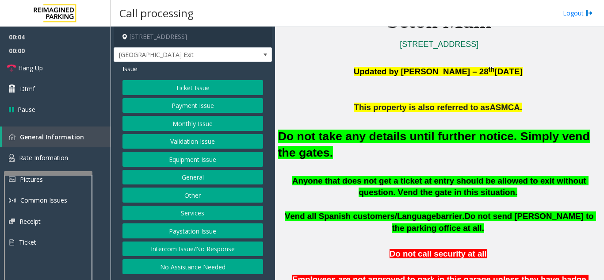
click at [188, 160] on button "Equipment Issue" at bounding box center [193, 159] width 141 height 15
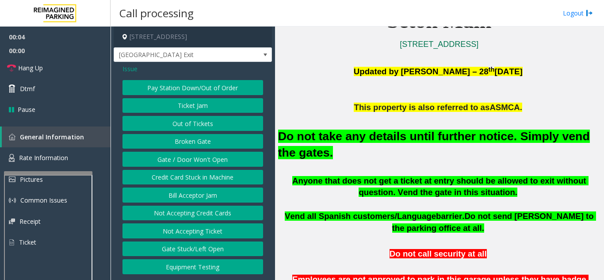
click at [188, 160] on button "Gate / Door Won't Open" at bounding box center [193, 159] width 141 height 15
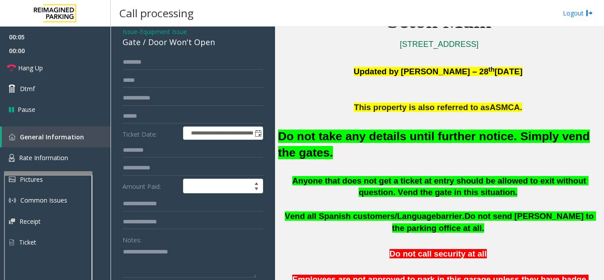
scroll to position [88, 0]
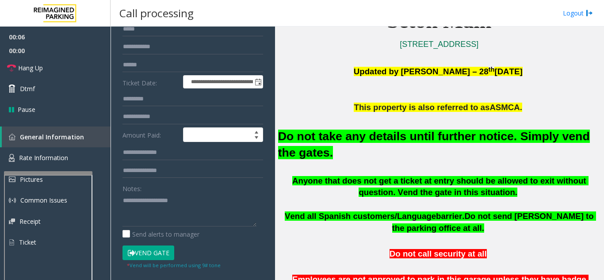
click at [144, 254] on button "Vend Gate" at bounding box center [149, 253] width 52 height 15
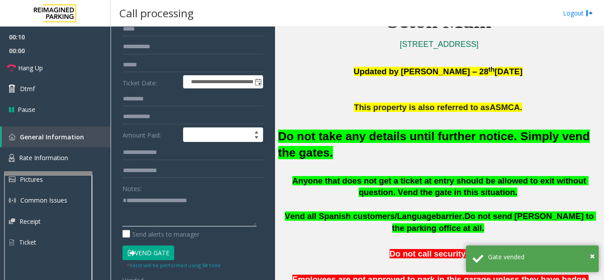
click at [233, 201] on textarea at bounding box center [190, 209] width 134 height 33
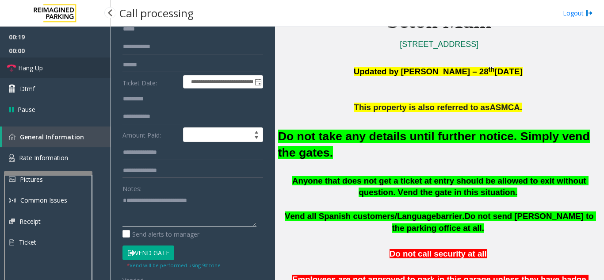
type textarea "**********"
click at [56, 75] on link "Hang Up" at bounding box center [55, 68] width 111 height 21
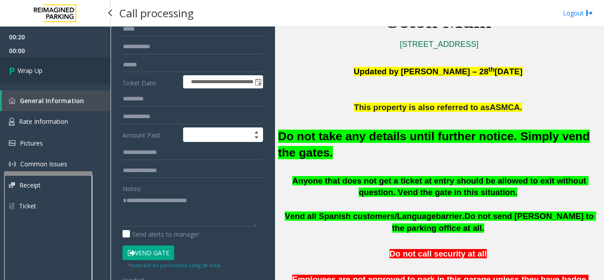
click at [56, 75] on link "Wrap Up" at bounding box center [55, 71] width 111 height 26
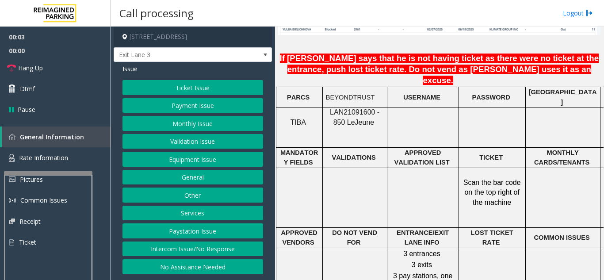
scroll to position [752, 0]
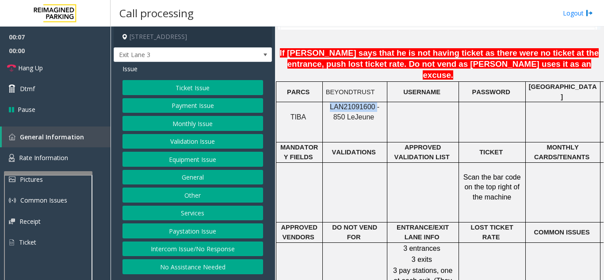
drag, startPoint x: 368, startPoint y: 78, endPoint x: 326, endPoint y: 81, distance: 42.1
click at [326, 102] on p "LAN21091600 - 850 Le Jeune" at bounding box center [355, 112] width 58 height 20
click at [204, 118] on button "Monthly Issue" at bounding box center [193, 123] width 141 height 15
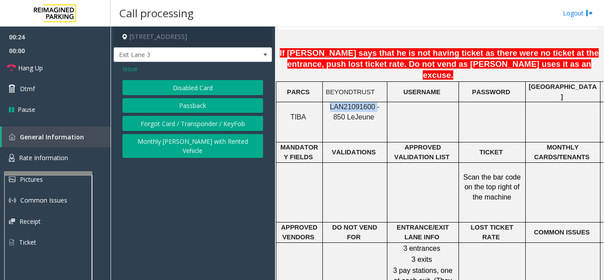
click at [198, 108] on button "Passback" at bounding box center [193, 105] width 141 height 15
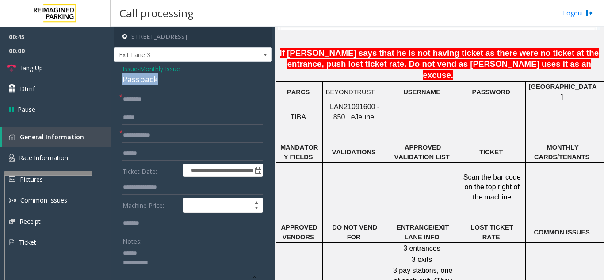
drag, startPoint x: 117, startPoint y: 77, endPoint x: 169, endPoint y: 78, distance: 51.3
click at [164, 267] on textarea at bounding box center [190, 262] width 134 height 33
type textarea "**********"
click at [50, 77] on link "Hang Up" at bounding box center [55, 68] width 111 height 21
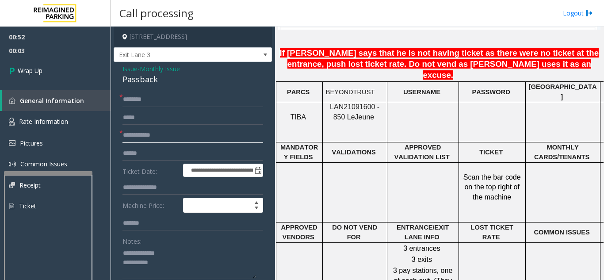
click at [161, 132] on input "text" at bounding box center [193, 135] width 141 height 15
type input "****"
click at [172, 98] on input "text" at bounding box center [193, 99] width 141 height 15
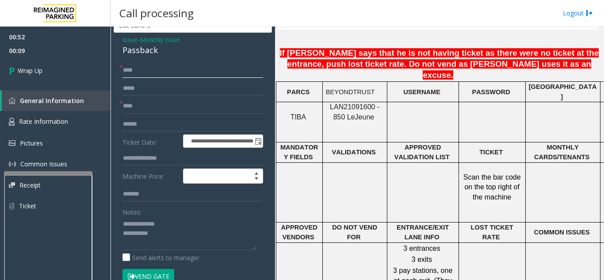
scroll to position [44, 0]
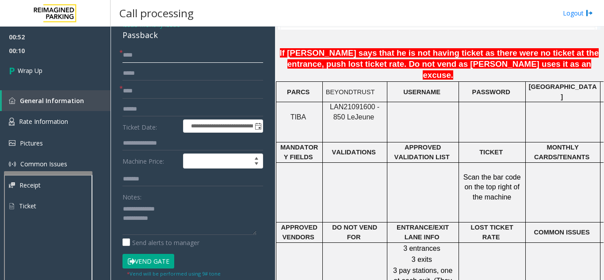
type input "****"
click at [171, 214] on textarea at bounding box center [190, 218] width 134 height 33
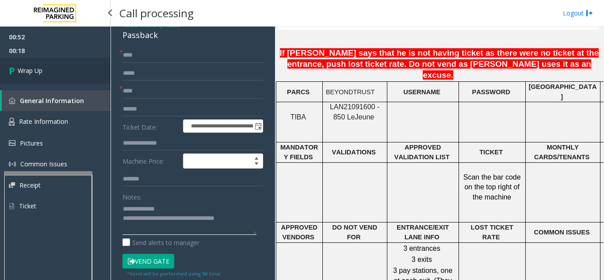
type textarea "**********"
click at [18, 68] on span "Wrap Up" at bounding box center [30, 70] width 25 height 9
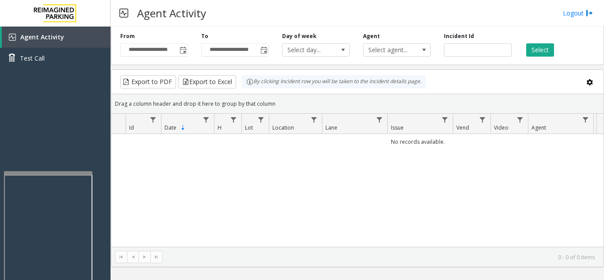
click at [422, 231] on div "No records available." at bounding box center [357, 190] width 492 height 113
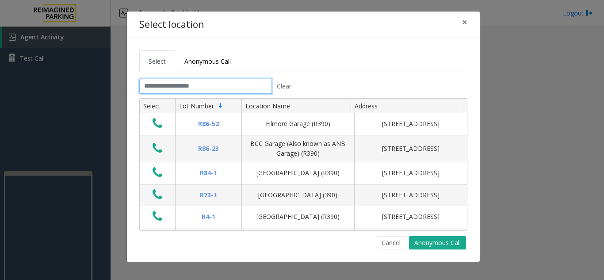
click at [195, 85] on input "text" at bounding box center [205, 86] width 133 height 15
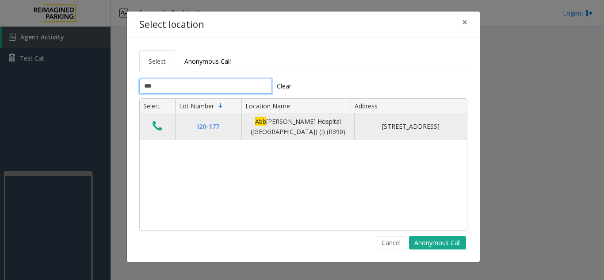
type input "***"
click at [153, 130] on icon "Data table" at bounding box center [158, 126] width 10 height 12
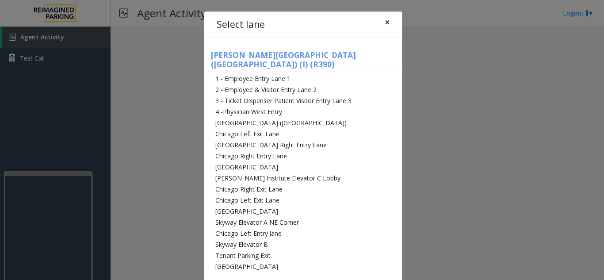
click at [387, 24] on button "×" at bounding box center [388, 23] width 18 height 22
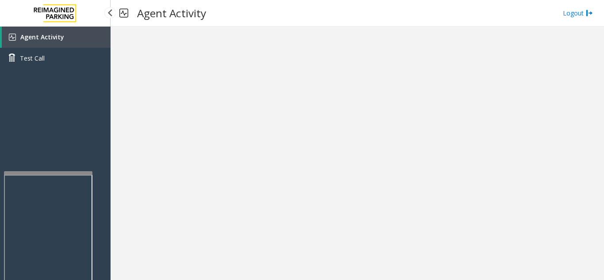
click at [88, 39] on link "Agent Activity" at bounding box center [56, 37] width 109 height 21
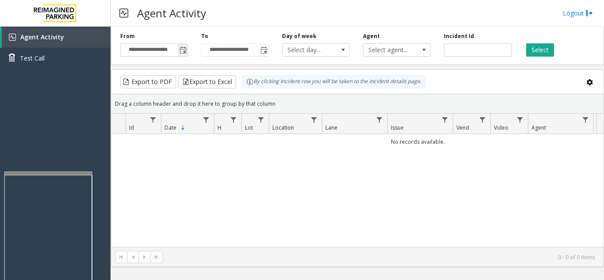
click at [181, 52] on span "Toggle popup" at bounding box center [183, 50] width 7 height 7
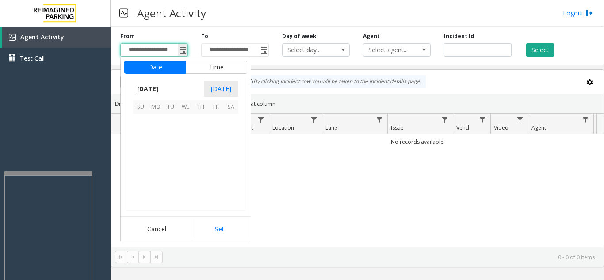
scroll to position [158793, 0]
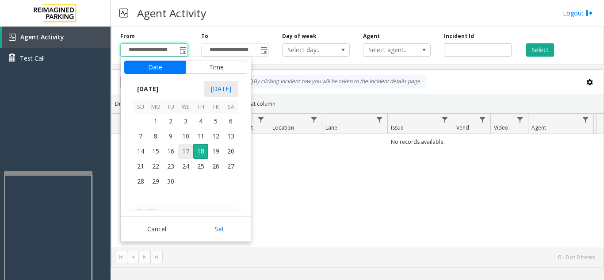
click at [184, 152] on span "17" at bounding box center [185, 151] width 15 height 15
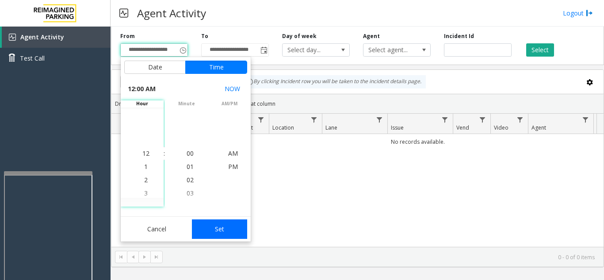
click at [219, 220] on button "Set" at bounding box center [220, 228] width 56 height 19
type input "**********"
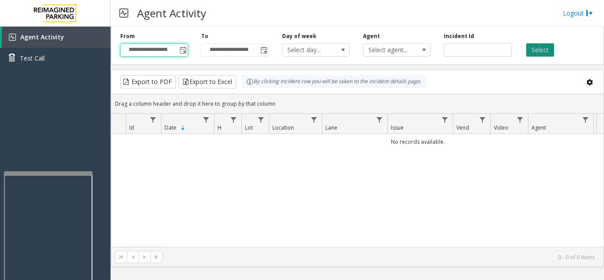
click at [550, 48] on button "Select" at bounding box center [541, 49] width 28 height 13
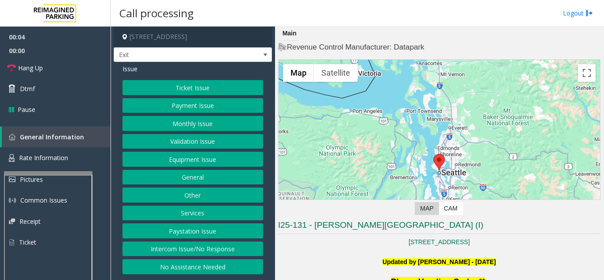
click at [371, 214] on div "← Move left → Move right ↑ Move up ↓ Move down + Zoom in - Zoom out Home Jump l…" at bounding box center [439, 138] width 323 height 159
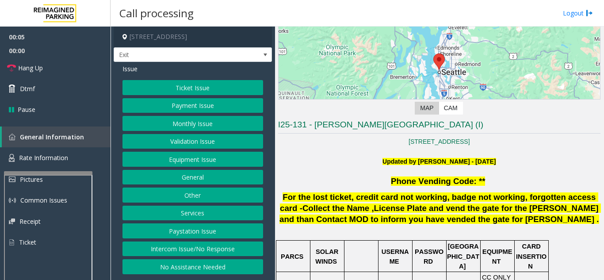
scroll to position [133, 0]
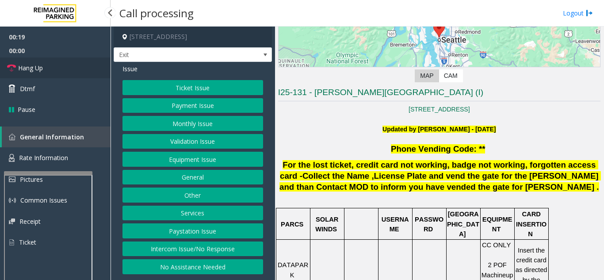
click at [28, 62] on link "Hang Up" at bounding box center [55, 68] width 111 height 21
click at [207, 251] on button "Intercom Issue/No Response" at bounding box center [193, 249] width 141 height 15
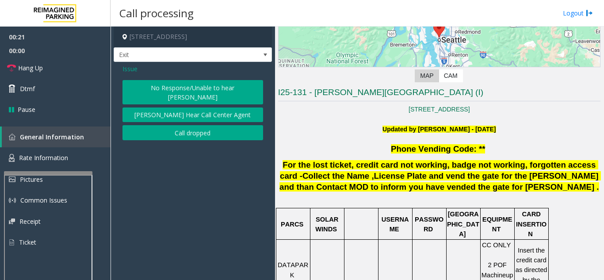
click at [216, 90] on button "No Response/Unable to hear [PERSON_NAME]" at bounding box center [193, 92] width 141 height 24
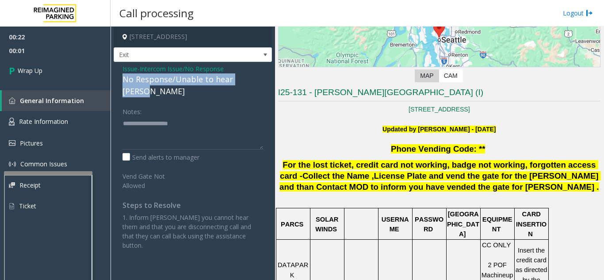
drag, startPoint x: 117, startPoint y: 81, endPoint x: 259, endPoint y: 79, distance: 142.0
click at [259, 79] on div "Issue - Intercom Issue/No Response No Response/Unable to hear [PERSON_NAME] Not…" at bounding box center [193, 160] width 158 height 197
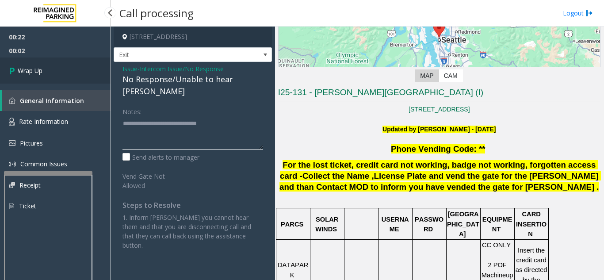
type textarea "**********"
click at [87, 70] on link "Wrap Up" at bounding box center [55, 71] width 111 height 26
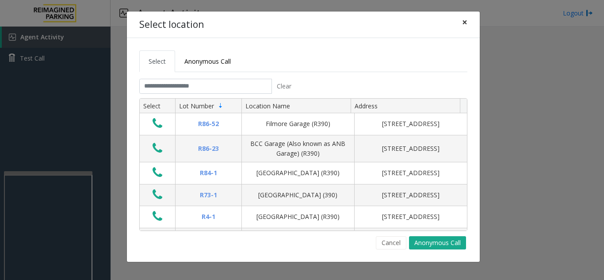
click at [469, 27] on button "×" at bounding box center [465, 23] width 18 height 22
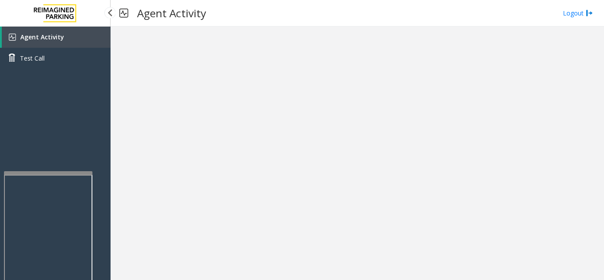
click at [70, 32] on link "Agent Activity" at bounding box center [56, 37] width 109 height 21
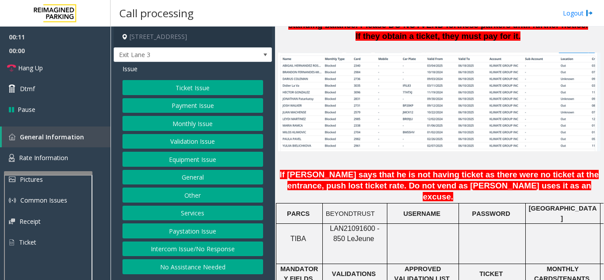
scroll to position [619, 0]
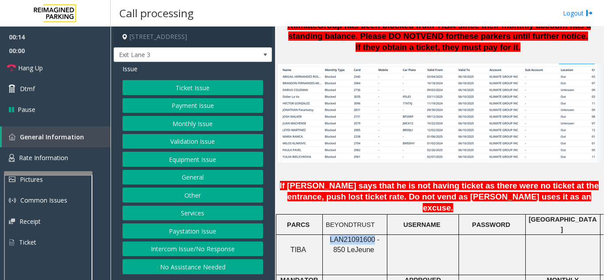
drag, startPoint x: 367, startPoint y: 214, endPoint x: 324, endPoint y: 216, distance: 42.6
click at [324, 235] on div "LAN21091600 - 850 Le Jeune" at bounding box center [355, 245] width 64 height 20
click at [192, 126] on button "Monthly Issue" at bounding box center [193, 123] width 141 height 15
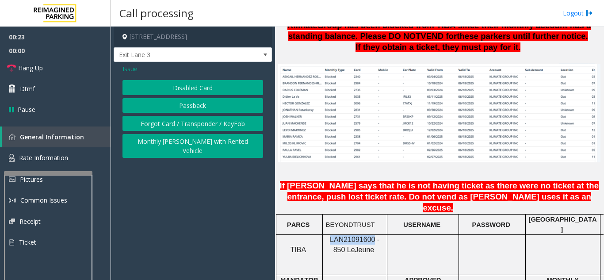
click at [188, 103] on button "Passback" at bounding box center [193, 105] width 141 height 15
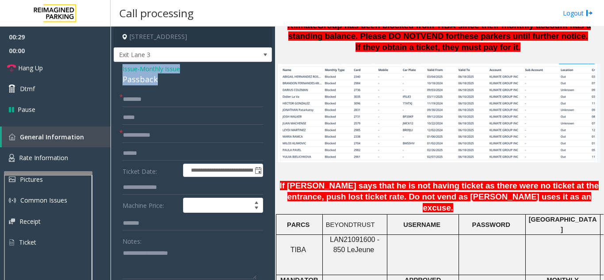
drag, startPoint x: 122, startPoint y: 68, endPoint x: 185, endPoint y: 78, distance: 64.6
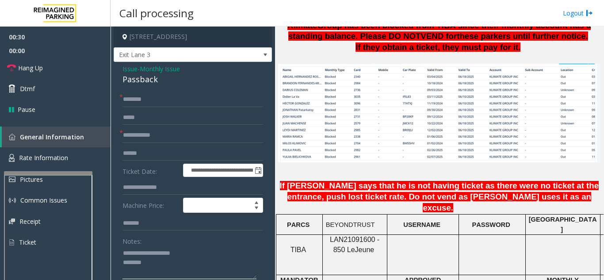
click at [193, 253] on textarea at bounding box center [190, 262] width 134 height 33
drag, startPoint x: 143, startPoint y: 253, endPoint x: 192, endPoint y: 257, distance: 48.9
click at [192, 257] on textarea at bounding box center [190, 262] width 134 height 33
type textarea "******** ********"
click at [137, 133] on input "text" at bounding box center [193, 135] width 141 height 15
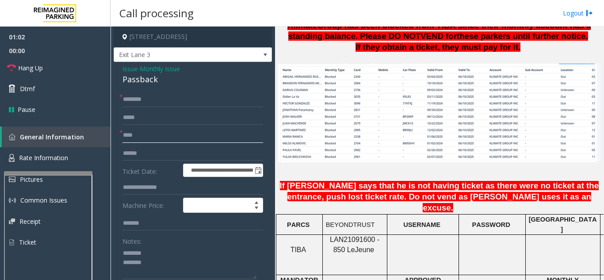
type input "****"
click at [147, 105] on input "text" at bounding box center [193, 99] width 141 height 15
type input "****"
click at [44, 60] on link "Hang Up" at bounding box center [55, 68] width 111 height 21
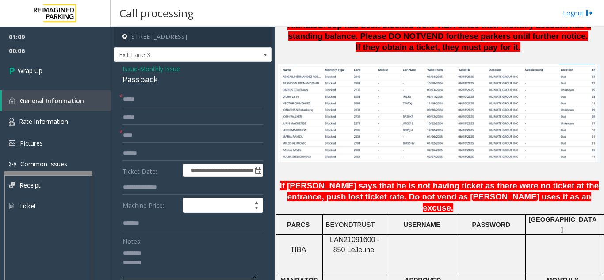
click at [181, 252] on textarea at bounding box center [190, 262] width 134 height 33
drag, startPoint x: 118, startPoint y: 78, endPoint x: 169, endPoint y: 83, distance: 51.6
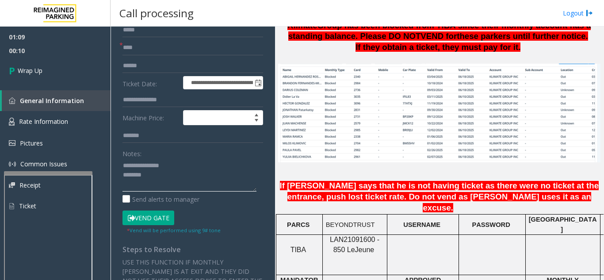
scroll to position [88, 0]
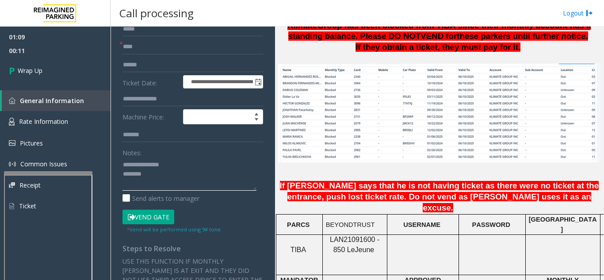
click at [193, 178] on textarea at bounding box center [190, 174] width 134 height 33
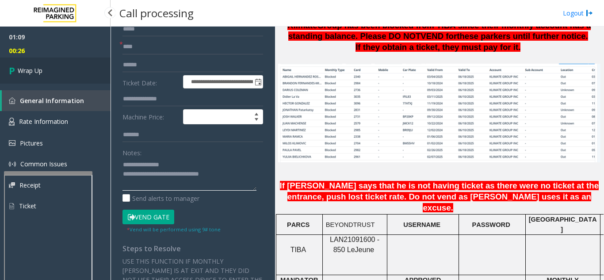
type textarea "**********"
click at [58, 77] on link "Wrap Up" at bounding box center [55, 71] width 111 height 26
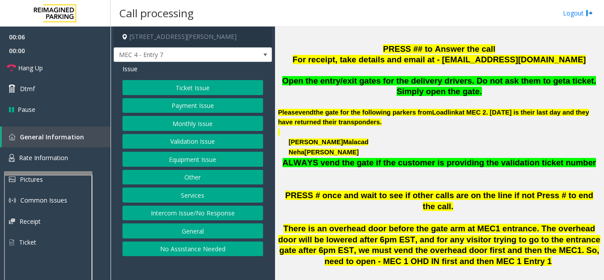
scroll to position [310, 0]
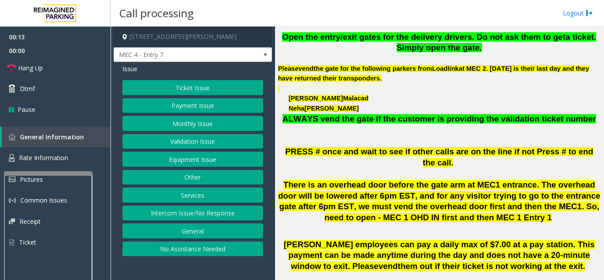
click at [203, 211] on button "Intercom Issue/No Response" at bounding box center [193, 213] width 141 height 15
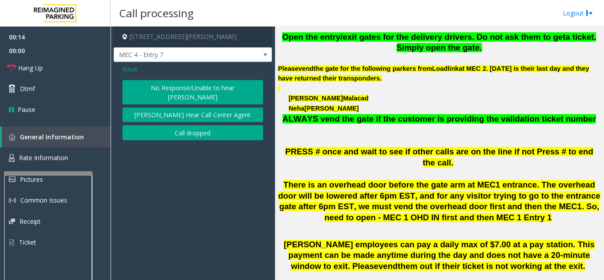
click at [216, 88] on button "No Response/Unable to hear [PERSON_NAME]" at bounding box center [193, 92] width 141 height 24
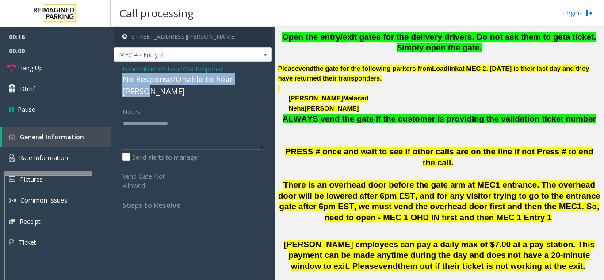
drag, startPoint x: 125, startPoint y: 81, endPoint x: 257, endPoint y: 79, distance: 131.9
click at [265, 78] on div "Issue - Intercom Issue/No Response No Response/Unable to hear [PERSON_NAME] Not…" at bounding box center [193, 140] width 158 height 157
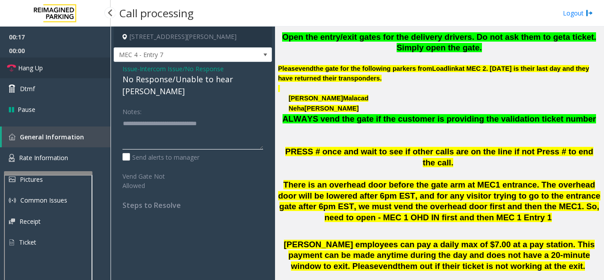
type textarea "**********"
click at [81, 69] on link "Hang Up" at bounding box center [55, 68] width 111 height 21
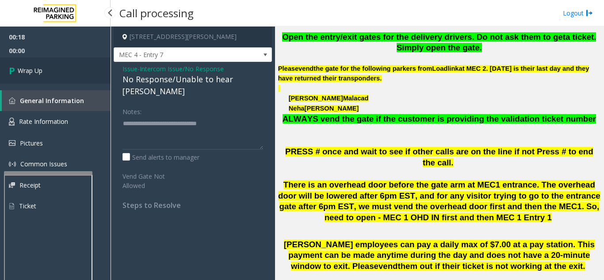
click at [81, 69] on link "Wrap Up" at bounding box center [55, 71] width 111 height 26
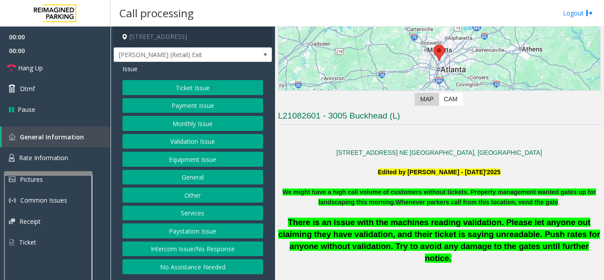
scroll to position [177, 0]
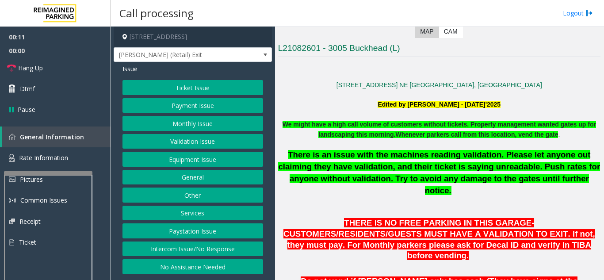
click at [228, 249] on button "Intercom Issue/No Response" at bounding box center [193, 249] width 141 height 15
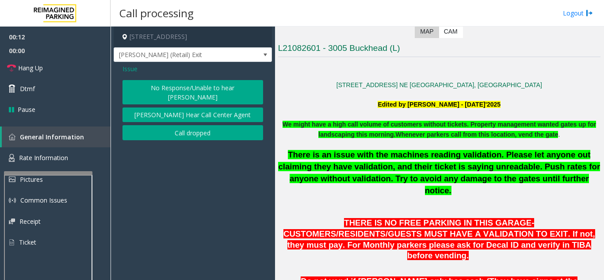
click at [215, 88] on button "No Response/Unable to hear [PERSON_NAME]" at bounding box center [193, 92] width 141 height 24
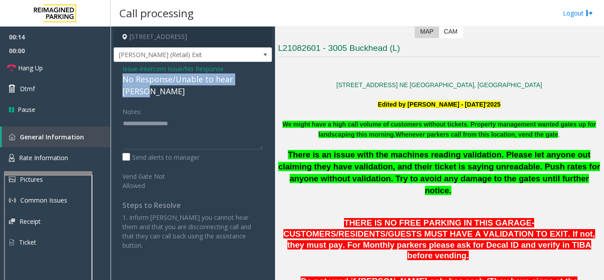
drag, startPoint x: 123, startPoint y: 79, endPoint x: 255, endPoint y: 75, distance: 132.8
click at [255, 75] on div "No Response/Unable to hear [PERSON_NAME]" at bounding box center [193, 85] width 141 height 24
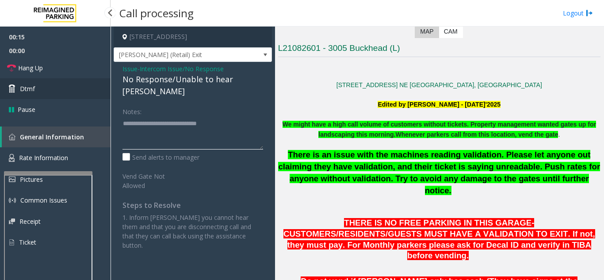
type textarea "**********"
click at [78, 81] on link "Dtmf" at bounding box center [55, 88] width 111 height 21
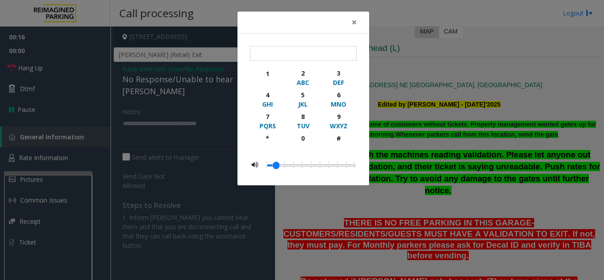
click at [77, 70] on div "× 1 2 ABC 3 DEF 4 GHI 5 JKL 6 MNO 7 PQRS 8 TUV 9 WXYZ * 0 #" at bounding box center [302, 140] width 604 height 280
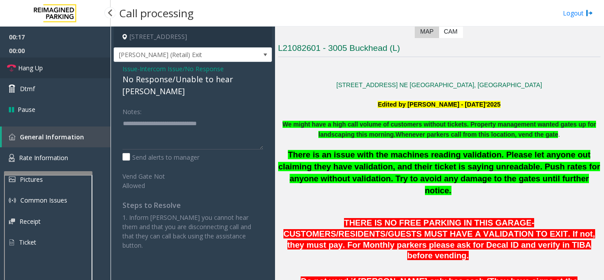
click at [75, 69] on link "Hang Up" at bounding box center [55, 68] width 111 height 21
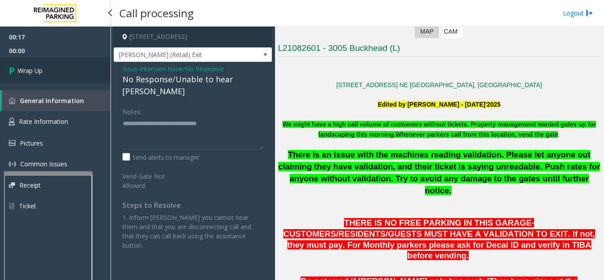
click at [75, 69] on link "Wrap Up" at bounding box center [55, 71] width 111 height 26
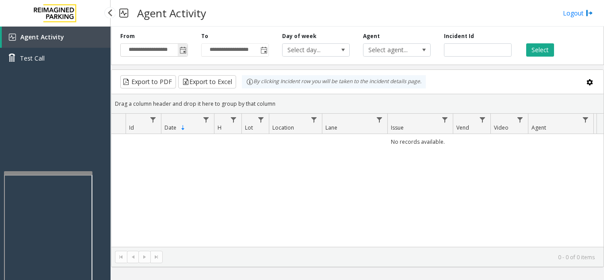
click at [184, 50] on span "Toggle popup" at bounding box center [183, 50] width 7 height 7
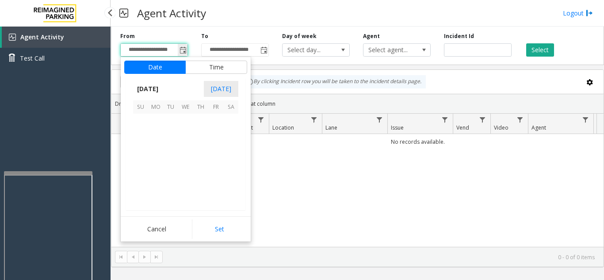
scroll to position [158793, 0]
click at [182, 152] on span "17" at bounding box center [185, 151] width 15 height 15
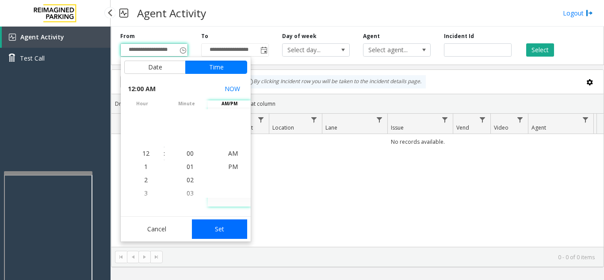
click at [225, 231] on button "Set" at bounding box center [220, 228] width 56 height 19
type input "**********"
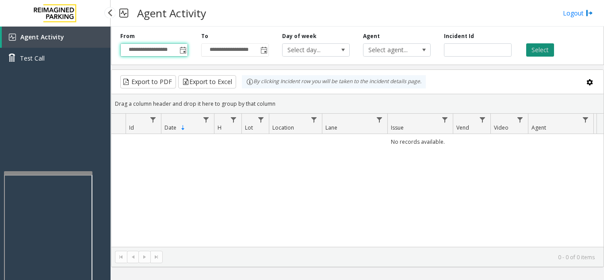
click at [537, 50] on button "Select" at bounding box center [541, 49] width 28 height 13
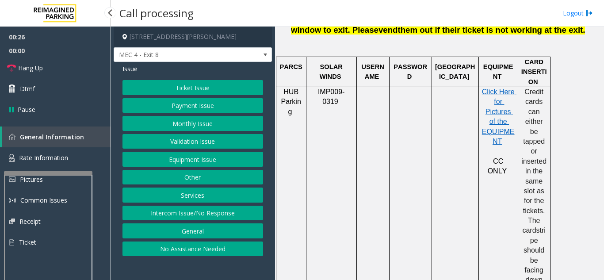
scroll to position [575, 0]
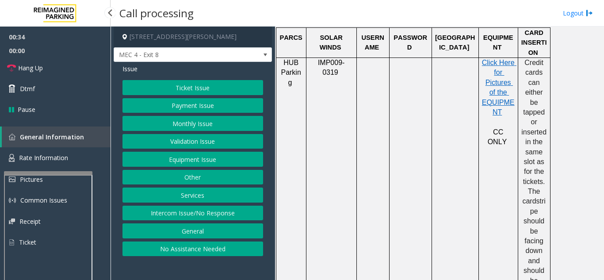
click at [210, 86] on button "Ticket Issue" at bounding box center [193, 87] width 141 height 15
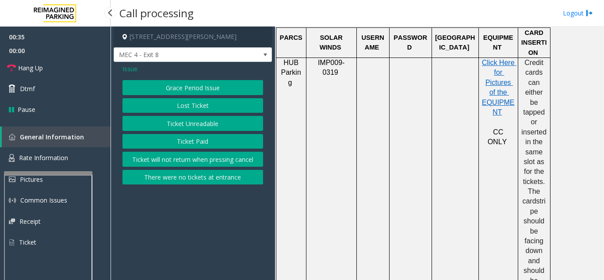
click at [205, 125] on button "Ticket Unreadable" at bounding box center [193, 123] width 141 height 15
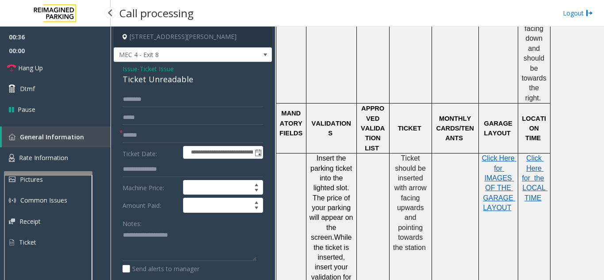
scroll to position [841, 0]
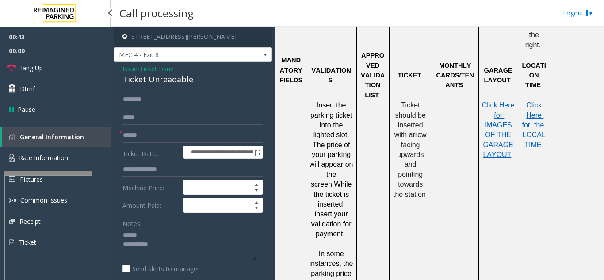
click at [153, 242] on textarea at bounding box center [190, 244] width 134 height 33
click at [165, 229] on textarea at bounding box center [190, 244] width 134 height 33
drag, startPoint x: 117, startPoint y: 80, endPoint x: 208, endPoint y: 80, distance: 90.7
click at [208, 80] on div "**********" at bounding box center [193, 278] width 158 height 432
type textarea "**********"
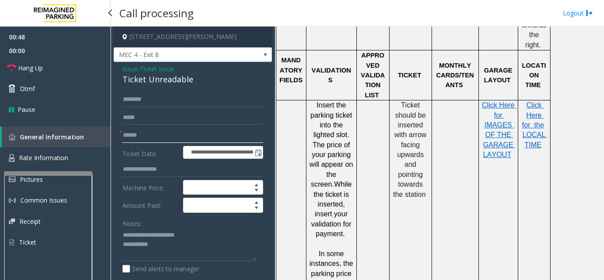
click at [192, 140] on input "text" at bounding box center [193, 135] width 141 height 15
type input "******"
click at [173, 246] on textarea at bounding box center [190, 244] width 134 height 33
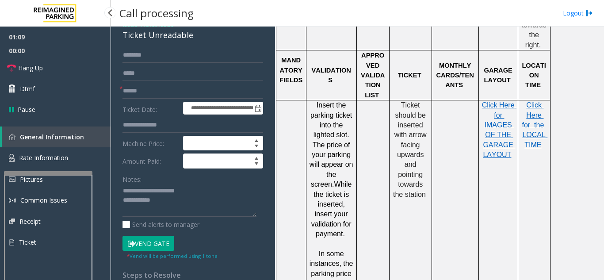
click at [160, 247] on button "Vend Gate" at bounding box center [149, 243] width 52 height 15
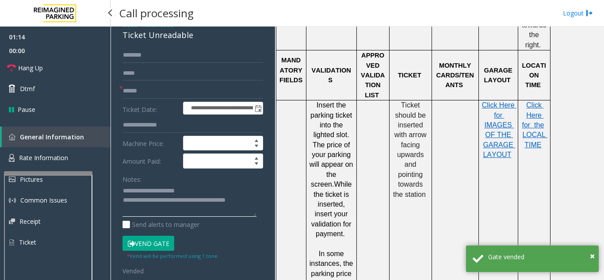
click at [209, 193] on textarea at bounding box center [190, 200] width 134 height 33
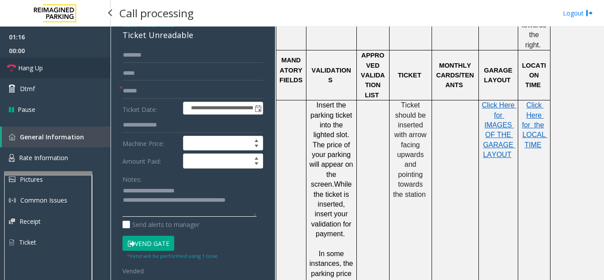
type textarea "**********"
click at [80, 71] on link "Hang Up" at bounding box center [55, 68] width 111 height 21
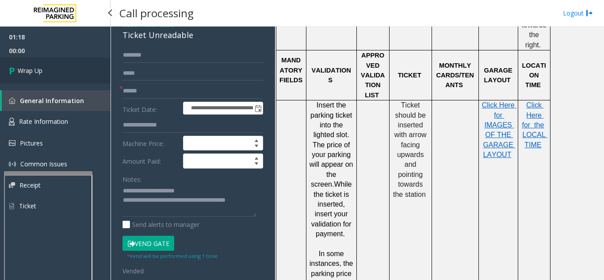
click at [80, 71] on link "Wrap Up" at bounding box center [55, 71] width 111 height 26
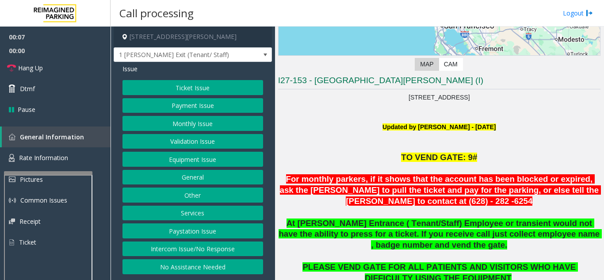
scroll to position [177, 0]
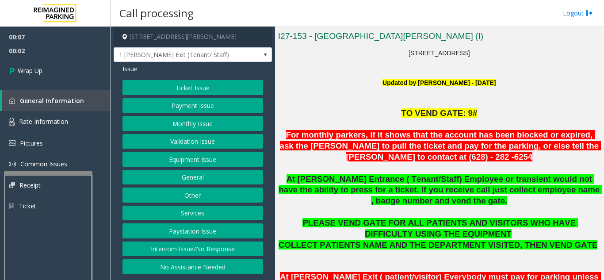
click at [204, 245] on button "Intercom Issue/No Response" at bounding box center [193, 249] width 141 height 15
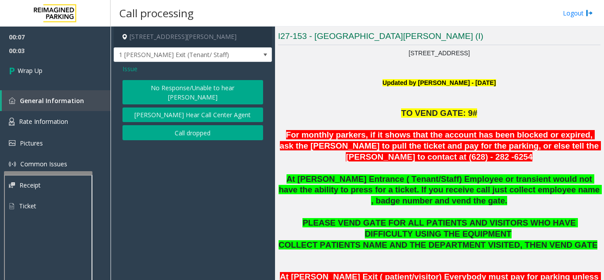
click at [172, 127] on button "Call dropped" at bounding box center [193, 132] width 141 height 15
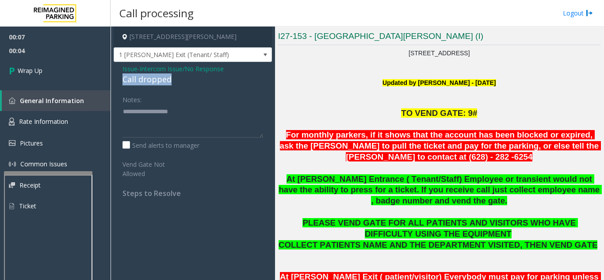
drag, startPoint x: 120, startPoint y: 77, endPoint x: 184, endPoint y: 77, distance: 63.7
click at [184, 77] on div "Issue - Intercom Issue/No Response Call dropped Notes: Send alerts to manager V…" at bounding box center [193, 134] width 158 height 145
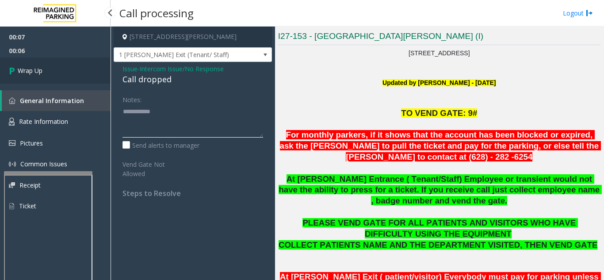
type textarea "**********"
click at [92, 76] on link "Wrap Up" at bounding box center [55, 71] width 111 height 26
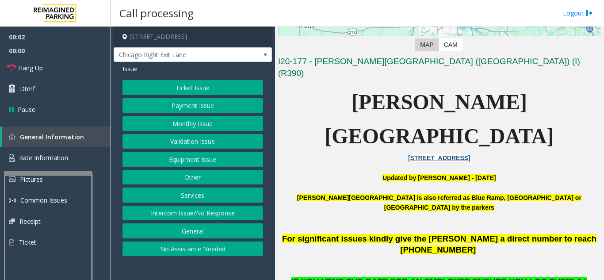
scroll to position [177, 0]
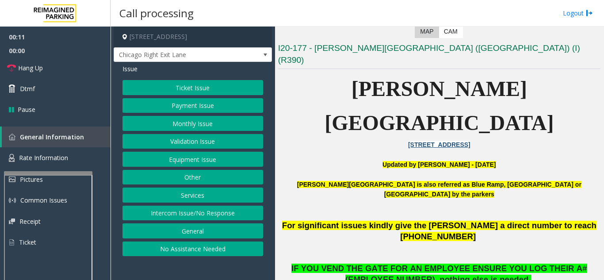
click at [190, 163] on button "Equipment Issue" at bounding box center [193, 159] width 141 height 15
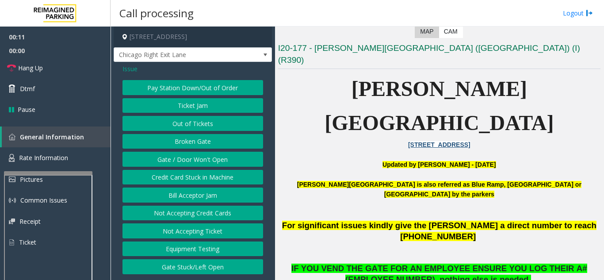
click at [190, 163] on button "Gate / Door Won't Open" at bounding box center [193, 159] width 141 height 15
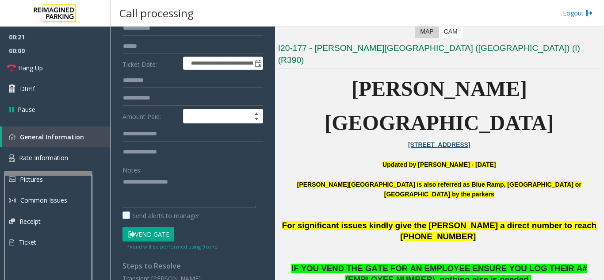
scroll to position [113, 0]
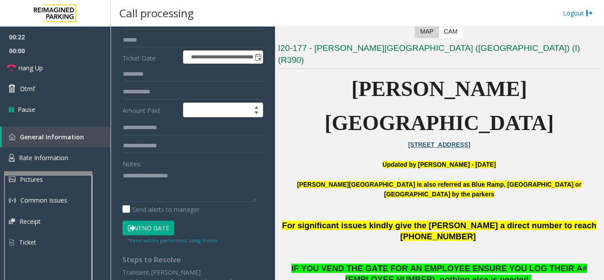
click at [142, 229] on button "Vend Gate" at bounding box center [149, 228] width 52 height 15
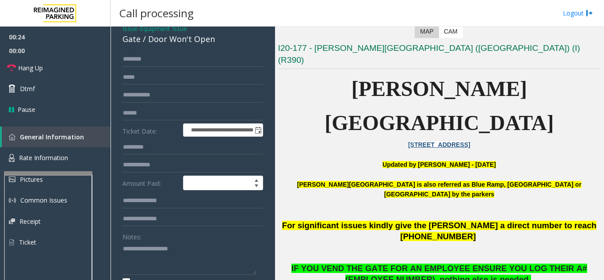
scroll to position [25, 0]
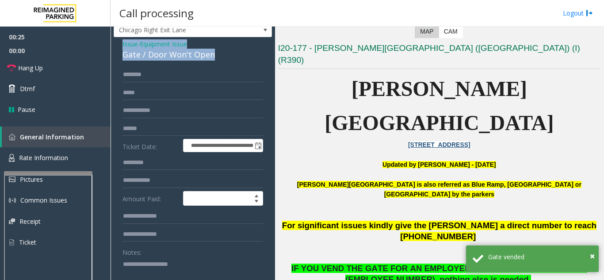
drag, startPoint x: 121, startPoint y: 38, endPoint x: 216, endPoint y: 54, distance: 97.0
click at [216, 54] on div "**********" at bounding box center [193, 273] width 158 height 473
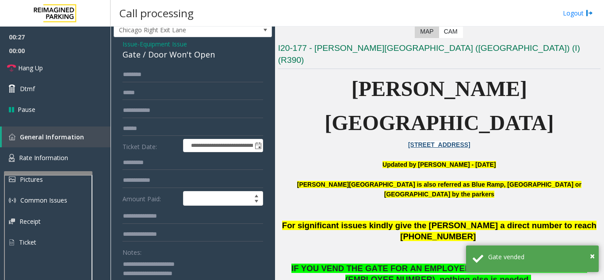
scroll to position [69, 0]
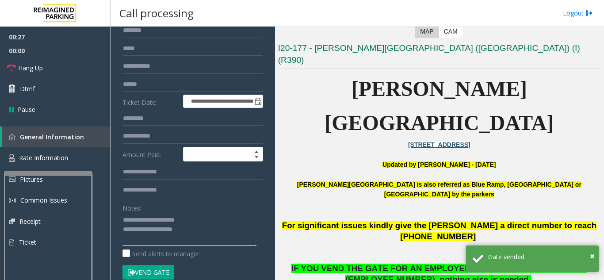
click at [205, 214] on textarea at bounding box center [190, 229] width 134 height 33
drag, startPoint x: 145, startPoint y: 215, endPoint x: 218, endPoint y: 223, distance: 72.9
click at [218, 223] on textarea at bounding box center [190, 229] width 134 height 33
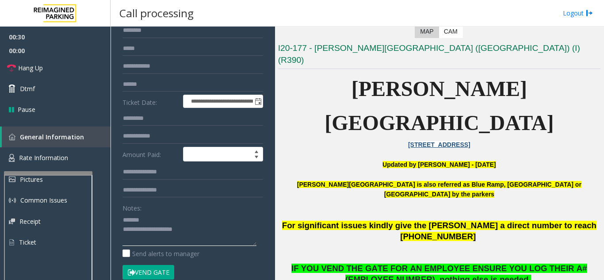
click at [218, 234] on textarea at bounding box center [190, 229] width 134 height 33
click at [34, 61] on link "Hang Up" at bounding box center [55, 68] width 111 height 21
click at [175, 235] on textarea at bounding box center [190, 229] width 134 height 33
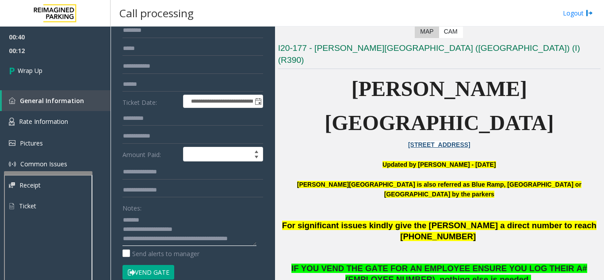
scroll to position [7, 0]
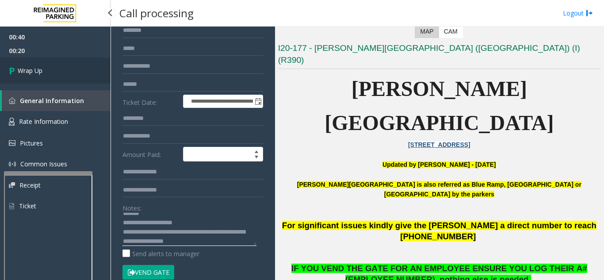
type textarea "**********"
click at [37, 77] on link "Wrap Up" at bounding box center [55, 71] width 111 height 26
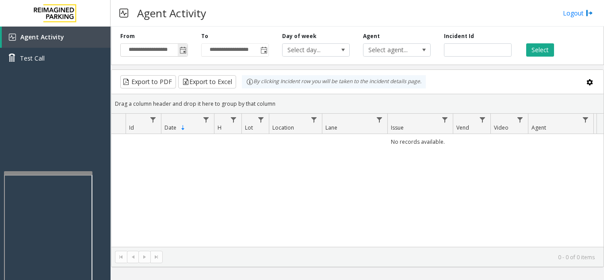
click at [183, 49] on span "Toggle popup" at bounding box center [183, 50] width 7 height 7
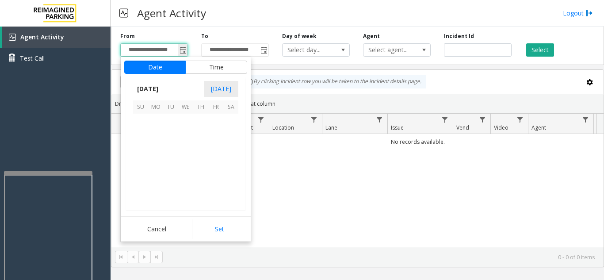
scroll to position [158793, 0]
click at [184, 148] on span "17" at bounding box center [185, 151] width 15 height 15
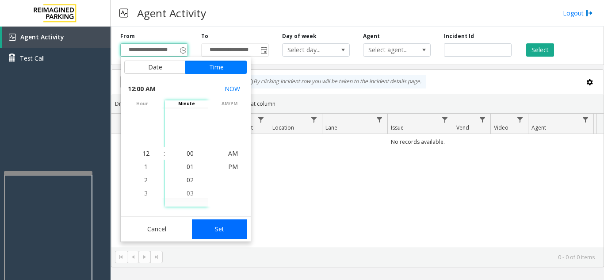
click at [206, 234] on button "Set" at bounding box center [220, 228] width 56 height 19
type input "**********"
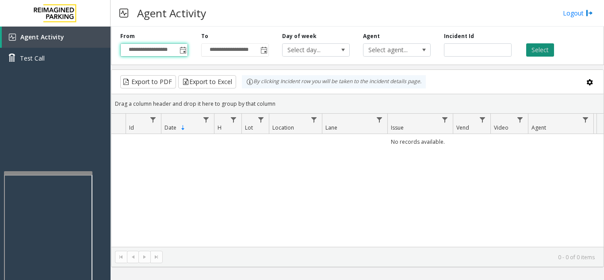
click at [553, 46] on button "Select" at bounding box center [541, 49] width 28 height 13
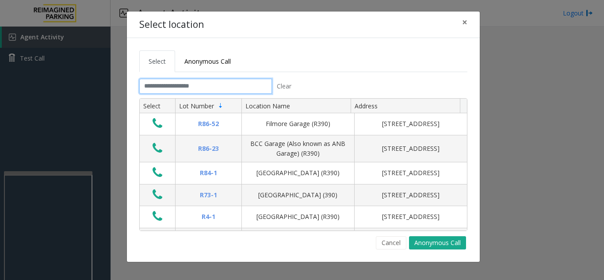
click at [180, 87] on input "text" at bounding box center [205, 86] width 133 height 15
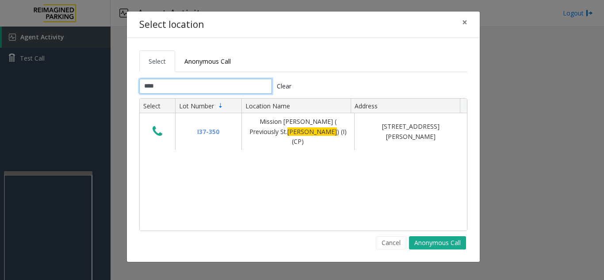
type input "****"
click at [465, 23] on span "×" at bounding box center [464, 22] width 5 height 12
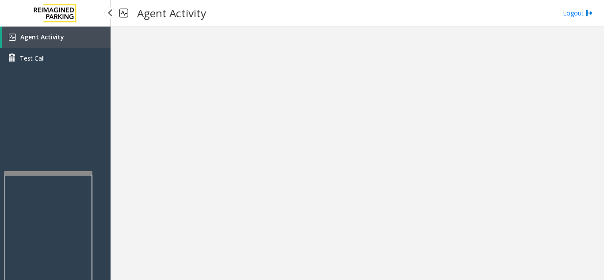
click at [31, 44] on link "Agent Activity" at bounding box center [56, 37] width 109 height 21
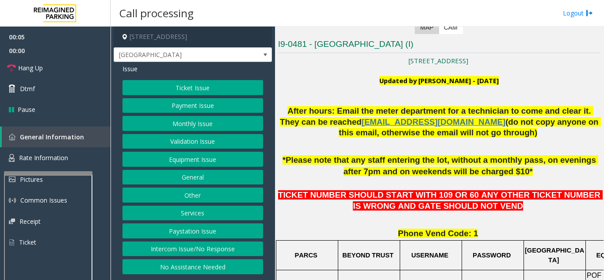
scroll to position [221, 0]
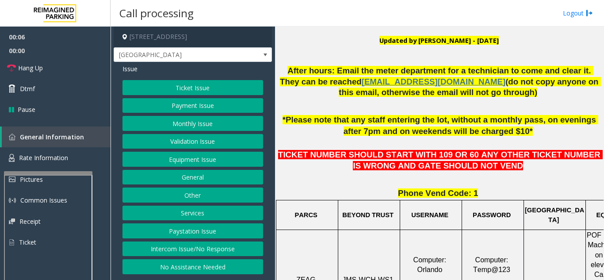
click at [227, 89] on button "Ticket Issue" at bounding box center [193, 87] width 141 height 15
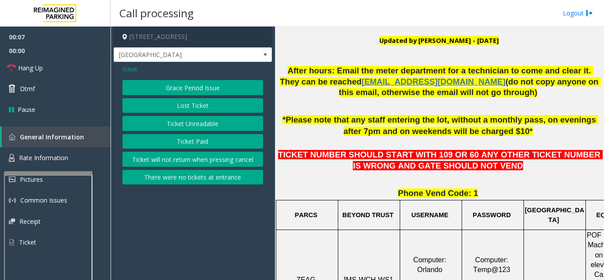
click at [208, 143] on button "Ticket Paid" at bounding box center [193, 141] width 141 height 15
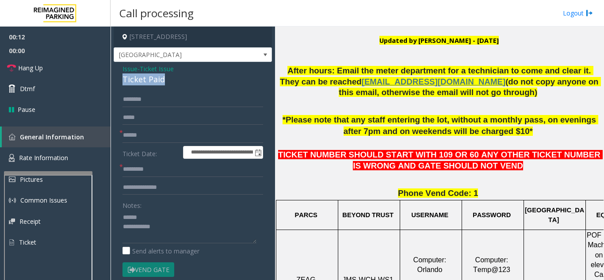
drag, startPoint x: 142, startPoint y: 80, endPoint x: 178, endPoint y: 80, distance: 36.7
click at [178, 80] on div "Ticket Paid" at bounding box center [193, 79] width 141 height 12
click at [181, 229] on textarea at bounding box center [190, 226] width 134 height 33
type textarea "**********"
click at [172, 186] on input "text" at bounding box center [193, 187] width 141 height 15
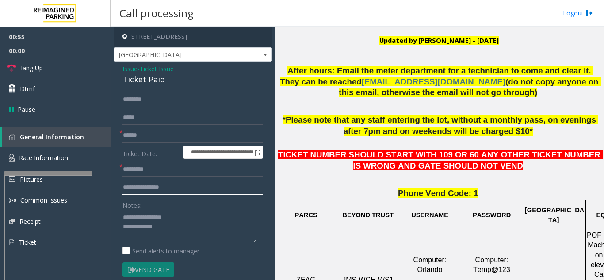
type input "**********"
click at [176, 136] on input "text" at bounding box center [193, 135] width 141 height 15
click at [137, 135] on input "********" at bounding box center [193, 135] width 141 height 15
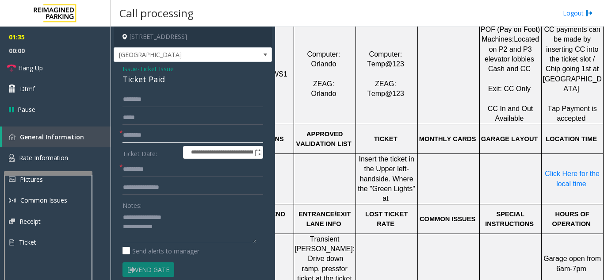
scroll to position [442, 113]
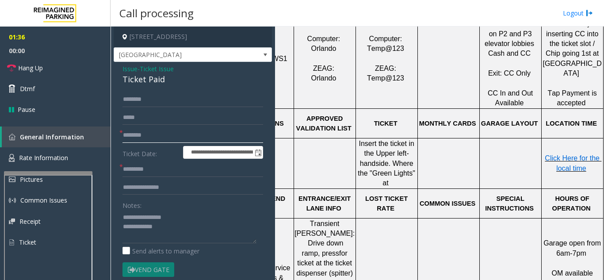
type input "********"
click at [558, 163] on span "Click Here for the local time" at bounding box center [573, 162] width 57 height 17
click at [168, 172] on input "text" at bounding box center [193, 169] width 141 height 15
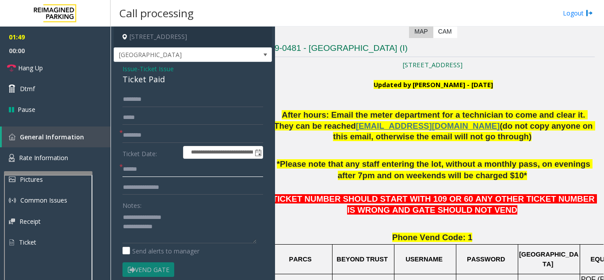
scroll to position [177, 4]
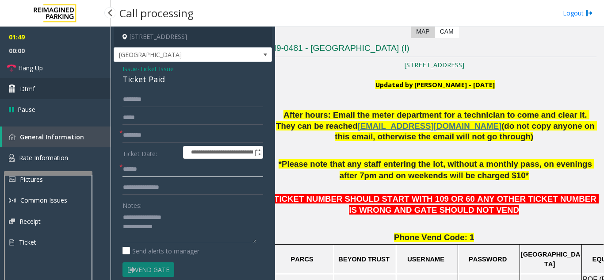
type input "******"
click at [27, 88] on span "Dtmf" at bounding box center [27, 88] width 15 height 9
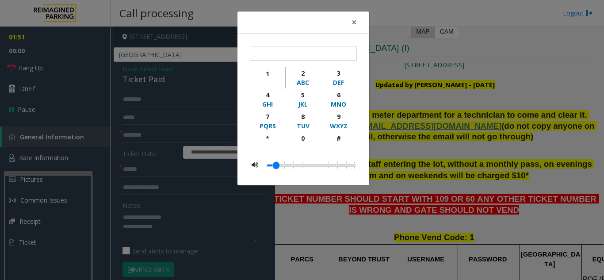
click at [266, 77] on div "1" at bounding box center [268, 73] width 24 height 9
type input "*"
click at [359, 23] on button "×" at bounding box center [355, 23] width 18 height 22
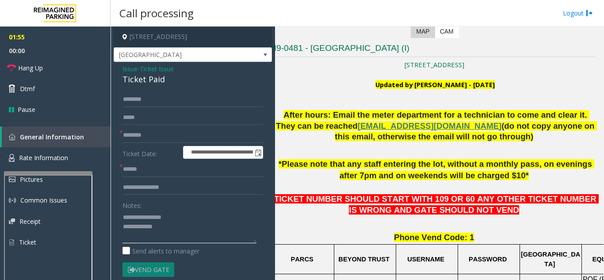
click at [209, 231] on textarea at bounding box center [190, 226] width 134 height 33
type textarea "**********"
click at [207, 209] on div "Notes:" at bounding box center [193, 221] width 141 height 46
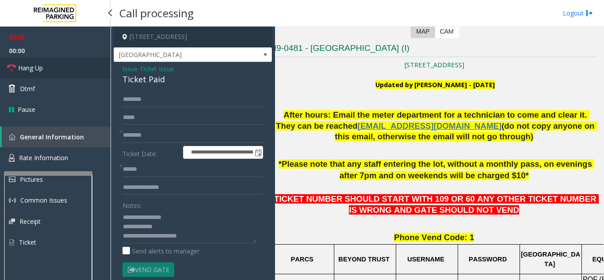
click at [44, 73] on link "Hang Up" at bounding box center [55, 68] width 111 height 21
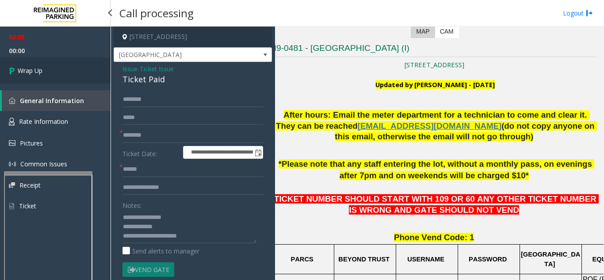
click at [44, 73] on link "Wrap Up" at bounding box center [55, 71] width 111 height 26
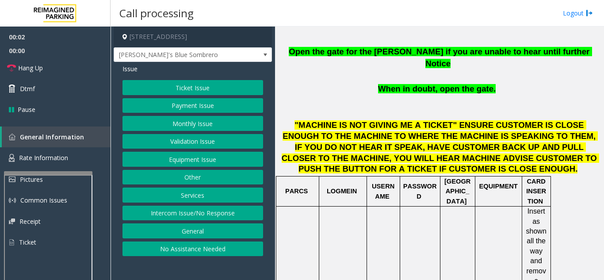
scroll to position [310, 0]
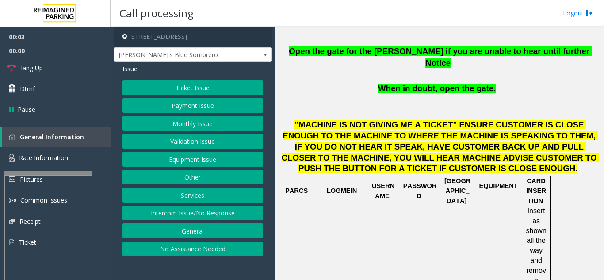
click at [165, 136] on button "Validation Issue" at bounding box center [193, 141] width 141 height 15
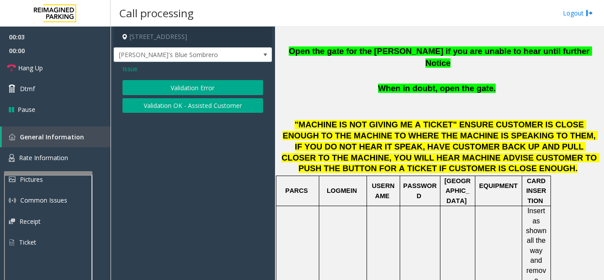
click at [201, 93] on button "Validation Error" at bounding box center [193, 87] width 141 height 15
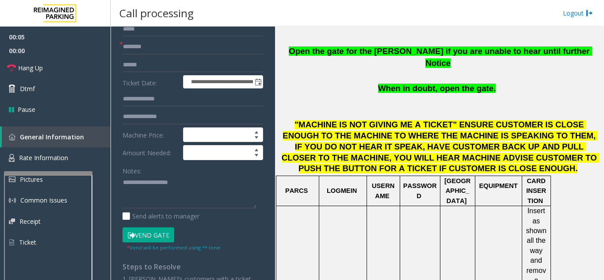
click at [150, 230] on button "Vend Gate" at bounding box center [149, 234] width 52 height 15
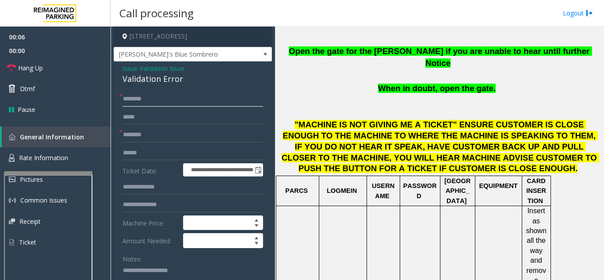
scroll to position [0, 0]
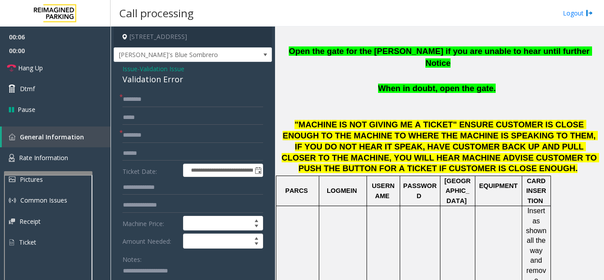
click at [132, 69] on span "Issue" at bounding box center [130, 68] width 15 height 9
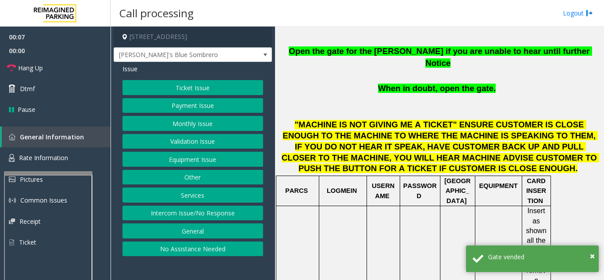
click at [187, 157] on button "Equipment Issue" at bounding box center [193, 159] width 141 height 15
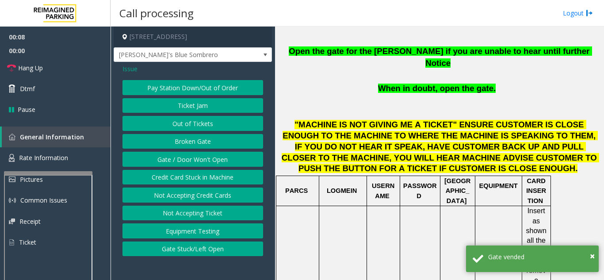
click at [193, 160] on button "Gate / Door Won't Open" at bounding box center [193, 159] width 141 height 15
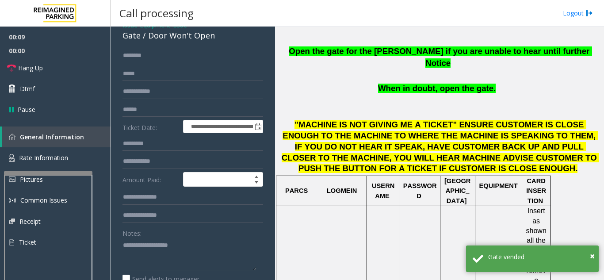
scroll to position [44, 0]
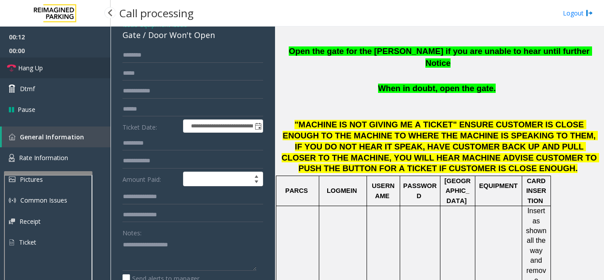
click at [63, 71] on link "Hang Up" at bounding box center [55, 68] width 111 height 21
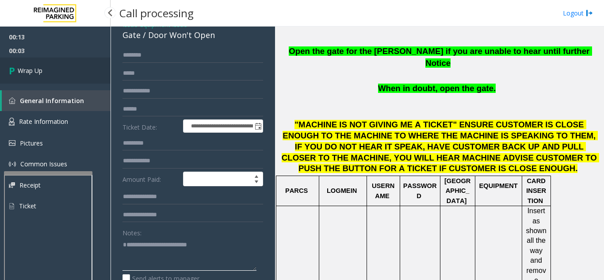
type textarea "**********"
click at [86, 75] on link "Wrap Up" at bounding box center [55, 71] width 111 height 26
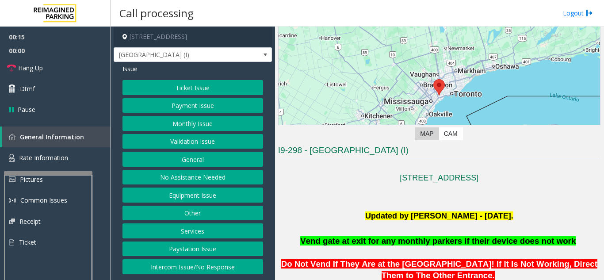
scroll to position [44, 0]
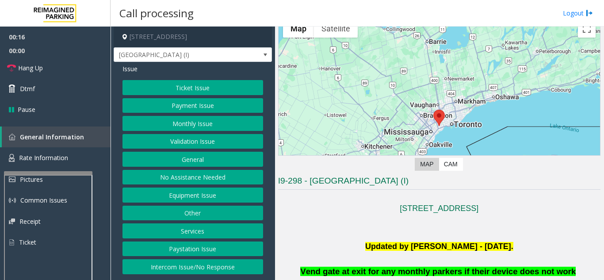
click at [198, 126] on button "Monthly Issue" at bounding box center [193, 123] width 141 height 15
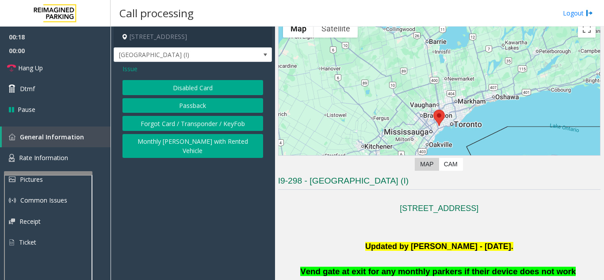
click at [203, 90] on button "Disabled Card" at bounding box center [193, 87] width 141 height 15
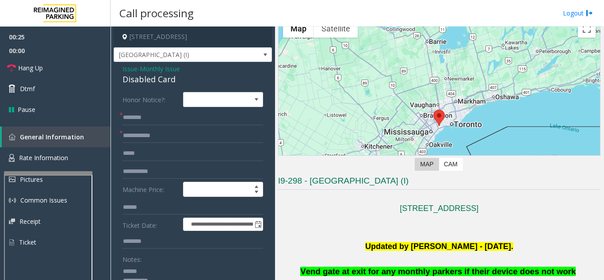
type textarea "**********"
click at [178, 135] on input "text" at bounding box center [193, 135] width 141 height 15
type input "******"
drag, startPoint x: 120, startPoint y: 81, endPoint x: 190, endPoint y: 81, distance: 70.4
click at [190, 81] on div "**********" at bounding box center [193, 249] width 158 height 375
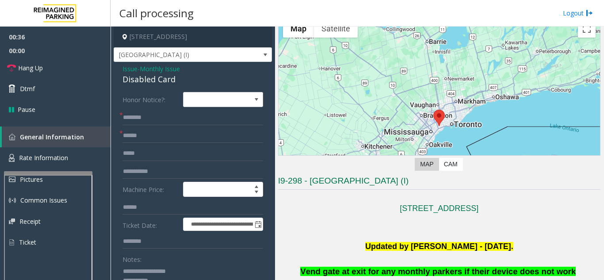
type textarea "**********"
click at [153, 118] on input "text" at bounding box center [193, 117] width 141 height 15
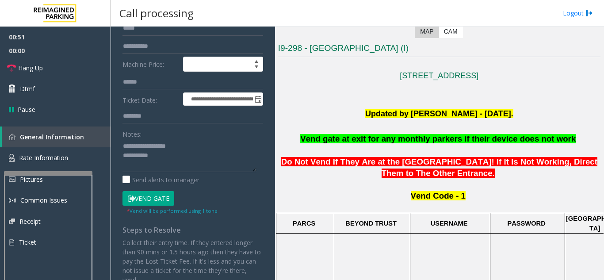
scroll to position [133, 0]
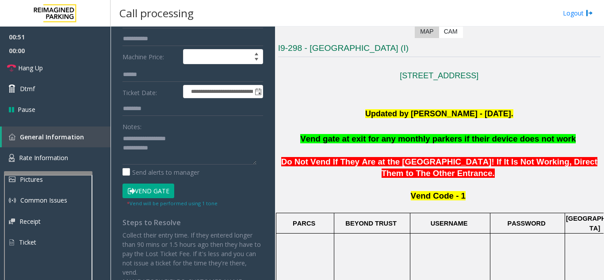
type input "********"
click at [165, 193] on button "Vend Gate" at bounding box center [149, 191] width 52 height 15
click at [184, 145] on textarea at bounding box center [190, 147] width 134 height 33
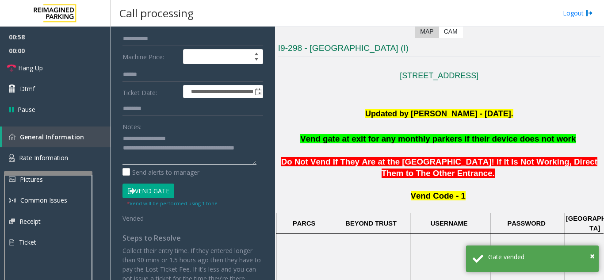
click at [193, 137] on textarea at bounding box center [190, 147] width 134 height 33
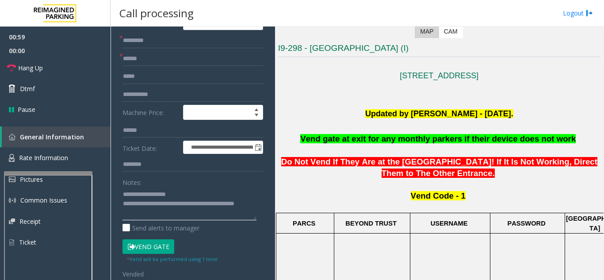
scroll to position [0, 0]
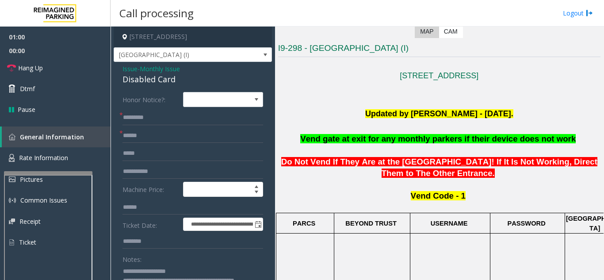
type textarea "**********"
click at [82, 71] on link "Hang Up" at bounding box center [55, 68] width 111 height 21
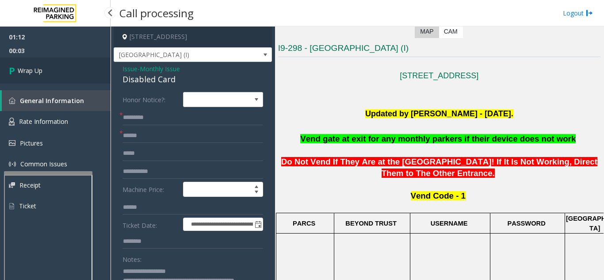
click at [72, 80] on link "Wrap Up" at bounding box center [55, 71] width 111 height 26
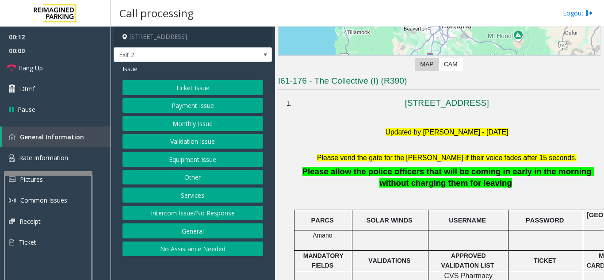
scroll to position [177, 0]
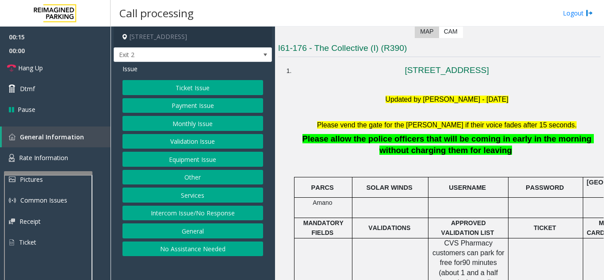
click at [214, 210] on button "Intercom Issue/No Response" at bounding box center [193, 213] width 141 height 15
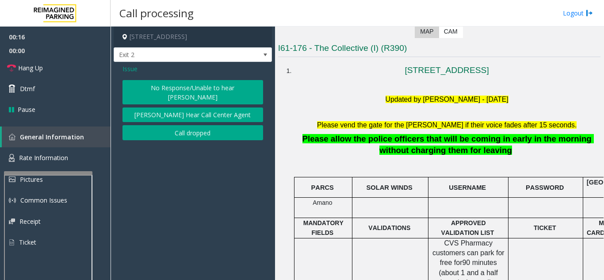
click at [219, 90] on button "No Response/Unable to hear [PERSON_NAME]" at bounding box center [193, 92] width 141 height 24
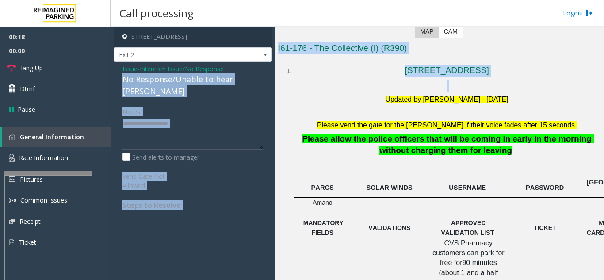
drag, startPoint x: 120, startPoint y: 80, endPoint x: 247, endPoint y: 80, distance: 126.5
click at [273, 85] on app-call-processing-form "[STREET_ADDRESS] Exit 2 Issue - Intercom Issue/No Response No Response/Unable t…" at bounding box center [193, 154] width 165 height 254
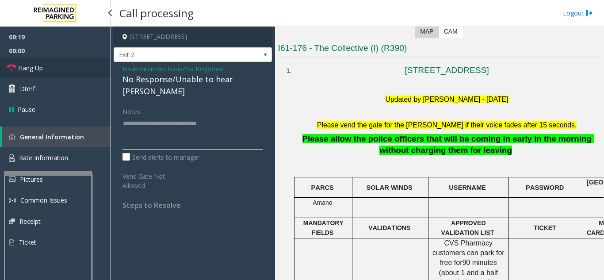
type textarea "**********"
click at [102, 76] on link "Hang Up" at bounding box center [55, 68] width 111 height 21
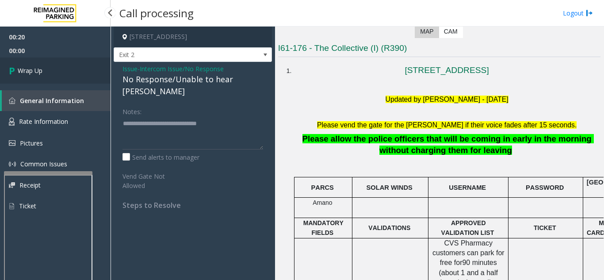
click at [102, 76] on link "Wrap Up" at bounding box center [55, 71] width 111 height 26
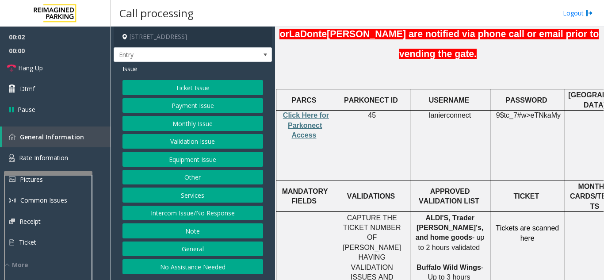
scroll to position [310, 0]
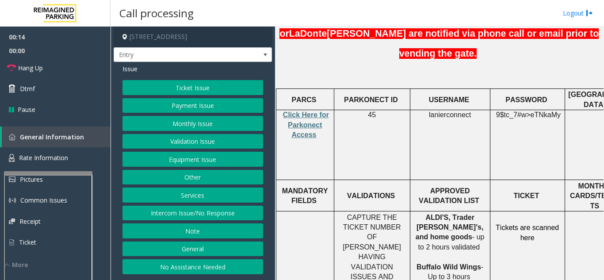
click at [206, 193] on button "Services" at bounding box center [193, 195] width 141 height 15
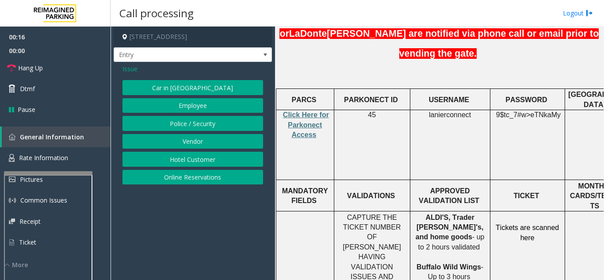
click at [208, 179] on button "Online Reservations" at bounding box center [193, 177] width 141 height 15
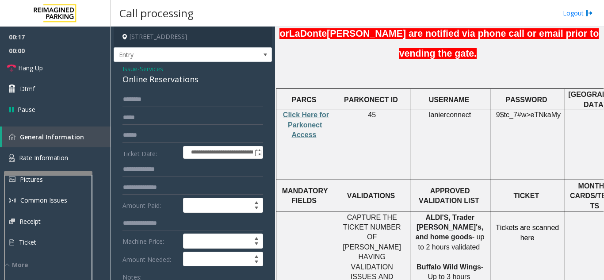
scroll to position [44, 0]
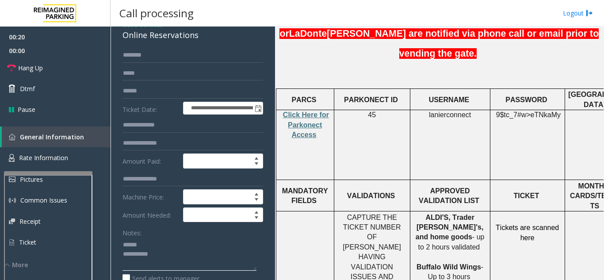
click at [171, 244] on textarea at bounding box center [190, 254] width 134 height 33
drag, startPoint x: 121, startPoint y: 36, endPoint x: 204, endPoint y: 36, distance: 82.7
click at [199, 254] on textarea at bounding box center [190, 254] width 134 height 33
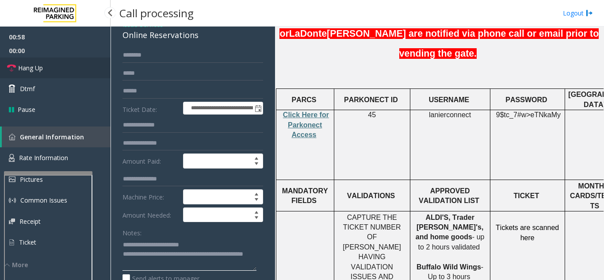
type textarea "**********"
click at [70, 72] on link "Hang Up" at bounding box center [55, 68] width 111 height 21
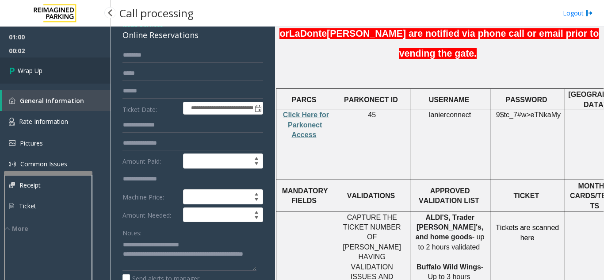
click at [70, 72] on link "Wrap Up" at bounding box center [55, 71] width 111 height 26
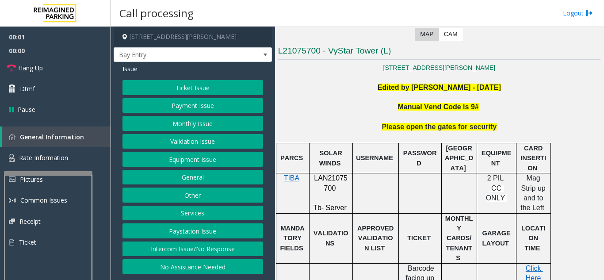
scroll to position [177, 0]
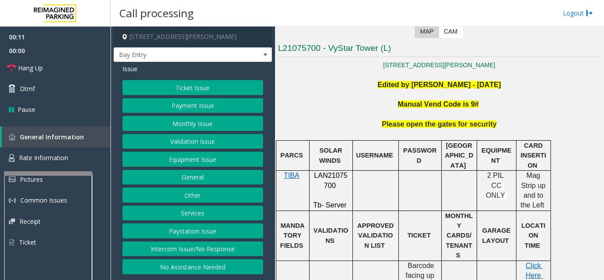
click at [234, 252] on button "Intercom Issue/No Response" at bounding box center [193, 249] width 141 height 15
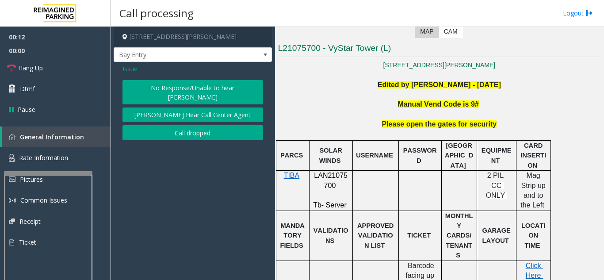
click at [237, 88] on button "No Response/Unable to hear [PERSON_NAME]" at bounding box center [193, 92] width 141 height 24
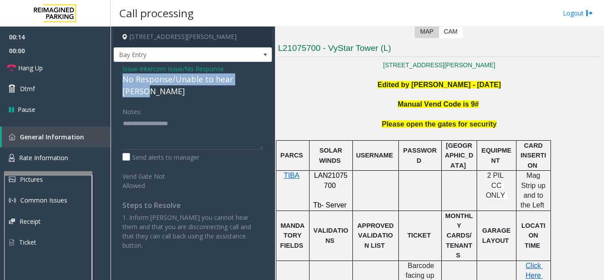
drag, startPoint x: 119, startPoint y: 77, endPoint x: 257, endPoint y: 80, distance: 138.9
click at [257, 80] on div "Issue - Intercom Issue/No Response No Response/Unable to hear [PERSON_NAME] Not…" at bounding box center [193, 160] width 158 height 197
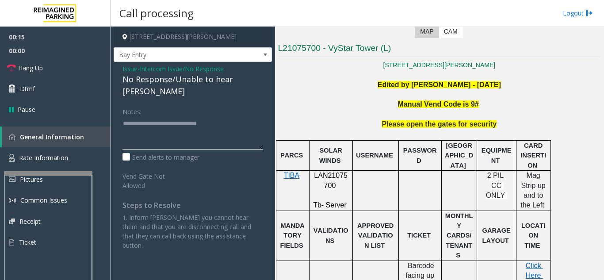
click at [252, 116] on textarea at bounding box center [193, 132] width 141 height 33
type textarea "**********"
click at [117, 67] on div "Issue - Intercom Issue/No Response No Response/Unable to hear [PERSON_NAME] Not…" at bounding box center [193, 160] width 158 height 197
click at [102, 69] on link "Hang Up" at bounding box center [55, 68] width 111 height 21
click at [73, 65] on link "Hang Up" at bounding box center [55, 68] width 111 height 21
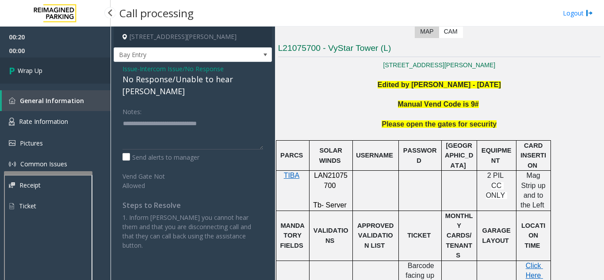
click at [78, 74] on link "Wrap Up" at bounding box center [55, 71] width 111 height 26
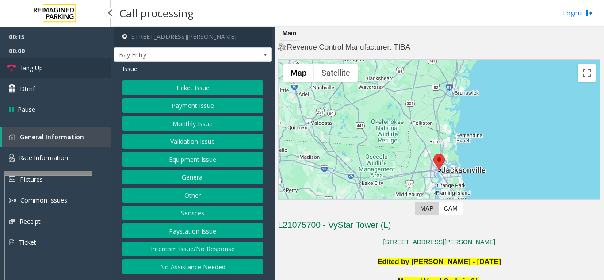
click at [42, 69] on span "Hang Up" at bounding box center [30, 67] width 25 height 9
click at [233, 245] on button "Intercom Issue/No Response" at bounding box center [193, 249] width 141 height 15
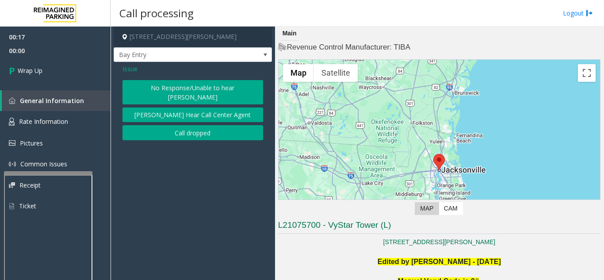
click at [171, 86] on button "No Response/Unable to hear [PERSON_NAME]" at bounding box center [193, 92] width 141 height 24
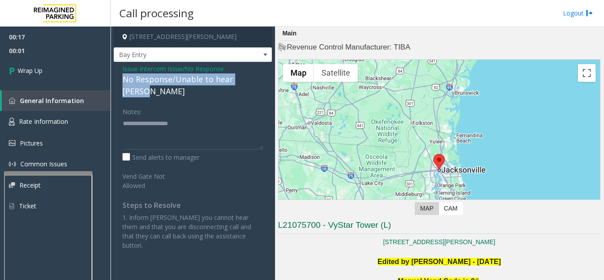
drag, startPoint x: 121, startPoint y: 79, endPoint x: 257, endPoint y: 81, distance: 136.7
click at [262, 79] on div "Issue - Intercom Issue/No Response No Response/Unable to hear [PERSON_NAME] Not…" at bounding box center [193, 160] width 158 height 197
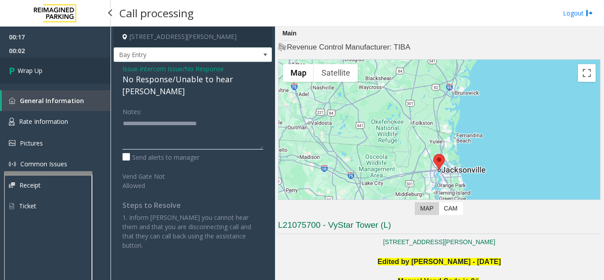
type textarea "**********"
click at [96, 81] on link "Wrap Up" at bounding box center [55, 71] width 111 height 26
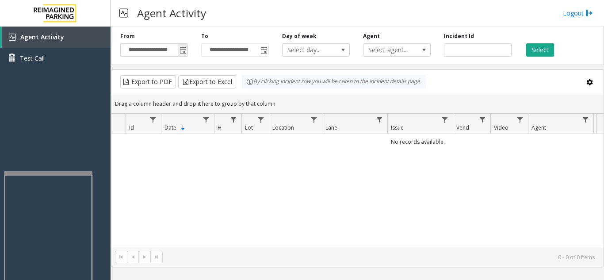
click at [184, 53] on span "Toggle popup" at bounding box center [183, 50] width 7 height 7
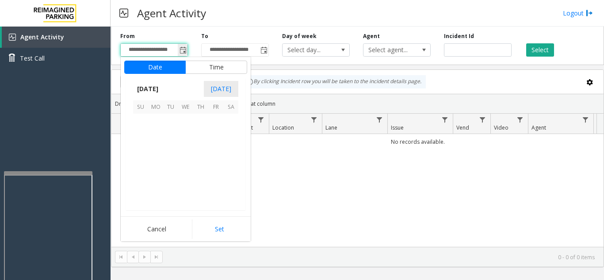
scroll to position [158793, 0]
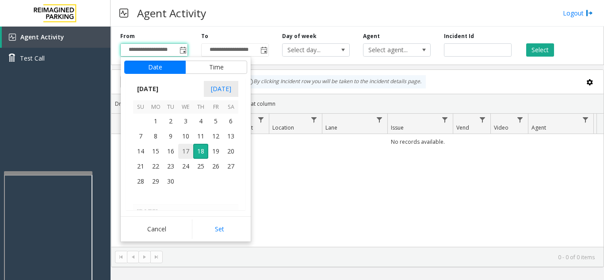
click at [186, 152] on span "17" at bounding box center [185, 151] width 15 height 15
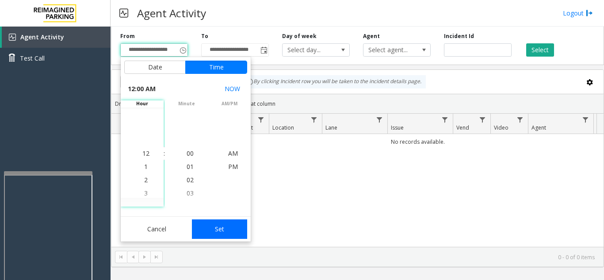
click at [221, 234] on button "Set" at bounding box center [220, 228] width 56 height 19
type input "**********"
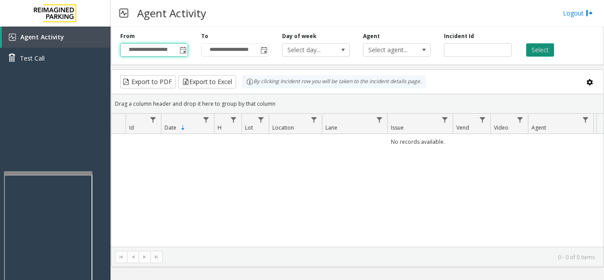
click at [542, 53] on button "Select" at bounding box center [541, 49] width 28 height 13
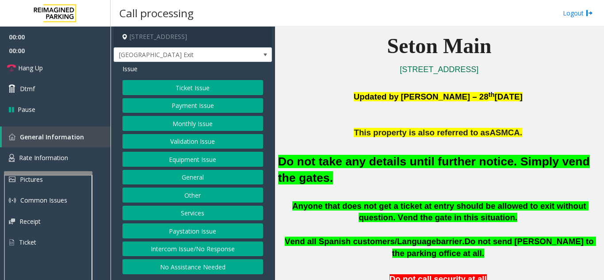
scroll to position [221, 0]
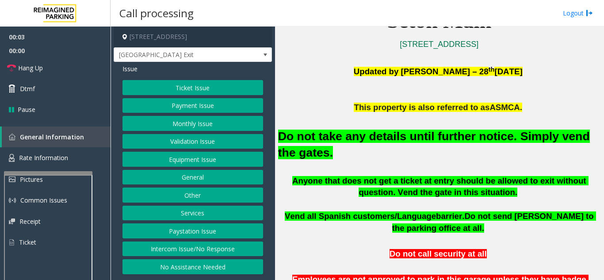
click at [200, 161] on button "Equipment Issue" at bounding box center [193, 159] width 141 height 15
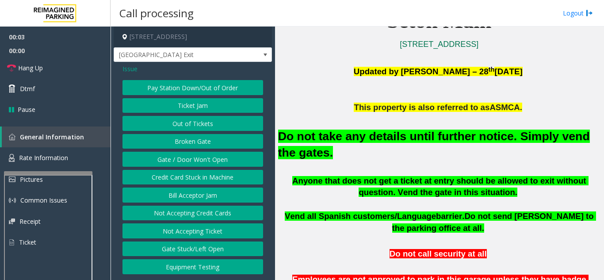
click at [200, 161] on button "Gate / Door Won't Open" at bounding box center [193, 159] width 141 height 15
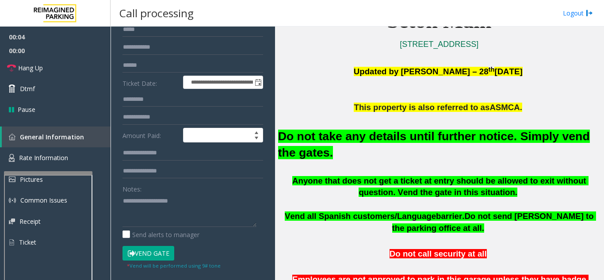
scroll to position [88, 0]
click at [149, 254] on button "Vend Gate" at bounding box center [149, 253] width 52 height 15
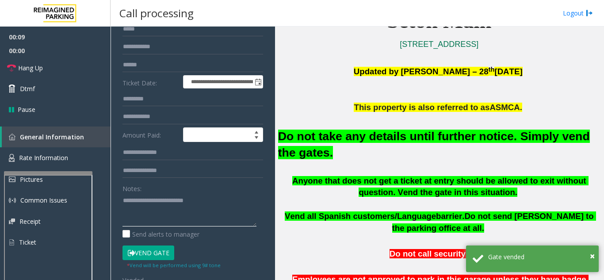
click at [238, 196] on textarea at bounding box center [190, 209] width 134 height 33
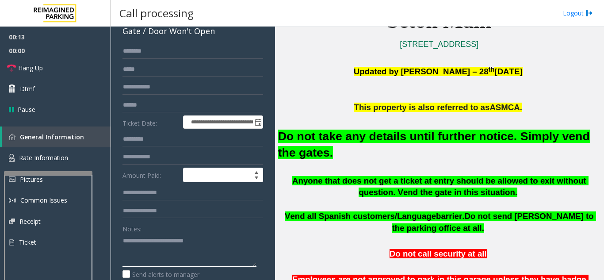
scroll to position [0, 0]
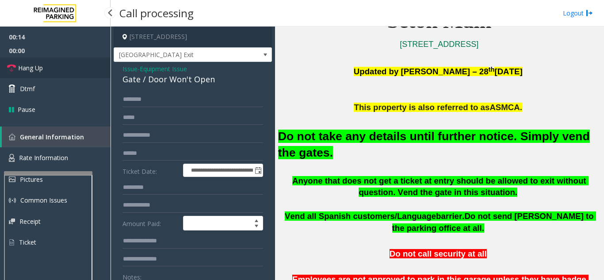
type textarea "**********"
click at [50, 70] on link "Hang Up" at bounding box center [55, 68] width 111 height 21
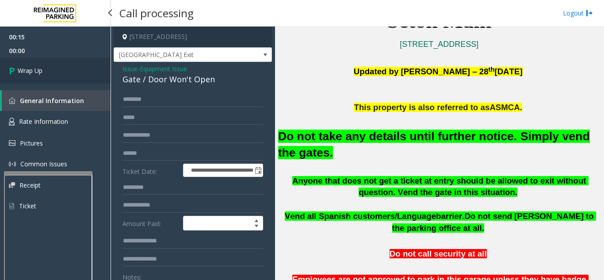
click at [88, 64] on link "Wrap Up" at bounding box center [55, 71] width 111 height 26
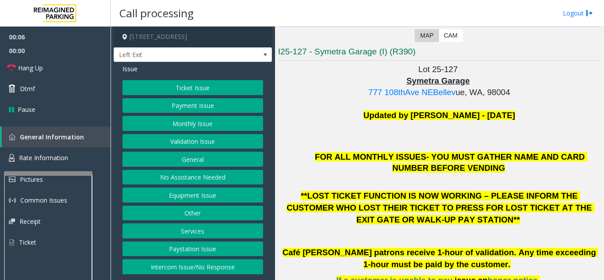
scroll to position [177, 0]
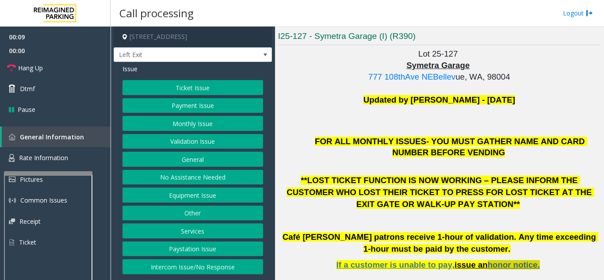
click at [512, 260] on span "honor notice." at bounding box center [514, 264] width 52 height 9
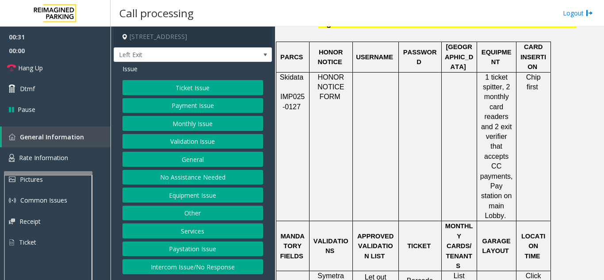
scroll to position [442, 0]
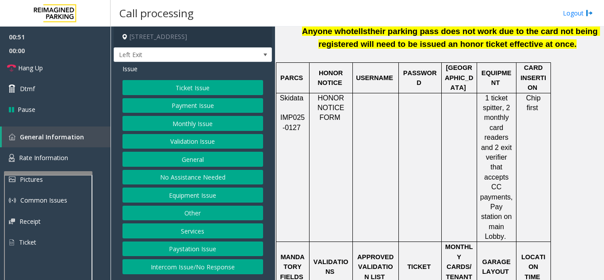
click at [206, 102] on button "Payment Issue" at bounding box center [193, 105] width 141 height 15
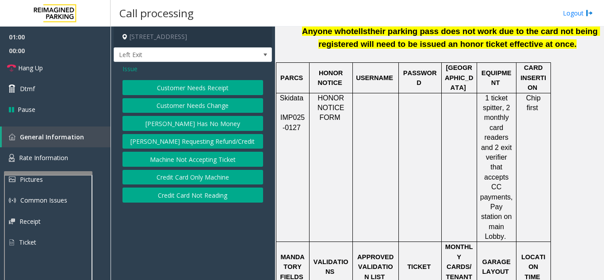
click at [204, 178] on button "Credit Card Only Machine" at bounding box center [193, 177] width 141 height 15
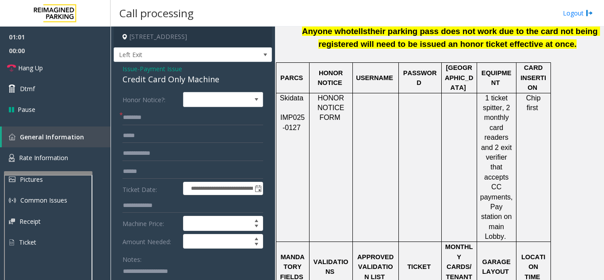
scroll to position [354, 0]
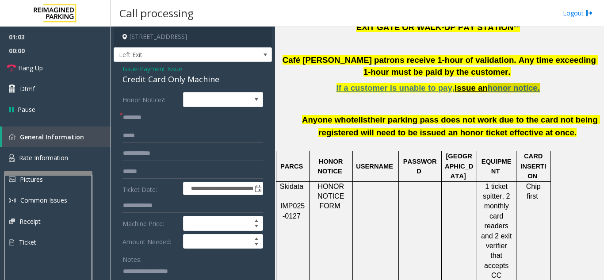
click at [497, 83] on span "honor notice." at bounding box center [514, 87] width 52 height 9
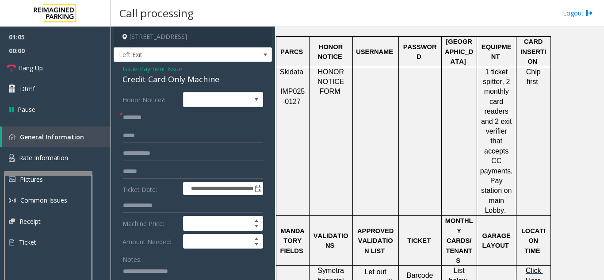
scroll to position [487, 0]
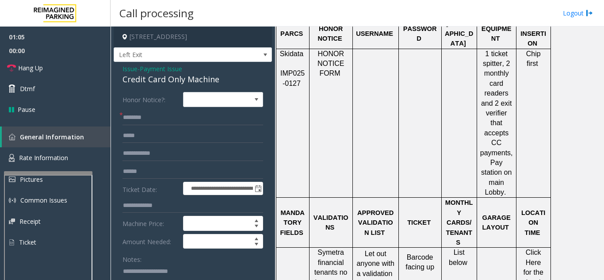
click at [527, 249] on span "Click Here for the local time" at bounding box center [534, 272] width 22 height 47
click at [55, 156] on span "Rate Information" at bounding box center [43, 158] width 49 height 8
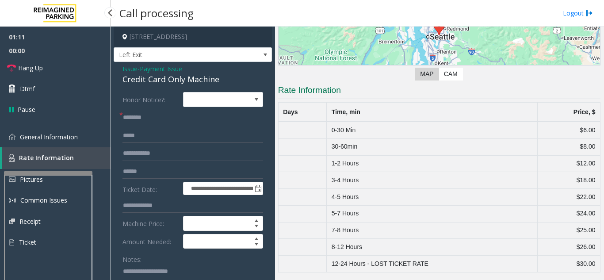
scroll to position [123, 0]
click at [63, 131] on link "General Information" at bounding box center [55, 137] width 111 height 21
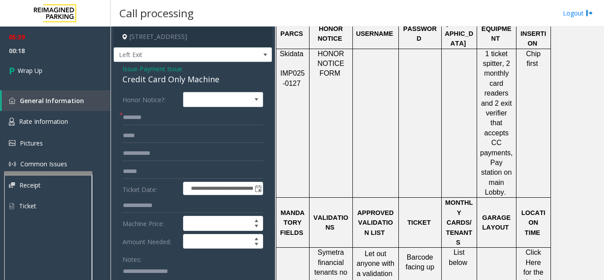
click at [172, 102] on label "Honor Notice?:" at bounding box center [150, 99] width 61 height 15
click at [167, 114] on input "text" at bounding box center [193, 117] width 141 height 15
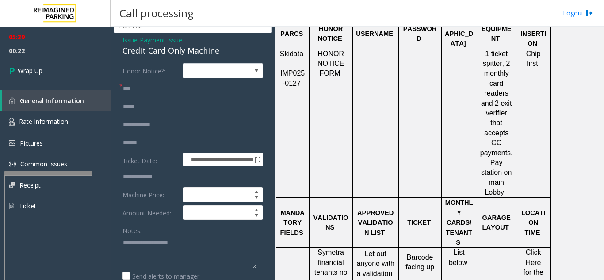
scroll to position [44, 0]
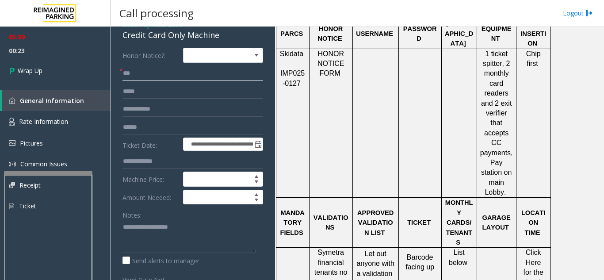
type input "***"
click at [160, 228] on textarea at bounding box center [190, 236] width 134 height 33
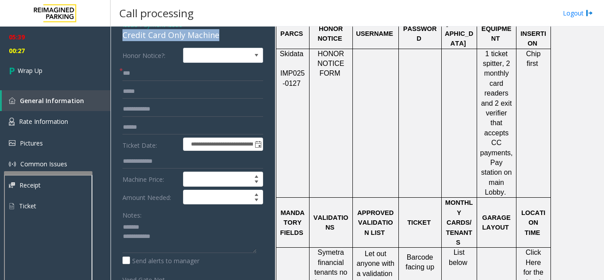
drag, startPoint x: 120, startPoint y: 36, endPoint x: 224, endPoint y: 38, distance: 104.0
click at [224, 38] on div "**********" at bounding box center [193, 255] width 158 height 475
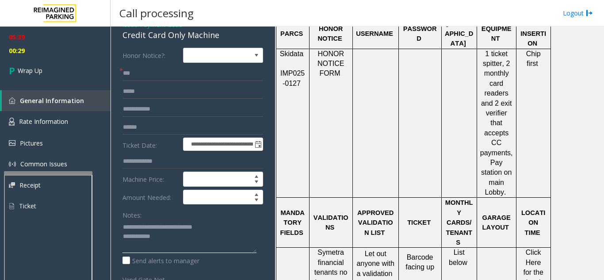
click at [211, 233] on textarea at bounding box center [190, 236] width 134 height 33
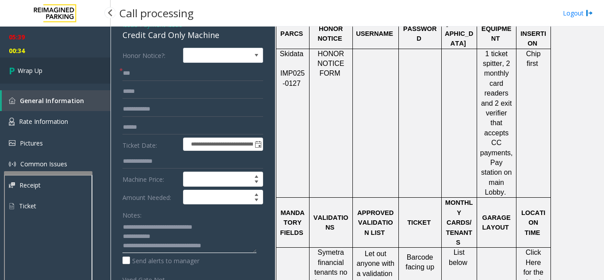
type textarea "**********"
click at [69, 77] on link "Wrap Up" at bounding box center [55, 71] width 111 height 26
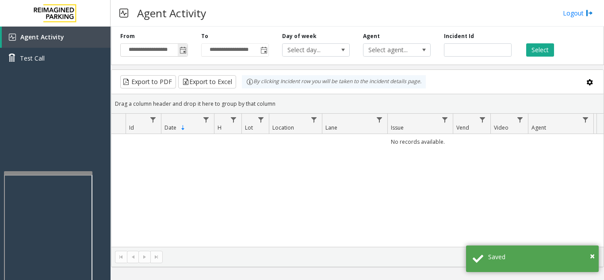
click at [181, 51] on span "Toggle popup" at bounding box center [183, 50] width 7 height 7
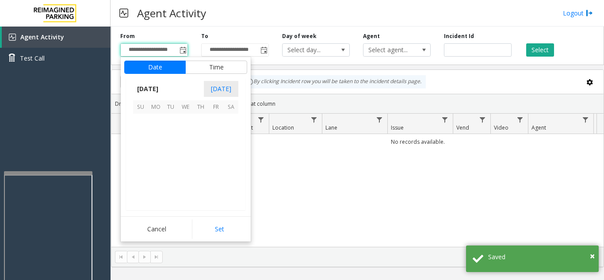
scroll to position [158793, 0]
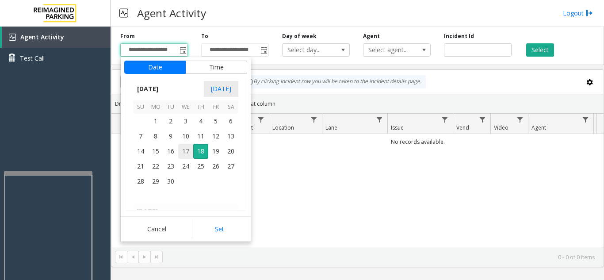
click at [184, 150] on span "17" at bounding box center [185, 151] width 15 height 15
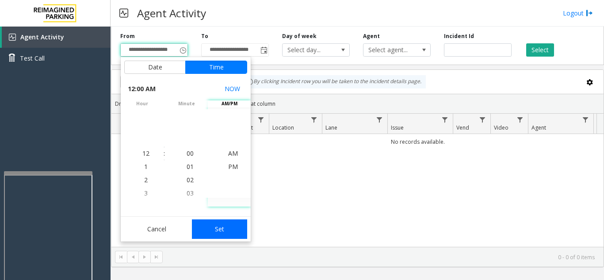
click at [223, 225] on button "Set" at bounding box center [220, 228] width 56 height 19
type input "**********"
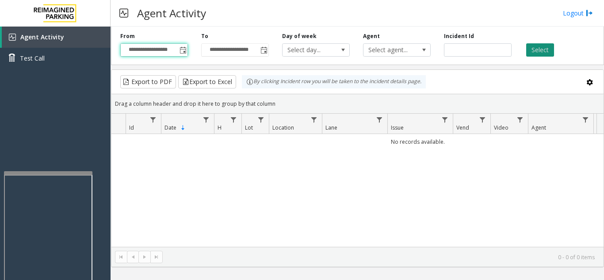
click at [545, 54] on button "Select" at bounding box center [541, 49] width 28 height 13
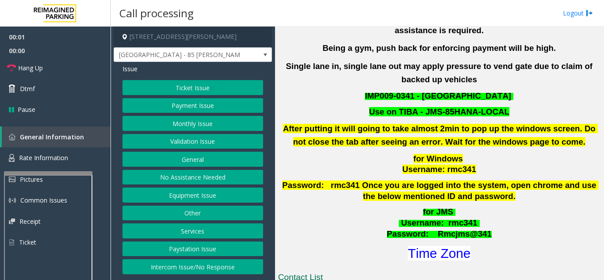
scroll to position [265, 0]
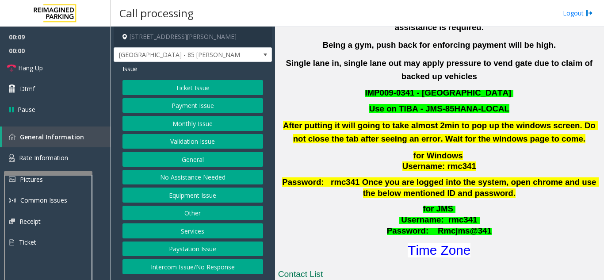
click at [218, 140] on button "Validation Issue" at bounding box center [193, 141] width 141 height 15
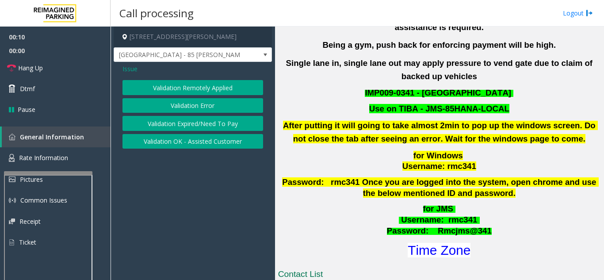
click at [215, 108] on button "Validation Error" at bounding box center [193, 105] width 141 height 15
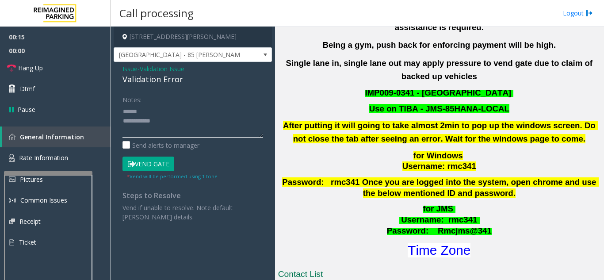
click at [160, 108] on textarea at bounding box center [193, 120] width 141 height 33
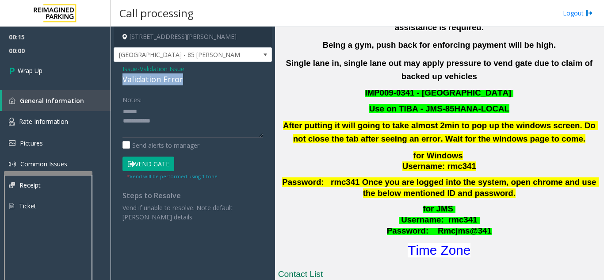
drag, startPoint x: 119, startPoint y: 79, endPoint x: 184, endPoint y: 77, distance: 64.6
click at [183, 77] on div "Issue - Validation Issue Validation Error Notes: Send alerts to manager Vend Ga…" at bounding box center [193, 146] width 158 height 169
click at [183, 127] on textarea at bounding box center [193, 120] width 141 height 33
click at [180, 123] on textarea at bounding box center [193, 120] width 141 height 33
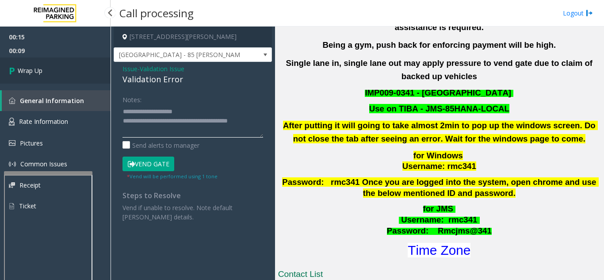
type textarea "**********"
click at [71, 65] on link "Wrap Up" at bounding box center [55, 71] width 111 height 26
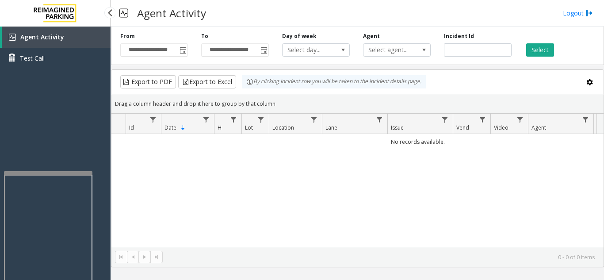
drag, startPoint x: 49, startPoint y: 170, endPoint x: 56, endPoint y: 147, distance: 24.2
click at [56, 147] on div "Agent Activity Test Call" at bounding box center [55, 167] width 111 height 280
click at [76, 142] on div "Agent Activity Test Call" at bounding box center [55, 167] width 111 height 280
click at [568, 12] on link "Logout" at bounding box center [578, 12] width 30 height 9
